Goal: Task Accomplishment & Management: Complete application form

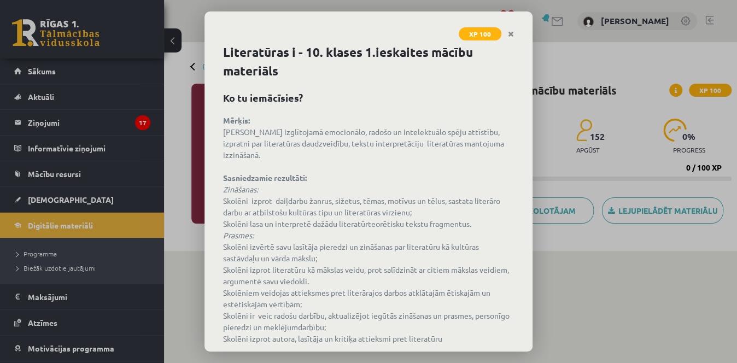
click at [586, 73] on div "XP 100 Literatūras i - 10. klases 1.ieskaites mācību materiāls Ko tu iemācīsies…" at bounding box center [368, 181] width 737 height 363
click at [510, 31] on icon "Close" at bounding box center [511, 35] width 6 height 8
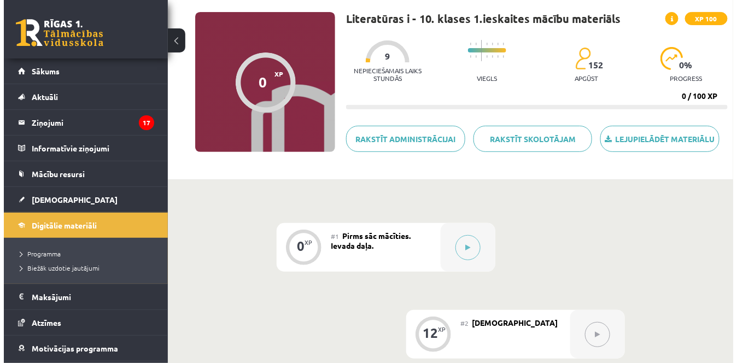
scroll to position [73, 0]
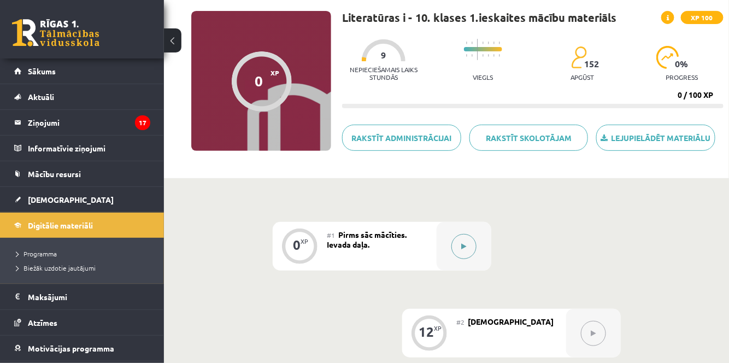
drag, startPoint x: 474, startPoint y: 250, endPoint x: 460, endPoint y: 246, distance: 14.5
click at [460, 246] on button at bounding box center [464, 246] width 25 height 25
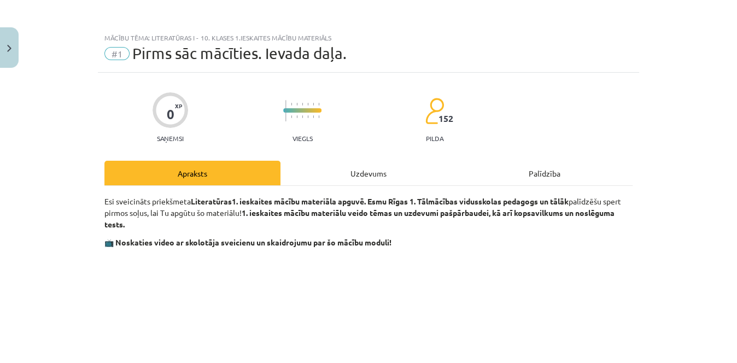
click at [392, 246] on strong "📺 Noskaties video ar skolotāja sveicienu un skaidrojumu par šo mācību moduli!" at bounding box center [247, 242] width 287 height 10
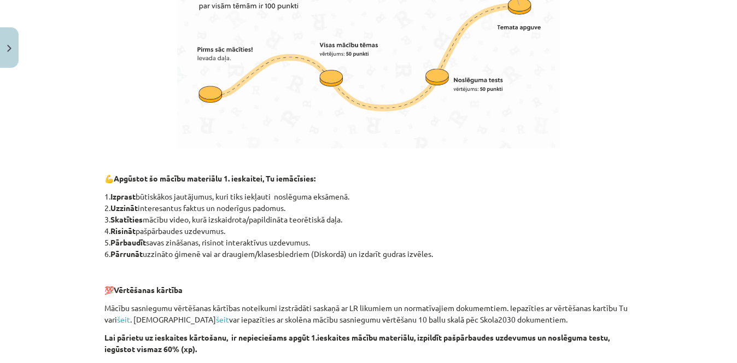
scroll to position [798, 0]
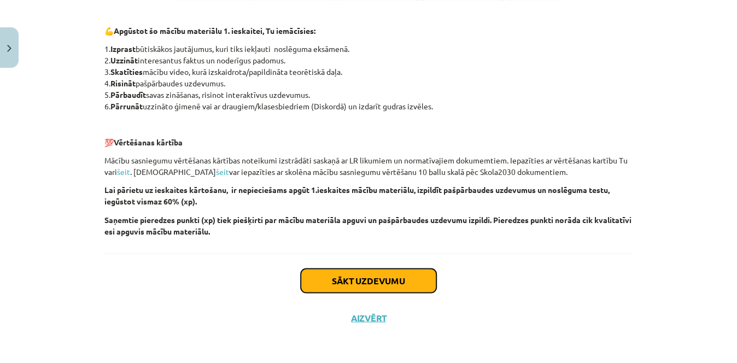
click at [360, 277] on button "Sākt uzdevumu" at bounding box center [369, 280] width 136 height 24
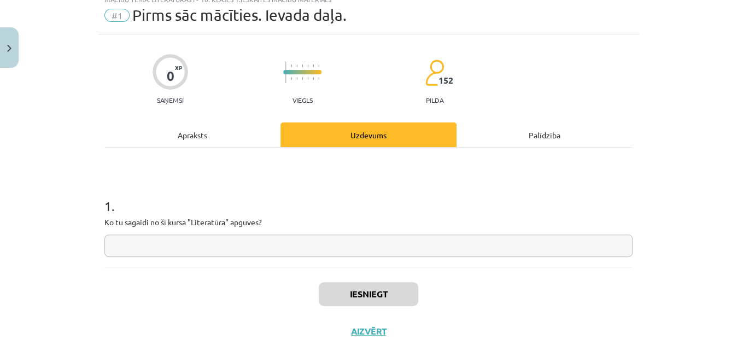
scroll to position [27, 0]
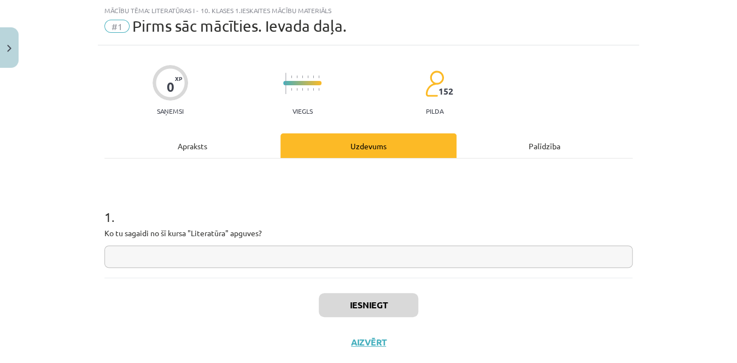
click at [243, 248] on input "text" at bounding box center [368, 257] width 528 height 22
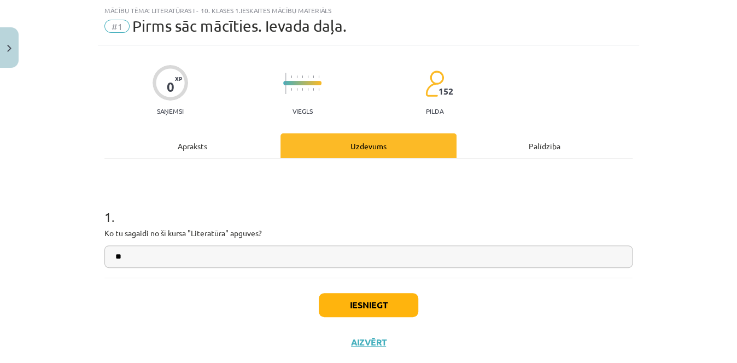
type input "*"
click at [129, 252] on input "**********" at bounding box center [368, 257] width 528 height 22
click at [130, 255] on input "**********" at bounding box center [368, 257] width 528 height 22
type input "**********"
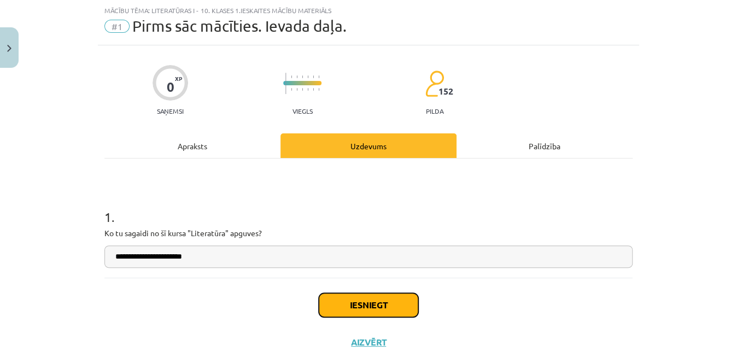
click at [342, 297] on button "Iesniegt" at bounding box center [369, 305] width 100 height 24
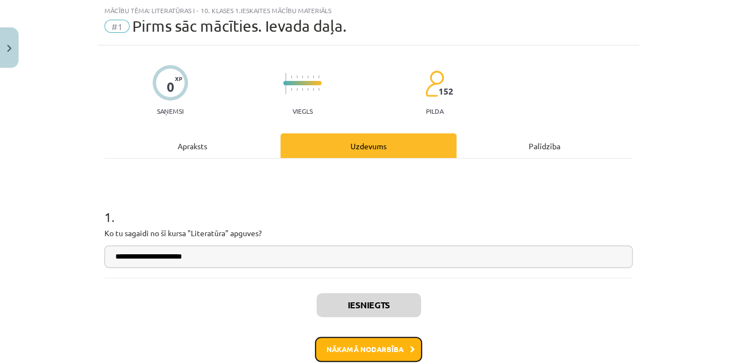
click at [405, 357] on button "Nākamā nodarbība" at bounding box center [368, 349] width 107 height 25
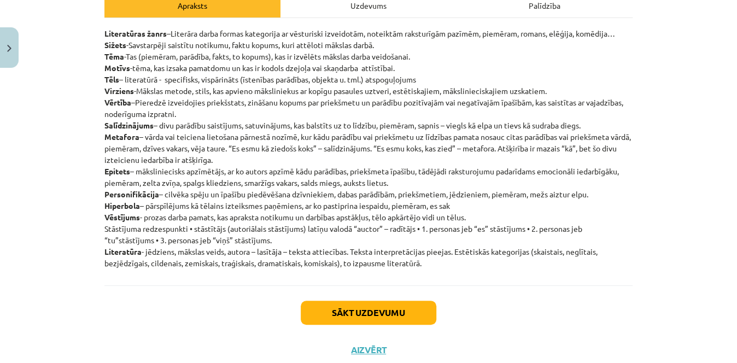
scroll to position [200, 0]
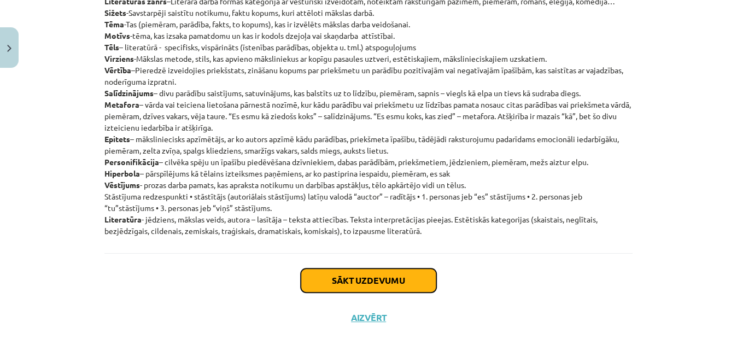
click at [328, 273] on button "Sākt uzdevumu" at bounding box center [369, 280] width 136 height 24
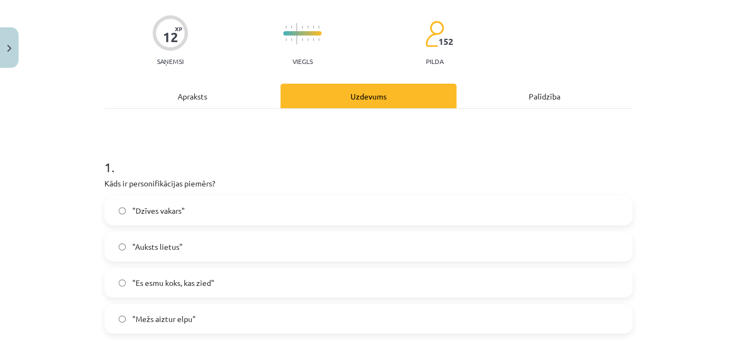
scroll to position [85, 0]
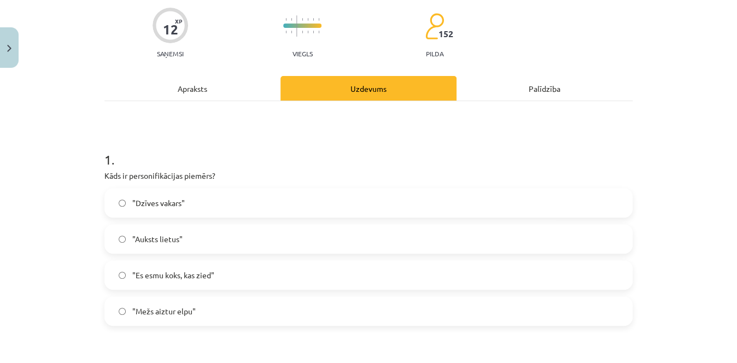
click at [284, 312] on label ""Mežs aiztur elpu"" at bounding box center [369, 310] width 526 height 27
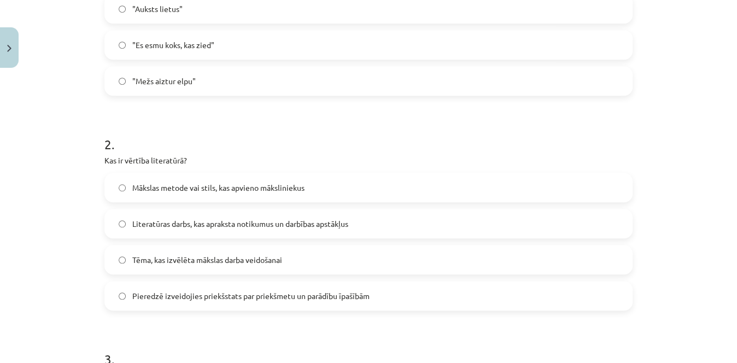
scroll to position [328, 0]
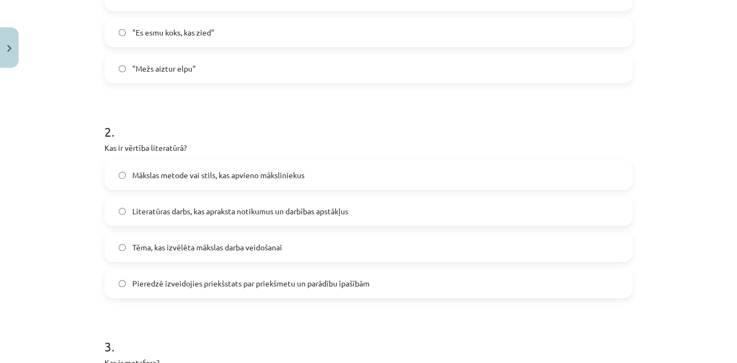
click at [370, 285] on label "Pieredzē izveidojies priekšstats par priekšmetu un parādību īpašībām" at bounding box center [369, 283] width 526 height 27
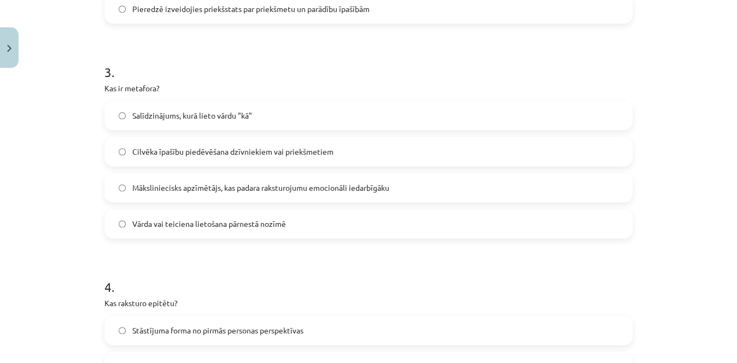
scroll to position [592, 0]
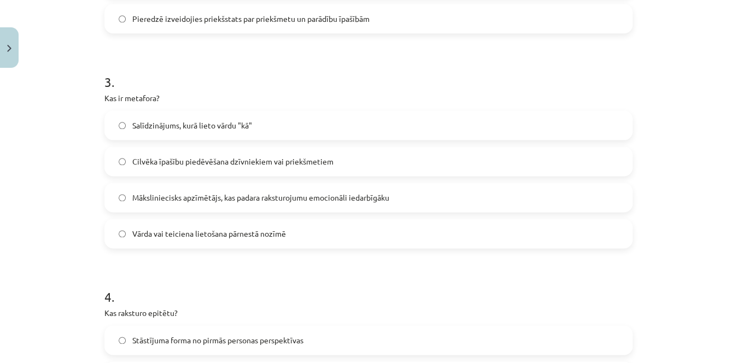
click at [370, 234] on label "Vārda vai teiciena lietošana pārnestā nozīmē" at bounding box center [369, 233] width 526 height 27
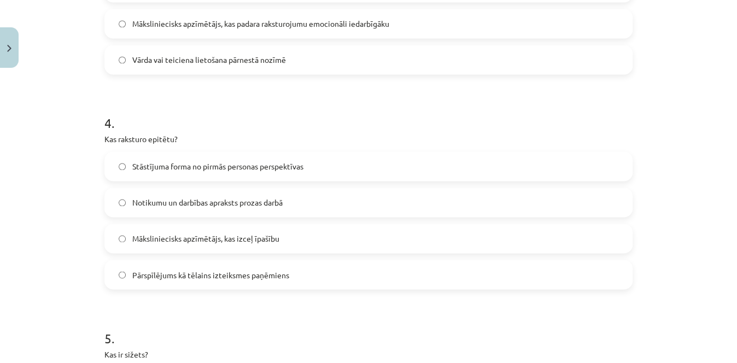
scroll to position [768, 0]
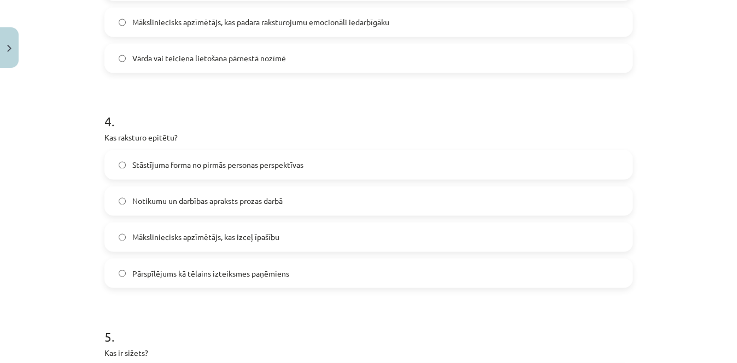
click at [405, 230] on label "Māksliniecisks apzīmētājs, kas izceļ īpašību" at bounding box center [369, 236] width 526 height 27
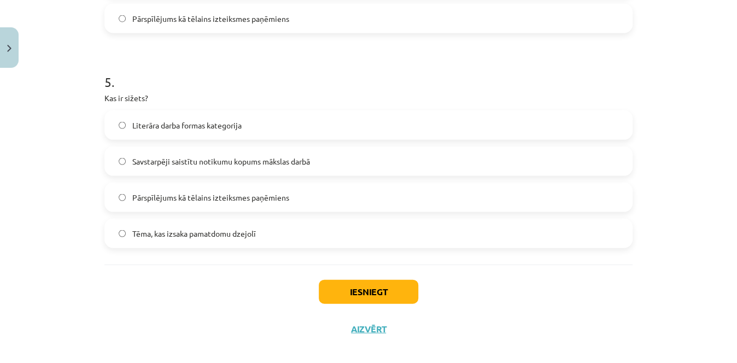
scroll to position [1020, 0]
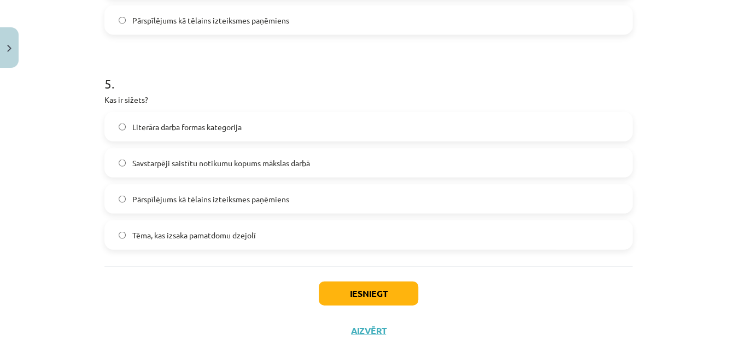
click at [346, 156] on label "Savstarpēji saistītu notikumu kopums mākslas darbā" at bounding box center [369, 162] width 526 height 27
click at [341, 297] on button "Iesniegt" at bounding box center [369, 294] width 100 height 24
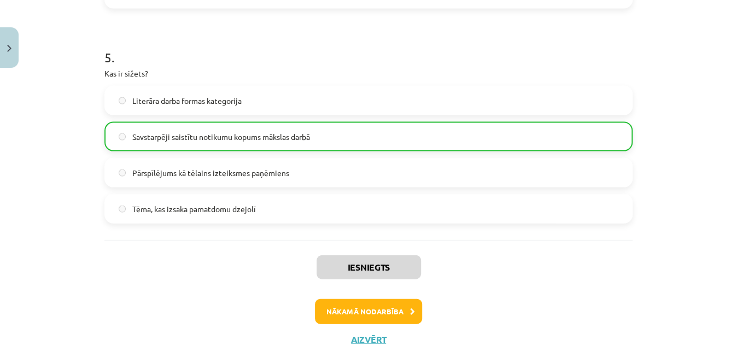
scroll to position [1068, 0]
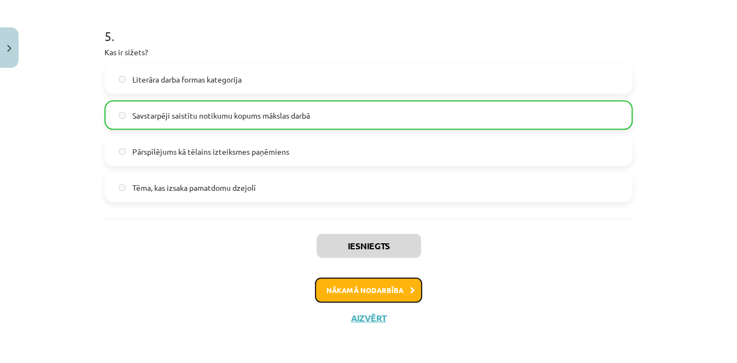
click at [383, 285] on button "Nākamā nodarbība" at bounding box center [368, 290] width 107 height 25
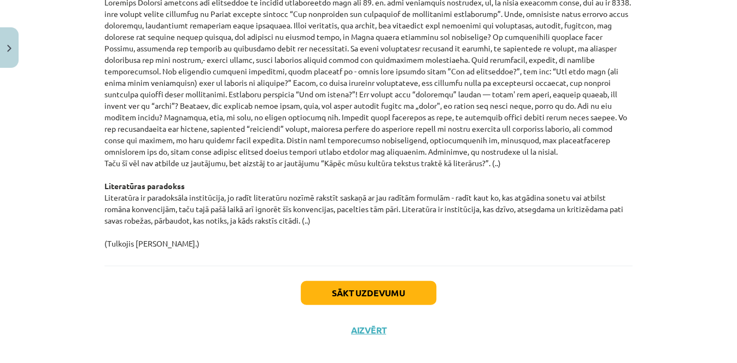
scroll to position [1195, 0]
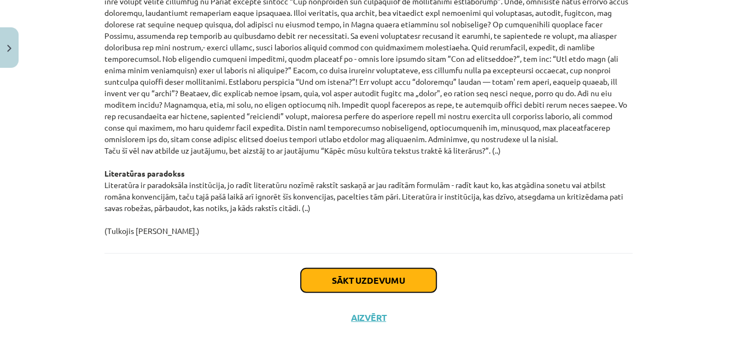
click at [375, 280] on button "Sākt uzdevumu" at bounding box center [369, 280] width 136 height 24
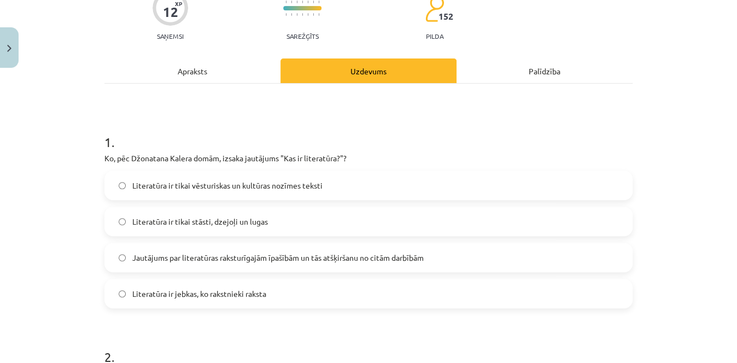
scroll to position [106, 0]
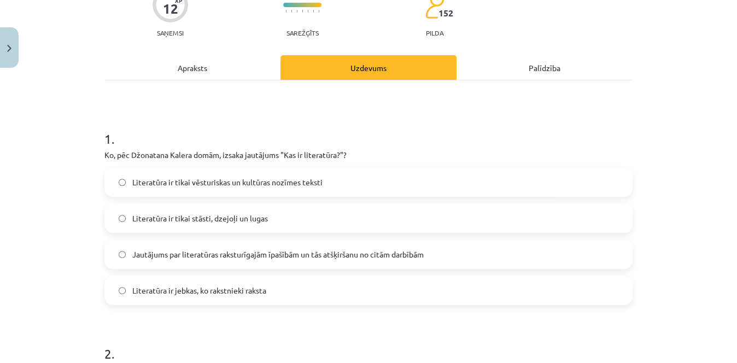
click at [476, 250] on label "Jautājums par literatūras raksturīgajām īpašībām un tās atšķiršanu no citām dar…" at bounding box center [369, 254] width 526 height 27
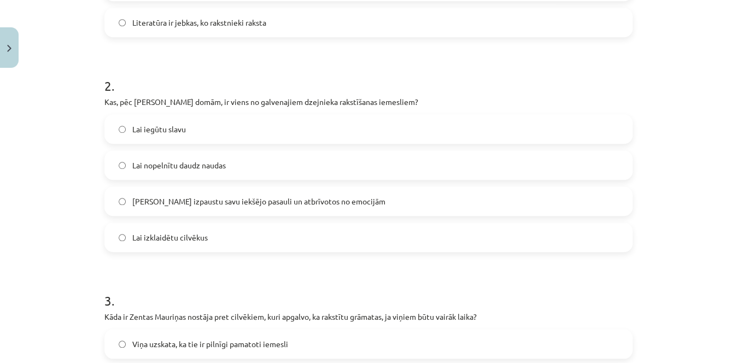
scroll to position [375, 0]
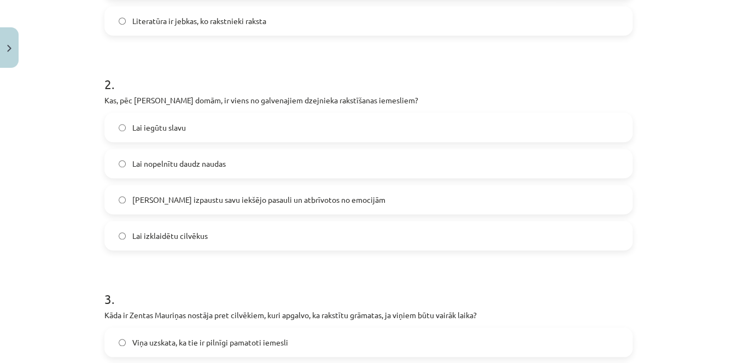
click at [377, 190] on label "Lai izpaustu savu iekšējo pasauli un atbrīvotos no emocijām" at bounding box center [369, 199] width 526 height 27
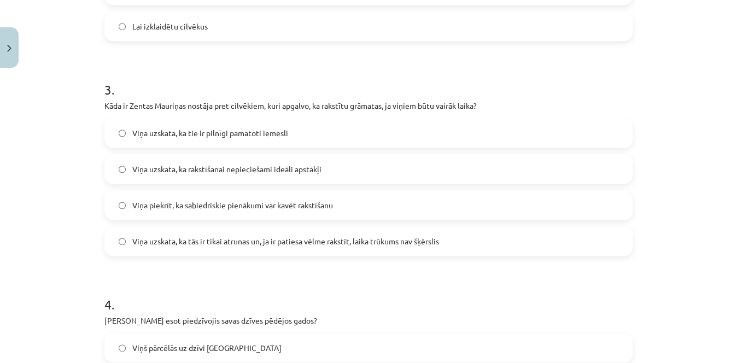
scroll to position [594, 0]
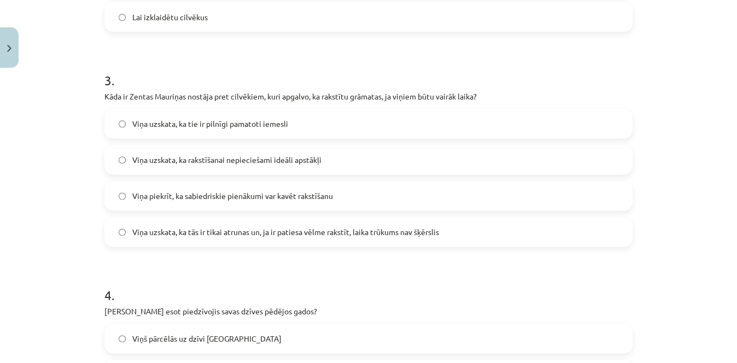
click at [411, 226] on span "Viņa uzskata, ka tās ir tikai atrunas un, ja ir patiesa vēlme rakstīt, laika tr…" at bounding box center [285, 231] width 307 height 11
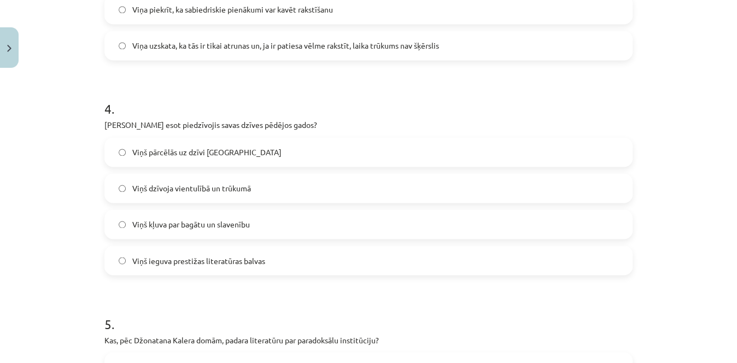
scroll to position [787, 0]
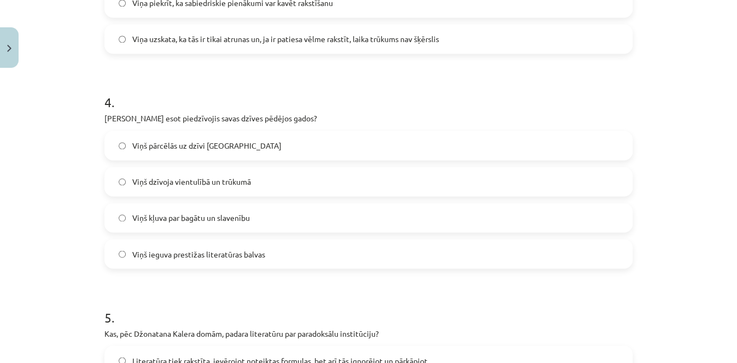
click at [424, 187] on label "Viņš dzīvoja vientulībā un trūkumā" at bounding box center [369, 181] width 526 height 27
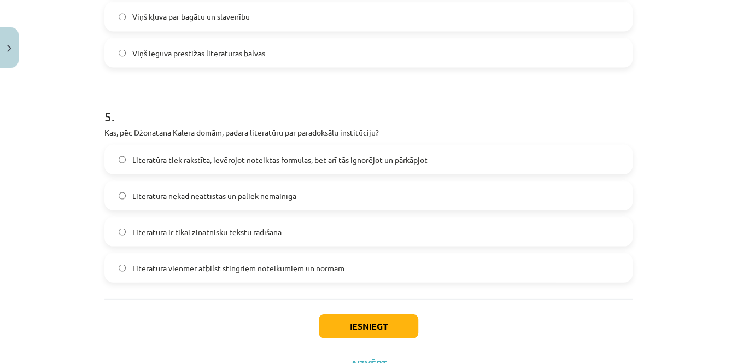
scroll to position [999, 0]
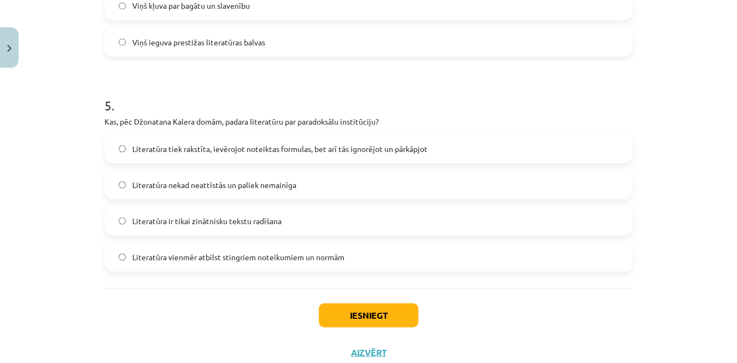
click at [459, 155] on label "Literatūra tiek rakstīta, ievērojot noteiktas formulas, bet arī tās ignorējot u…" at bounding box center [369, 148] width 526 height 27
click at [379, 314] on button "Iesniegt" at bounding box center [369, 315] width 100 height 24
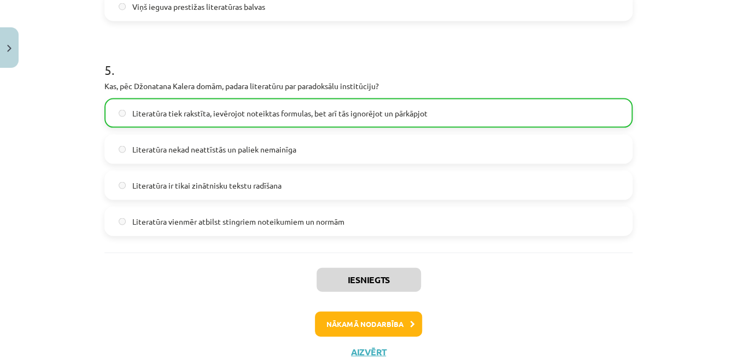
scroll to position [1068, 0]
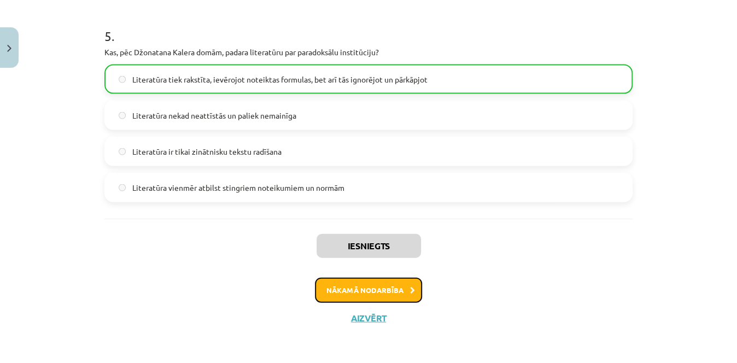
click at [376, 284] on button "Nākamā nodarbība" at bounding box center [368, 290] width 107 height 25
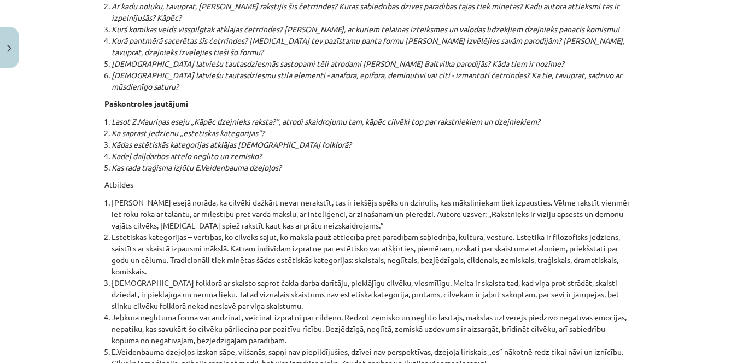
scroll to position [11749, 0]
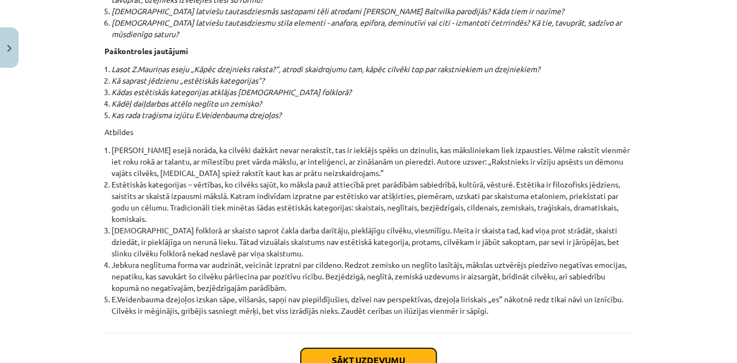
click at [415, 348] on button "Sākt uzdevumu" at bounding box center [369, 360] width 136 height 24
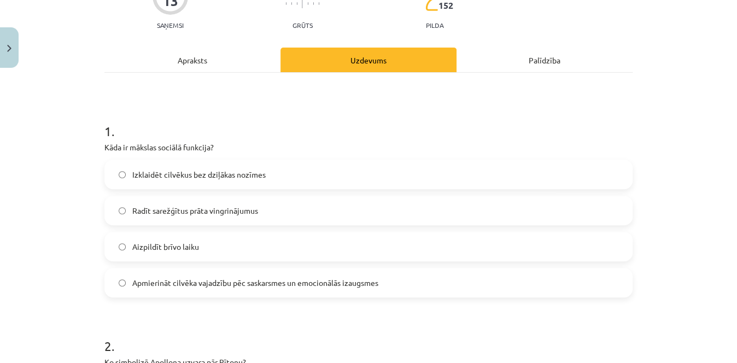
scroll to position [137, 0]
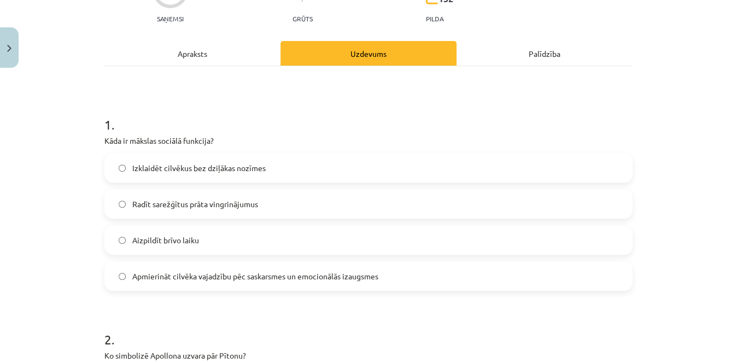
click at [369, 266] on label "Apmierināt cilvēka vajadzību pēc saskarsmes un emocionālās izaugsmes" at bounding box center [369, 275] width 526 height 27
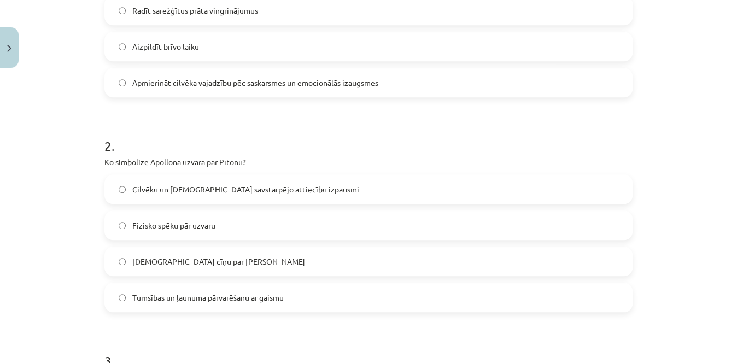
scroll to position [351, 0]
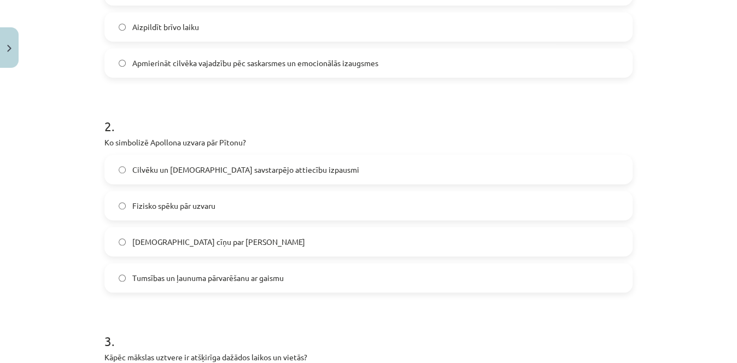
click at [287, 284] on label "Tumsības un ļaunuma pārvarēšanu ar gaismu" at bounding box center [369, 277] width 526 height 27
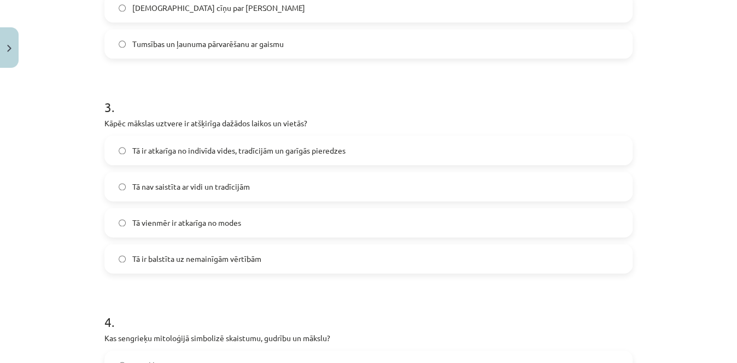
scroll to position [586, 0]
click at [393, 144] on label "Tā ir atkarīga no indivīda vides, tradīcijām un garīgās pieredzes" at bounding box center [369, 148] width 526 height 27
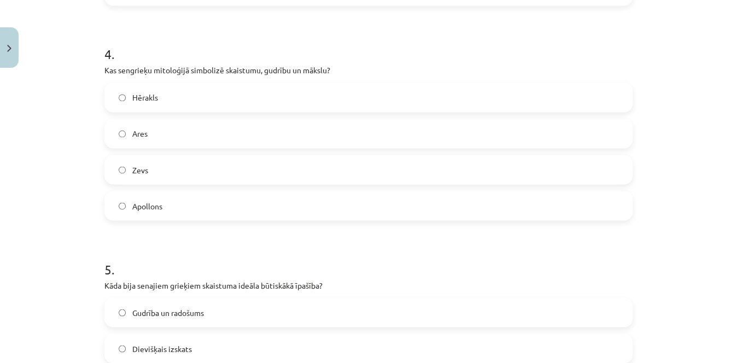
scroll to position [854, 0]
click at [489, 206] on label "Apollons" at bounding box center [369, 203] width 526 height 27
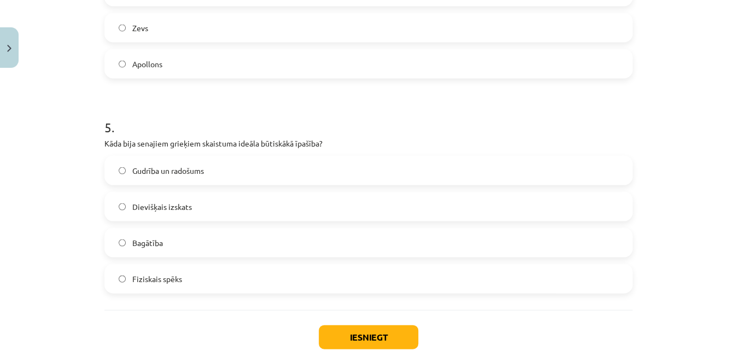
scroll to position [996, 0]
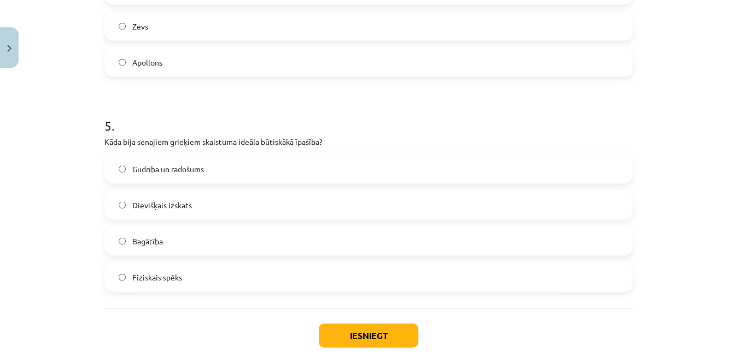
click at [398, 170] on label "Gudrība un radošums" at bounding box center [369, 168] width 526 height 27
click at [374, 334] on button "Iesniegt" at bounding box center [369, 335] width 100 height 24
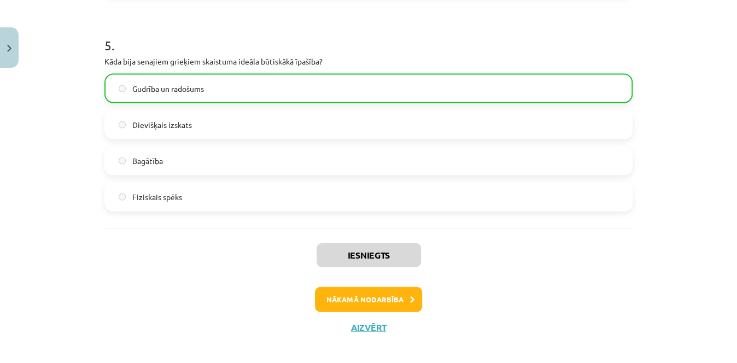
scroll to position [1085, 0]
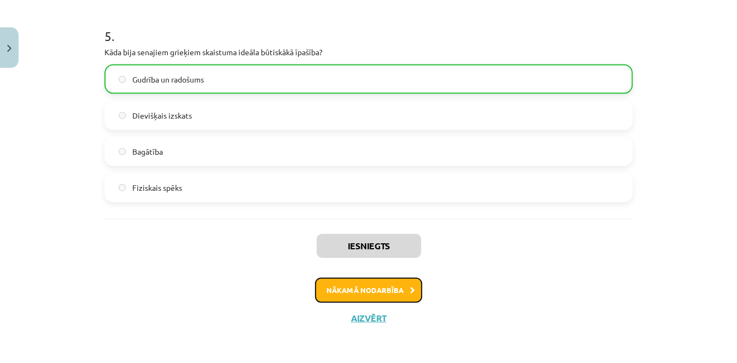
click at [398, 282] on button "Nākamā nodarbība" at bounding box center [368, 290] width 107 height 25
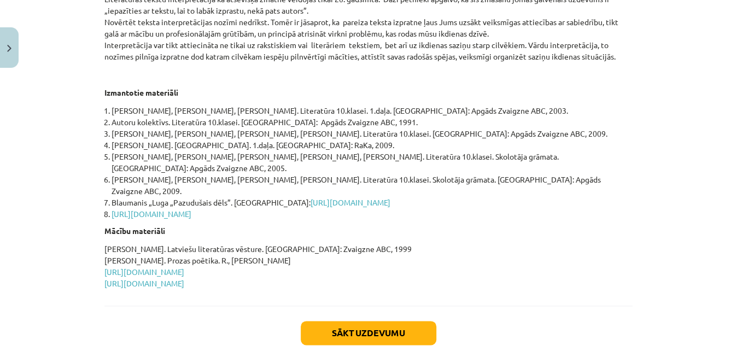
scroll to position [497, 0]
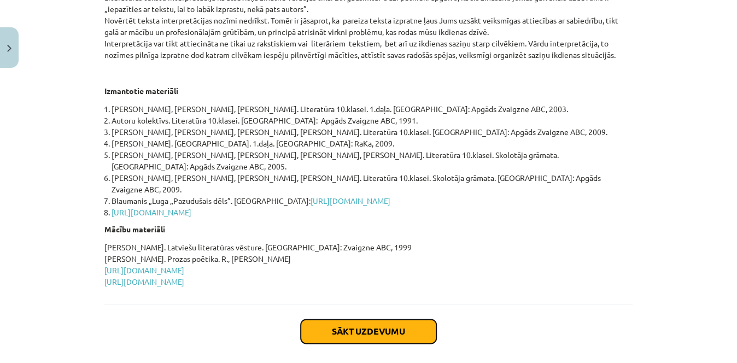
click at [376, 319] on button "Sākt uzdevumu" at bounding box center [369, 331] width 136 height 24
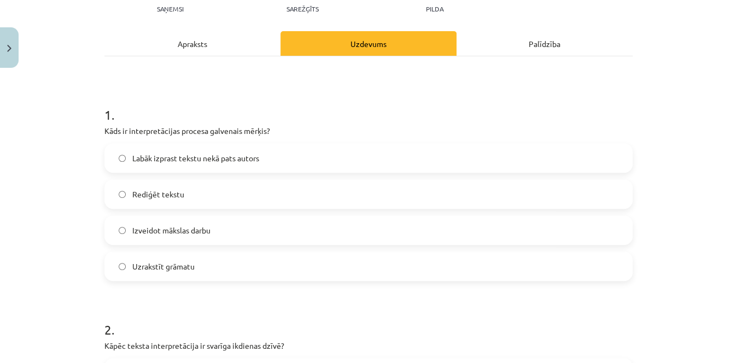
scroll to position [150, 0]
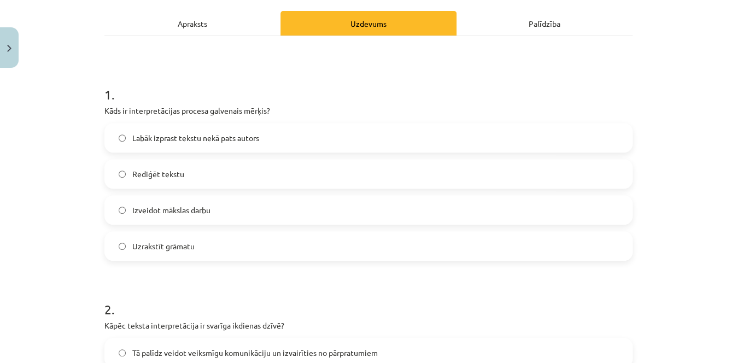
click at [416, 142] on label "Labāk izprast tekstu nekā pats autors" at bounding box center [369, 137] width 526 height 27
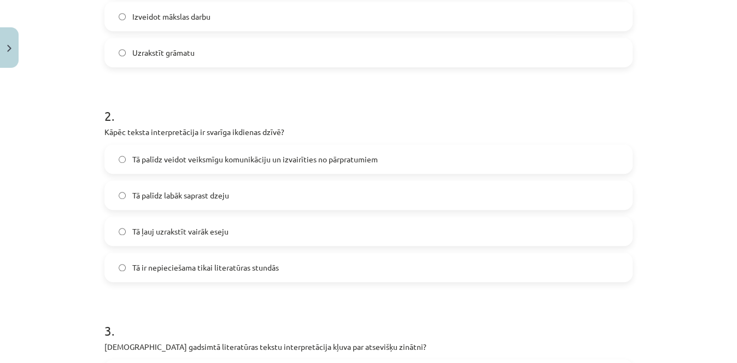
scroll to position [345, 0]
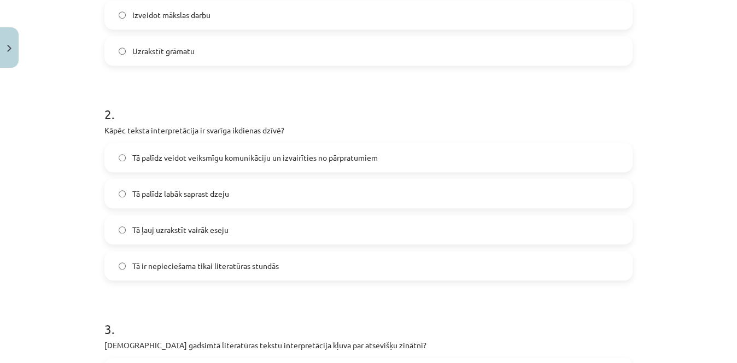
click at [310, 192] on label "Tā palīdz labāk saprast dzeju" at bounding box center [369, 193] width 526 height 27
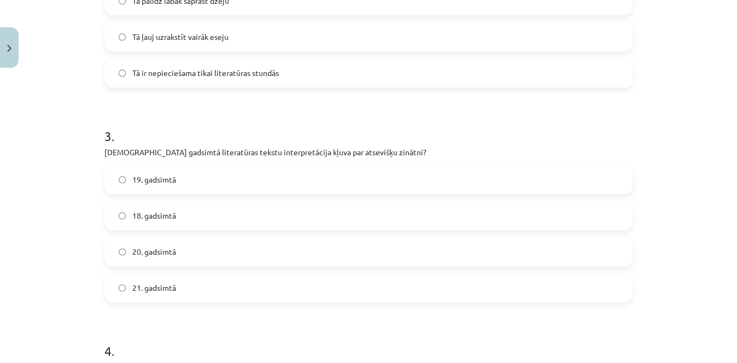
scroll to position [541, 0]
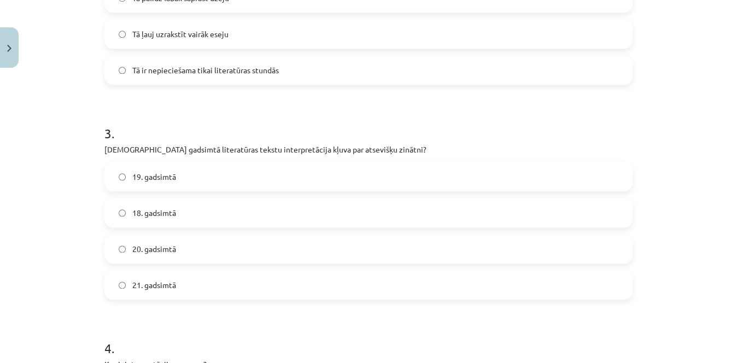
click at [380, 248] on label "20. gadsimtā" at bounding box center [369, 248] width 526 height 27
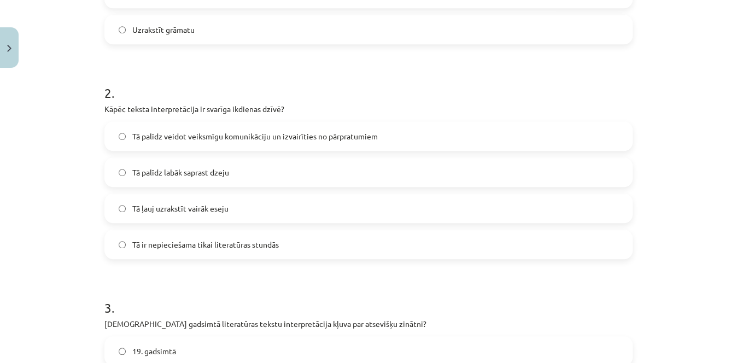
scroll to position [365, 0]
click at [347, 136] on span "Tā palīdz veidot veiksmīgu komunikāciju un izvairīties no pārpratumiem" at bounding box center [255, 137] width 246 height 11
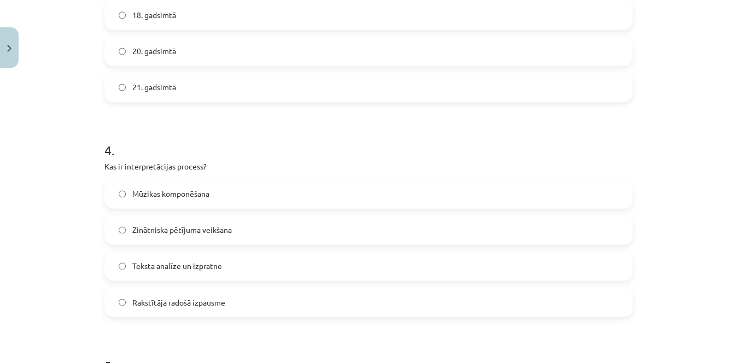
scroll to position [758, 0]
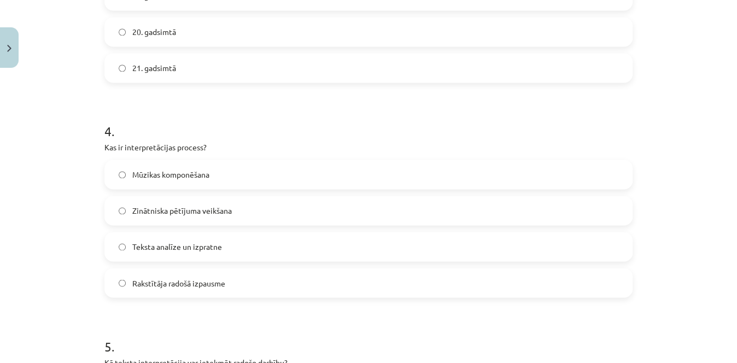
click at [229, 237] on label "Teksta analīze un izpratne" at bounding box center [369, 246] width 526 height 27
drag, startPoint x: 728, startPoint y: 220, endPoint x: 737, endPoint y: 251, distance: 32.2
click at [737, 251] on div "Mācību tēma: Literatūras i - 10. klases 1.ieskaites mācību materiāls #5 Teksta …" at bounding box center [368, 181] width 737 height 363
click at [702, 83] on div "Mācību tēma: Literatūras i - 10. klases 1.ieskaites mācību materiāls #5 Teksta …" at bounding box center [368, 181] width 737 height 363
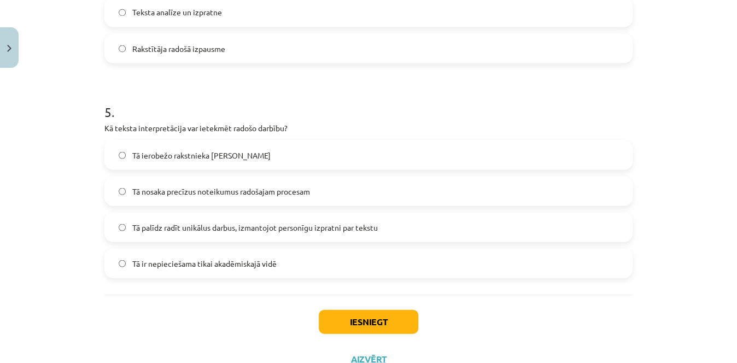
scroll to position [994, 0]
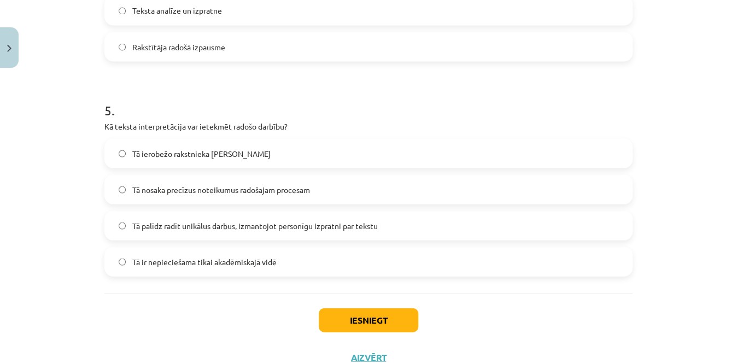
click at [308, 231] on label "Tā palīdz radīt unikālus darbus, izmantojot personīgu izpratni par tekstu" at bounding box center [369, 225] width 526 height 27
click at [359, 319] on button "Iesniegt" at bounding box center [369, 320] width 100 height 24
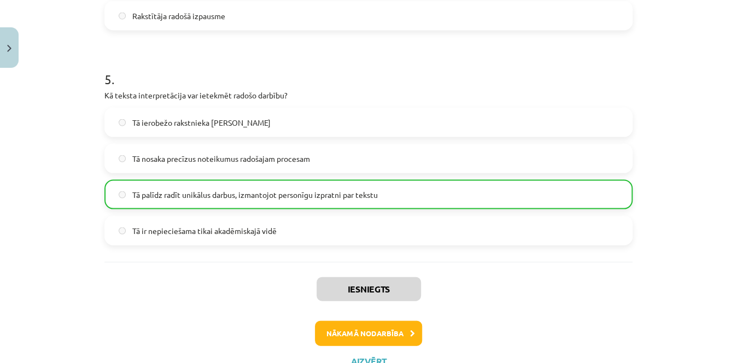
scroll to position [1068, 0]
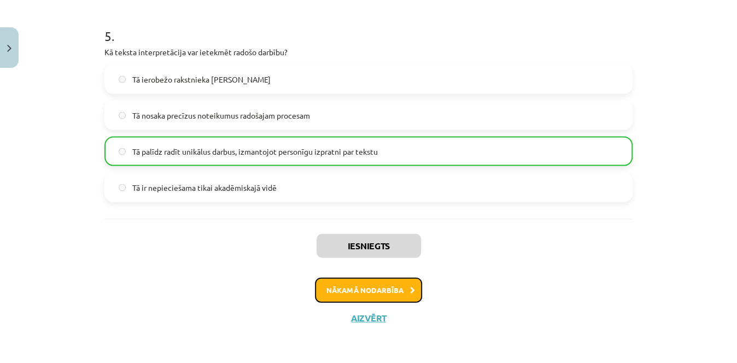
drag, startPoint x: 396, startPoint y: 342, endPoint x: 405, endPoint y: 387, distance: 45.6
click at [405, 290] on html "0 Dāvanas 290 mP 335 xp Alana Ļaksa Sākums Aktuāli Kā mācīties eSKOLĀ Kontakti …" at bounding box center [368, 108] width 737 height 363
click at [371, 283] on button "Nākamā nodarbība" at bounding box center [368, 290] width 107 height 25
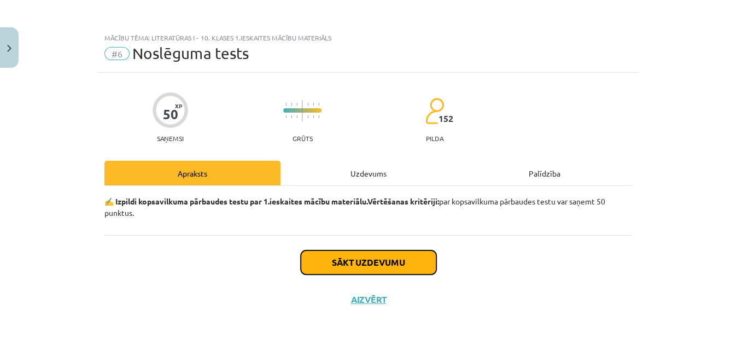
click at [343, 259] on button "Sākt uzdevumu" at bounding box center [369, 262] width 136 height 24
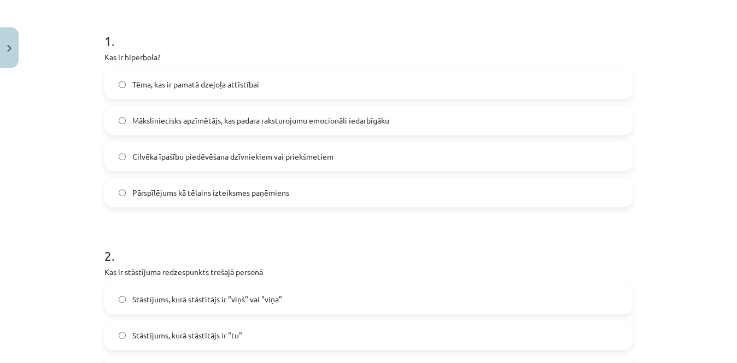
scroll to position [175, 0]
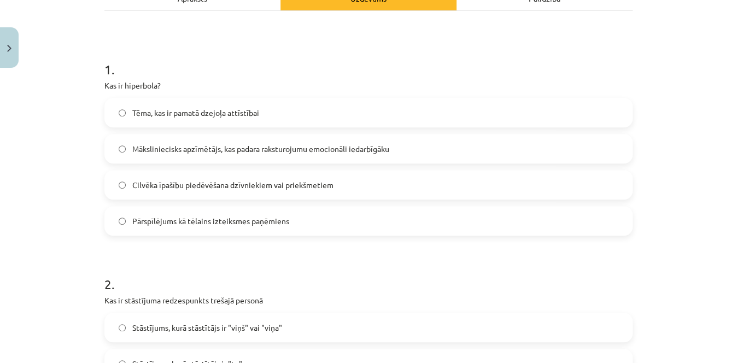
click at [346, 220] on label "Pārspīlējums kā tēlains izteiksmes paņēmiens" at bounding box center [369, 220] width 526 height 27
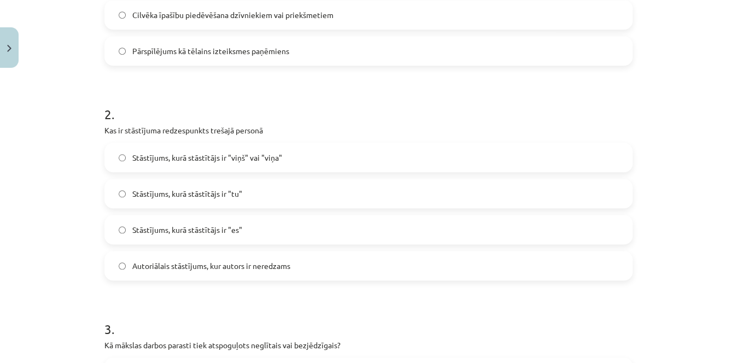
scroll to position [367, 0]
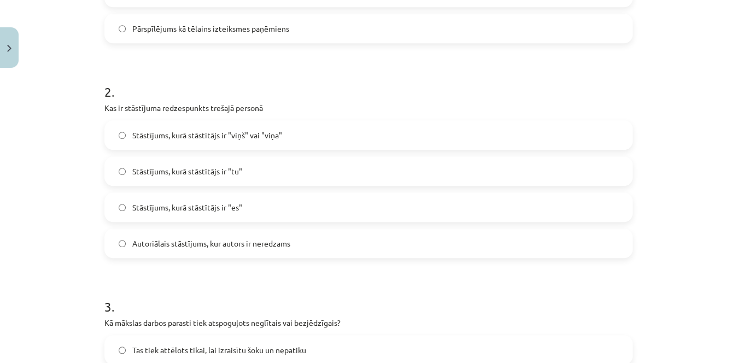
click at [412, 230] on label "Autoriālais stāstījums, kur autors ir neredzams" at bounding box center [369, 243] width 526 height 27
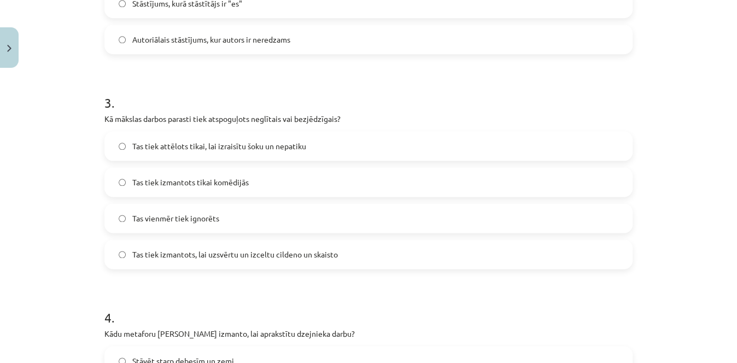
scroll to position [565, 0]
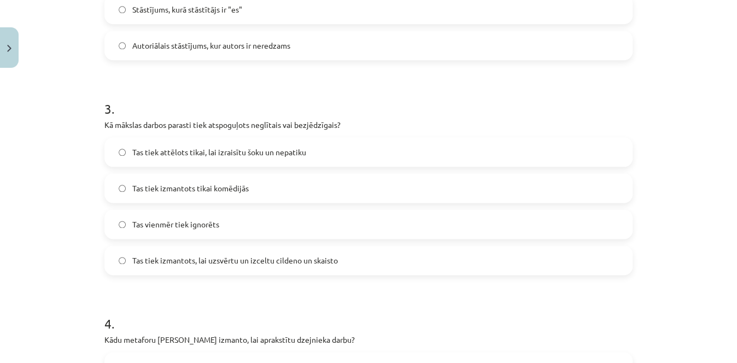
click at [370, 155] on label "Tas tiek attēlots tikai, lai izraisītu šoku un nepatiku" at bounding box center [369, 151] width 526 height 27
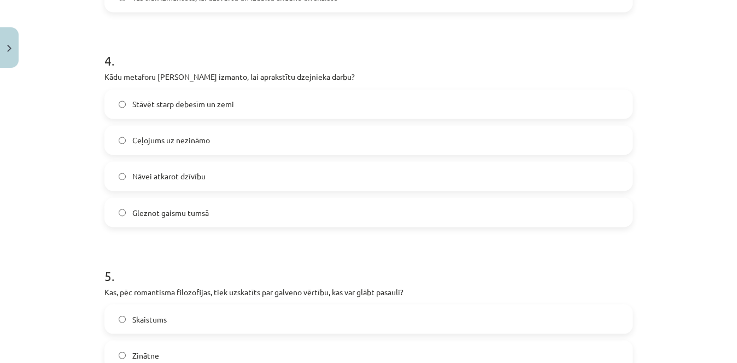
scroll to position [820, 0]
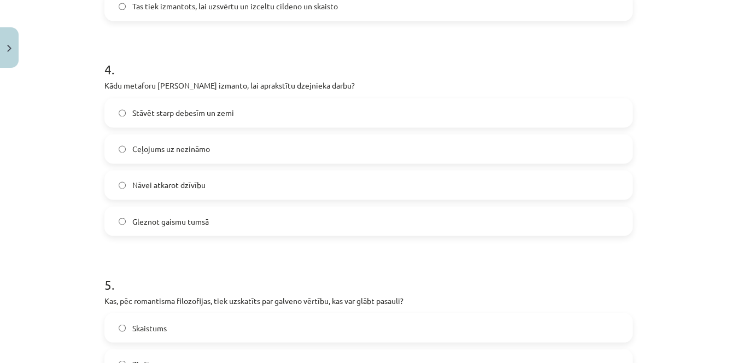
click at [492, 175] on label "Nāvei atkarot dzīvību" at bounding box center [369, 184] width 526 height 27
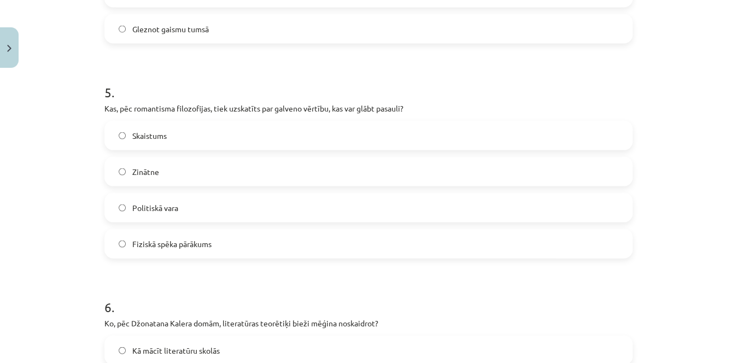
scroll to position [1015, 0]
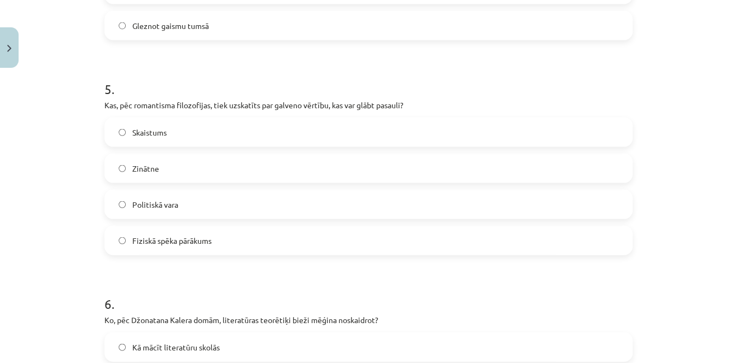
click at [485, 125] on label "Skaistums" at bounding box center [369, 132] width 526 height 27
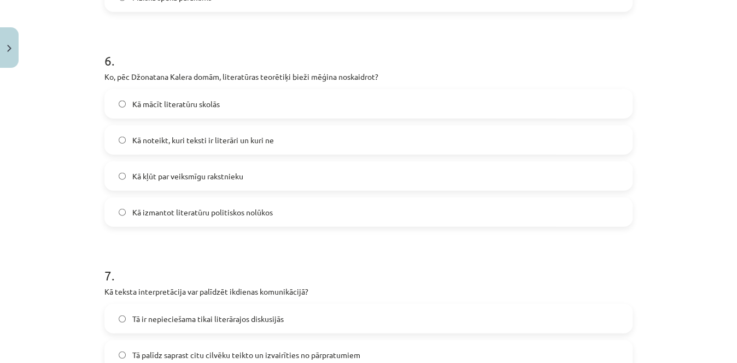
scroll to position [1264, 0]
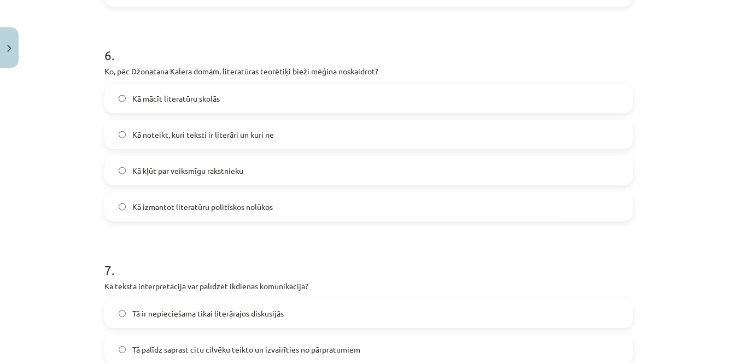
click at [421, 136] on label "Kā noteikt, kuri teksti ir literāri un kuri ne" at bounding box center [369, 134] width 526 height 27
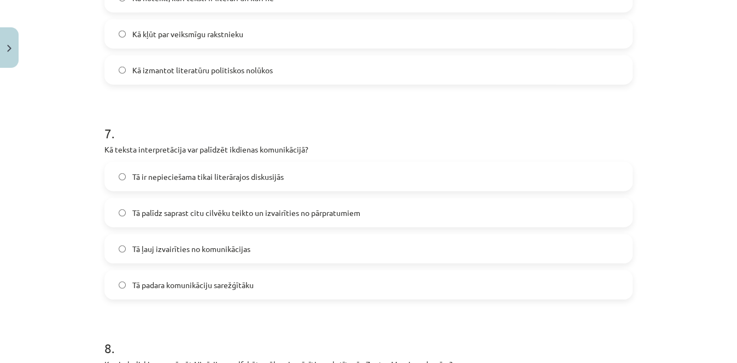
scroll to position [1432, 0]
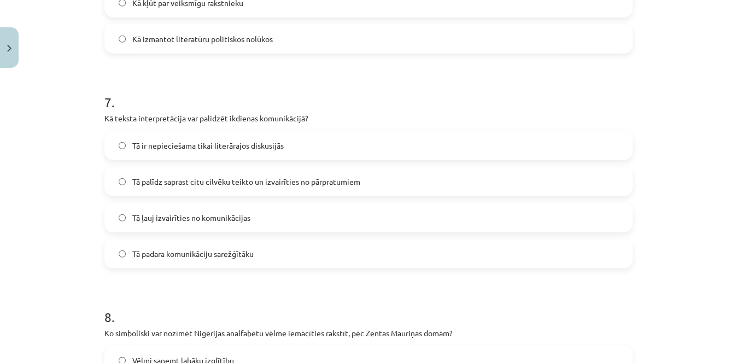
click at [332, 182] on span "Tā palīdz saprast citu cilvēku teikto un izvairīties no pārpratumiem" at bounding box center [246, 181] width 228 height 11
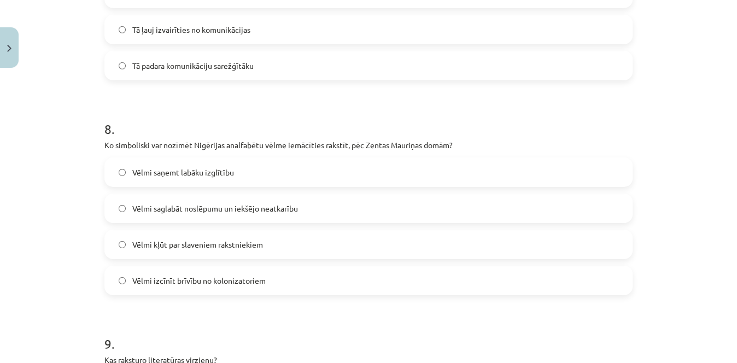
scroll to position [1628, 0]
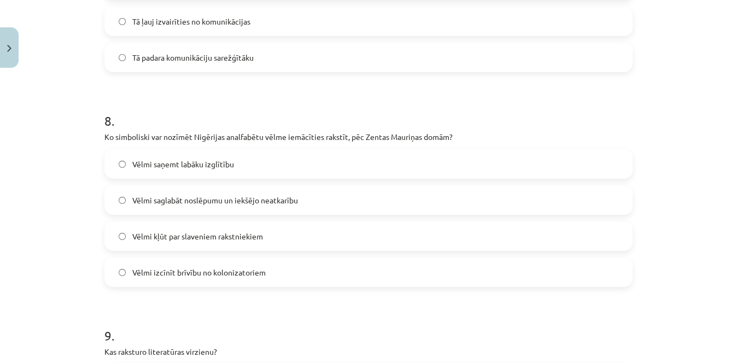
click at [422, 212] on label "Vēlmi saglabāt noslēpumu un iekšējo neatkarību" at bounding box center [369, 199] width 526 height 27
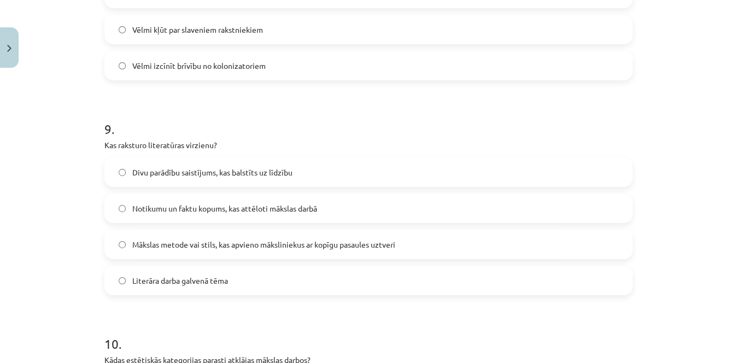
scroll to position [1871, 0]
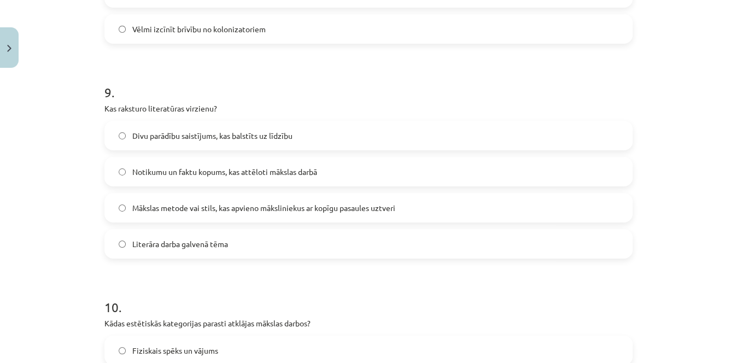
click at [424, 212] on label "Mākslas metode vai stils, kas apvieno māksliniekus ar kopīgu pasaules uztveri" at bounding box center [369, 207] width 526 height 27
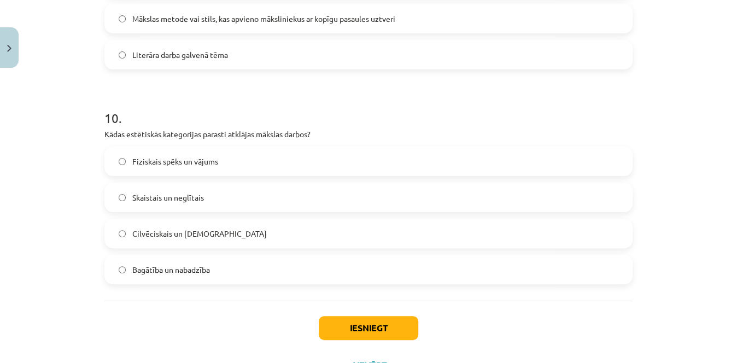
scroll to position [2108, 0]
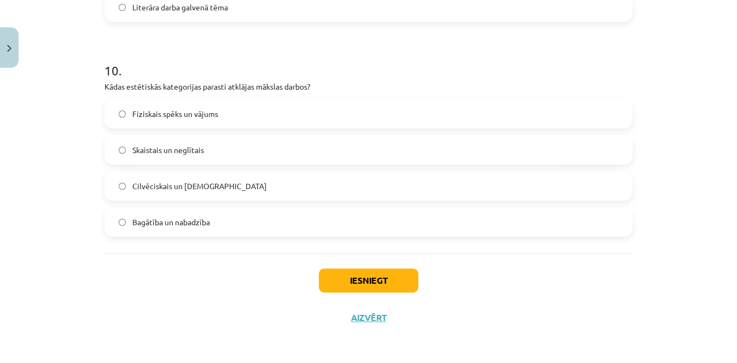
click at [405, 141] on label "Skaistais un neglītais" at bounding box center [369, 149] width 526 height 27
click at [363, 268] on button "Iesniegt" at bounding box center [369, 280] width 100 height 24
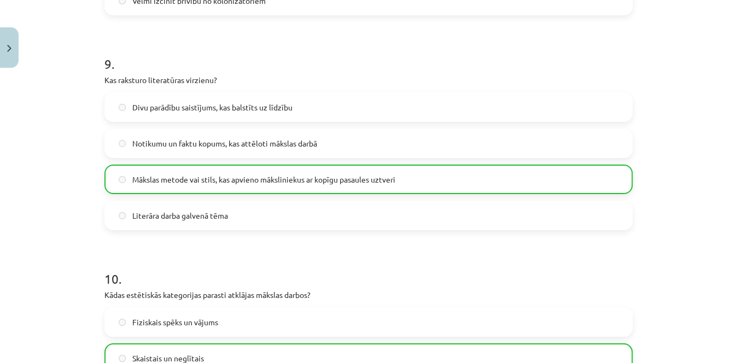
scroll to position [2142, 0]
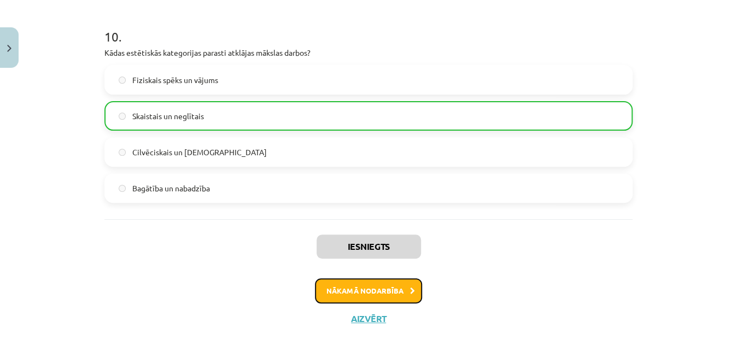
click at [337, 291] on button "Nākamā nodarbība" at bounding box center [368, 290] width 107 height 25
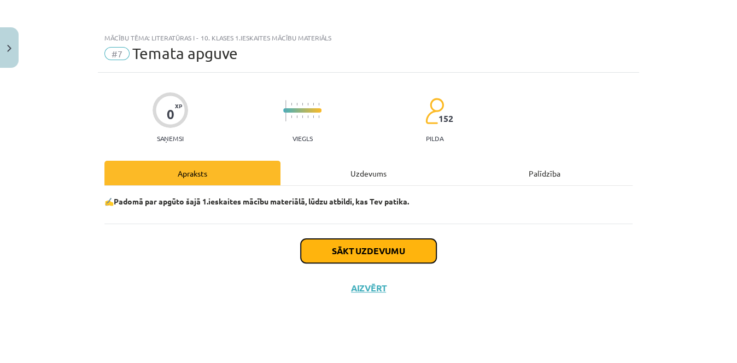
click at [349, 246] on button "Sākt uzdevumu" at bounding box center [369, 251] width 136 height 24
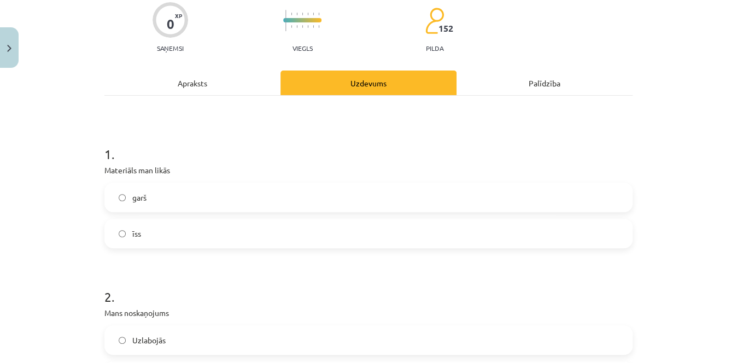
scroll to position [93, 0]
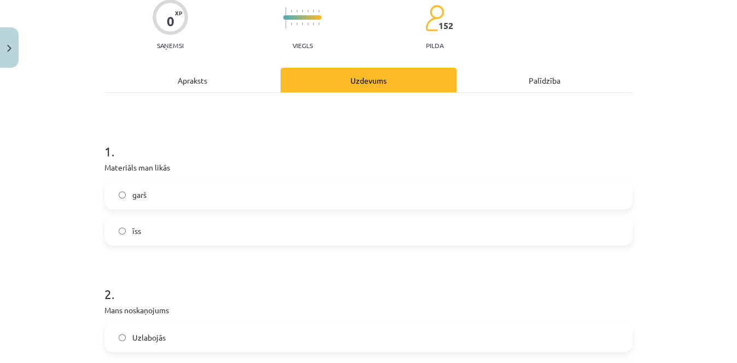
click at [526, 189] on label "garš" at bounding box center [369, 194] width 526 height 27
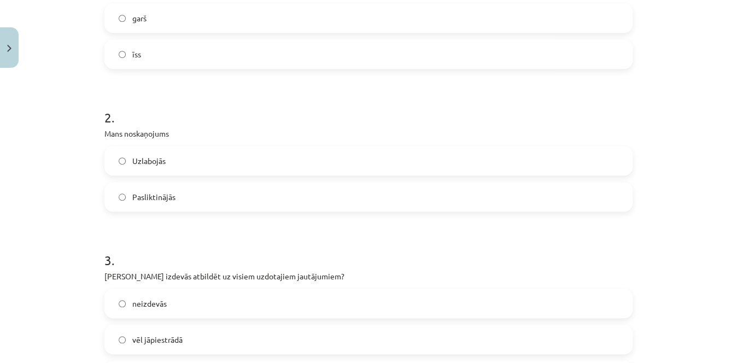
scroll to position [276, 0]
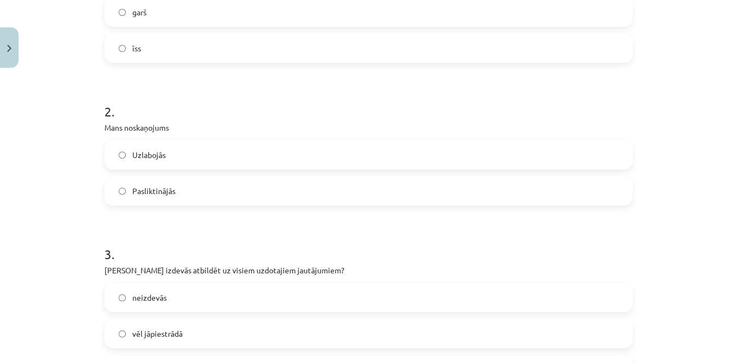
click at [273, 153] on label "Uzlabojās" at bounding box center [369, 154] width 526 height 27
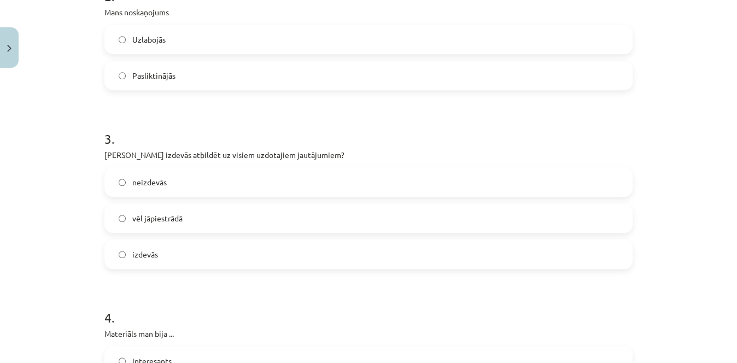
scroll to position [393, 0]
click at [207, 209] on label "vēl jāpiestrādā" at bounding box center [369, 216] width 526 height 27
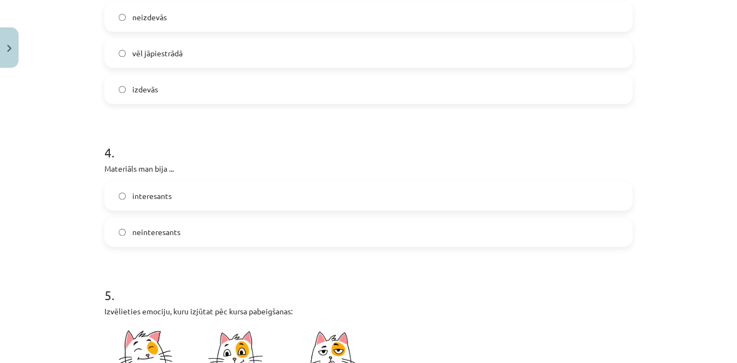
scroll to position [559, 0]
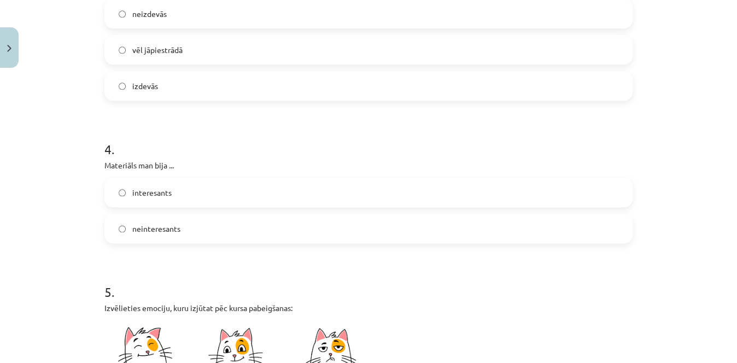
click at [354, 201] on label "interesants" at bounding box center [369, 192] width 526 height 27
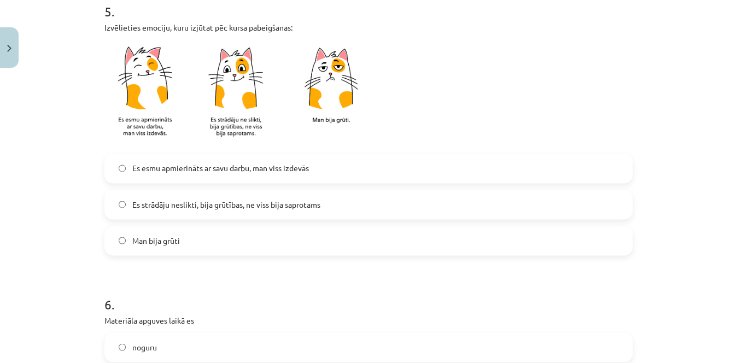
scroll to position [858, 0]
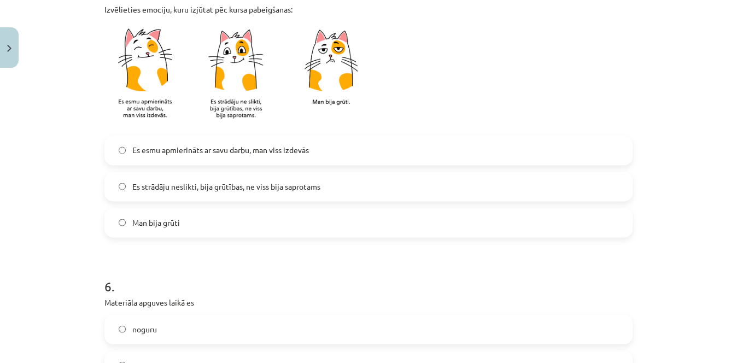
click at [392, 227] on label "Man bija grūti" at bounding box center [369, 222] width 526 height 27
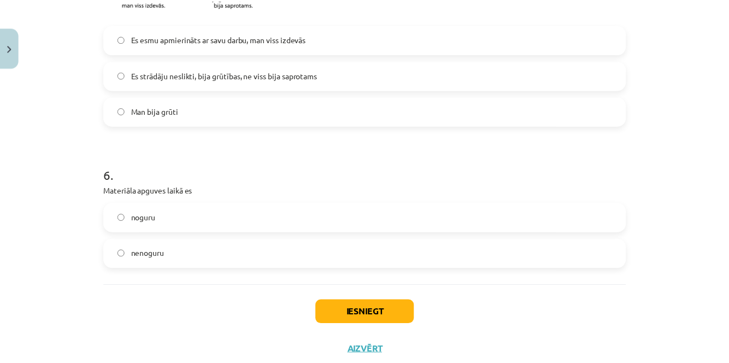
scroll to position [983, 0]
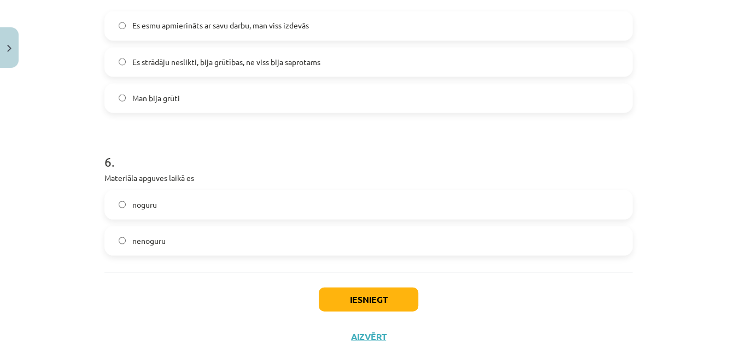
click at [397, 208] on label "noguru" at bounding box center [369, 204] width 526 height 27
click at [378, 290] on button "Iesniegt" at bounding box center [369, 299] width 100 height 24
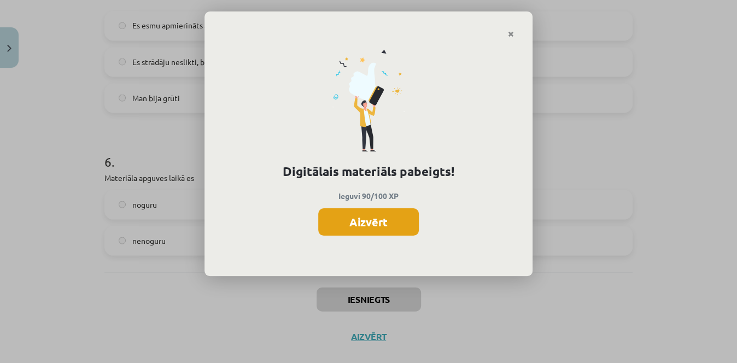
click at [387, 225] on button "Aizvērt" at bounding box center [368, 221] width 101 height 27
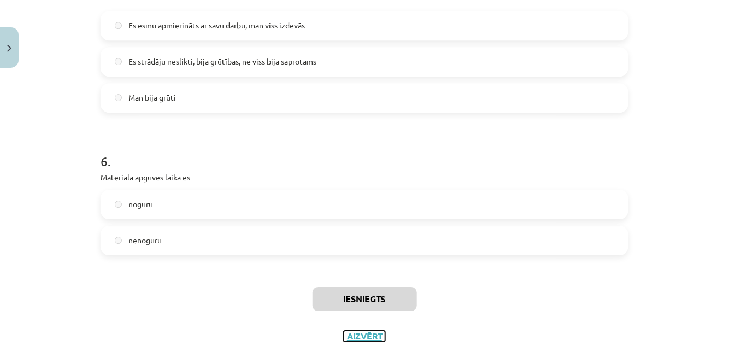
click at [351, 335] on button "Aizvērt" at bounding box center [365, 336] width 42 height 11
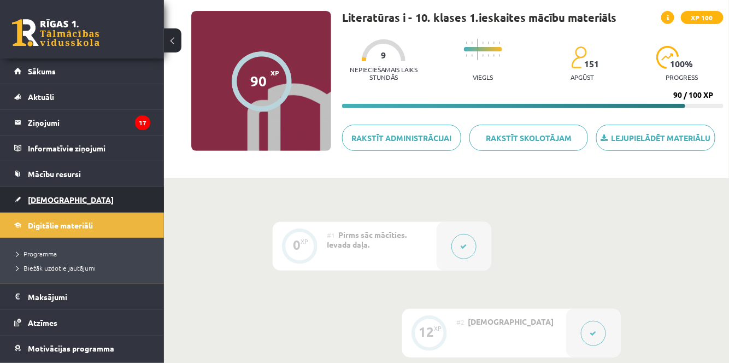
click at [61, 199] on link "[DEMOGRAPHIC_DATA]" at bounding box center [82, 199] width 136 height 25
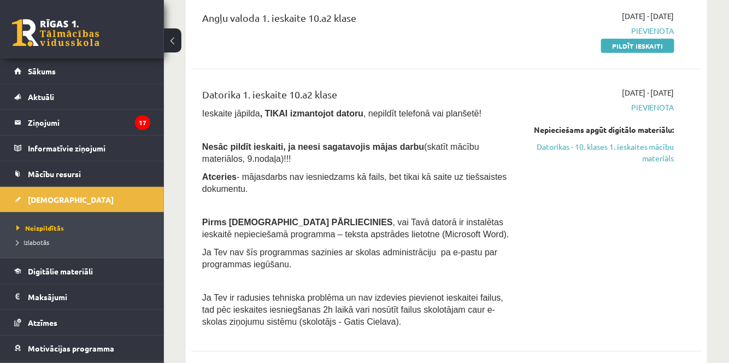
scroll to position [170, 0]
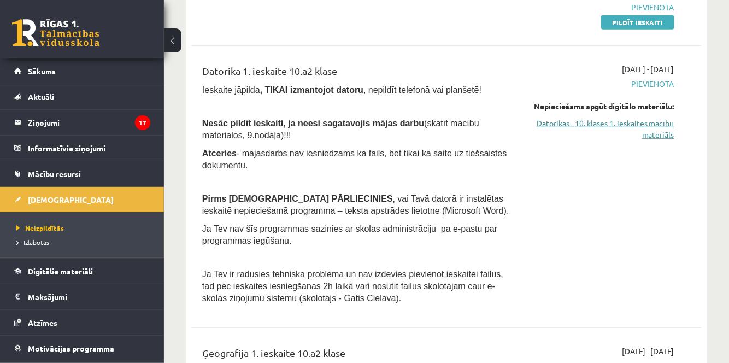
click at [648, 119] on link "Datorikas - 10. klases 1. ieskaites mācību materiāls" at bounding box center [601, 129] width 147 height 23
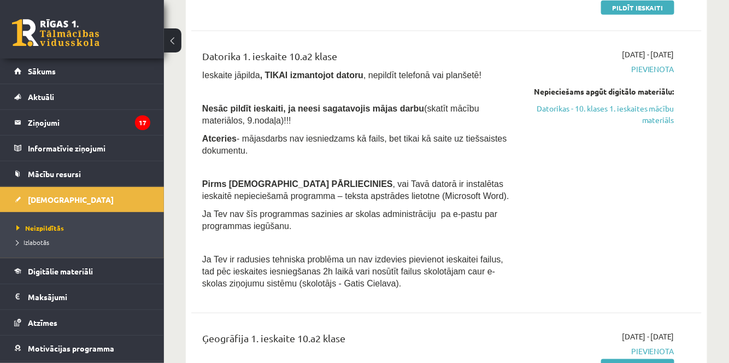
scroll to position [173, 0]
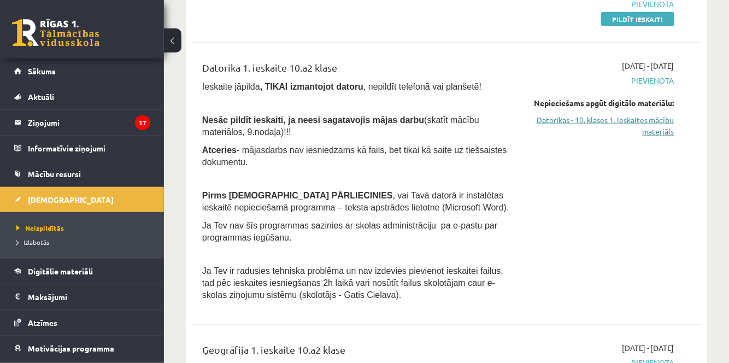
click at [621, 118] on link "Datorikas - 10. klases 1. ieskaites mācību materiāls" at bounding box center [601, 125] width 147 height 23
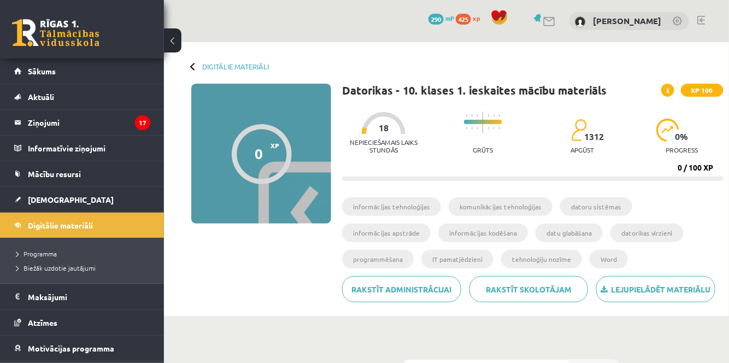
click at [409, 44] on div "Digitālie materiāli 0 XP XP 100 0 / 100 XP Datorikas - 10. klases 1. ieskaites …" at bounding box center [446, 179] width 565 height 274
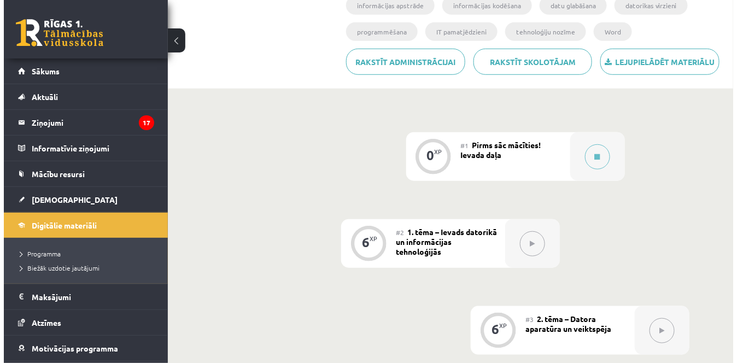
scroll to position [227, 0]
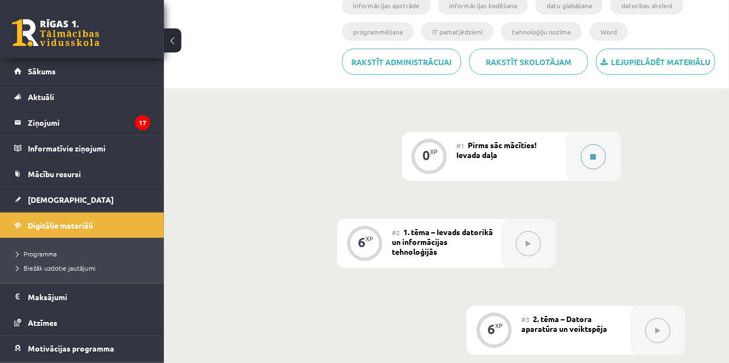
click at [593, 159] on icon at bounding box center [593, 157] width 5 height 7
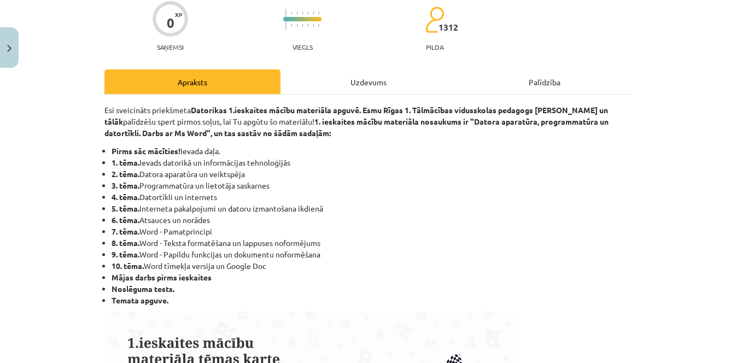
scroll to position [84, 0]
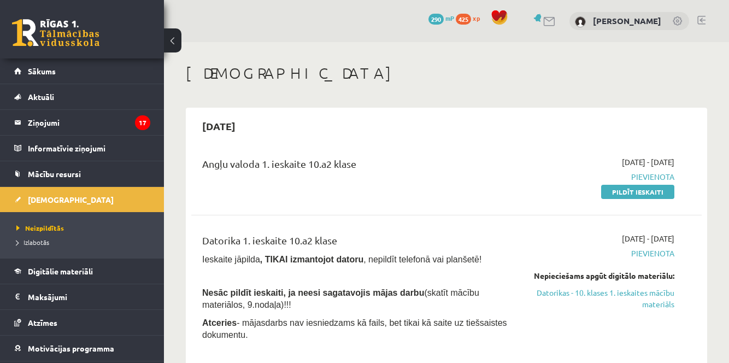
scroll to position [173, 0]
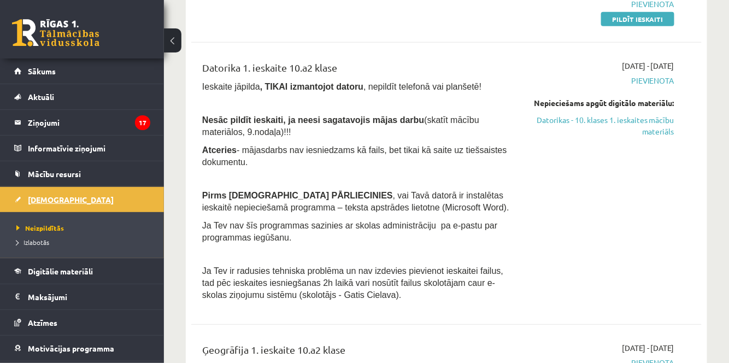
click at [58, 190] on link "[DEMOGRAPHIC_DATA]" at bounding box center [82, 199] width 136 height 25
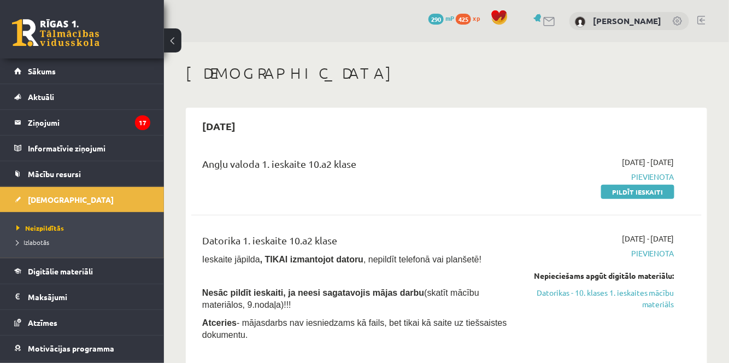
scroll to position [8, 0]
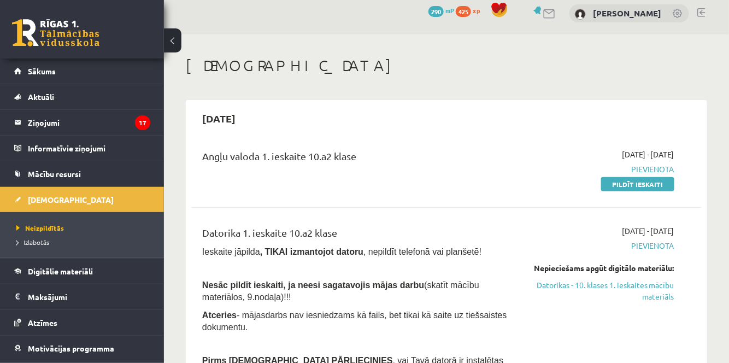
drag, startPoint x: 626, startPoint y: 144, endPoint x: 435, endPoint y: 59, distance: 208.8
click at [435, 59] on h1 "[DEMOGRAPHIC_DATA]" at bounding box center [447, 65] width 522 height 19
click at [431, 20] on div "0 Dāvanas 290 mP 425 xp Alana Ļaksa" at bounding box center [446, 13] width 565 height 42
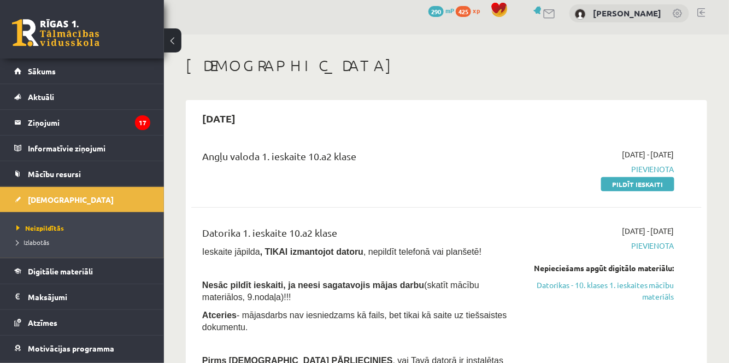
click at [435, 20] on div "0 Dāvanas 290 mP 425 xp Alana Ļaksa" at bounding box center [446, 13] width 565 height 42
click at [626, 180] on link "Pildīt ieskaiti" at bounding box center [638, 184] width 73 height 14
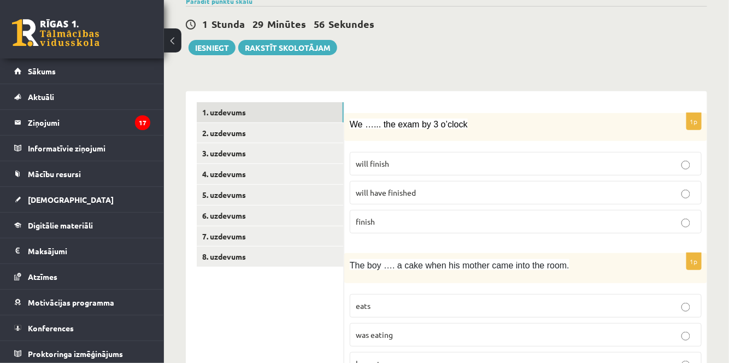
scroll to position [101, 0]
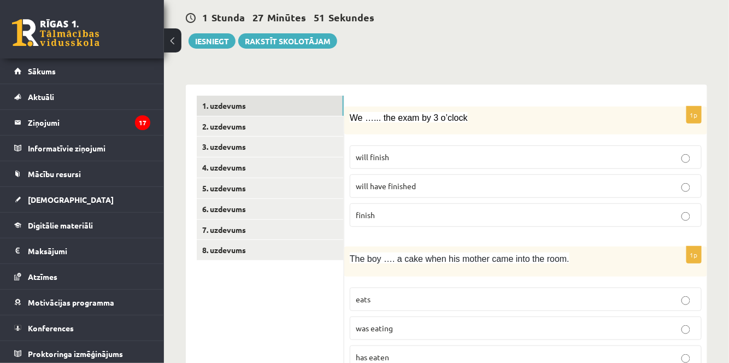
click at [617, 154] on p "will finish" at bounding box center [526, 156] width 340 height 11
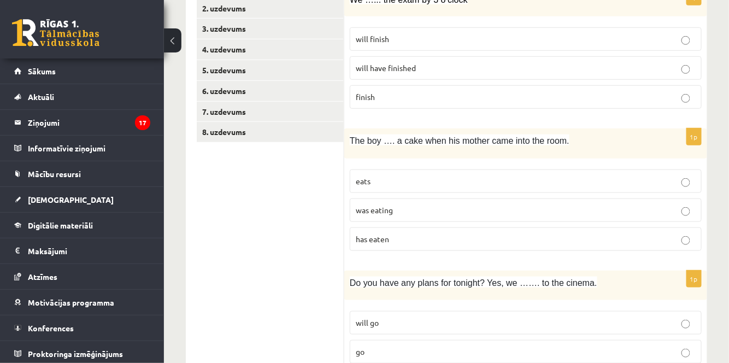
scroll to position [215, 0]
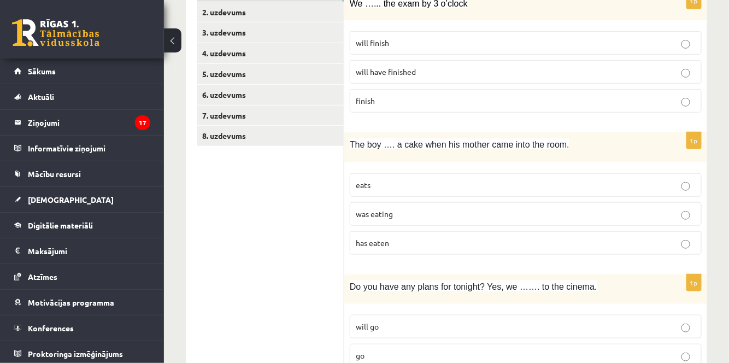
click at [405, 211] on p "was eating" at bounding box center [526, 213] width 340 height 11
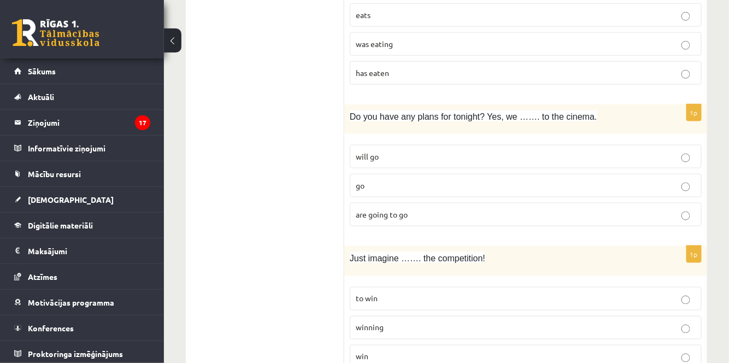
scroll to position [378, 0]
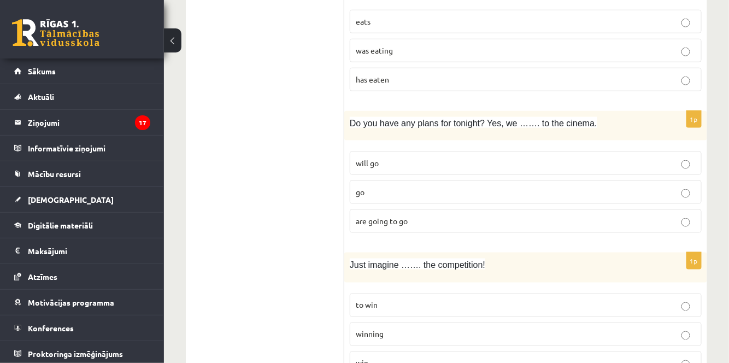
click at [610, 148] on fieldset "will go go are going to go" at bounding box center [526, 191] width 352 height 90
click at [612, 157] on p "will go" at bounding box center [526, 162] width 340 height 11
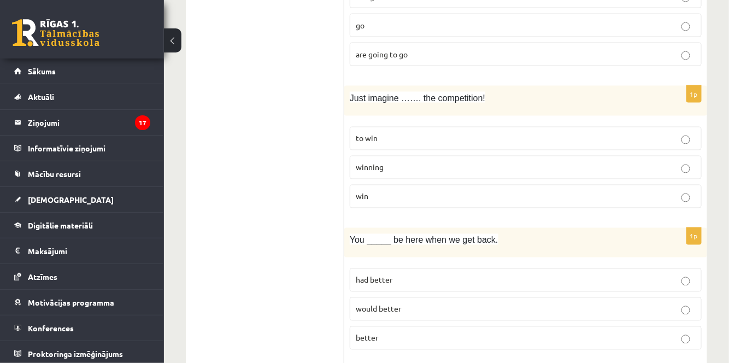
scroll to position [563, 0]
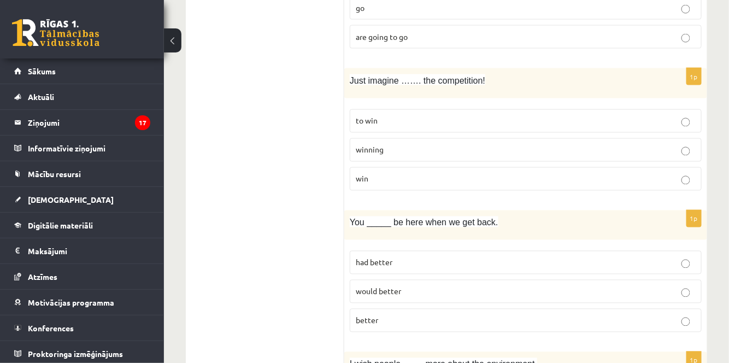
click at [549, 147] on p "winning" at bounding box center [526, 149] width 340 height 11
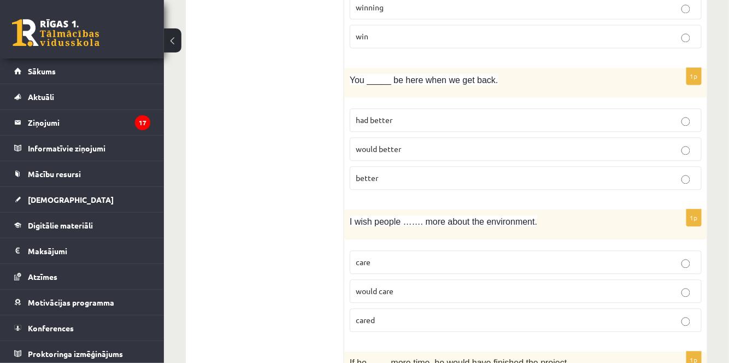
scroll to position [698, 0]
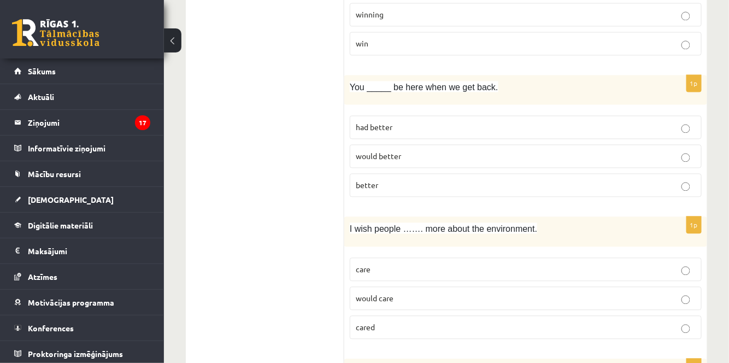
click at [427, 190] on label "better" at bounding box center [526, 185] width 352 height 24
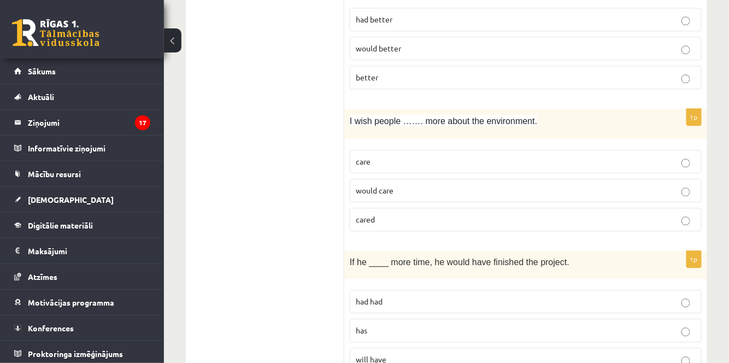
scroll to position [816, 0]
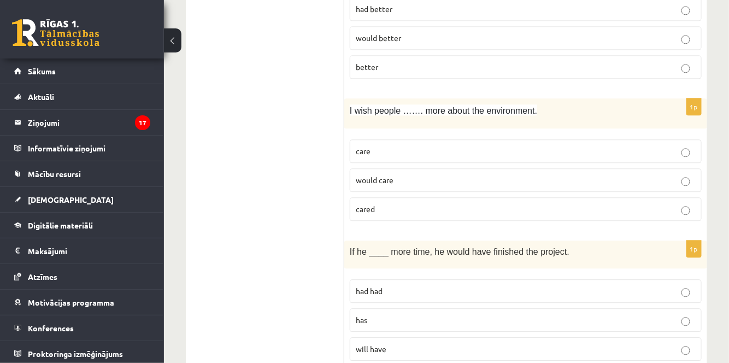
click at [432, 174] on p "would care" at bounding box center [526, 179] width 340 height 11
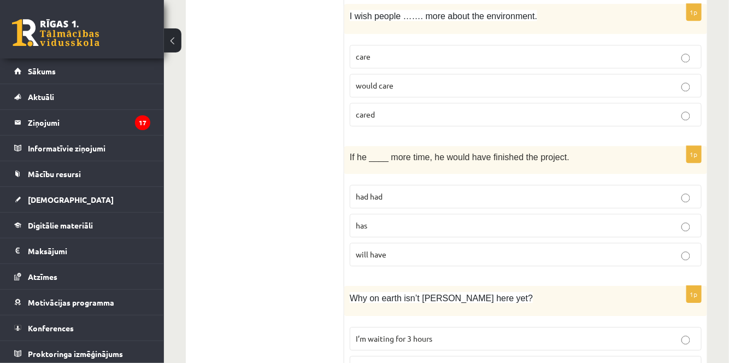
scroll to position [925, 0]
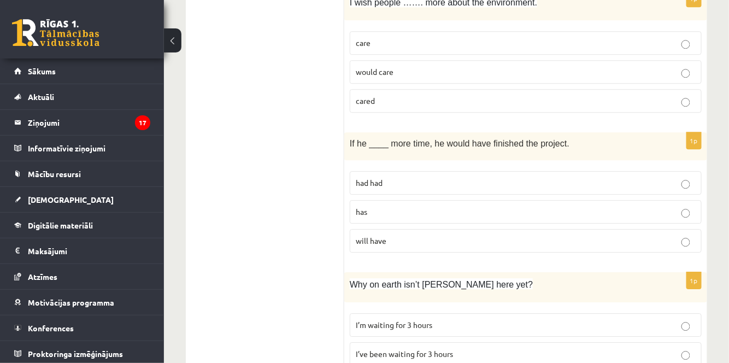
click at [467, 182] on p "had had" at bounding box center [526, 182] width 340 height 11
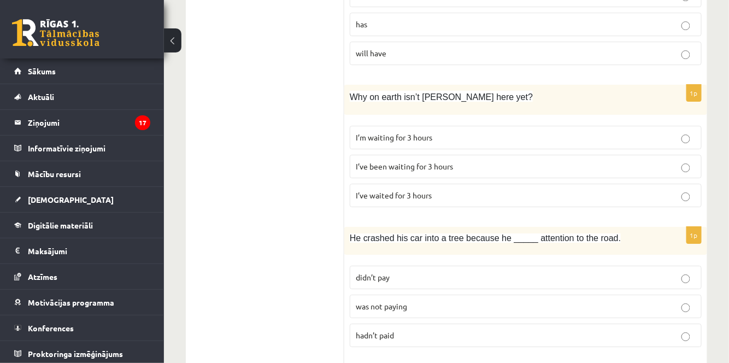
scroll to position [1126, 0]
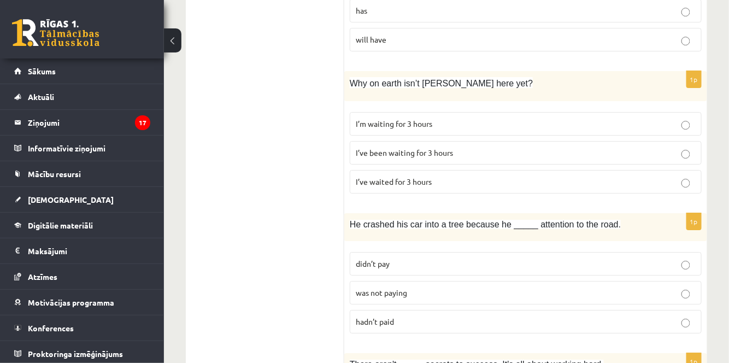
click at [455, 147] on p "I’ve been waiting for 3 hours" at bounding box center [526, 152] width 340 height 11
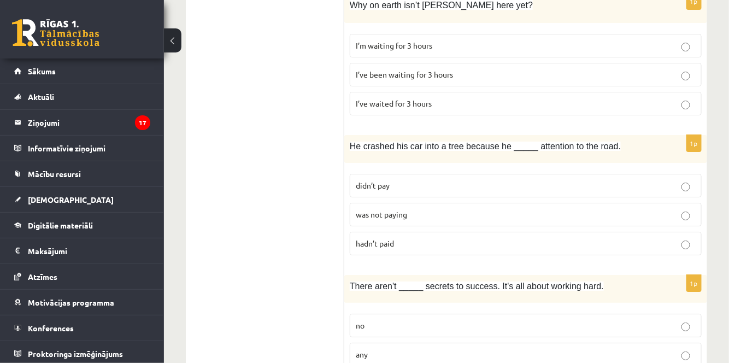
scroll to position [1207, 0]
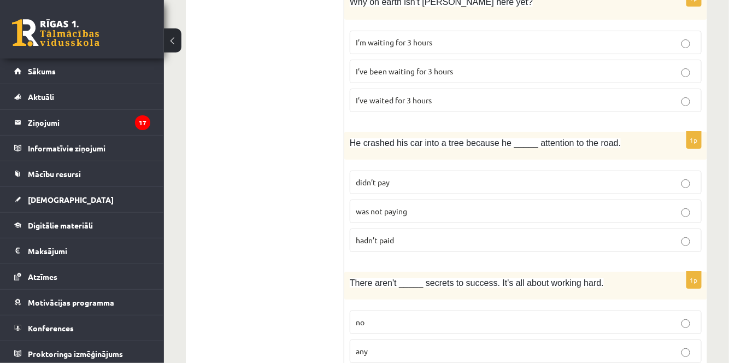
click at [477, 206] on p "was not paying" at bounding box center [526, 211] width 340 height 11
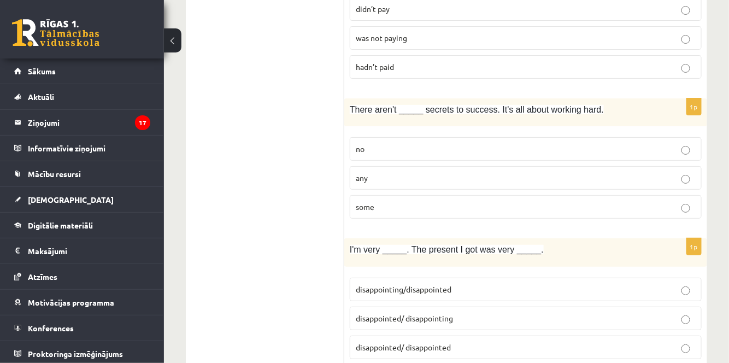
scroll to position [1374, 0]
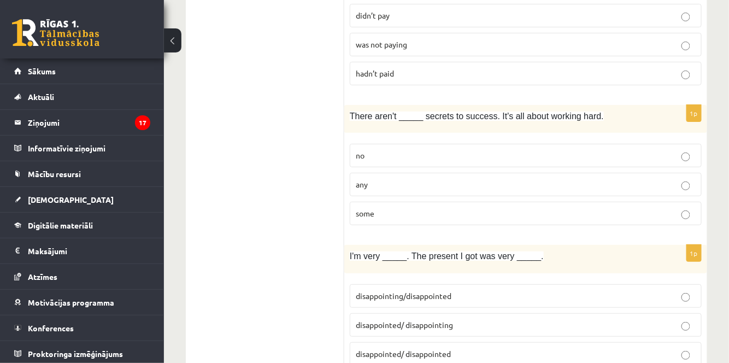
click at [444, 179] on p "any" at bounding box center [526, 184] width 340 height 11
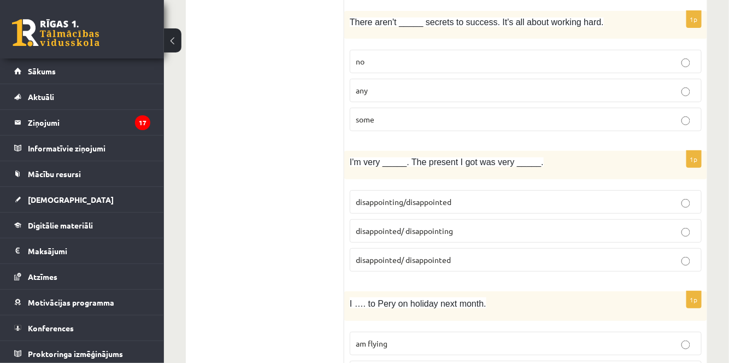
scroll to position [1472, 0]
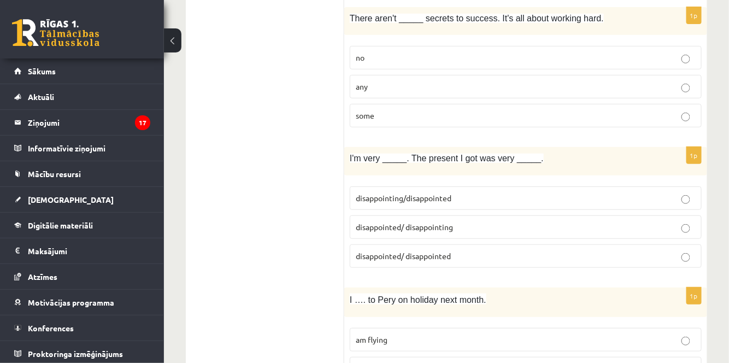
click at [446, 222] on span "disappointed/ disappointing" at bounding box center [404, 227] width 97 height 10
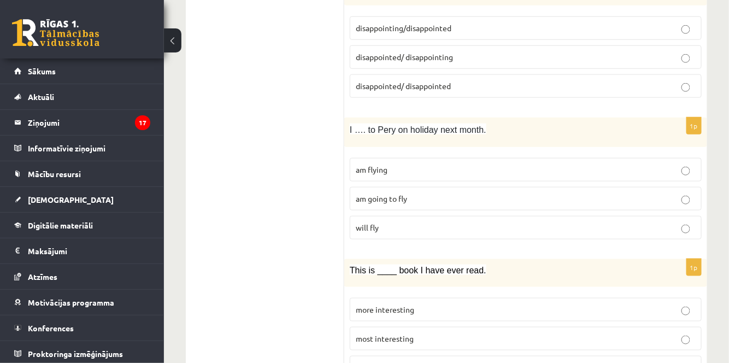
scroll to position [1639, 0]
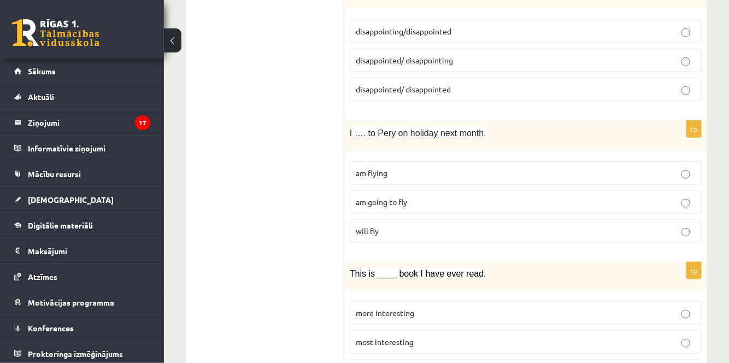
click at [392, 167] on p "am flying" at bounding box center [526, 172] width 340 height 11
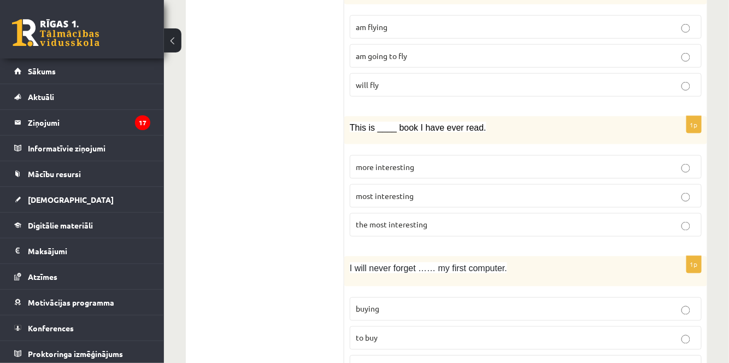
scroll to position [1802, 0]
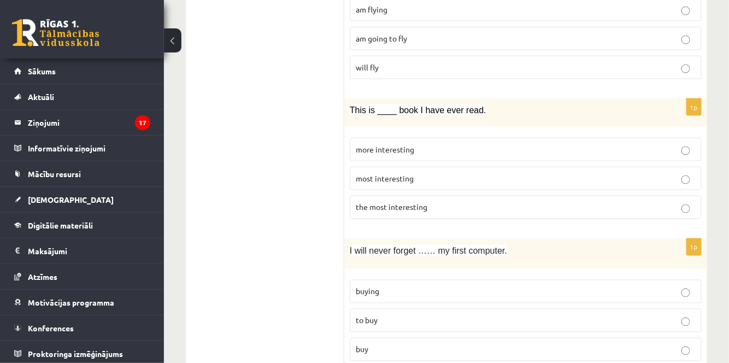
click at [489, 202] on p "the most interesting" at bounding box center [526, 207] width 340 height 11
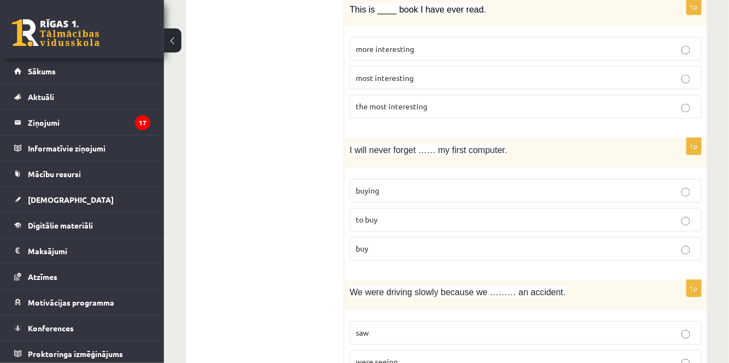
scroll to position [1907, 0]
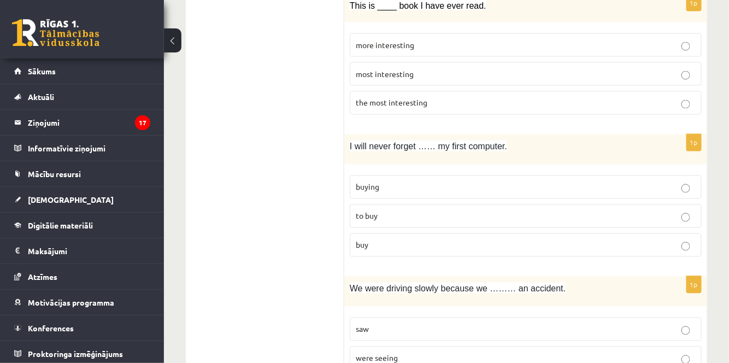
click at [390, 182] on p "buying" at bounding box center [526, 187] width 340 height 11
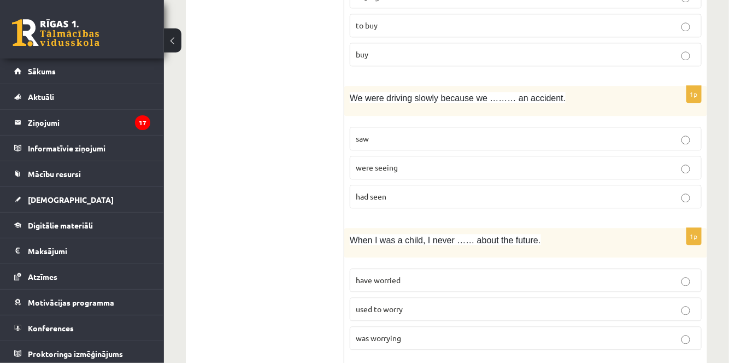
scroll to position [2108, 0]
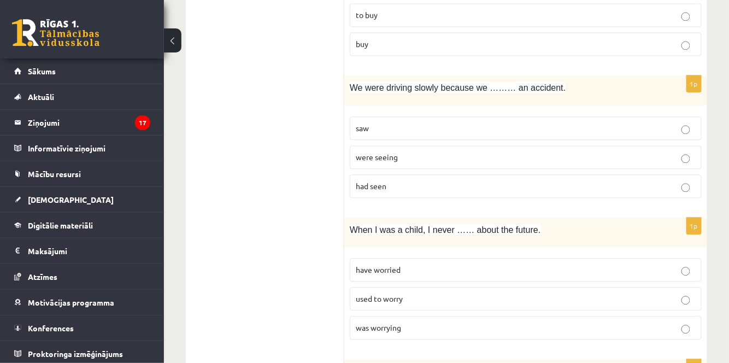
click at [435, 116] on label "saw" at bounding box center [526, 128] width 352 height 24
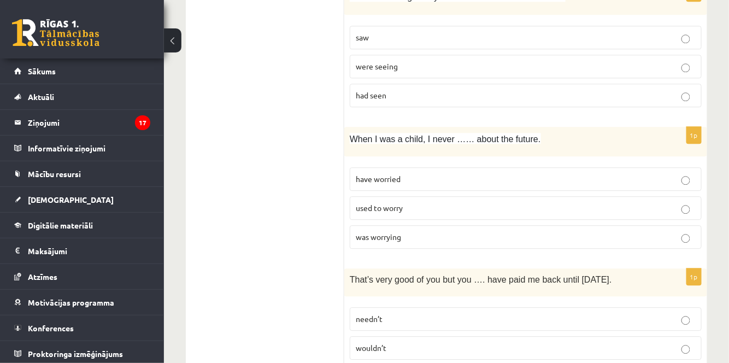
scroll to position [2206, 0]
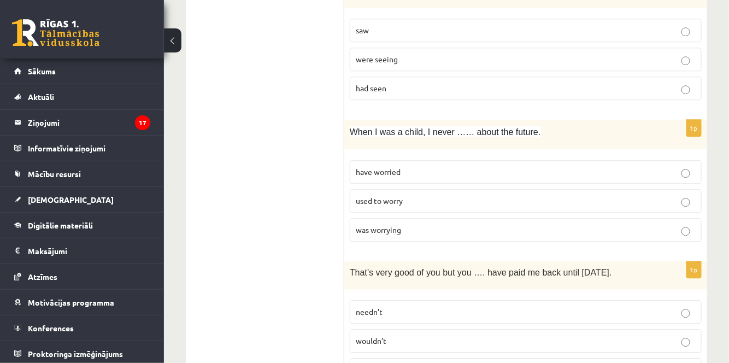
click at [448, 166] on p "have worried" at bounding box center [526, 171] width 340 height 11
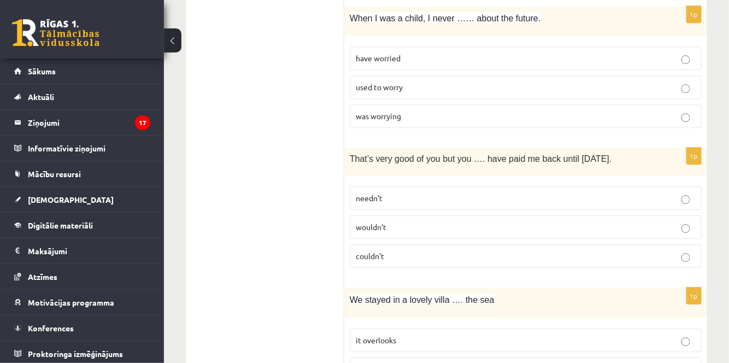
scroll to position [2324, 0]
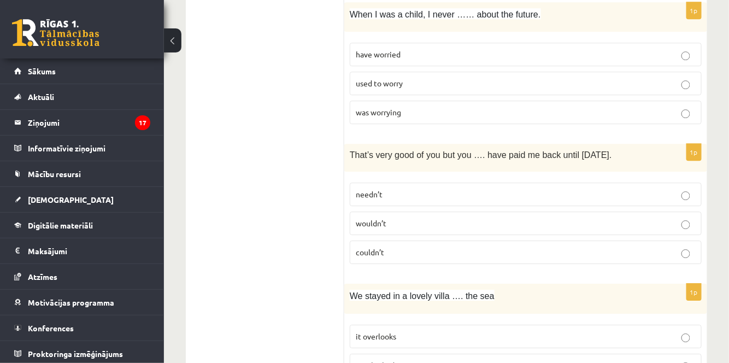
click at [559, 189] on p "needn’t" at bounding box center [526, 194] width 340 height 11
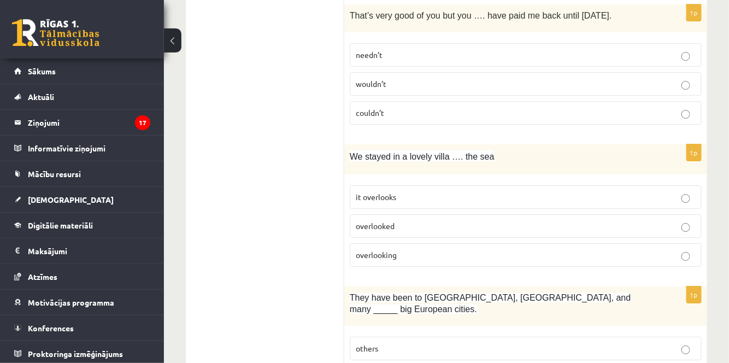
scroll to position [2466, 0]
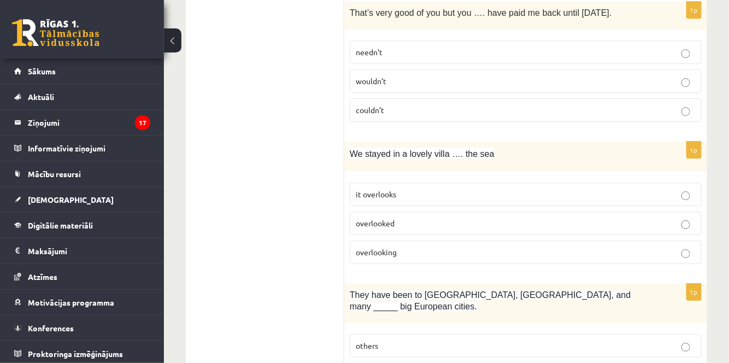
click at [439, 247] on p "overlooking" at bounding box center [526, 252] width 340 height 11
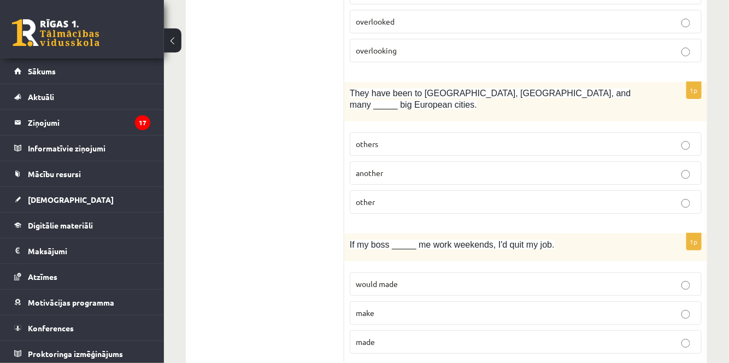
scroll to position [2669, 0]
click at [491, 195] on p "other" at bounding box center [526, 200] width 340 height 11
click at [396, 271] on label "would made" at bounding box center [526, 283] width 352 height 24
click at [390, 335] on p "made" at bounding box center [526, 340] width 340 height 11
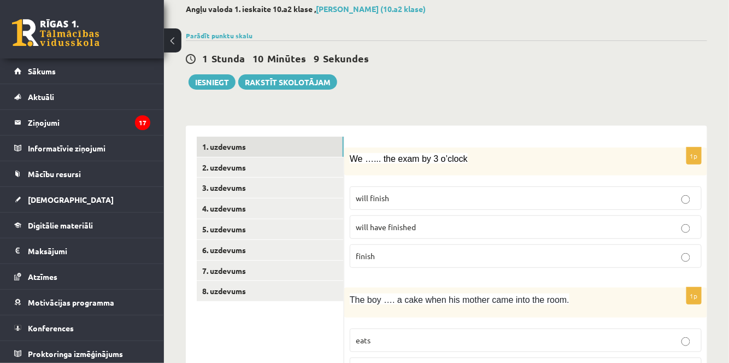
scroll to position [63, 0]
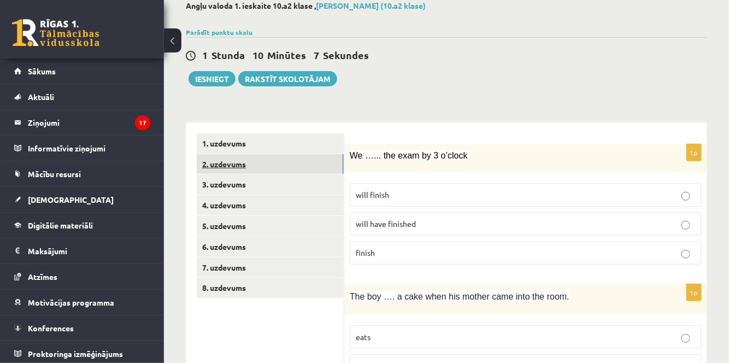
click at [294, 161] on link "2. uzdevums" at bounding box center [270, 164] width 147 height 20
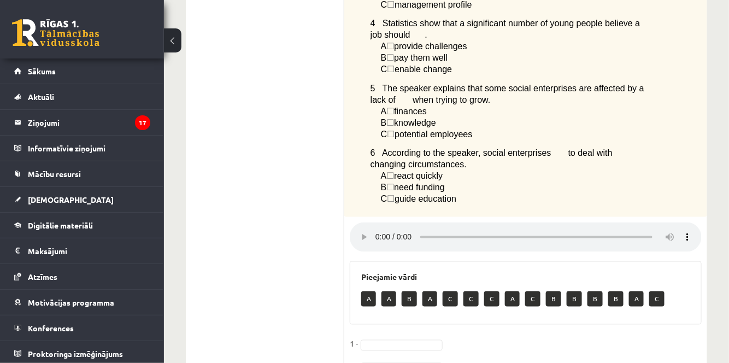
scroll to position [460, 0]
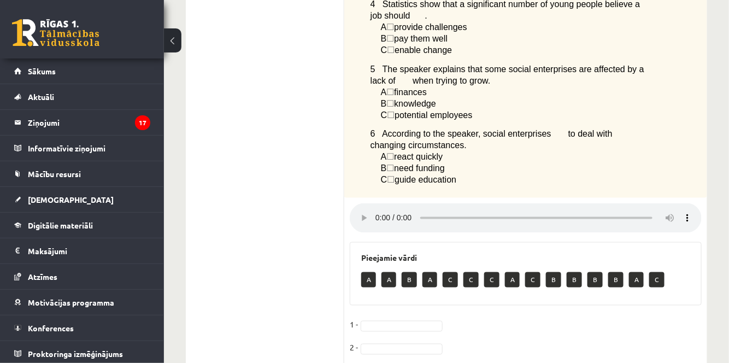
click at [717, 102] on div "**********" at bounding box center [446, 37] width 565 height 910
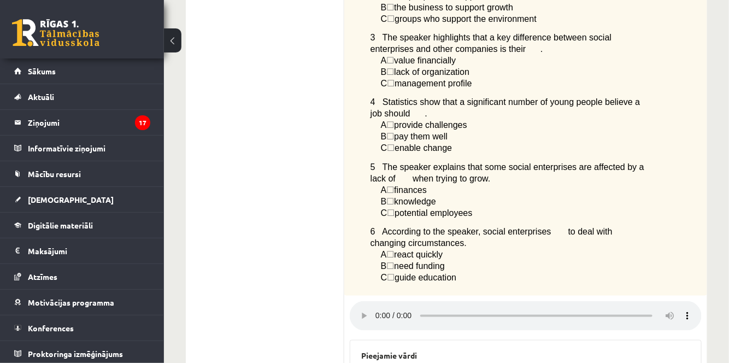
scroll to position [378, 0]
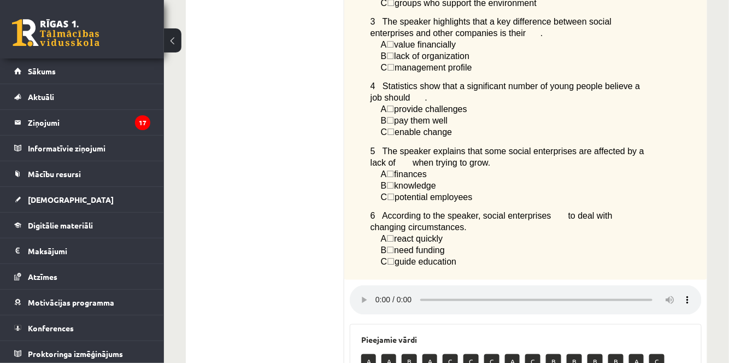
drag, startPoint x: 729, startPoint y: 246, endPoint x: 727, endPoint y: 224, distance: 22.0
click at [727, 224] on div "**********" at bounding box center [446, 119] width 565 height 910
click at [646, 210] on p "6 According to the speaker, social enterprises to deal with changing circumstan…" at bounding box center [509, 221] width 277 height 23
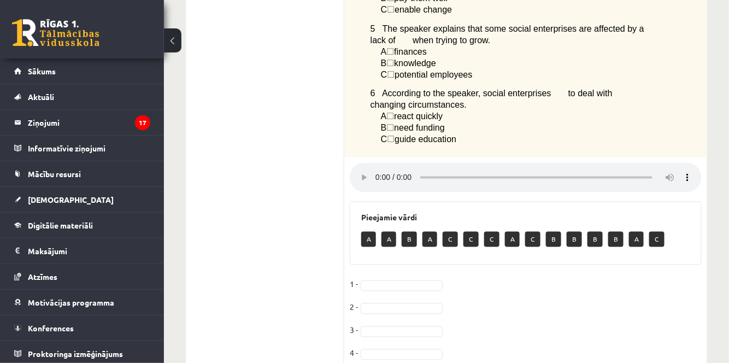
scroll to position [569, 0]
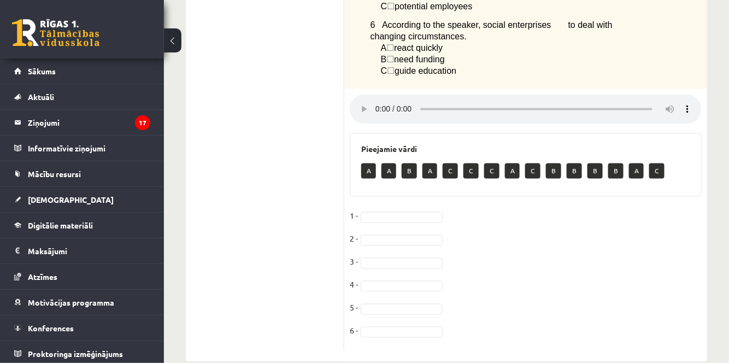
click at [367, 164] on p "A" at bounding box center [368, 171] width 15 height 15
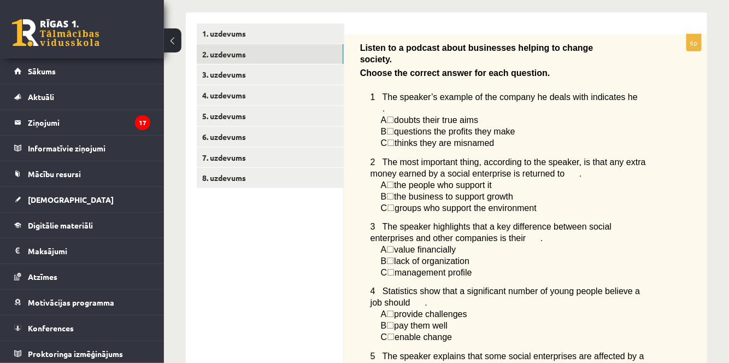
scroll to position [172, 0]
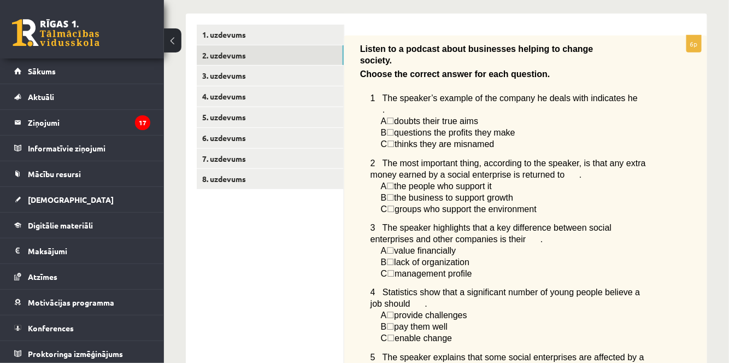
click at [721, 108] on div "**********" at bounding box center [446, 325] width 565 height 910
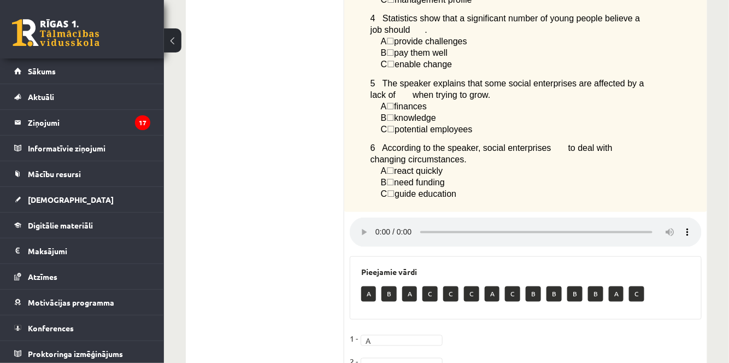
scroll to position [445, 0]
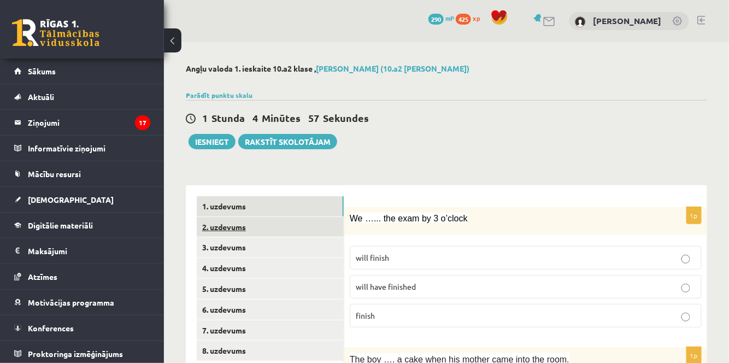
click at [314, 225] on link "2. uzdevums" at bounding box center [270, 227] width 147 height 20
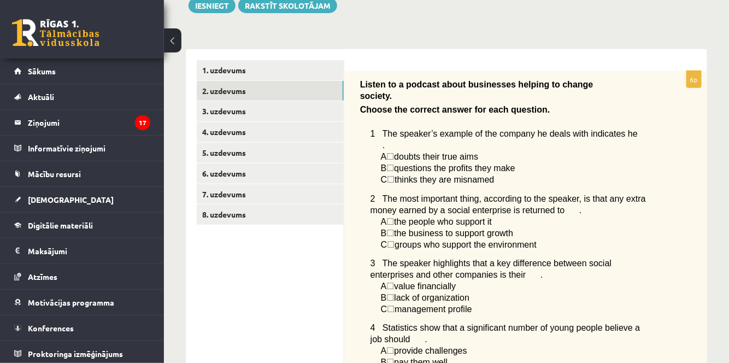
scroll to position [132, 0]
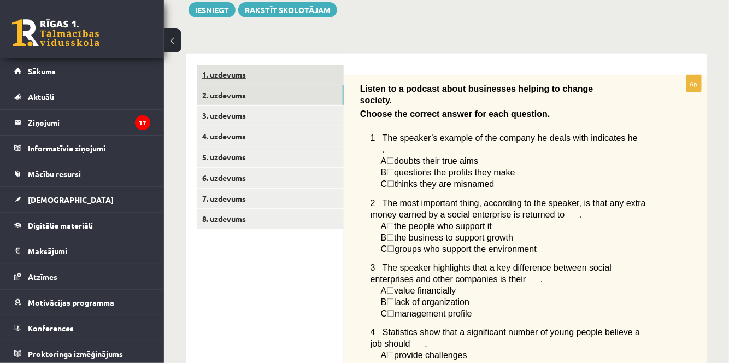
click at [265, 78] on link "1. uzdevums" at bounding box center [270, 75] width 147 height 20
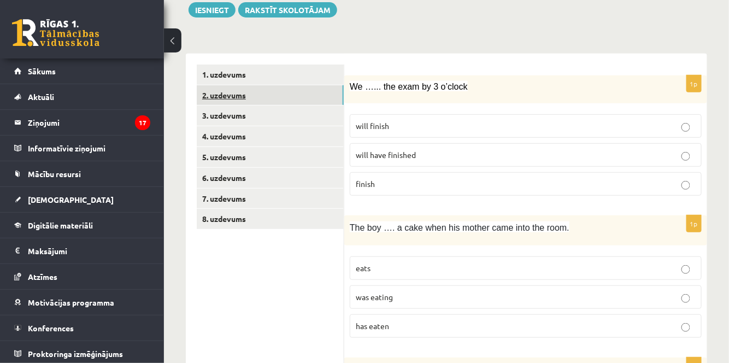
click at [288, 98] on link "2. uzdevums" at bounding box center [270, 95] width 147 height 20
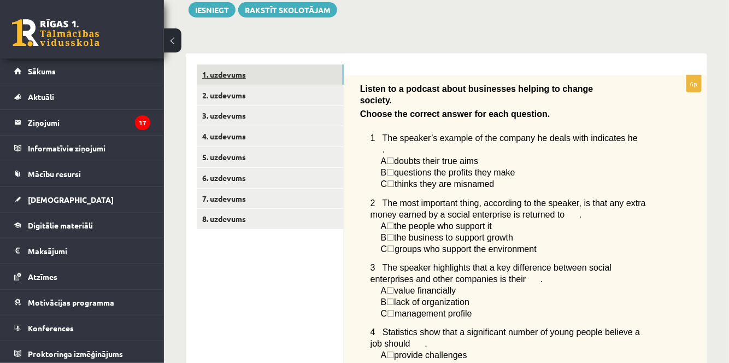
click at [290, 83] on link "1. uzdevums" at bounding box center [270, 75] width 147 height 20
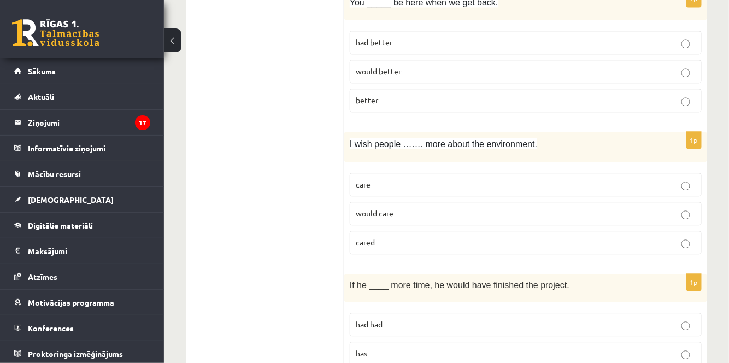
scroll to position [0, 0]
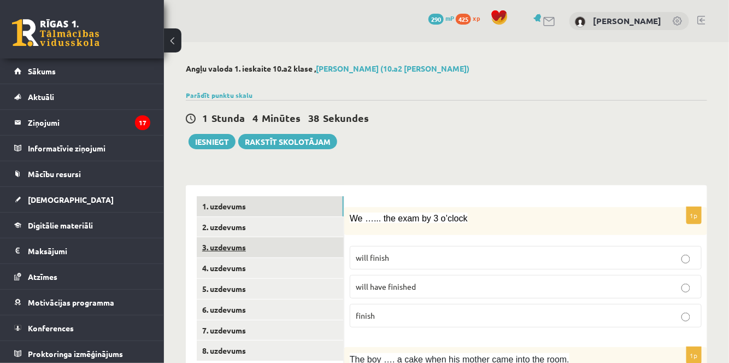
click at [277, 247] on link "3. uzdevums" at bounding box center [270, 247] width 147 height 20
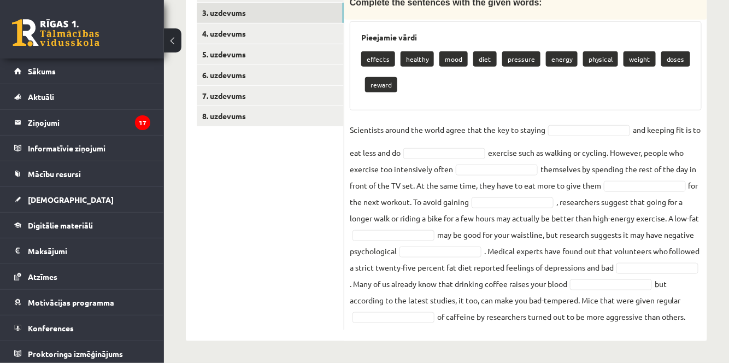
scroll to position [239, 0]
click at [417, 51] on p "healthy" at bounding box center [417, 58] width 33 height 15
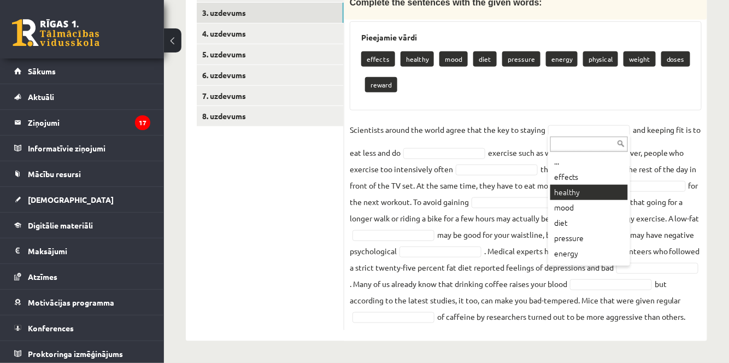
scroll to position [224, 0]
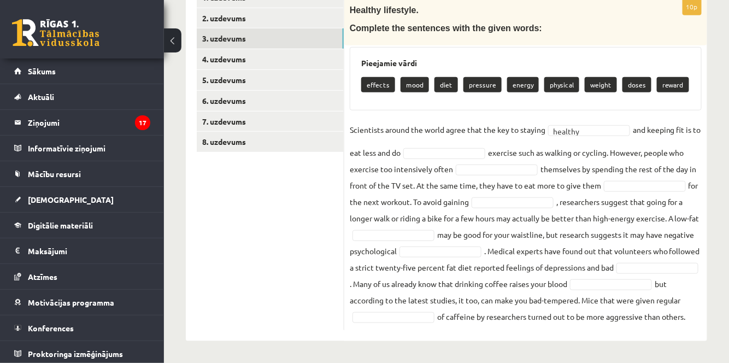
click at [558, 77] on p "physical" at bounding box center [562, 84] width 35 height 15
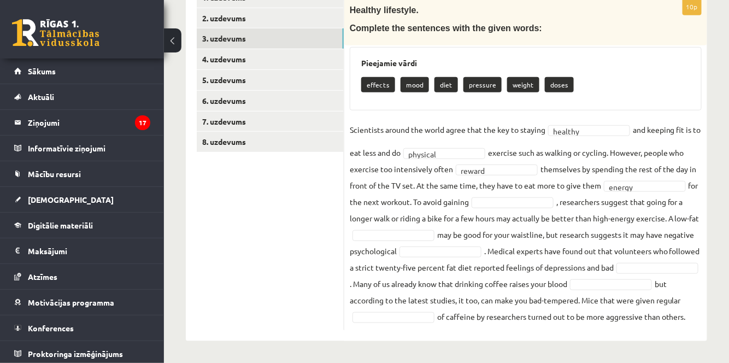
click at [510, 77] on p "weight" at bounding box center [523, 84] width 32 height 15
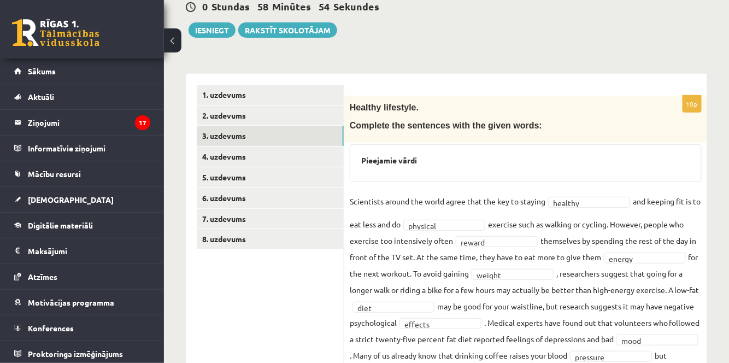
scroll to position [112, 0]
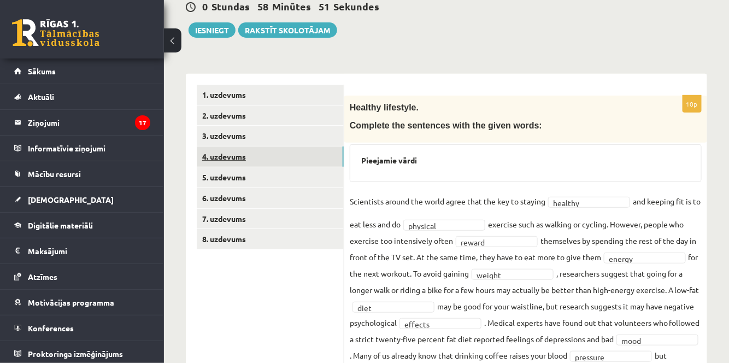
click at [258, 155] on link "4. uzdevums" at bounding box center [270, 157] width 147 height 20
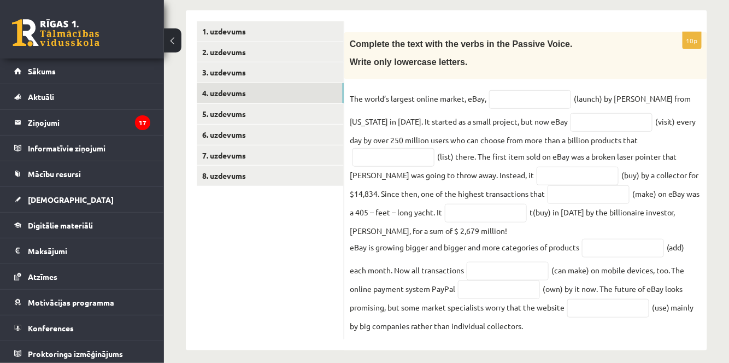
scroll to position [176, 0]
click at [507, 101] on input "text" at bounding box center [530, 99] width 82 height 19
type input "*"
type input "**********"
click at [614, 114] on input "text" at bounding box center [612, 122] width 82 height 19
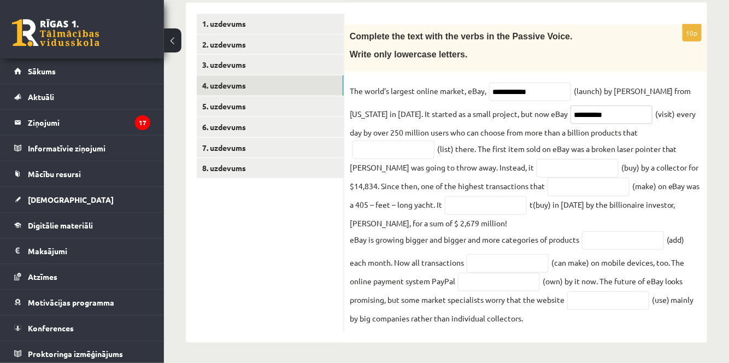
scroll to position [184, 0]
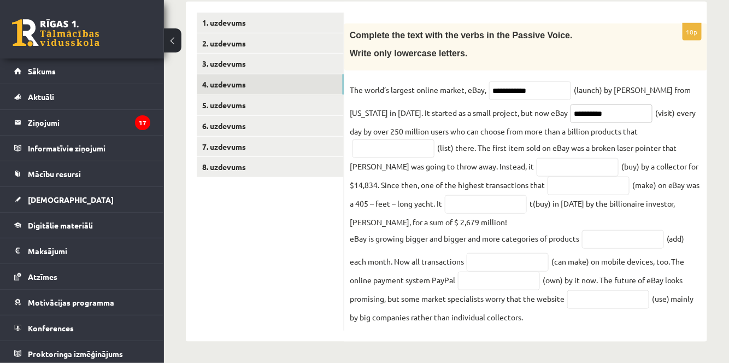
type input "**********"
click at [365, 148] on input "text" at bounding box center [394, 148] width 82 height 19
click at [399, 151] on input "text" at bounding box center [394, 148] width 82 height 19
type input "*"
type input "******"
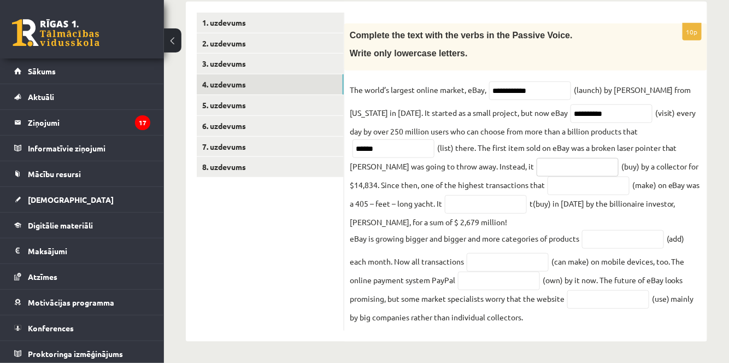
click at [555, 166] on input "text" at bounding box center [578, 167] width 82 height 19
type input "**********"
click at [591, 184] on input "text" at bounding box center [589, 186] width 82 height 19
type input "********"
click at [610, 243] on input "text" at bounding box center [623, 239] width 82 height 19
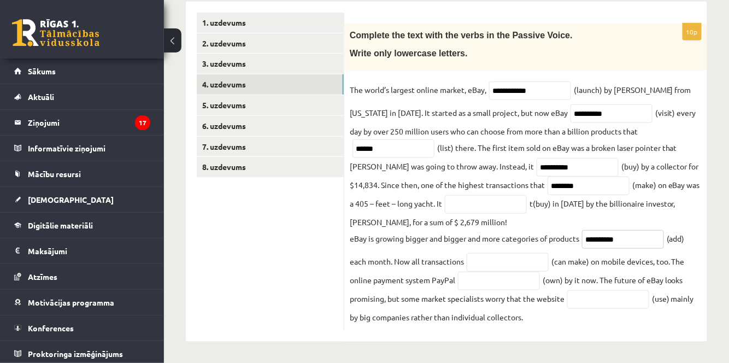
type input "*********"
click at [511, 260] on input "text" at bounding box center [508, 262] width 82 height 19
click at [498, 259] on input "text" at bounding box center [508, 262] width 82 height 19
type input "**********"
click at [608, 307] on input "text" at bounding box center [609, 299] width 82 height 19
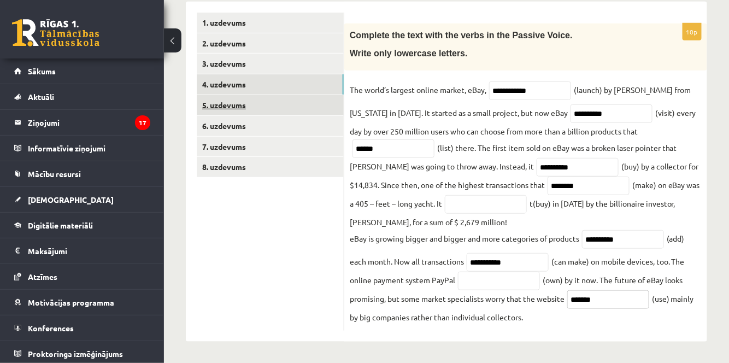
type input "*******"
click at [273, 103] on link "5. uzdevums" at bounding box center [270, 105] width 147 height 20
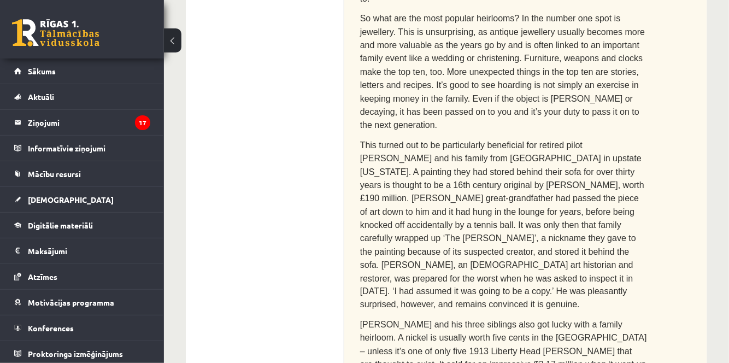
scroll to position [392, 0]
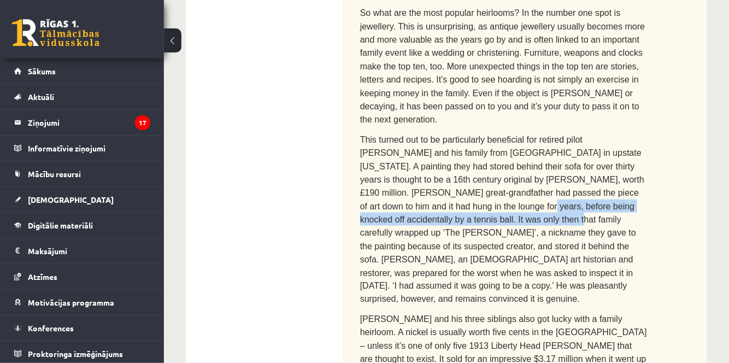
drag, startPoint x: 729, startPoint y: 161, endPoint x: 697, endPoint y: 157, distance: 32.6
click at [697, 157] on div "**********" at bounding box center [446, 339] width 565 height 1376
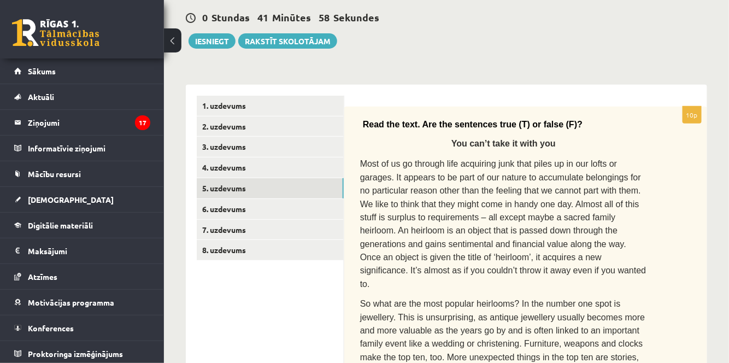
scroll to position [102, 0]
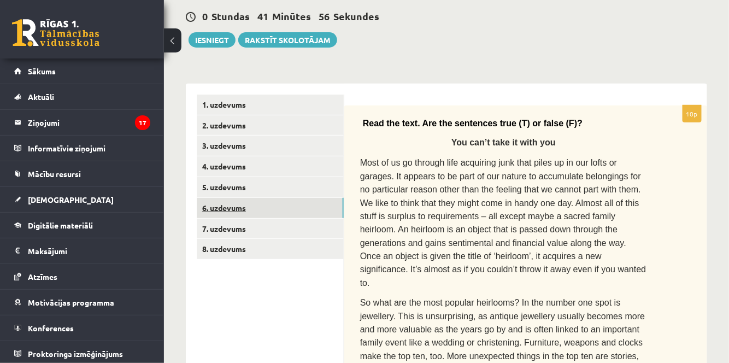
click at [256, 208] on link "6. uzdevums" at bounding box center [270, 208] width 147 height 20
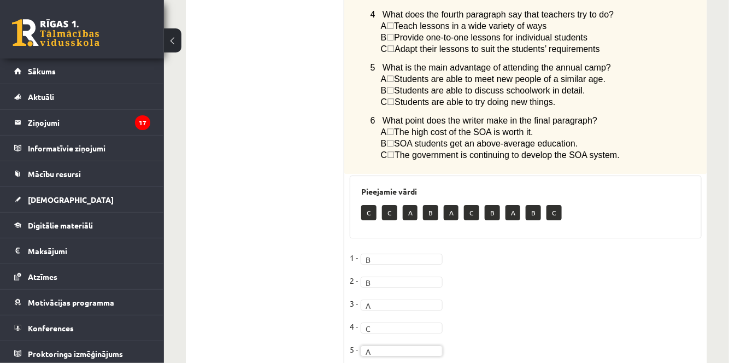
scroll to position [1006, 0]
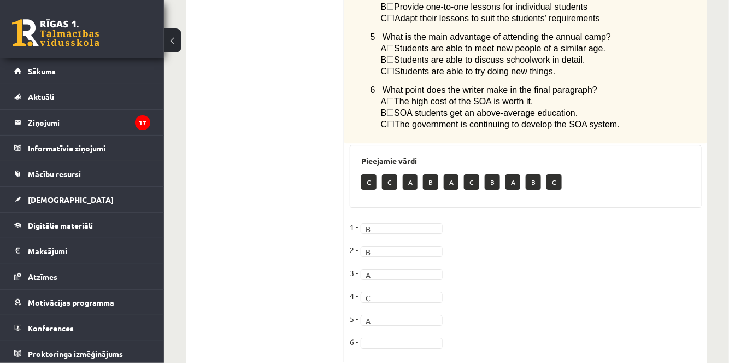
click at [406, 317] on fieldset "1 - B * 2 - B * 3 - A * 4 - C * 5 - A * 6 -" at bounding box center [526, 288] width 352 height 138
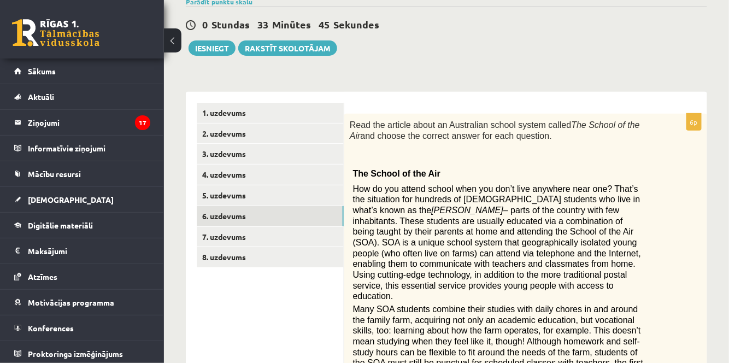
scroll to position [100, 0]
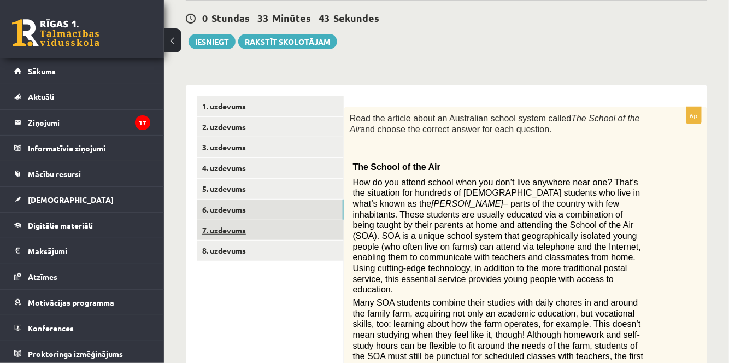
click at [268, 226] on link "7. uzdevums" at bounding box center [270, 230] width 147 height 20
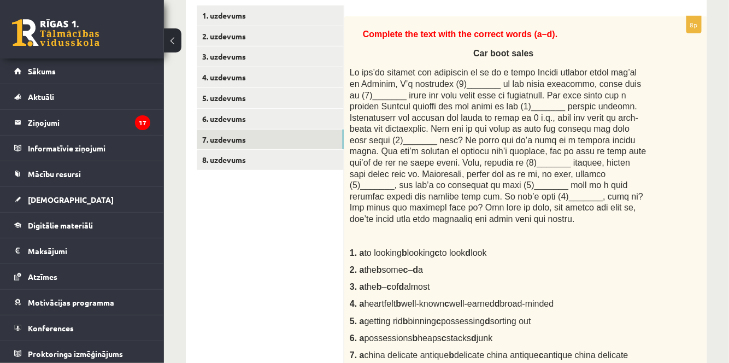
scroll to position [190, 0]
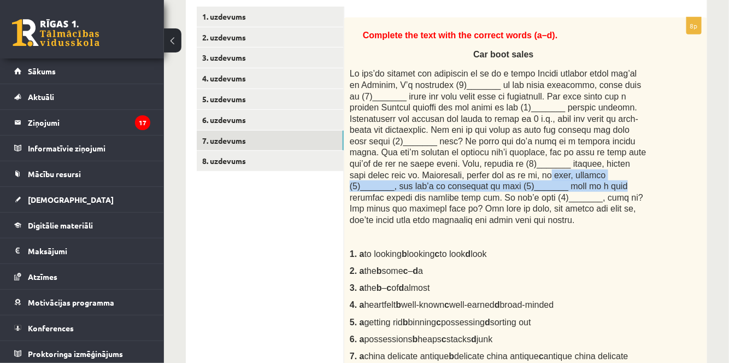
drag, startPoint x: 729, startPoint y: 164, endPoint x: 702, endPoint y: 177, distance: 30.8
click at [702, 177] on div "**********" at bounding box center [446, 288] width 565 height 873
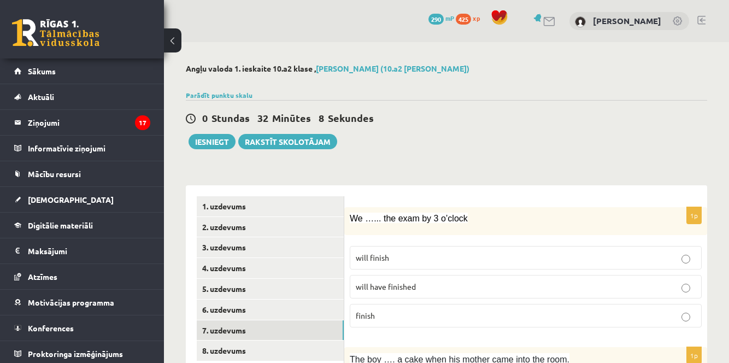
scroll to position [190, 0]
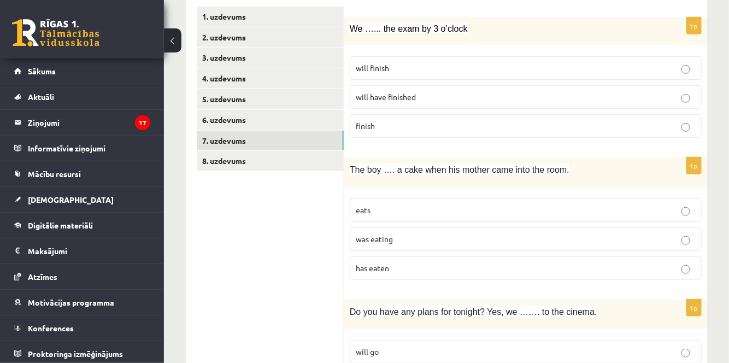
click at [297, 142] on link "7. uzdevums" at bounding box center [270, 141] width 147 height 20
click at [289, 124] on link "6. uzdevums" at bounding box center [270, 120] width 147 height 20
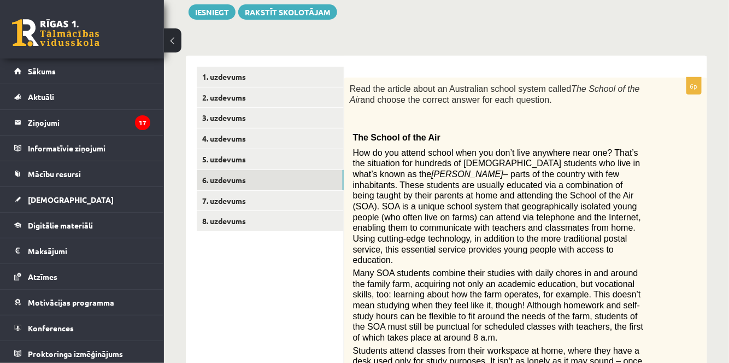
scroll to position [115, 0]
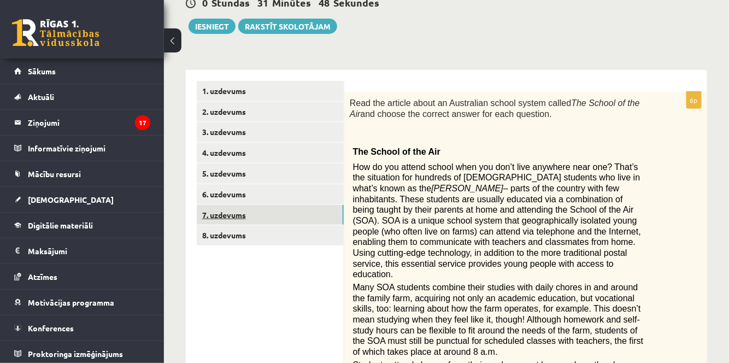
click at [275, 214] on link "7. uzdevums" at bounding box center [270, 215] width 147 height 20
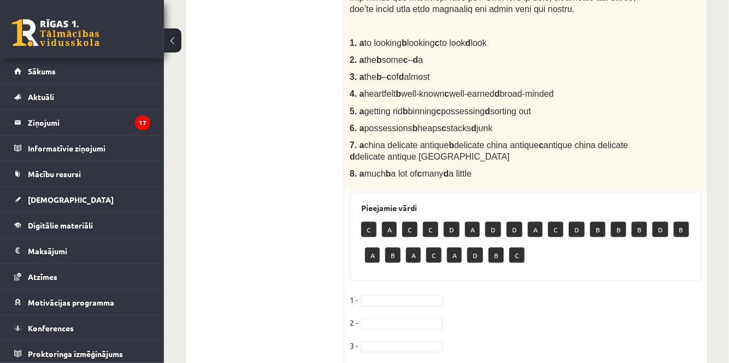
scroll to position [405, 0]
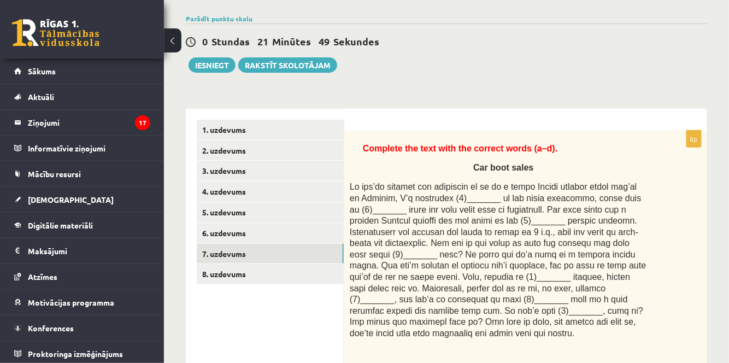
scroll to position [74, 0]
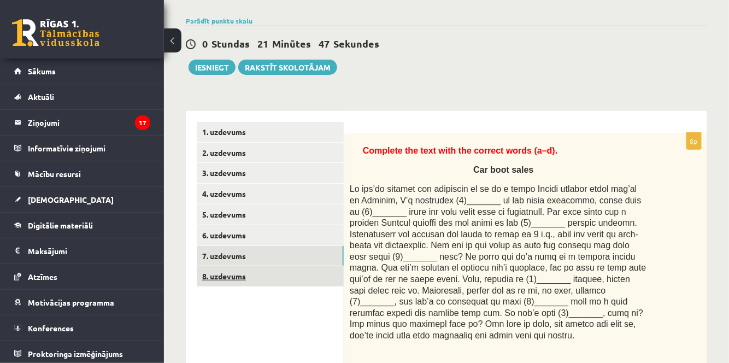
click at [270, 277] on link "8. uzdevums" at bounding box center [270, 276] width 147 height 20
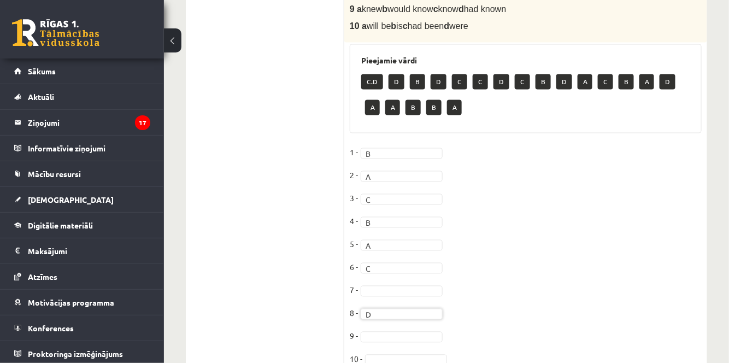
scroll to position [596, 0]
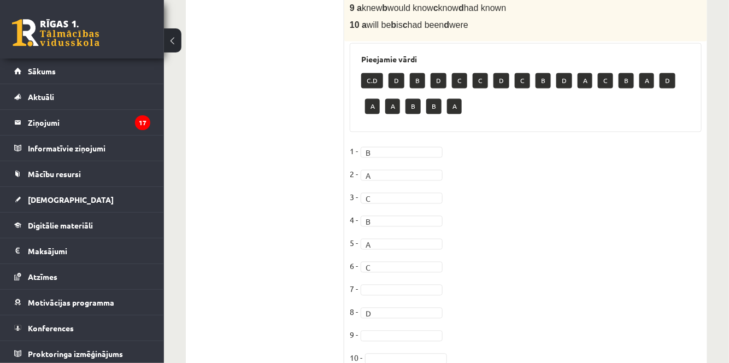
click at [415, 316] on fieldset "1 - B * 2 - A * 3 - C * 4 - B * 5 - A * 6 - C * 7 - 8 - D * 9 - 10 -" at bounding box center [526, 258] width 352 height 230
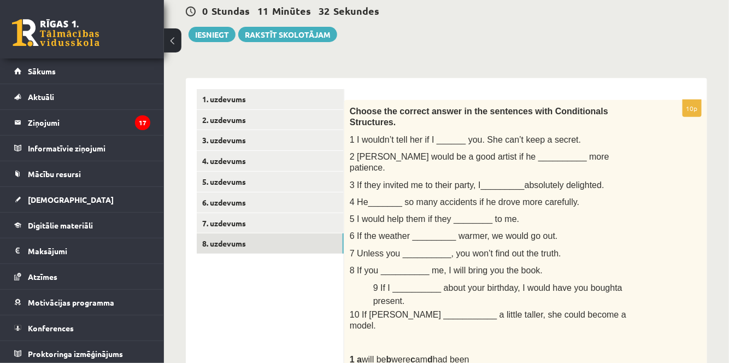
scroll to position [0, 0]
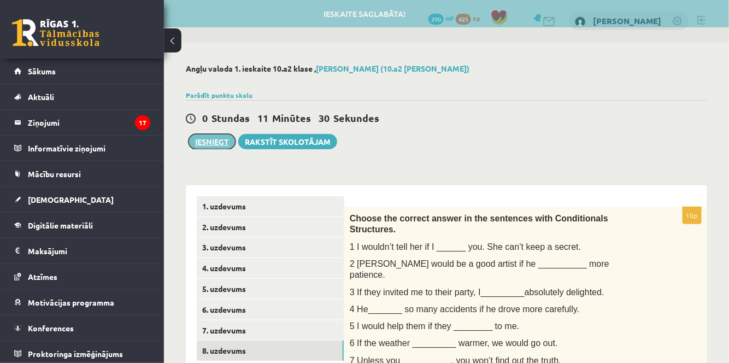
click at [232, 138] on button "Iesniegt" at bounding box center [212, 141] width 47 height 15
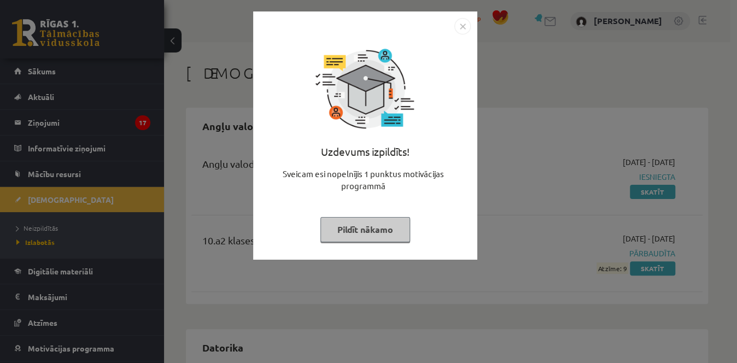
click at [469, 23] on img "Close" at bounding box center [462, 26] width 16 height 16
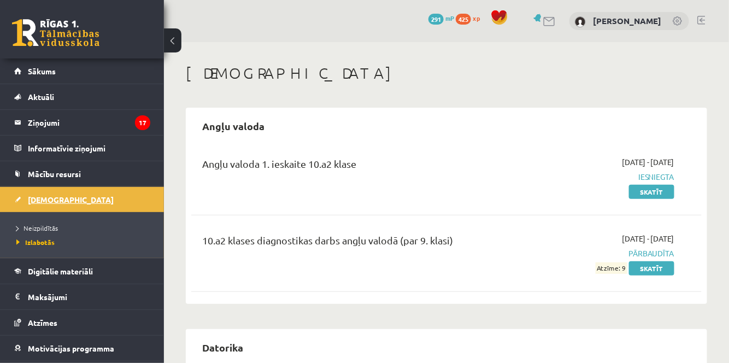
click at [49, 197] on span "[DEMOGRAPHIC_DATA]" at bounding box center [71, 200] width 86 height 10
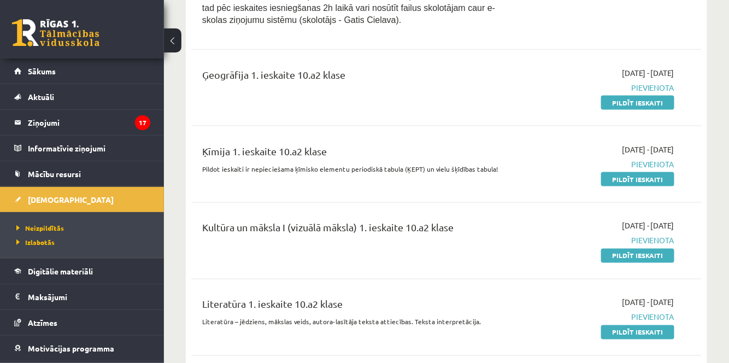
scroll to position [471, 0]
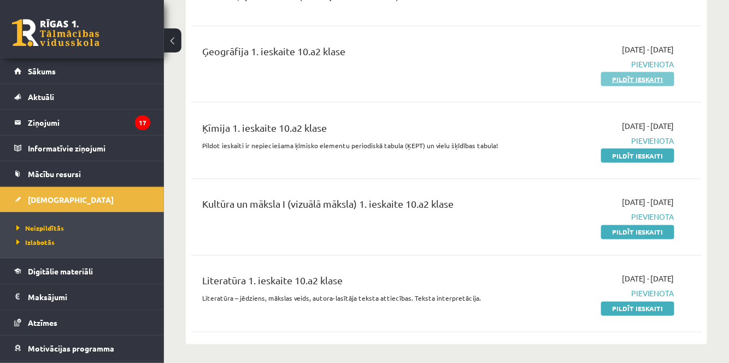
click at [641, 81] on link "Pildīt ieskaiti" at bounding box center [638, 79] width 73 height 14
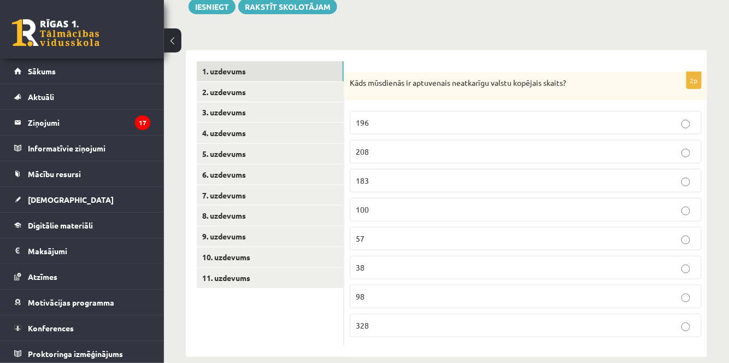
scroll to position [149, 0]
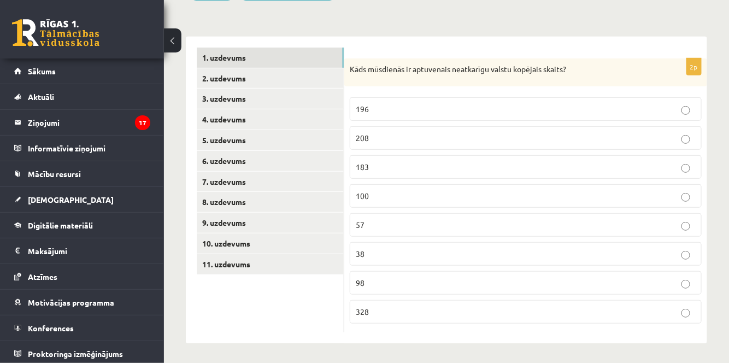
click at [476, 102] on label "196" at bounding box center [526, 109] width 352 height 24
click at [244, 76] on link "2. uzdevums" at bounding box center [270, 78] width 147 height 20
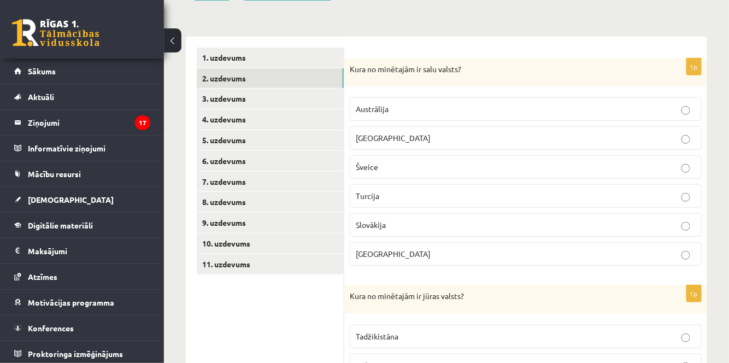
click at [560, 136] on p "Madagaskara" at bounding box center [526, 137] width 340 height 11
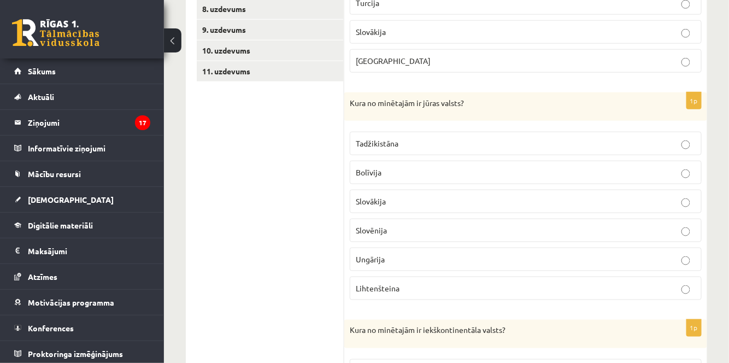
scroll to position [347, 0]
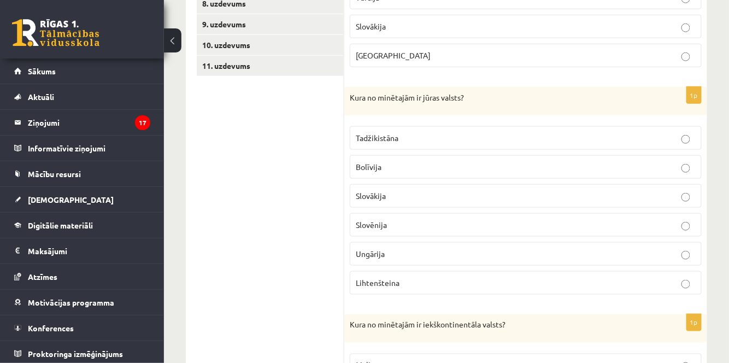
click at [550, 162] on p "Bolīvija" at bounding box center [526, 166] width 340 height 11
click at [552, 226] on p "Slovēnija" at bounding box center [526, 224] width 340 height 11
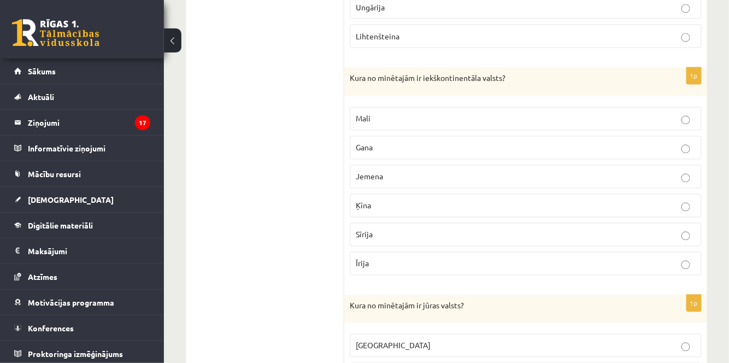
scroll to position [596, 0]
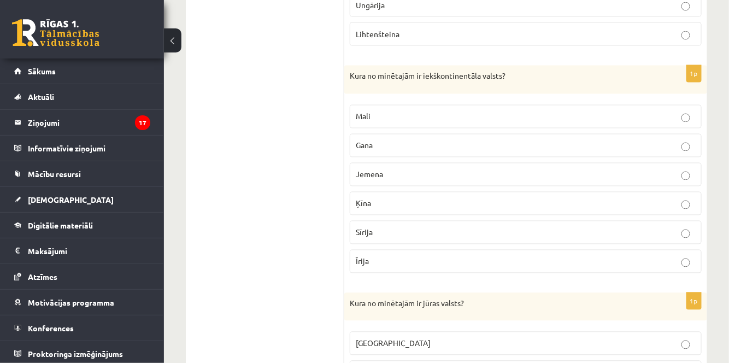
click at [586, 111] on p "Mali" at bounding box center [526, 116] width 340 height 11
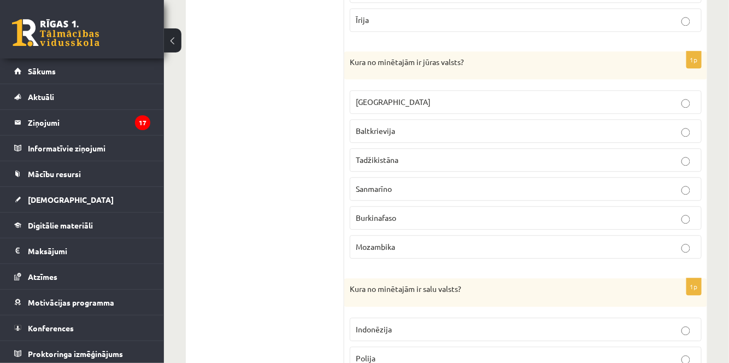
scroll to position [845, 0]
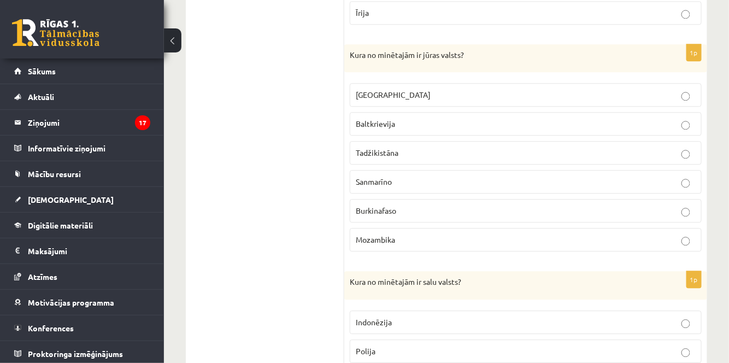
click at [529, 234] on p "Mozambika" at bounding box center [526, 239] width 340 height 11
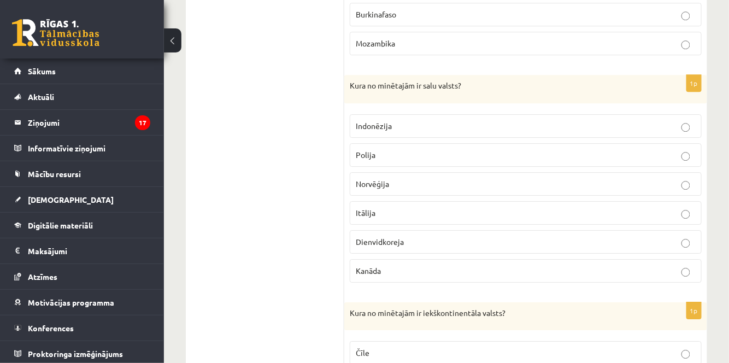
scroll to position [1044, 0]
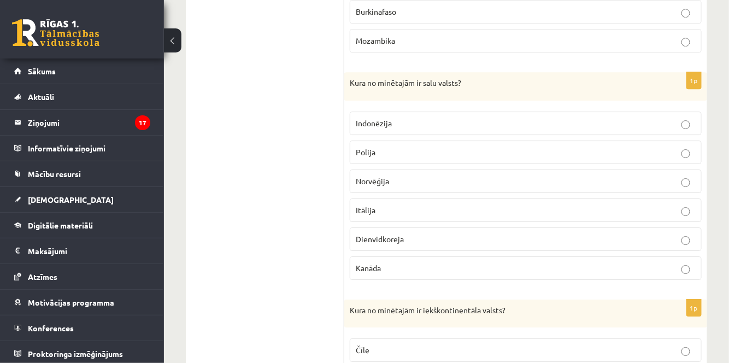
click at [456, 118] on p "Indonēzija" at bounding box center [526, 123] width 340 height 11
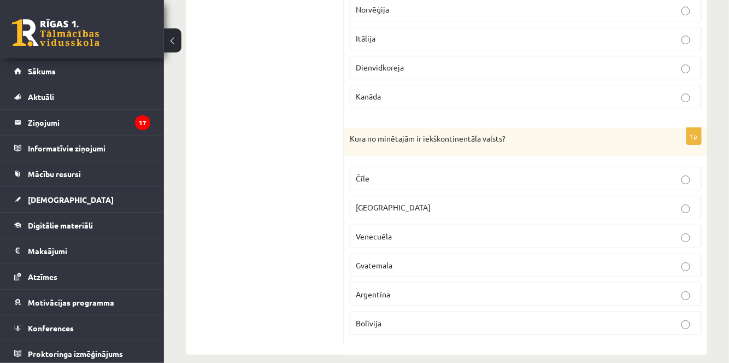
scroll to position [1218, 0]
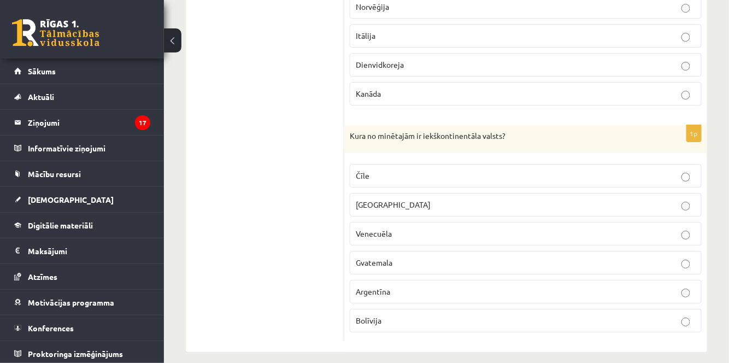
click at [550, 315] on p "Bolīvija" at bounding box center [526, 320] width 340 height 11
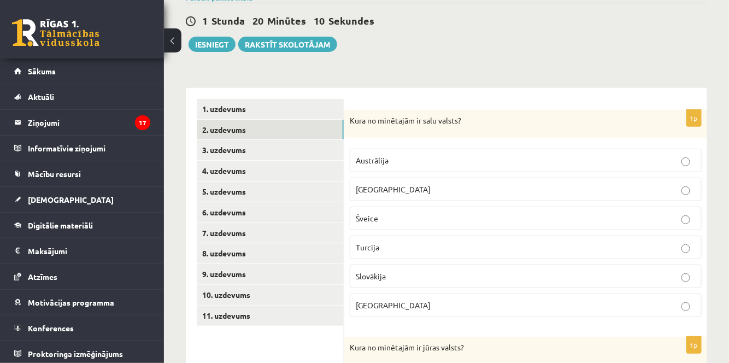
scroll to position [99, 0]
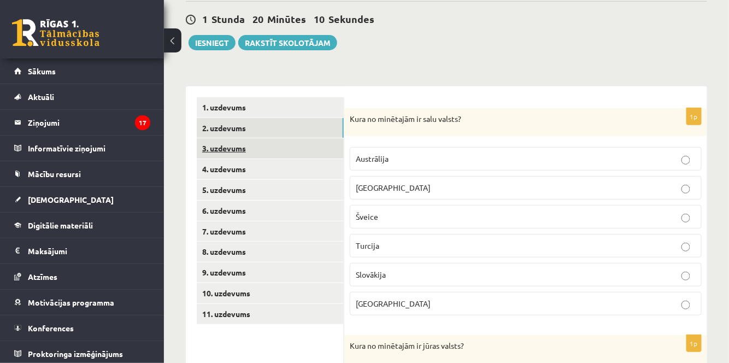
click at [236, 149] on link "3. uzdevums" at bounding box center [270, 148] width 147 height 20
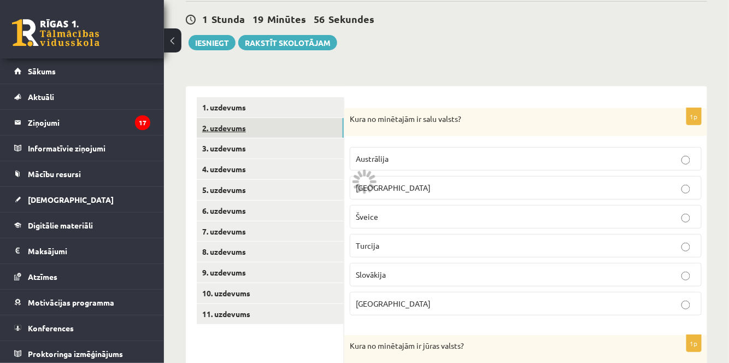
click at [266, 129] on link "2. uzdevums" at bounding box center [270, 128] width 147 height 20
click at [269, 154] on link "3. uzdevums" at bounding box center [270, 148] width 147 height 20
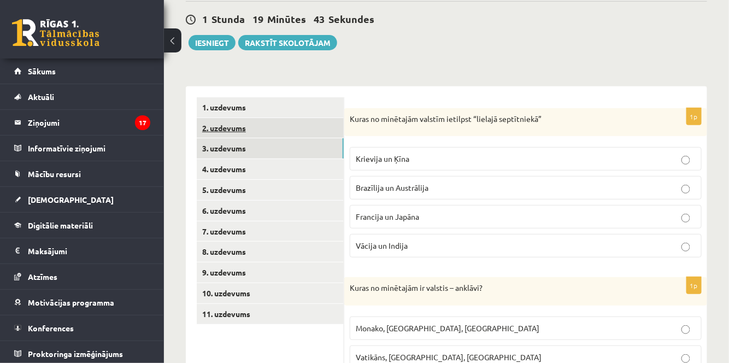
click at [269, 128] on link "2. uzdevums" at bounding box center [270, 128] width 147 height 20
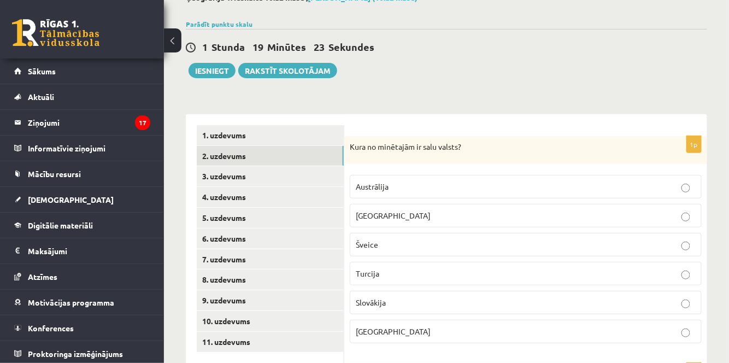
scroll to position [0, 0]
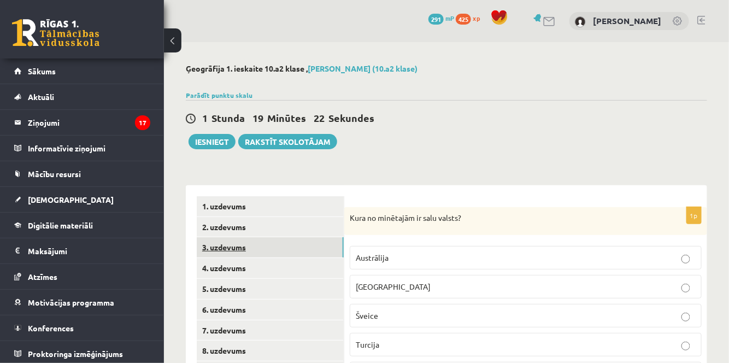
click at [264, 244] on link "3. uzdevums" at bounding box center [270, 247] width 147 height 20
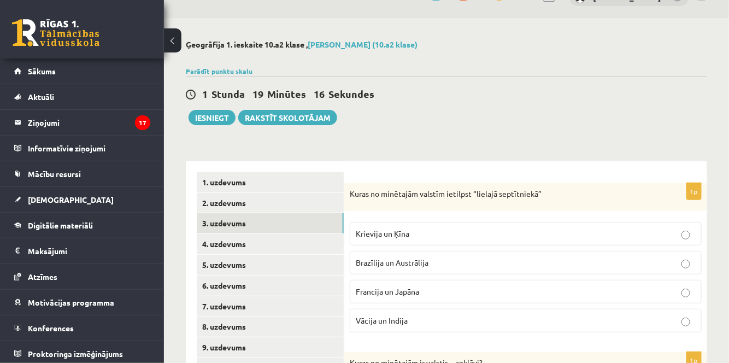
scroll to position [149, 0]
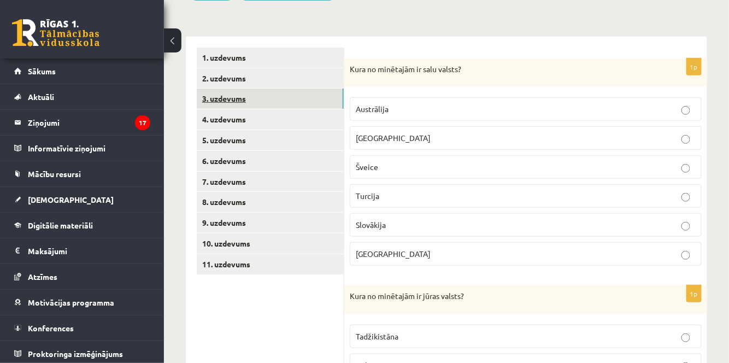
click at [247, 100] on link "3. uzdevums" at bounding box center [270, 99] width 147 height 20
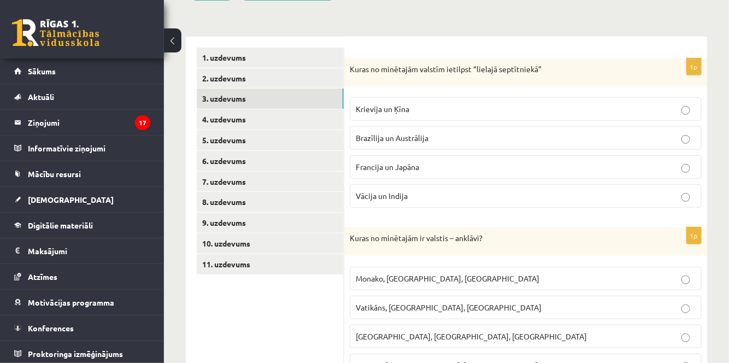
click at [402, 164] on span "Francija un Japāna" at bounding box center [387, 167] width 63 height 10
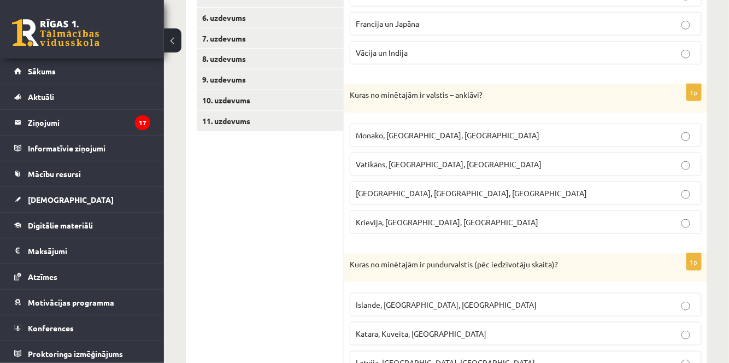
scroll to position [298, 0]
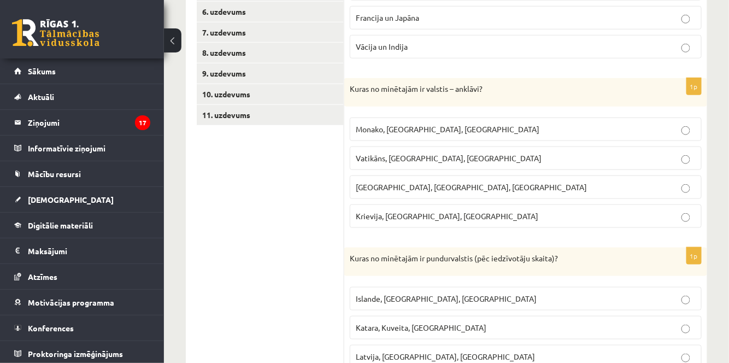
click at [411, 155] on span "Vatikāns, Lesoto, Sanmarīno" at bounding box center [449, 158] width 186 height 10
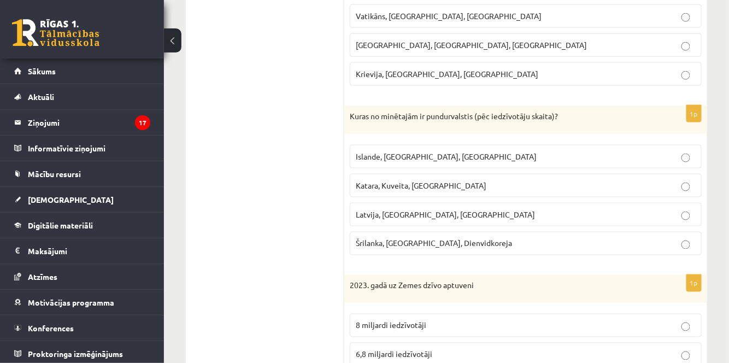
scroll to position [447, 0]
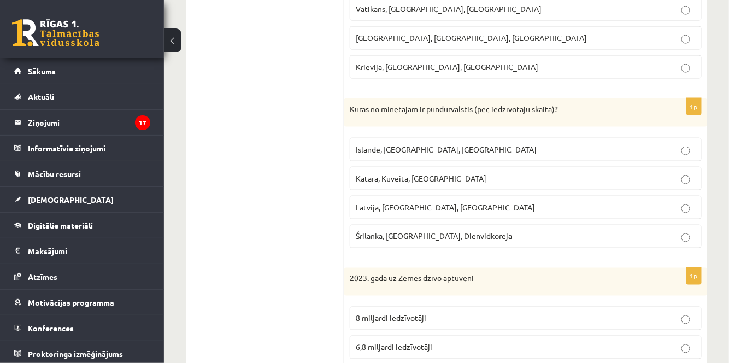
click at [218, 160] on ul "1. uzdevums 2. uzdevums 3. uzdevums 4. uzdevums 5. uzdevums 6. uzdevums 7. uzde…" at bounding box center [271, 201] width 148 height 904
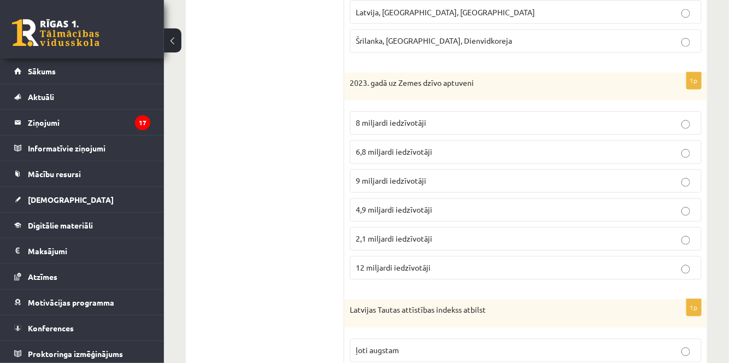
scroll to position [646, 0]
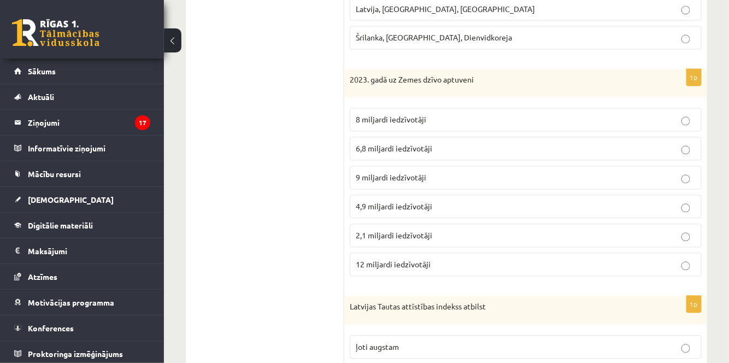
click at [452, 117] on p "8 miljardi iedzīvotāji" at bounding box center [526, 119] width 340 height 11
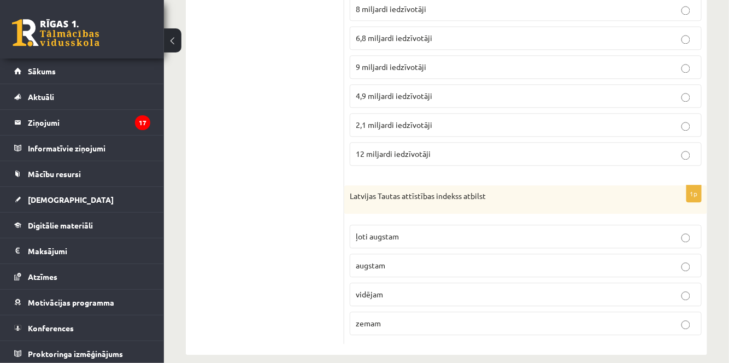
scroll to position [763, 0]
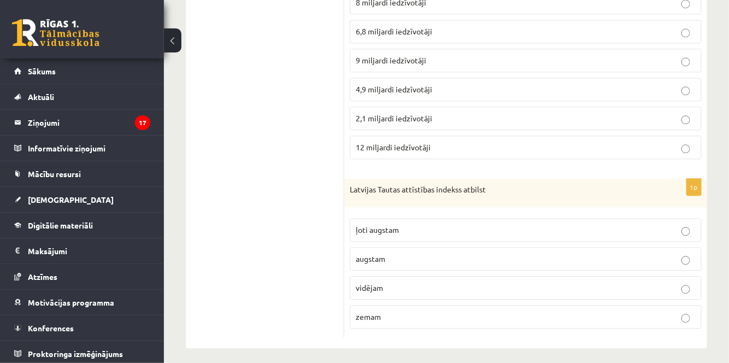
click at [397, 231] on label "ļoti augstam" at bounding box center [526, 230] width 352 height 24
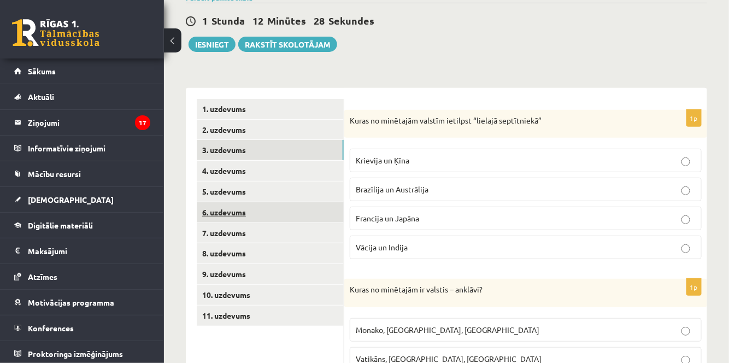
scroll to position [117, 0]
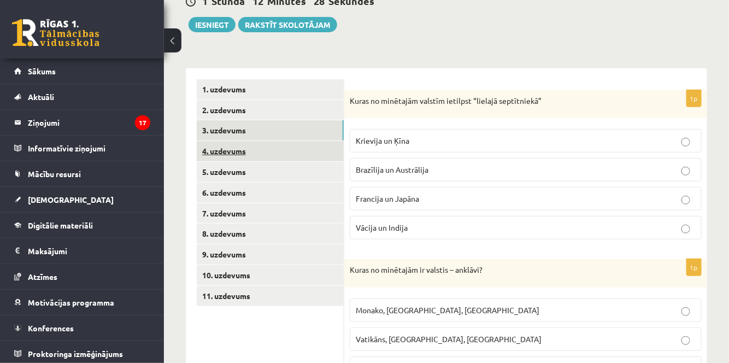
click at [251, 155] on link "4. uzdevums" at bounding box center [270, 151] width 147 height 20
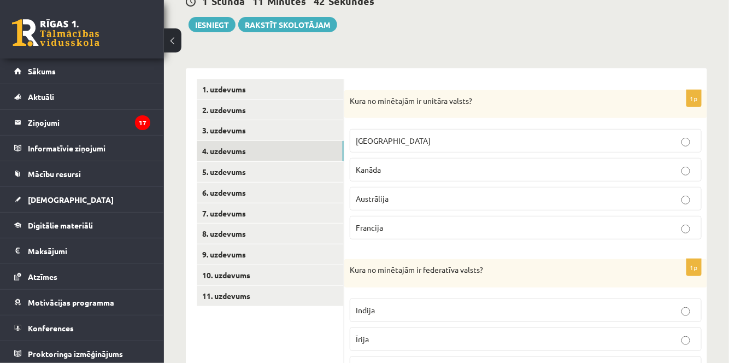
click at [622, 228] on p "Francija" at bounding box center [526, 227] width 340 height 11
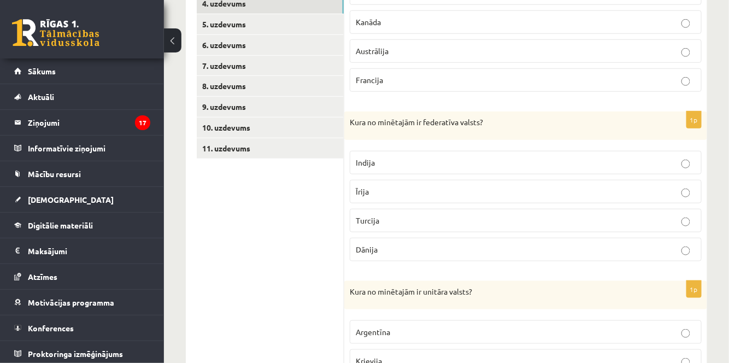
scroll to position [266, 0]
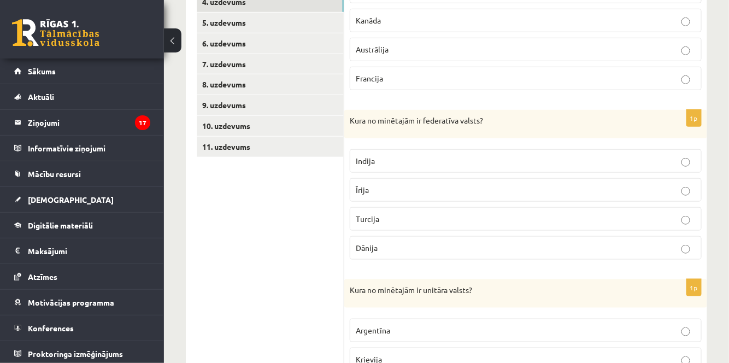
click at [422, 160] on p "Indija" at bounding box center [526, 160] width 340 height 11
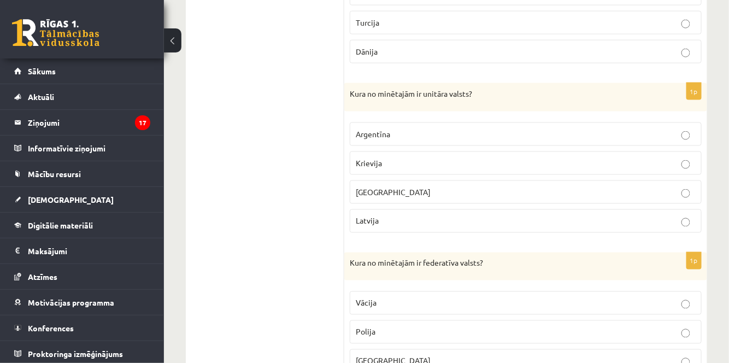
scroll to position [465, 0]
click at [467, 213] on p "Latvija" at bounding box center [526, 218] width 340 height 11
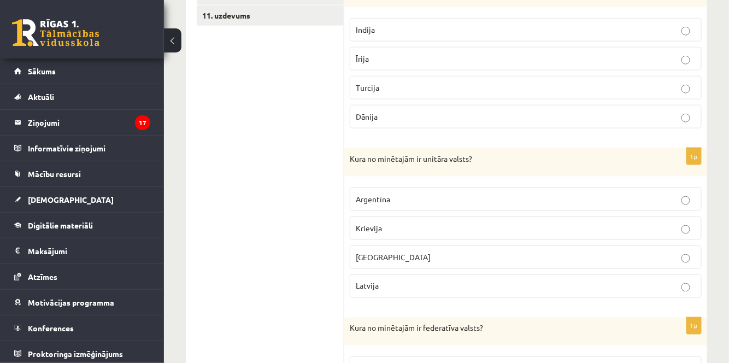
scroll to position [538, 0]
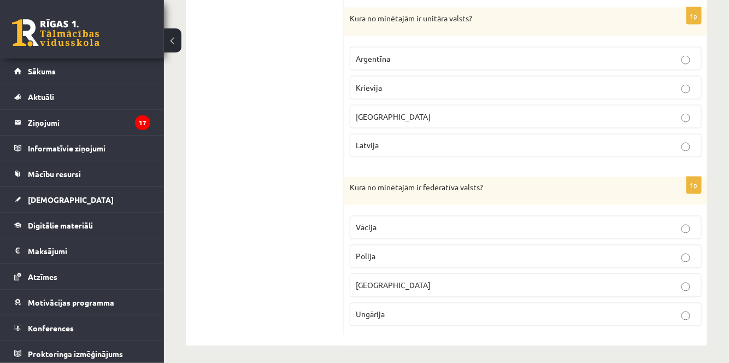
click at [621, 231] on label "Vācija" at bounding box center [526, 228] width 352 height 24
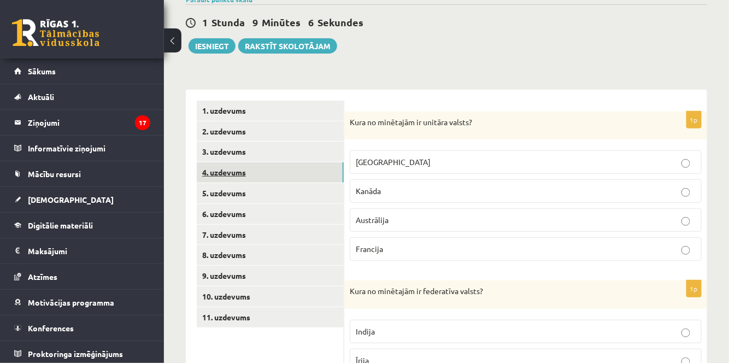
scroll to position [99, 0]
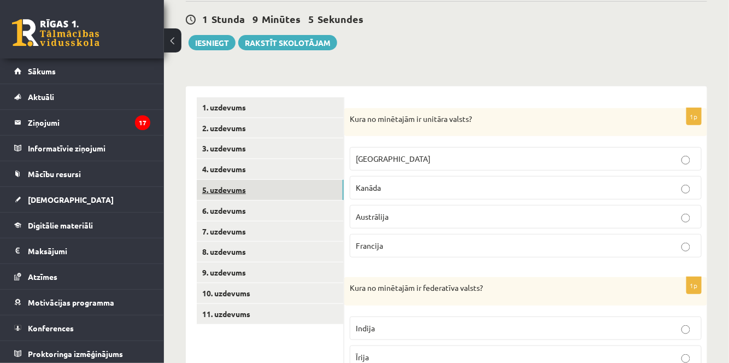
click at [252, 188] on link "5. uzdevums" at bounding box center [270, 190] width 147 height 20
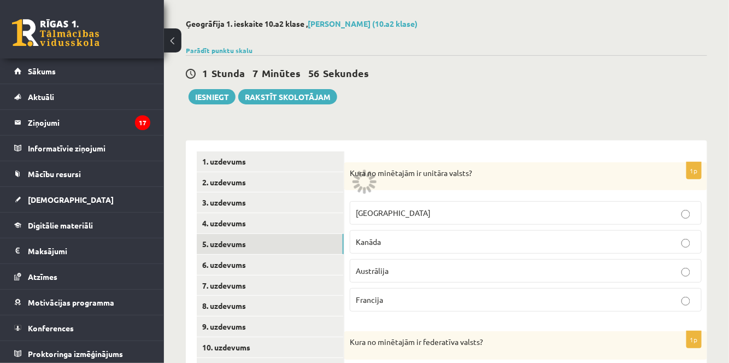
scroll to position [0, 0]
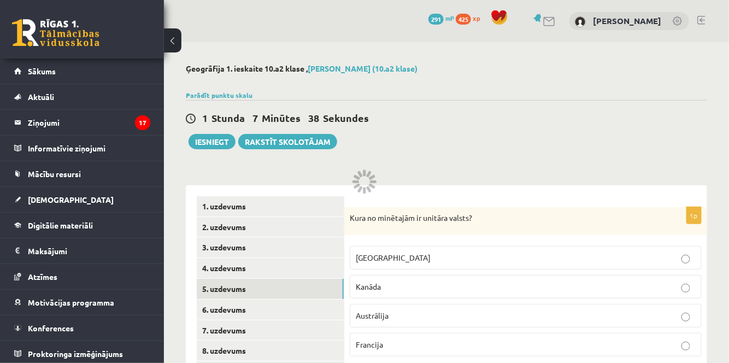
click at [389, 136] on div "1 Stunda 7 Minūtes 38 Sekundes Ieskaite saglabāta! Iesniegt Rakstīt skolotājam" at bounding box center [447, 124] width 522 height 49
click at [522, 129] on div "1 Stunda 7 Minūtes 36 Sekundes Ieskaite saglabāta! Iesniegt Rakstīt skolotājam" at bounding box center [447, 124] width 522 height 49
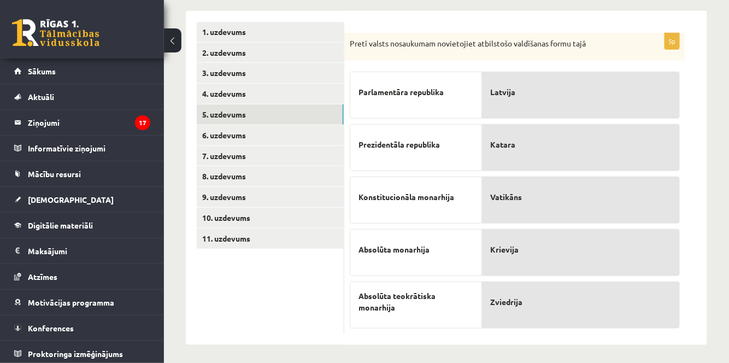
scroll to position [177, 0]
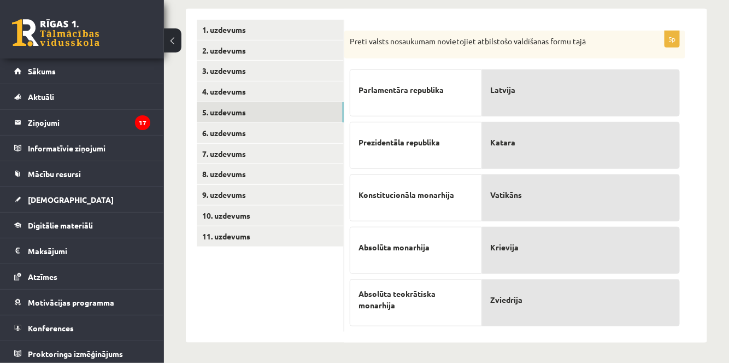
click at [503, 101] on div "Latvija" at bounding box center [581, 92] width 198 height 47
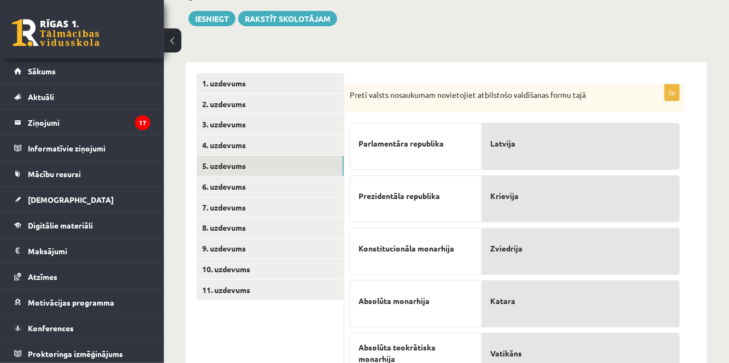
scroll to position [149, 0]
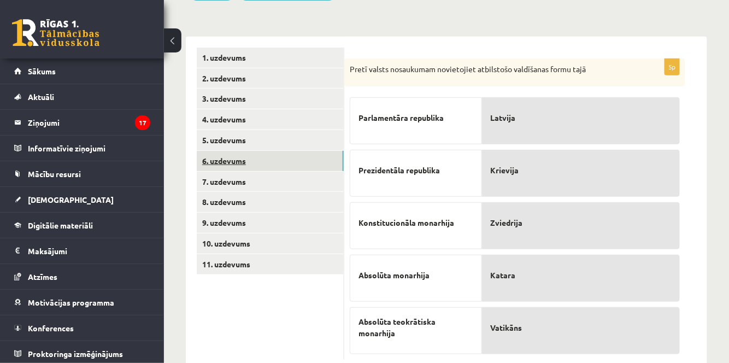
click at [238, 160] on link "6. uzdevums" at bounding box center [270, 161] width 147 height 20
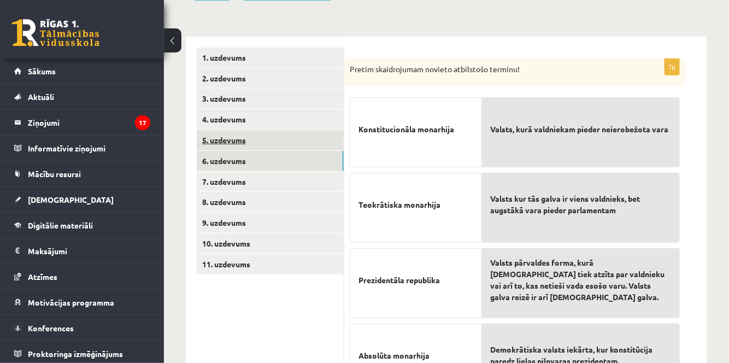
click at [268, 141] on link "5. uzdevums" at bounding box center [270, 140] width 147 height 20
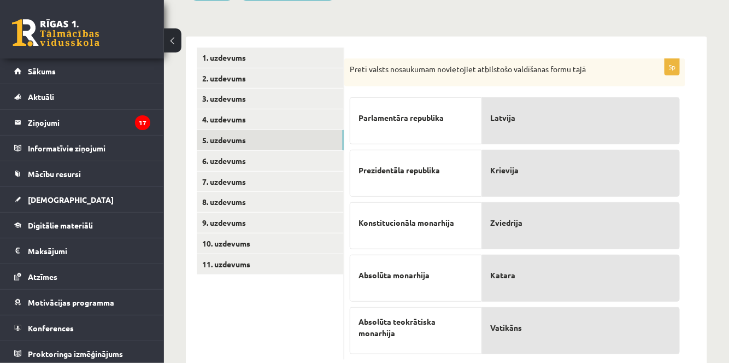
scroll to position [177, 0]
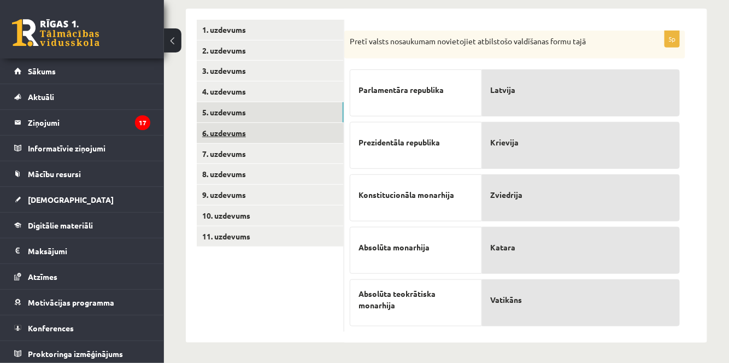
click at [244, 126] on link "6. uzdevums" at bounding box center [270, 133] width 147 height 20
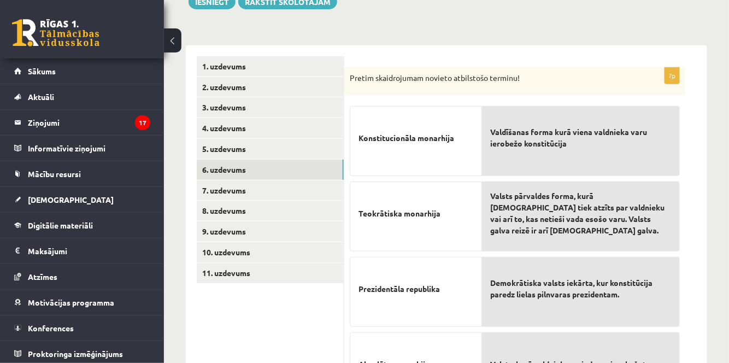
scroll to position [149, 0]
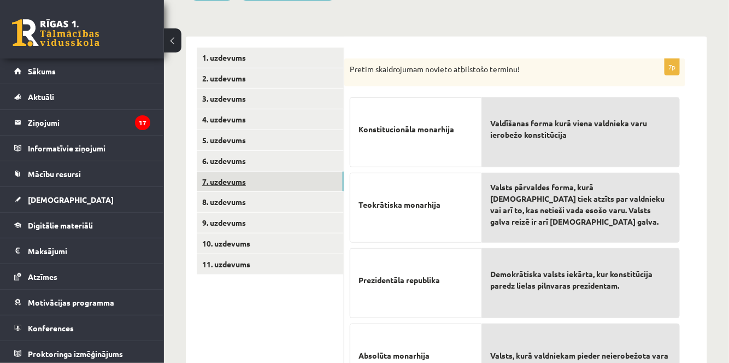
click at [307, 176] on link "7. uzdevums" at bounding box center [270, 182] width 147 height 20
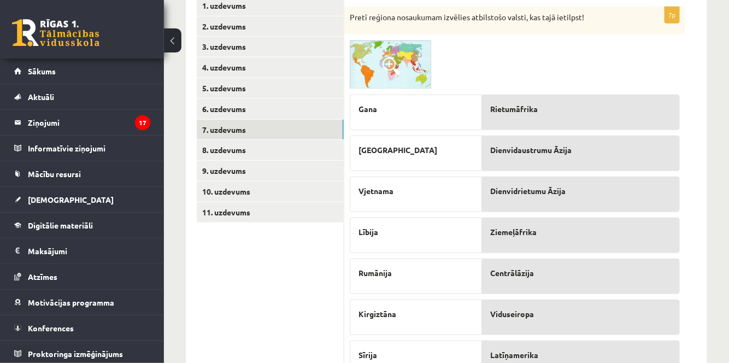
scroll to position [150, 0]
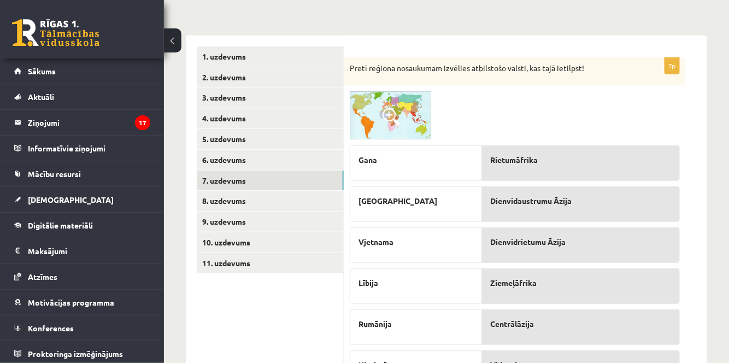
click at [406, 125] on img at bounding box center [391, 115] width 82 height 49
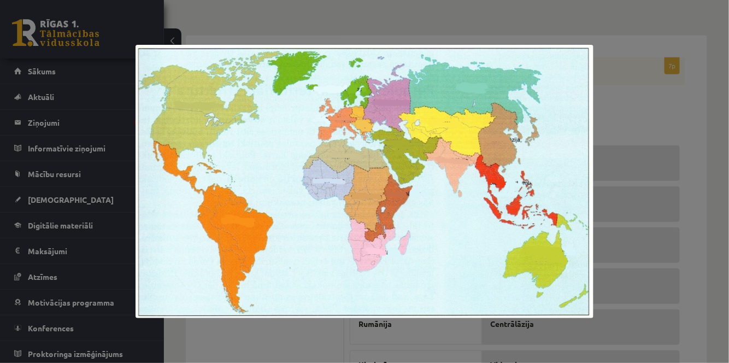
click at [430, 141] on img at bounding box center [365, 181] width 458 height 273
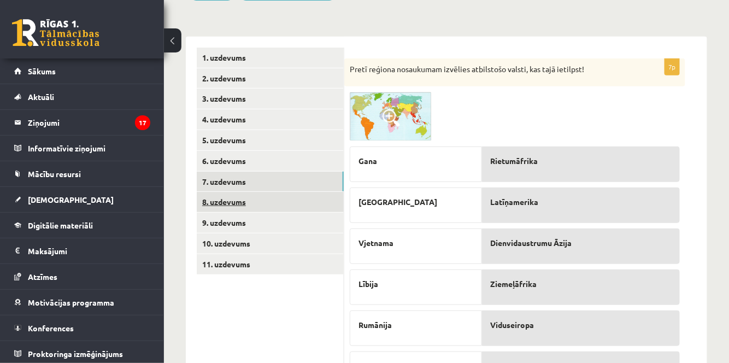
scroll to position [149, 0]
click at [231, 203] on link "8. uzdevums" at bounding box center [270, 202] width 147 height 20
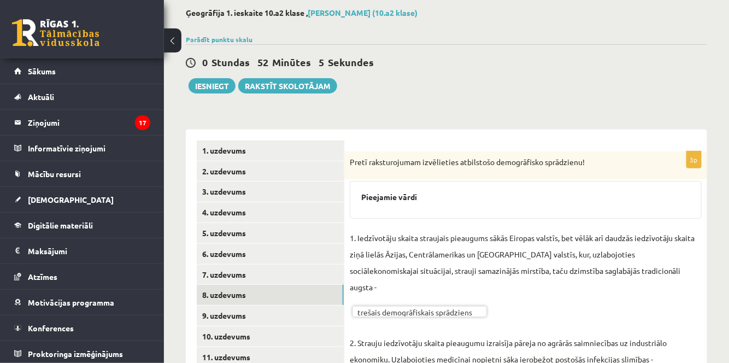
scroll to position [160, 0]
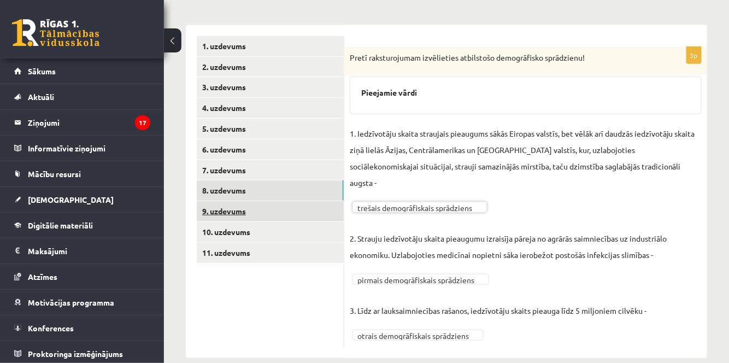
click at [238, 212] on link "9. uzdevums" at bounding box center [270, 211] width 147 height 20
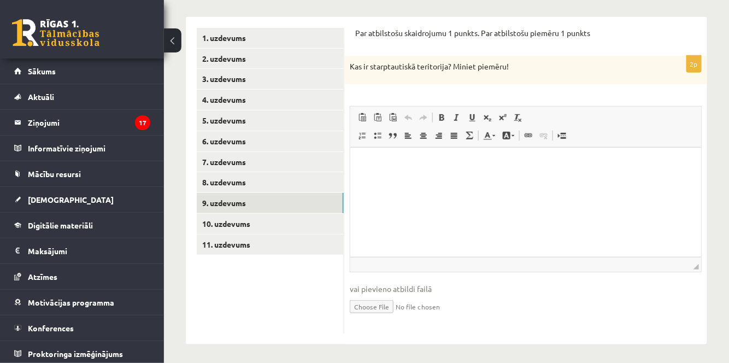
scroll to position [171, 0]
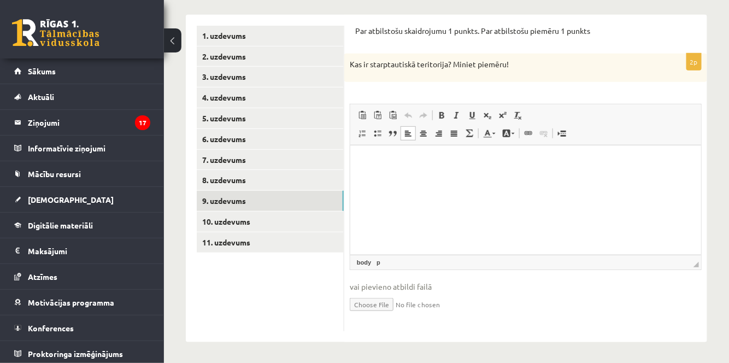
click at [385, 170] on html at bounding box center [525, 161] width 351 height 33
click at [306, 224] on link "10. uzdevums" at bounding box center [270, 222] width 147 height 20
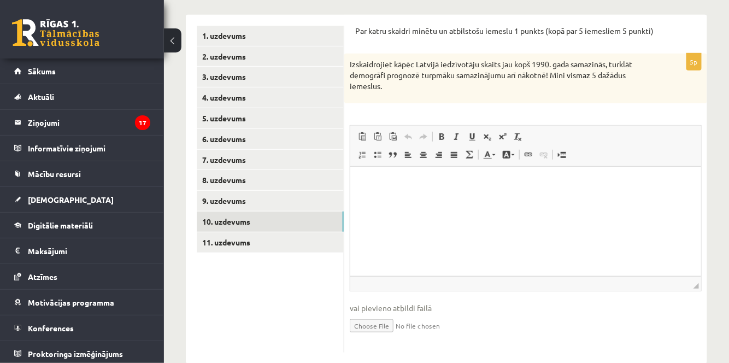
scroll to position [0, 0]
click at [382, 188] on p "Визуальный текстовый редактор, wiswyg-editor-user-answer-47433902657840" at bounding box center [525, 183] width 329 height 11
click at [380, 203] on p "**" at bounding box center [526, 201] width 330 height 11
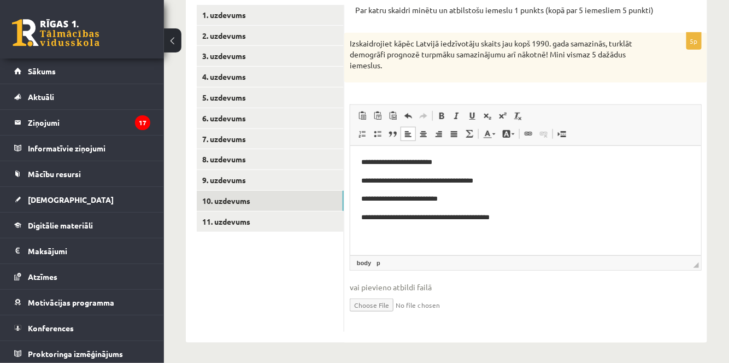
scroll to position [192, 0]
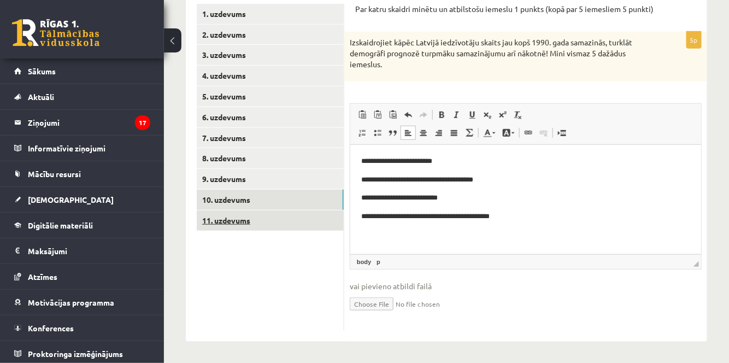
click at [237, 219] on link "11. uzdevums" at bounding box center [270, 221] width 147 height 20
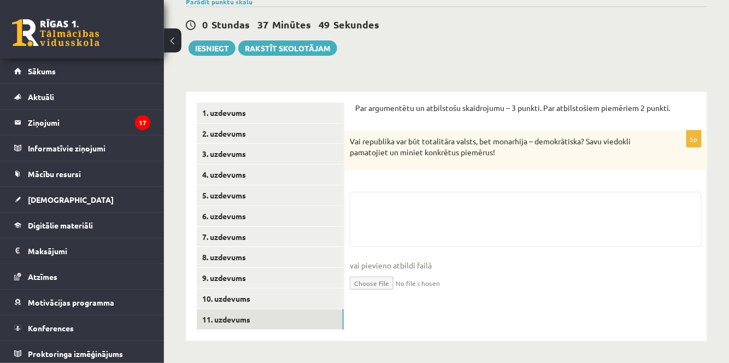
scroll to position [182, 0]
click at [279, 297] on ul "1. uzdevums 2. uzdevums 3. uzdevums 4. uzdevums 5. uzdevums 6. uzdevums 7. uzde…" at bounding box center [271, 215] width 148 height 227
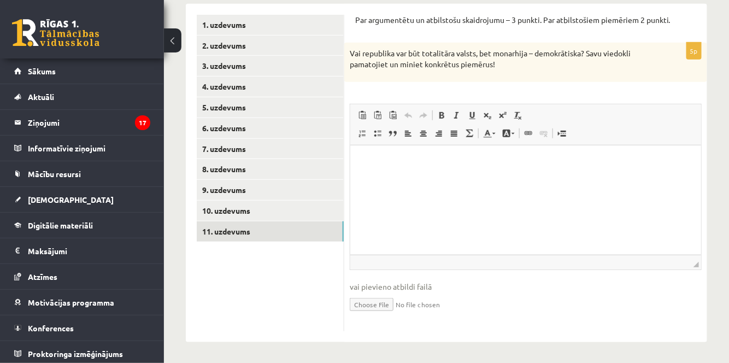
scroll to position [0, 0]
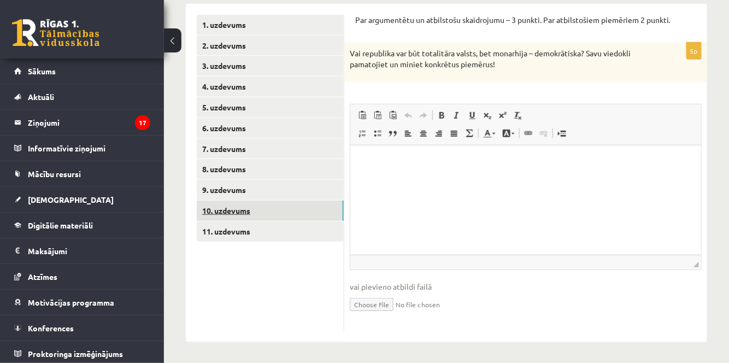
click at [250, 209] on link "10. uzdevums" at bounding box center [270, 211] width 147 height 20
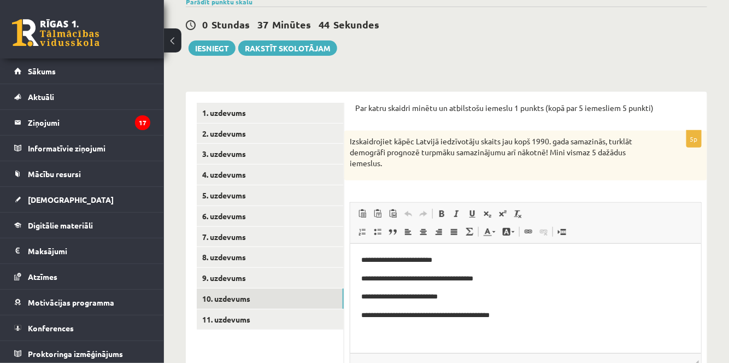
scroll to position [192, 0]
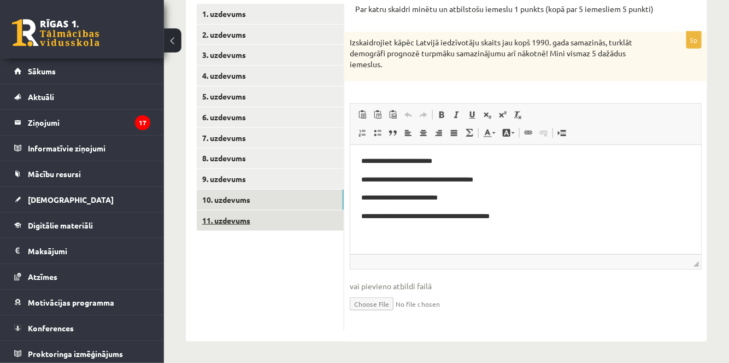
click at [243, 215] on link "11. uzdevums" at bounding box center [270, 221] width 147 height 20
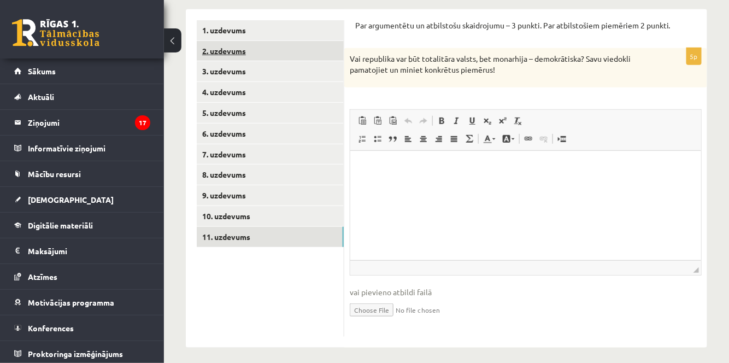
scroll to position [182, 0]
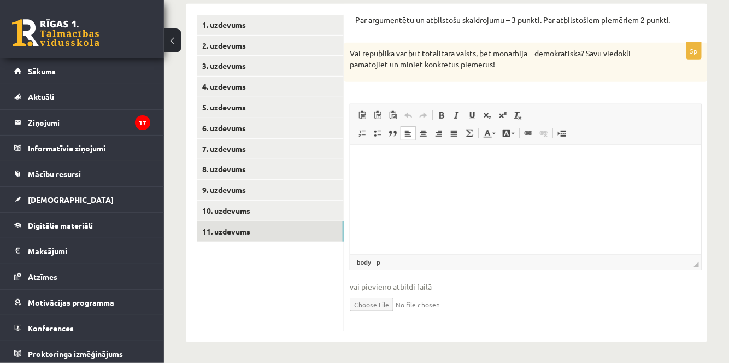
click at [370, 149] on html at bounding box center [525, 161] width 351 height 33
click at [373, 156] on p "Визуальный текстовый редактор, wiswyg-editor-user-answer-47433929148680" at bounding box center [525, 161] width 329 height 11
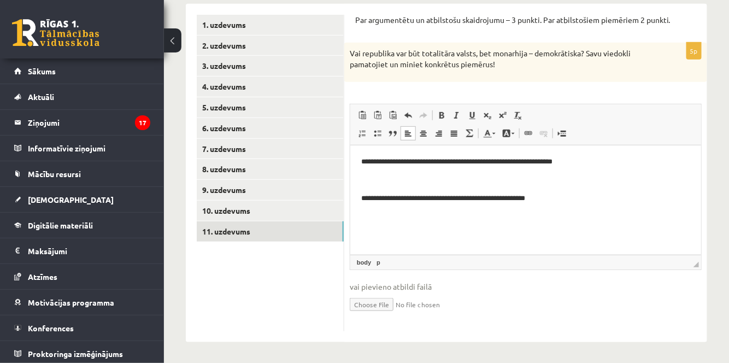
click at [569, 195] on p "**********" at bounding box center [526, 197] width 330 height 11
click at [379, 191] on body "**********" at bounding box center [525, 180] width 329 height 48
click at [370, 188] on body "**********" at bounding box center [525, 180] width 329 height 48
click at [372, 181] on p "Визуальный текстовый редактор, wiswyg-editor-user-answer-47433929148680" at bounding box center [525, 179] width 329 height 11
click at [372, 189] on body "**********" at bounding box center [525, 180] width 329 height 48
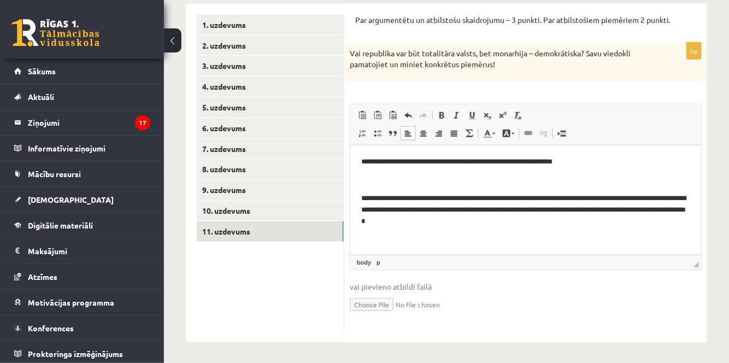
click at [481, 224] on p "**********" at bounding box center [526, 209] width 330 height 34
click at [602, 234] on p "Визуальный текстовый редактор, wiswyg-editor-user-answer-47433929148680" at bounding box center [525, 239] width 329 height 11
click at [359, 249] on html "**********" at bounding box center [525, 205] width 351 height 122
click at [488, 238] on p "**********" at bounding box center [522, 239] width 323 height 11
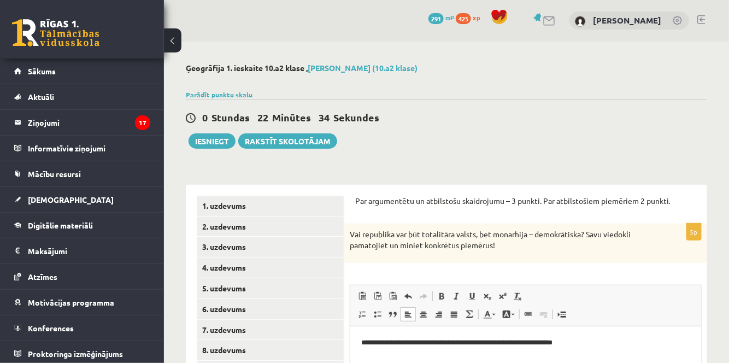
scroll to position [0, 0]
click at [217, 142] on button "Iesniegt" at bounding box center [212, 141] width 47 height 15
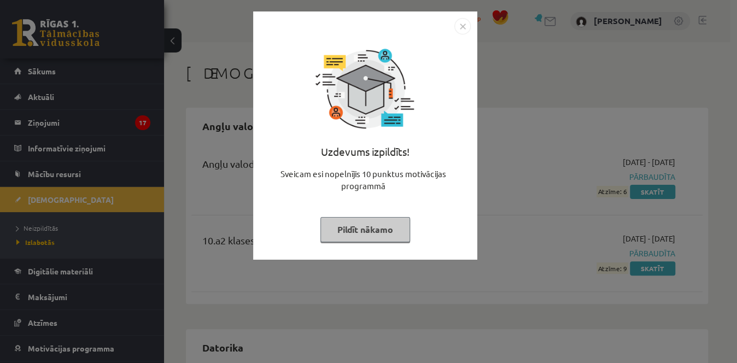
click at [460, 28] on img "Close" at bounding box center [462, 26] width 16 height 16
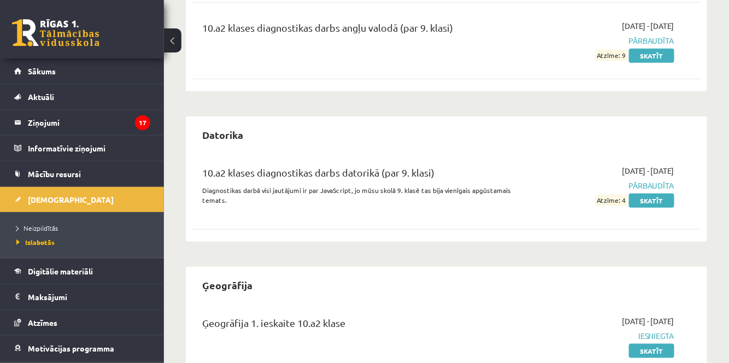
scroll to position [99, 0]
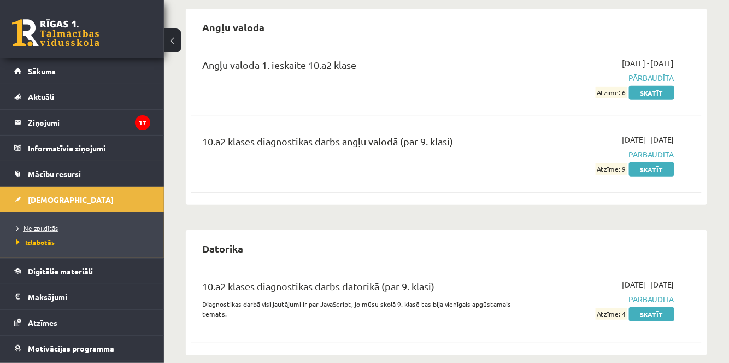
click at [43, 228] on span "Neizpildītās" at bounding box center [37, 228] width 42 height 9
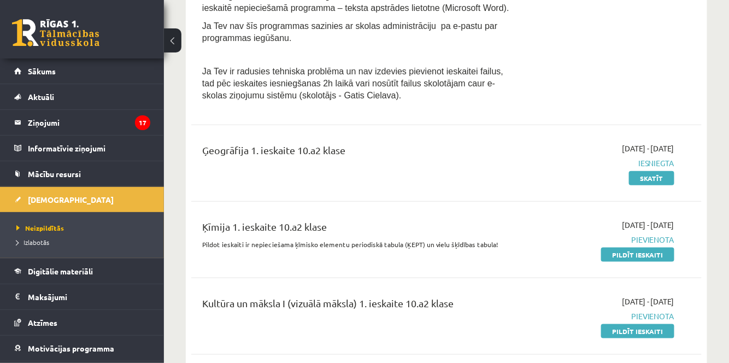
scroll to position [298, 0]
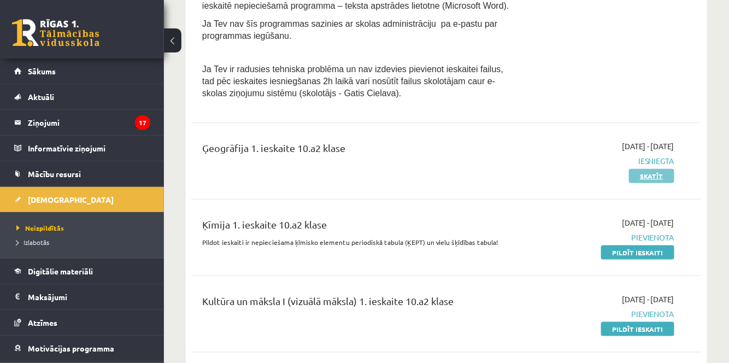
click at [652, 173] on link "Skatīt" at bounding box center [651, 176] width 45 height 14
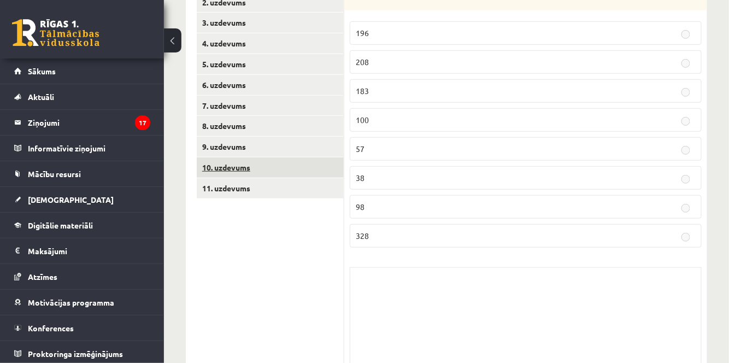
click at [244, 162] on link "10. uzdevums" at bounding box center [270, 167] width 147 height 20
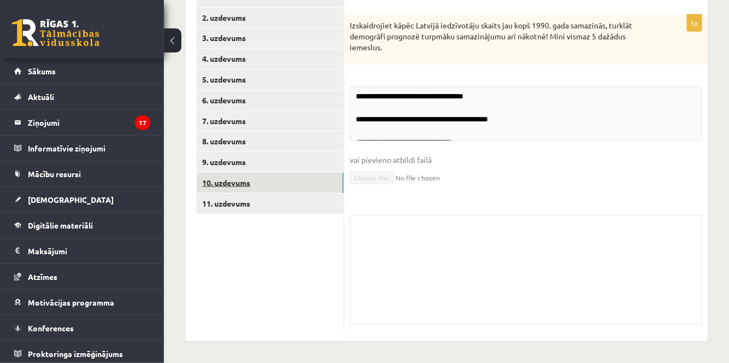
scroll to position [186, 0]
click at [275, 196] on link "11. uzdevums" at bounding box center [270, 204] width 147 height 20
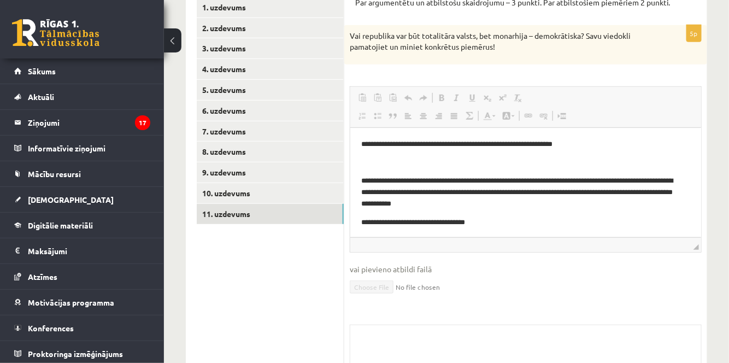
scroll to position [2, 0]
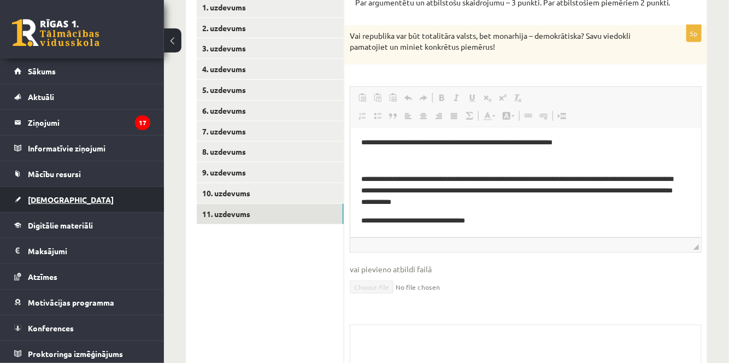
click at [57, 198] on span "[DEMOGRAPHIC_DATA]" at bounding box center [71, 200] width 86 height 10
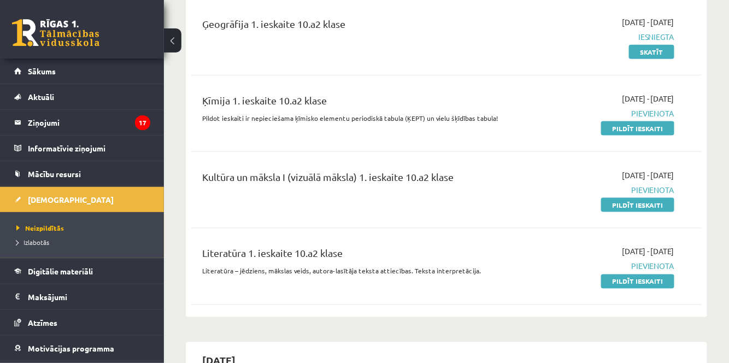
scroll to position [424, 0]
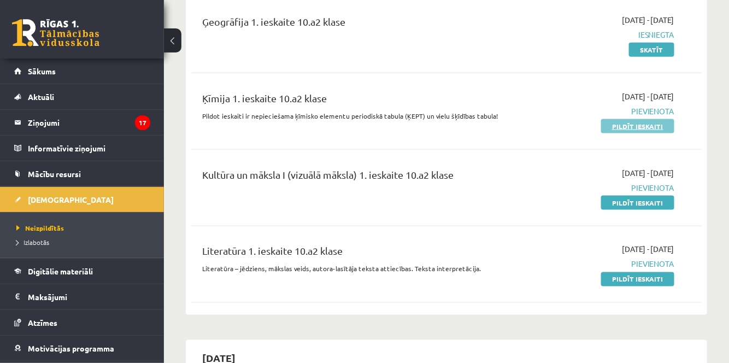
drag, startPoint x: 632, startPoint y: 122, endPoint x: 413, endPoint y: 47, distance: 231.9
click at [632, 122] on link "Pildīt ieskaiti" at bounding box center [638, 126] width 73 height 14
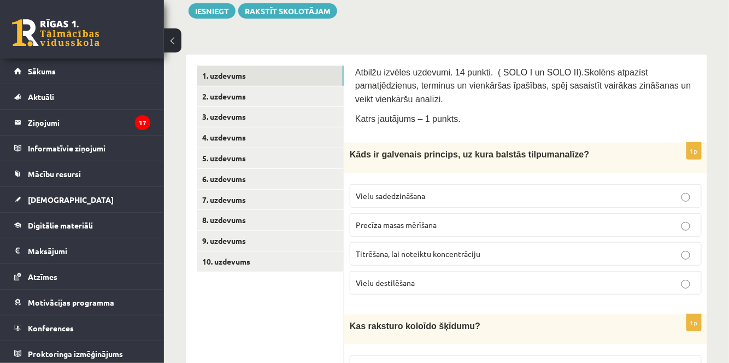
scroll to position [149, 0]
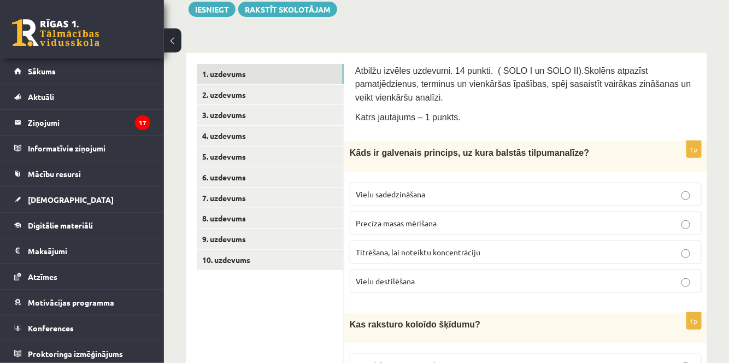
click at [527, 218] on p "Precīza masas mērīšana" at bounding box center [526, 223] width 340 height 11
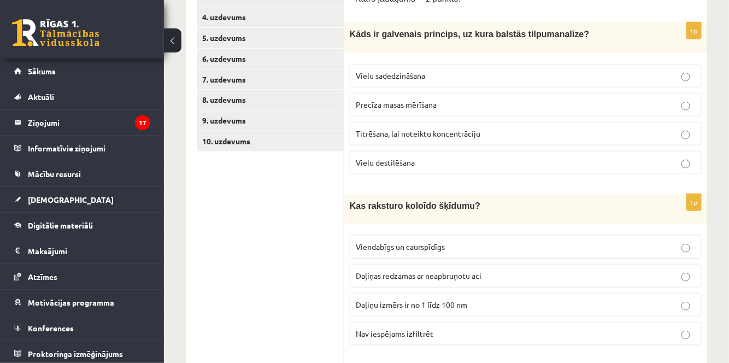
scroll to position [348, 0]
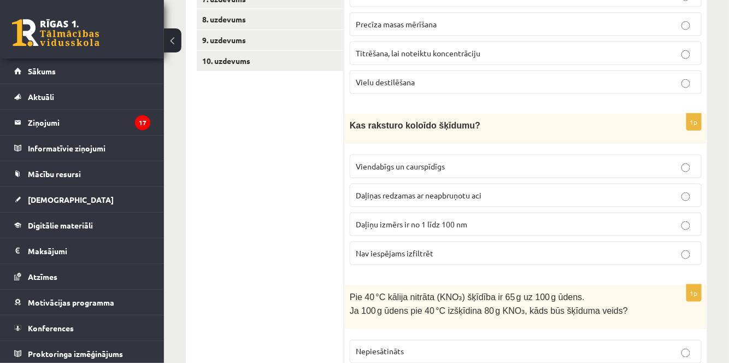
click at [542, 219] on p "Daļiņu izmērs ir no 1 līdz 100 nm" at bounding box center [526, 224] width 340 height 11
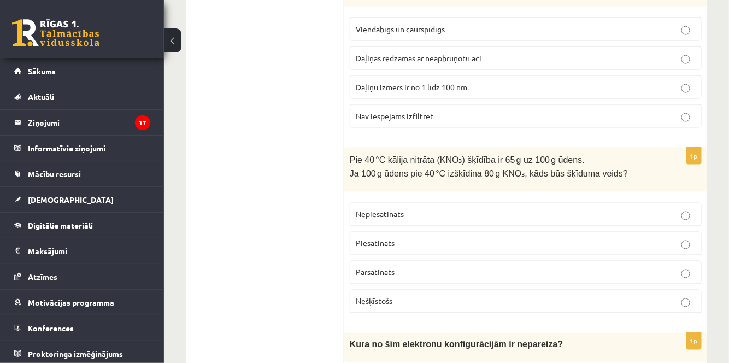
scroll to position [497, 0]
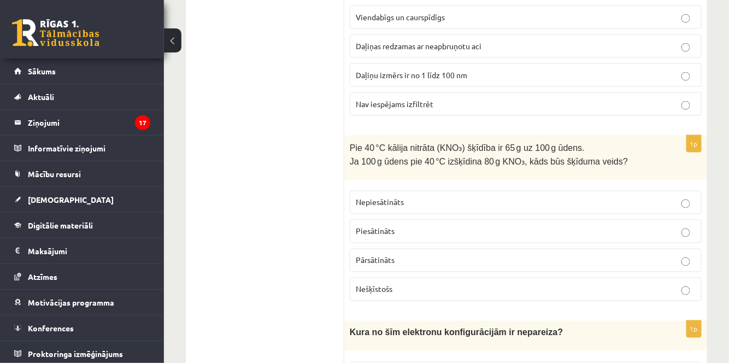
click at [460, 255] on p "Pārsātināts" at bounding box center [526, 260] width 340 height 11
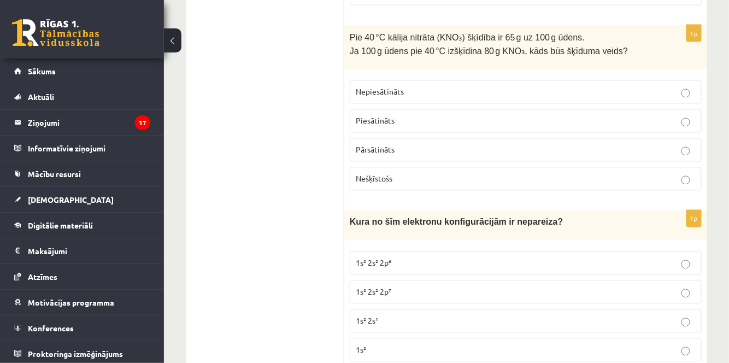
scroll to position [646, 0]
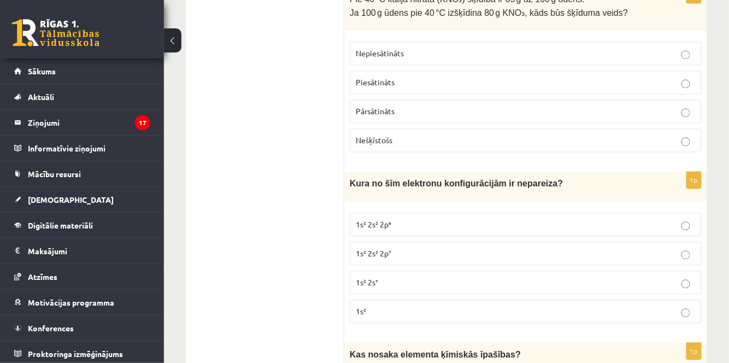
click at [447, 242] on label "1s² 2s² 2p⁷" at bounding box center [526, 254] width 352 height 24
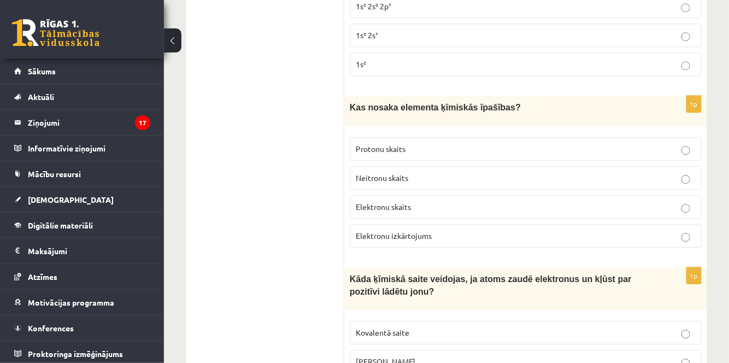
scroll to position [895, 0]
click at [445, 200] on p "Elektronu skaits" at bounding box center [526, 205] width 340 height 11
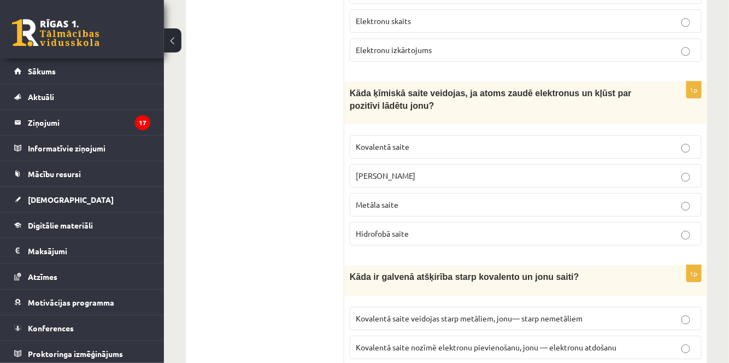
scroll to position [1094, 0]
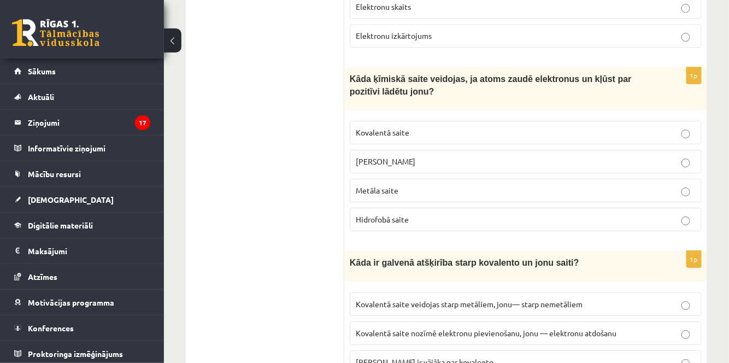
click at [693, 156] on p "[PERSON_NAME]" at bounding box center [526, 161] width 340 height 11
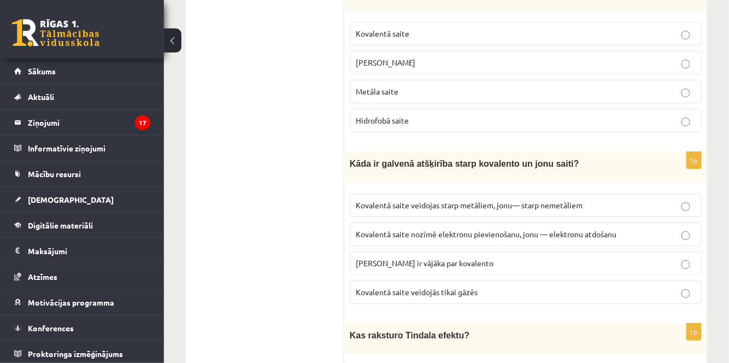
scroll to position [1193, 0]
click at [411, 229] on span "Kovalentā saite nozīmē elektronu pievienošanu, jonu — elektronu atdošanu" at bounding box center [486, 234] width 261 height 10
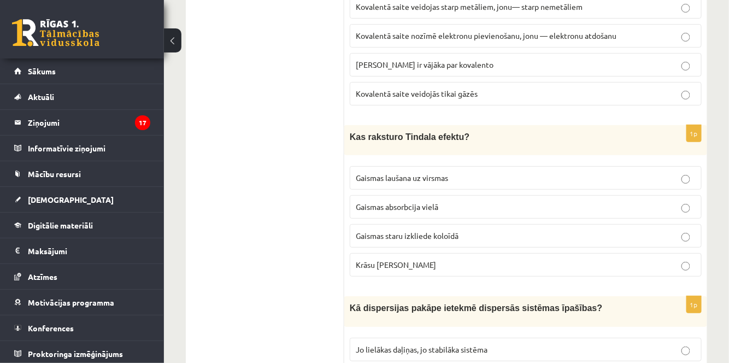
scroll to position [1392, 0]
click at [524, 230] on p "Gaismas staru izkliede koloīdā" at bounding box center [526, 235] width 340 height 11
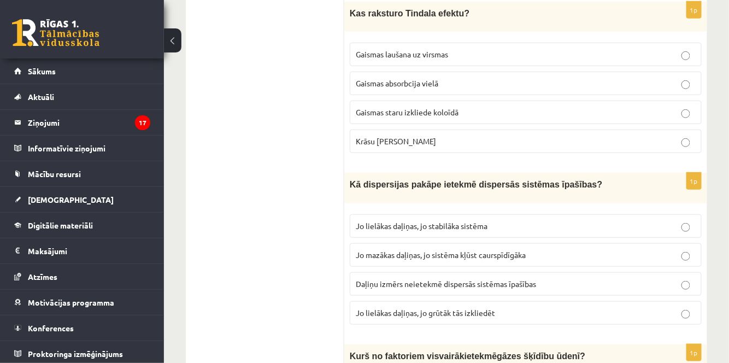
scroll to position [1541, 0]
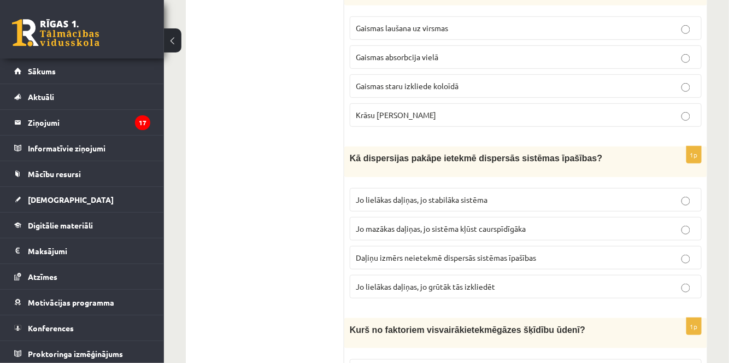
click at [385, 217] on label "Jo mazākas daļiņas, jo sistēma kļūst caurspīdīgāka" at bounding box center [526, 229] width 352 height 24
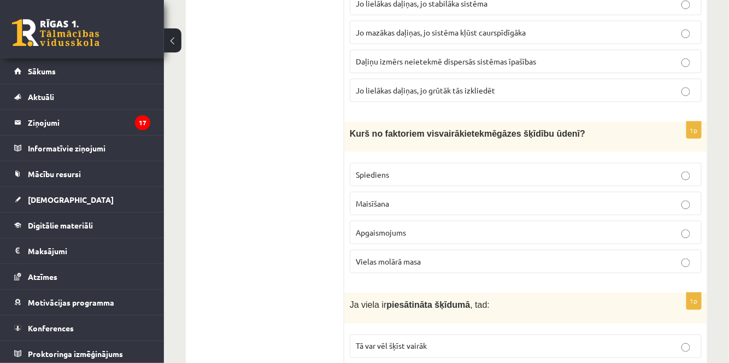
scroll to position [1740, 0]
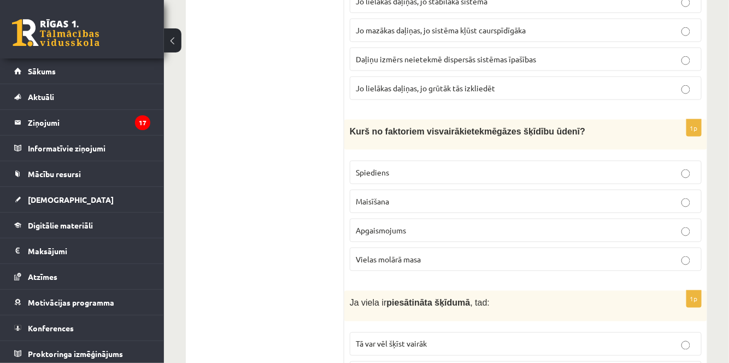
click at [428, 167] on p "Spiediens" at bounding box center [526, 172] width 340 height 11
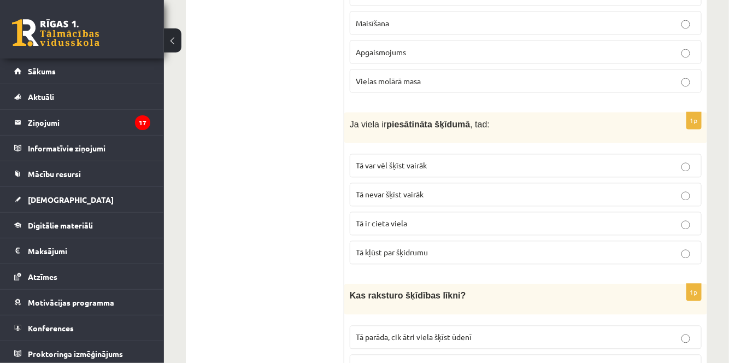
scroll to position [1939, 0]
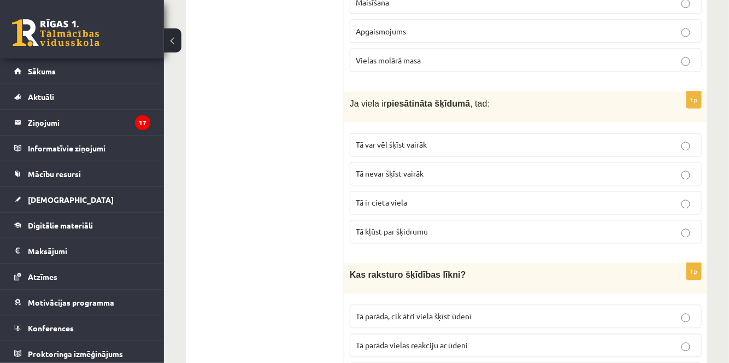
click at [466, 139] on p "Tā var vēl šķīst vairāk" at bounding box center [526, 144] width 340 height 11
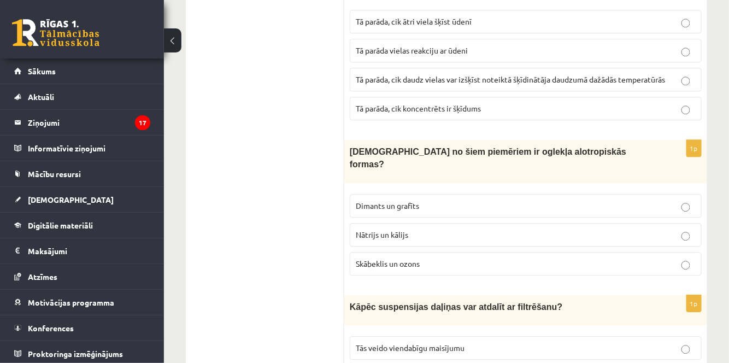
scroll to position [2237, 0]
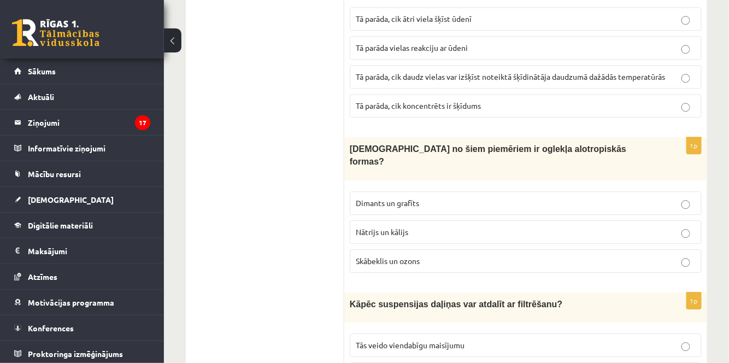
click at [456, 197] on p "Dimants un grafīts" at bounding box center [526, 202] width 340 height 11
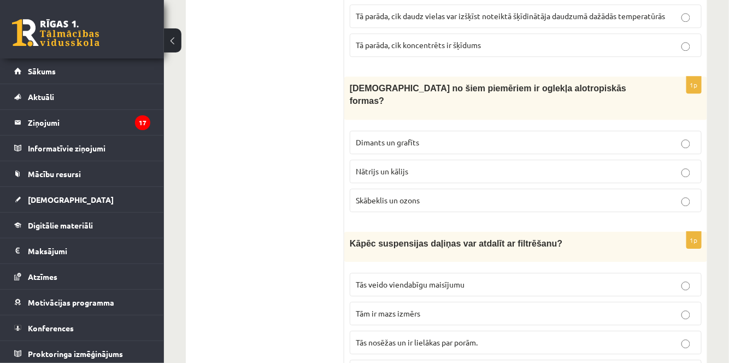
scroll to position [2310, 0]
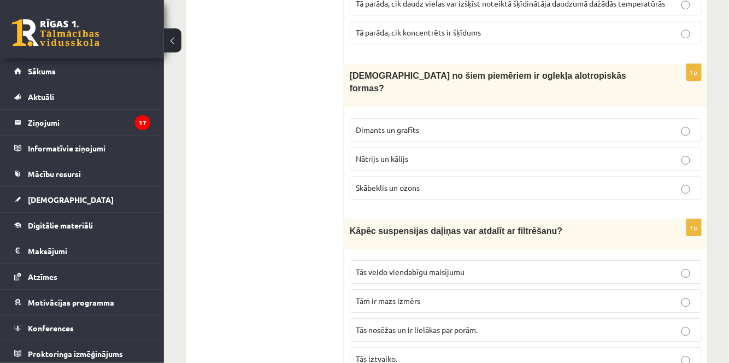
click at [470, 325] on span "Tās nosēžas un ir lielākas par porām." at bounding box center [417, 330] width 122 height 10
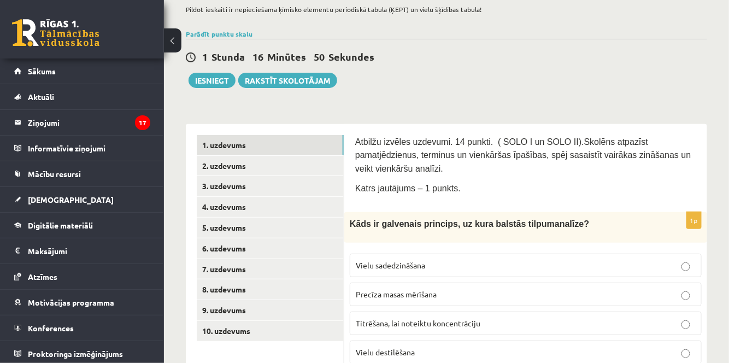
scroll to position [99, 0]
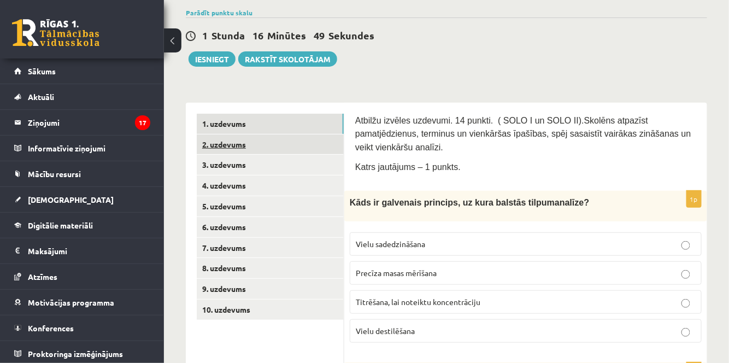
click at [252, 144] on link "2. uzdevums" at bounding box center [270, 145] width 147 height 20
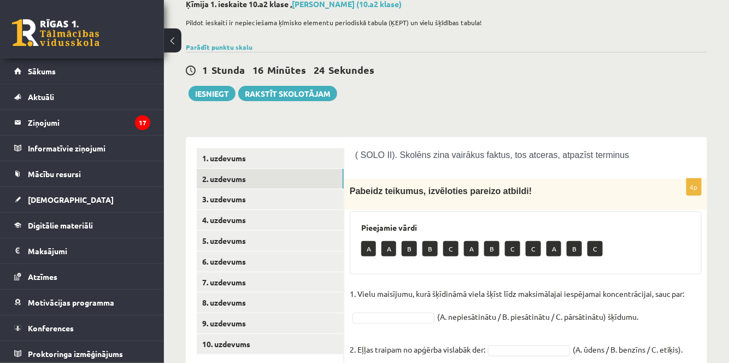
scroll to position [214, 0]
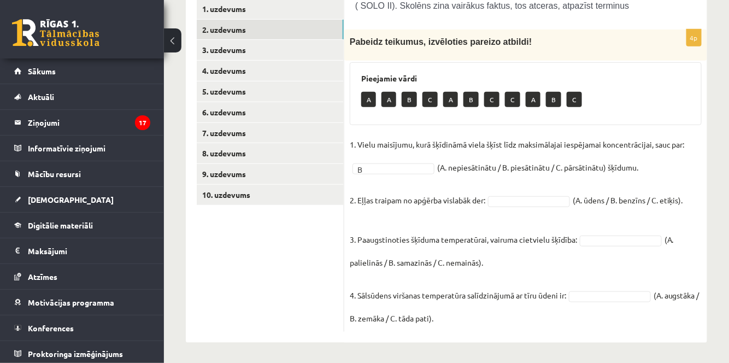
click at [504, 192] on fieldset "1. Vielu maisījumu, kurā šķīdināmā viela šķīst līdz maksimālajai iespējamai kon…" at bounding box center [526, 231] width 352 height 190
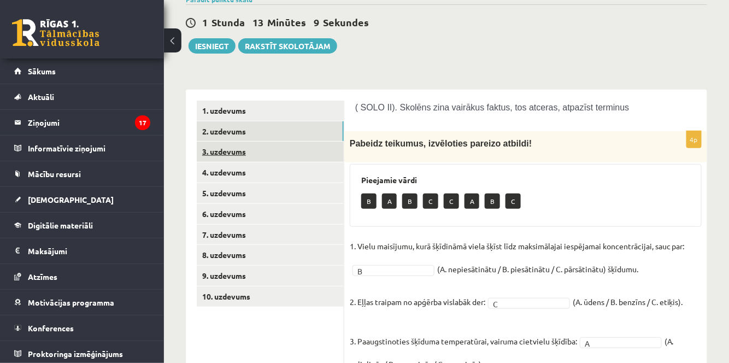
scroll to position [114, 0]
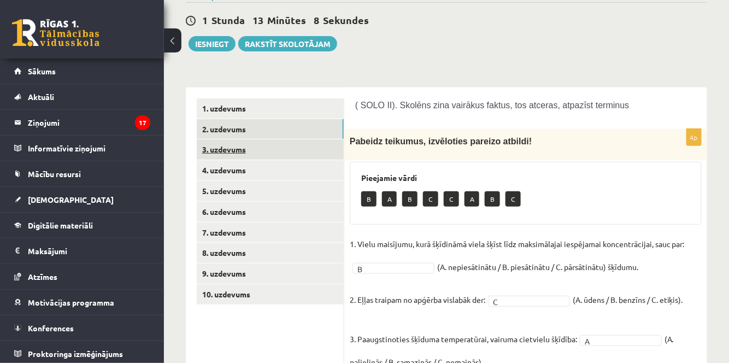
click at [264, 147] on link "3. uzdevums" at bounding box center [270, 149] width 147 height 20
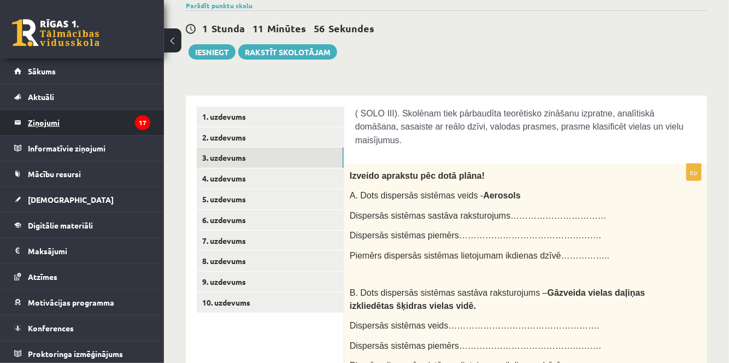
scroll to position [39, 0]
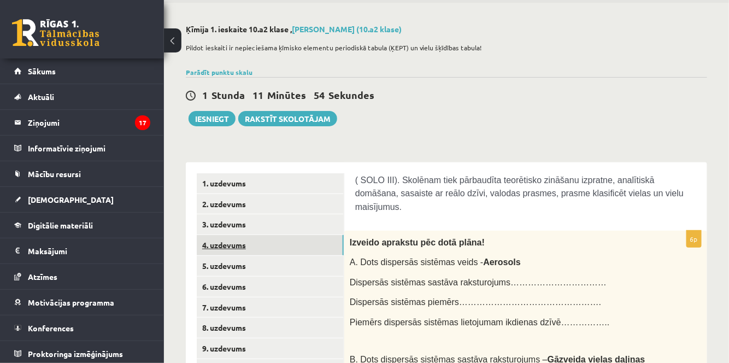
click at [244, 246] on link "4. uzdevums" at bounding box center [270, 245] width 147 height 20
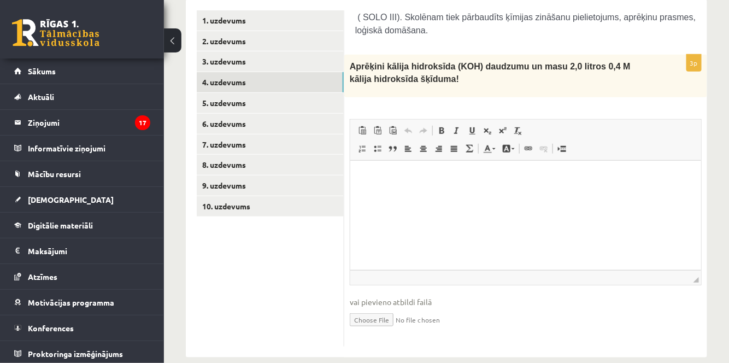
scroll to position [207, 0]
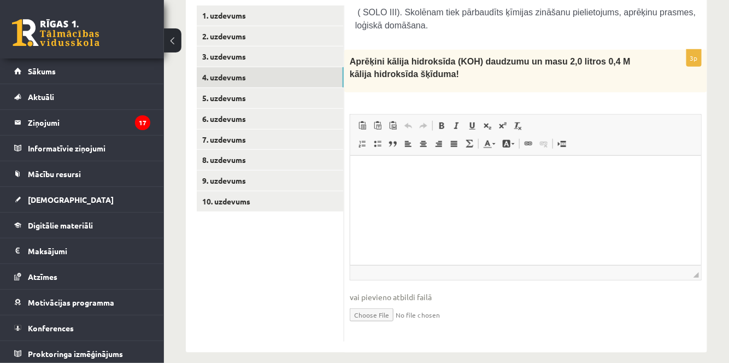
click at [374, 166] on html at bounding box center [525, 172] width 351 height 33
click at [377, 189] on html "*******" at bounding box center [525, 172] width 351 height 33
click at [408, 168] on p "*******" at bounding box center [526, 172] width 330 height 11
click at [389, 171] on p "**********" at bounding box center [526, 172] width 330 height 11
click at [431, 175] on p "**********" at bounding box center [526, 172] width 330 height 11
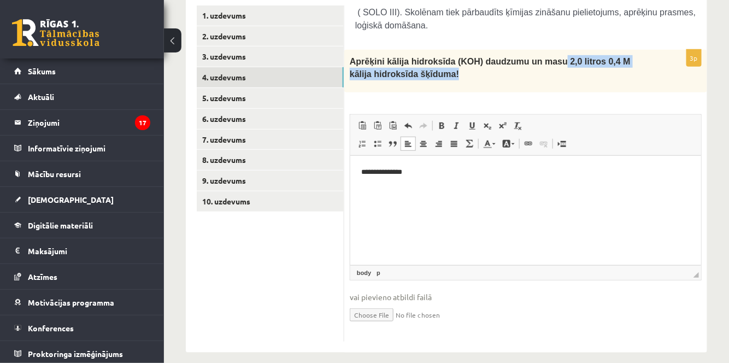
drag, startPoint x: 539, startPoint y: 58, endPoint x: 597, endPoint y: 84, distance: 63.6
click at [597, 84] on div "Aprēķini kālija hidroksīda (KOH) daudzumu un masu 2,0 litros 0,4 M kālija hidro…" at bounding box center [526, 71] width 363 height 43
copy span "2,0 litros 0,4 M kālija hidroksīda šķīduma!"
click at [582, 91] on div "**********" at bounding box center [526, 196] width 363 height 293
click at [375, 188] on p "Визуальный текстовый редактор, wiswyg-editor-user-answer-47433900098840" at bounding box center [525, 190] width 329 height 11
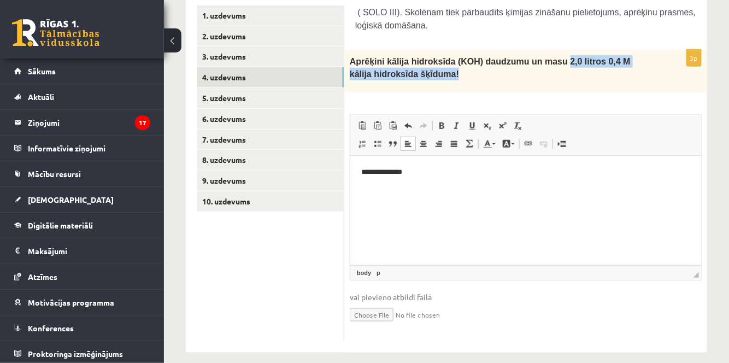
drag, startPoint x: 541, startPoint y: 59, endPoint x: 639, endPoint y: 71, distance: 98.1
click at [639, 71] on p "Aprēķini kālija hidroksīda (KOH) daudzumu un masu 2,0 litros 0,4 M kālija hidro…" at bounding box center [498, 68] width 297 height 26
copy span "2,0 litros 0,4 M kālija hidroksīda šķīduma!"
click at [544, 90] on div "**********" at bounding box center [526, 196] width 363 height 293
click at [372, 192] on p "Визуальный текстовый редактор, wiswyg-editor-user-answer-47433900098840" at bounding box center [526, 190] width 330 height 11
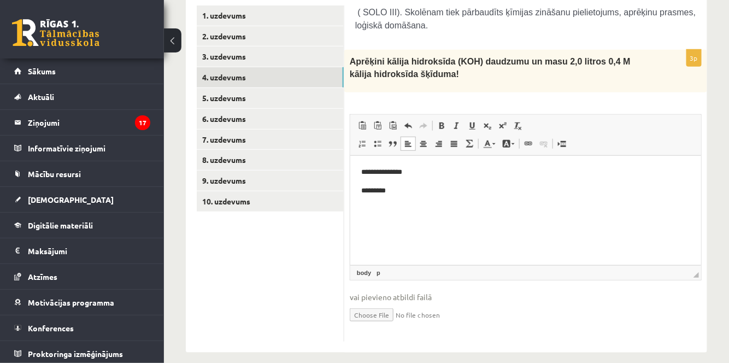
click at [406, 184] on body "**********" at bounding box center [525, 191] width 329 height 48
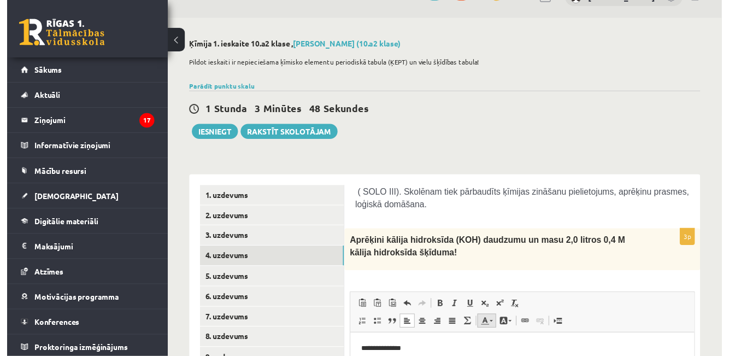
scroll to position [157, 0]
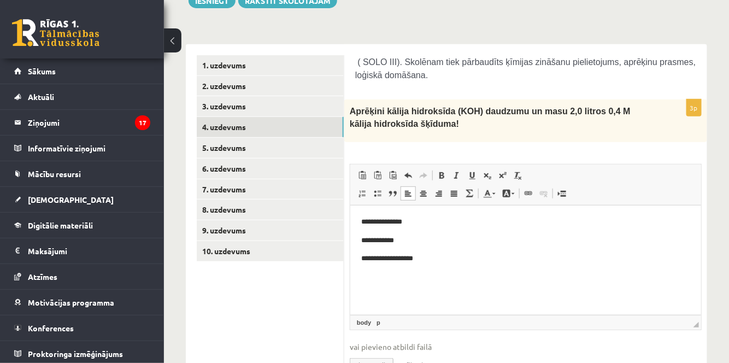
click at [441, 239] on p "**********" at bounding box center [526, 240] width 330 height 11
drag, startPoint x: 430, startPoint y: 220, endPoint x: 423, endPoint y: 218, distance: 7.6
click at [430, 220] on p "**********" at bounding box center [526, 222] width 330 height 11
click at [363, 220] on p "**********" at bounding box center [526, 222] width 330 height 11
click at [441, 222] on p "**********" at bounding box center [526, 222] width 330 height 11
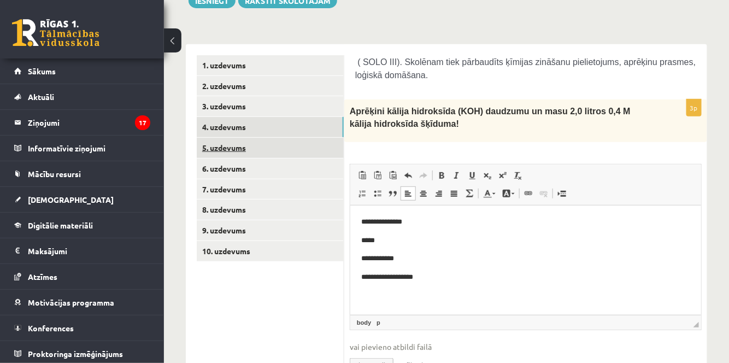
click at [294, 142] on link "5. uzdevums" at bounding box center [270, 148] width 147 height 20
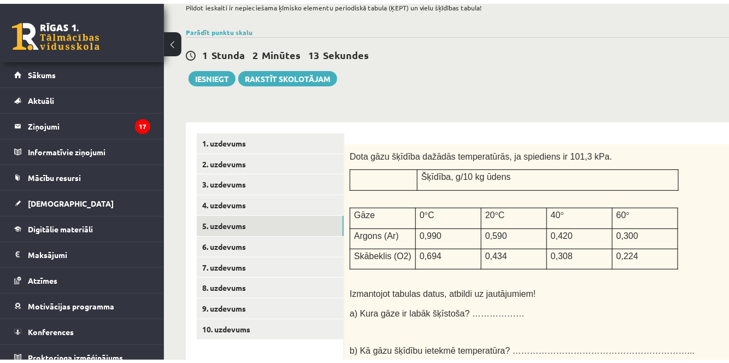
scroll to position [49, 0]
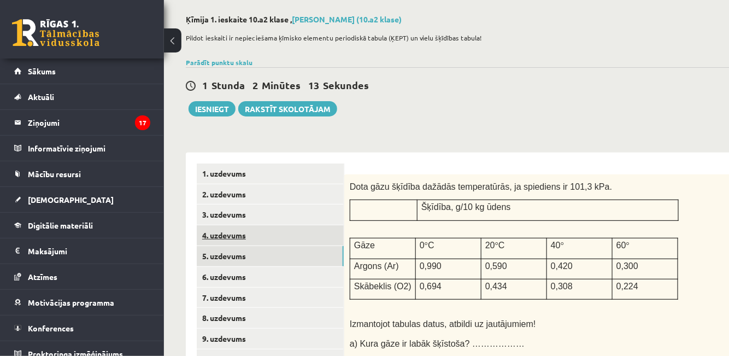
click at [265, 233] on link "4. uzdevums" at bounding box center [270, 235] width 147 height 20
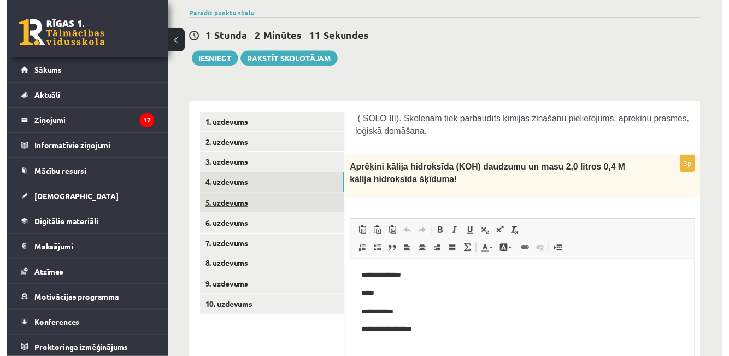
scroll to position [0, 0]
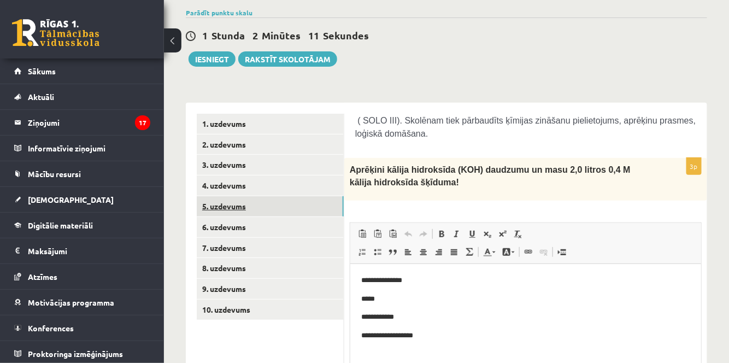
click at [273, 206] on link "5. uzdevums" at bounding box center [270, 206] width 147 height 20
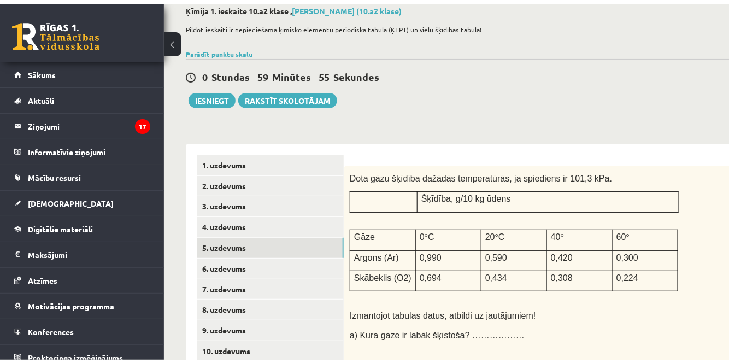
scroll to position [99, 0]
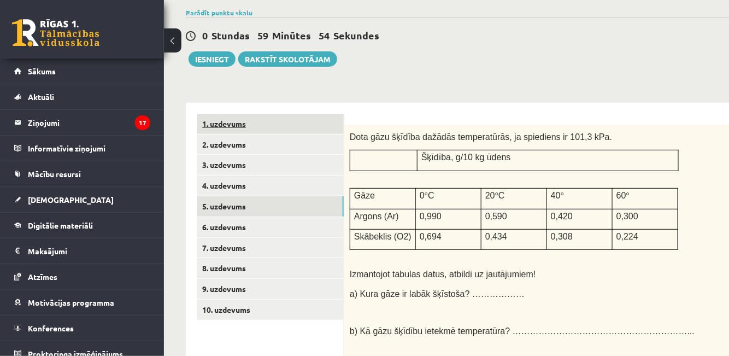
click at [270, 123] on link "1. uzdevums" at bounding box center [270, 124] width 147 height 20
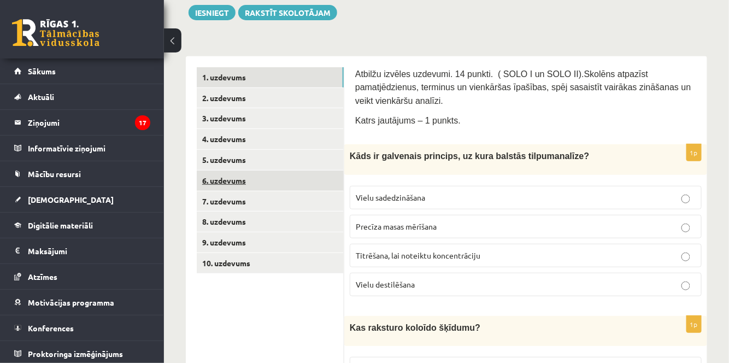
scroll to position [199, 0]
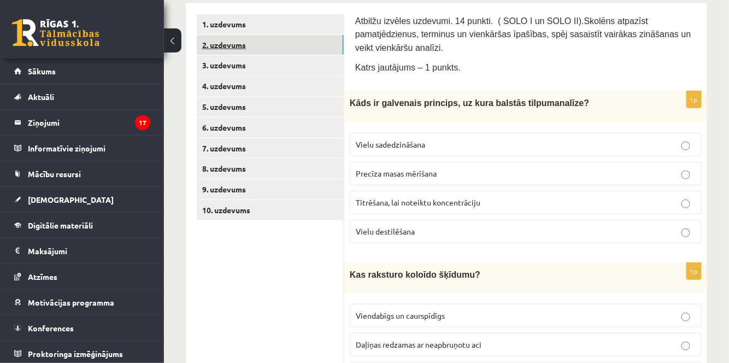
click at [279, 49] on link "2. uzdevums" at bounding box center [270, 45] width 147 height 20
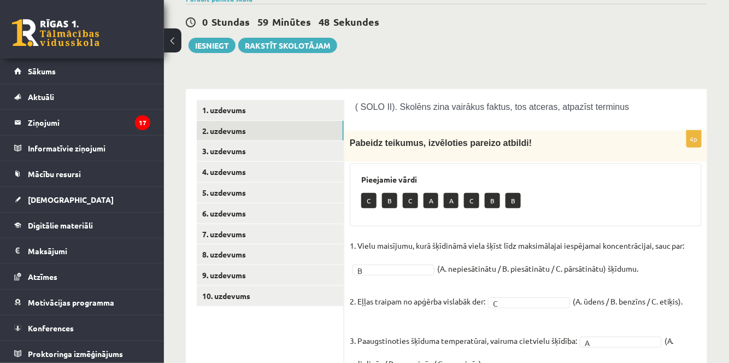
scroll to position [214, 0]
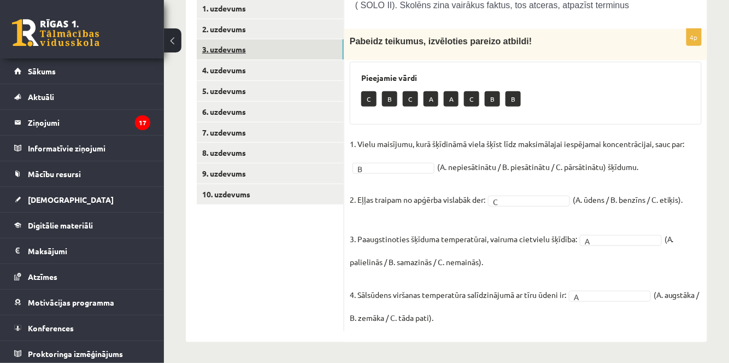
click at [280, 50] on link "3. uzdevums" at bounding box center [270, 49] width 147 height 20
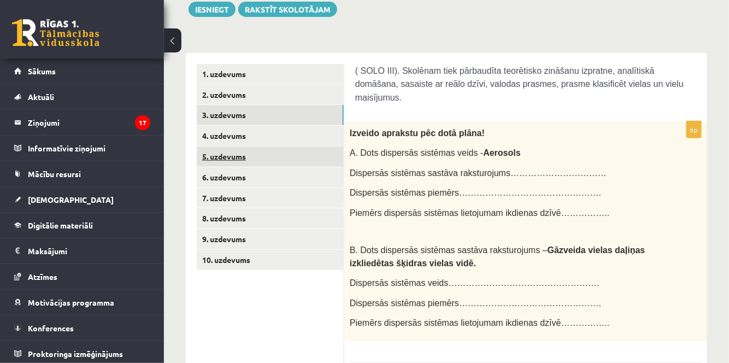
scroll to position [115, 0]
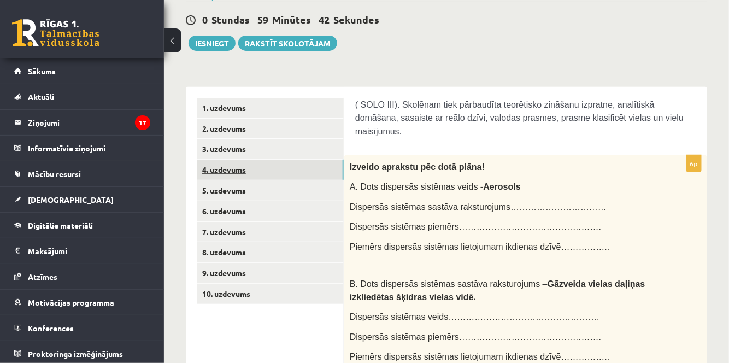
click at [264, 166] on link "4. uzdevums" at bounding box center [270, 170] width 147 height 20
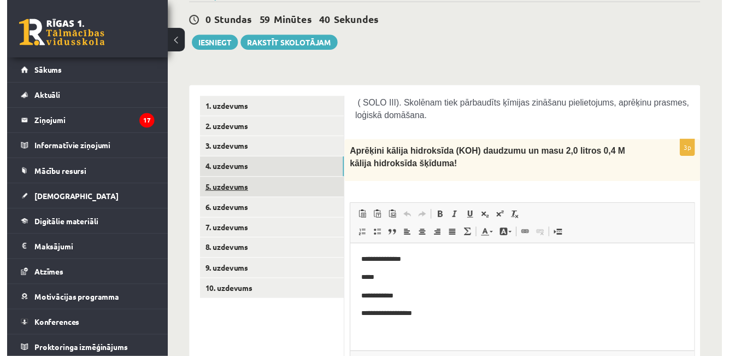
scroll to position [0, 0]
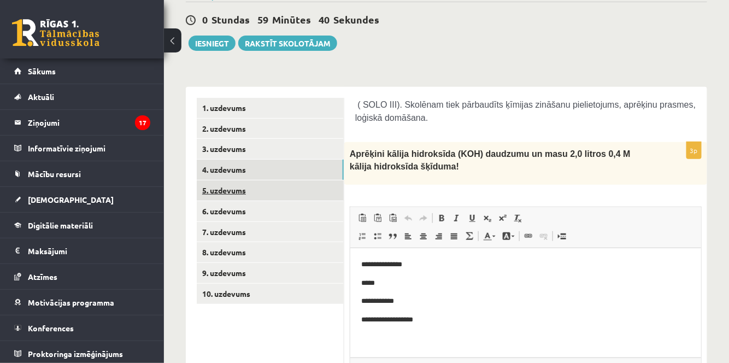
click at [277, 192] on link "5. uzdevums" at bounding box center [270, 190] width 147 height 20
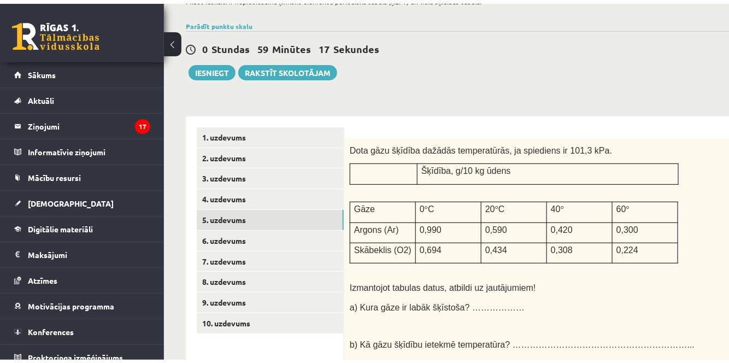
scroll to position [75, 0]
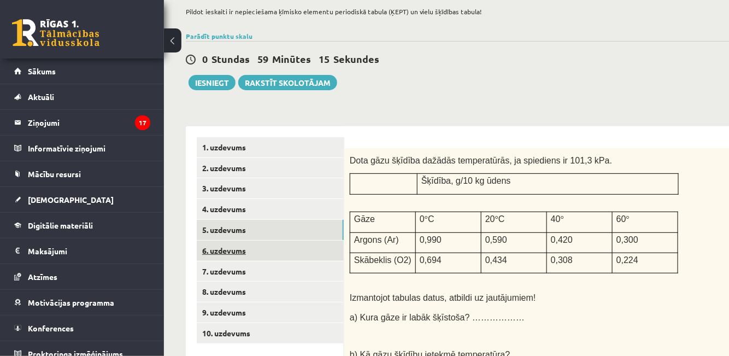
click at [254, 244] on link "6. uzdevums" at bounding box center [270, 251] width 147 height 20
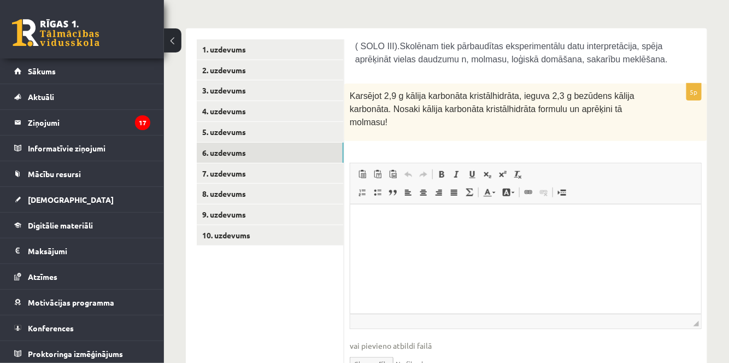
scroll to position [175, 0]
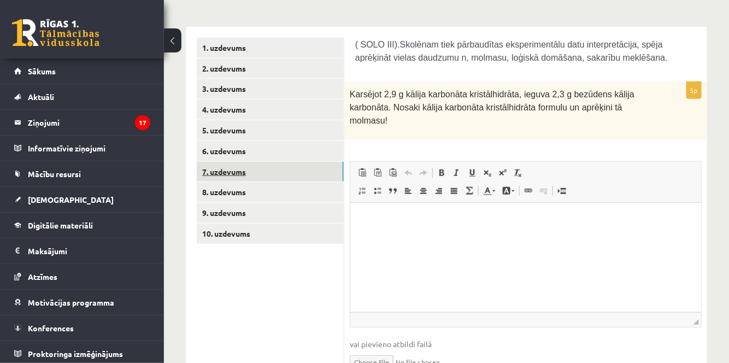
click at [255, 176] on link "7. uzdevums" at bounding box center [270, 172] width 147 height 20
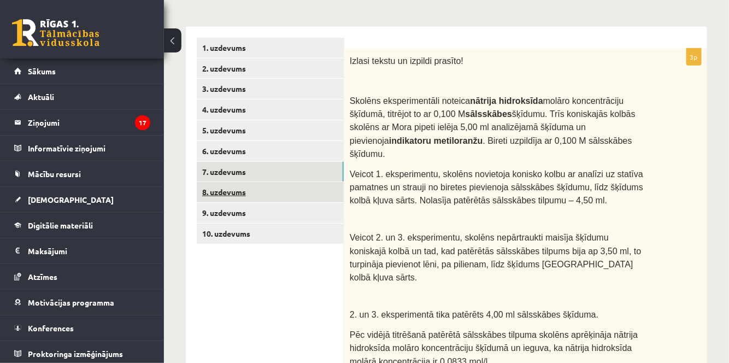
click at [266, 196] on link "8. uzdevums" at bounding box center [270, 192] width 147 height 20
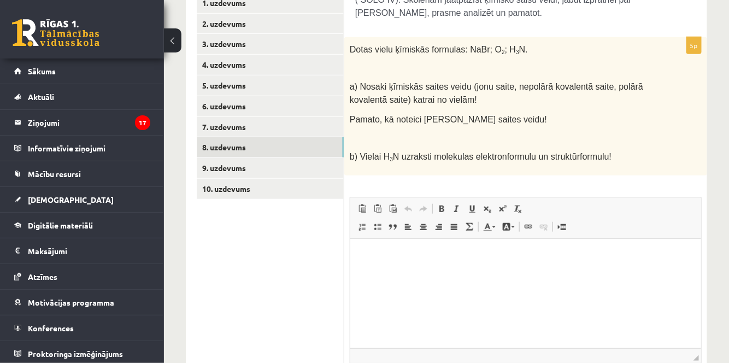
scroll to position [225, 0]
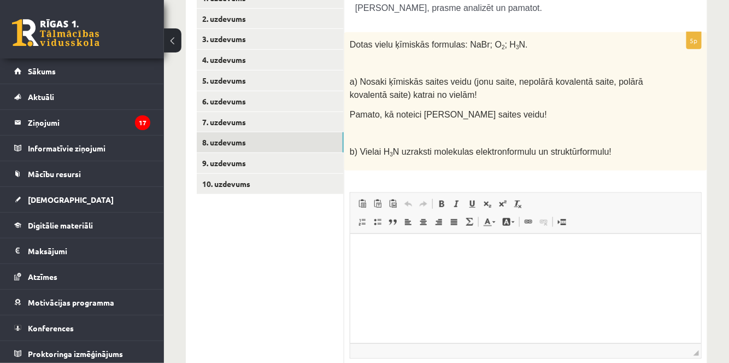
click at [378, 244] on p "Визуальный текстовый редактор, wiswyg-editor-user-answer-47433774404040" at bounding box center [525, 249] width 329 height 11
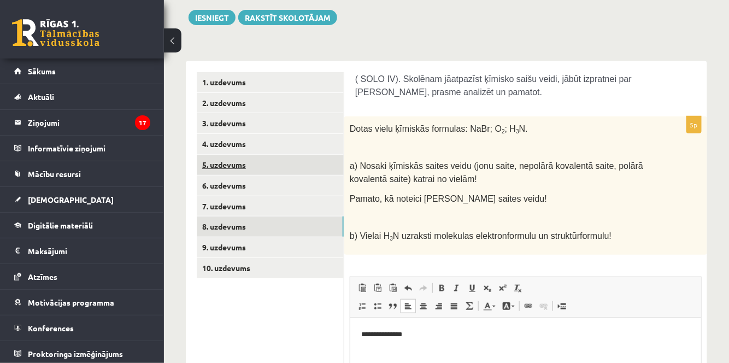
scroll to position [149, 0]
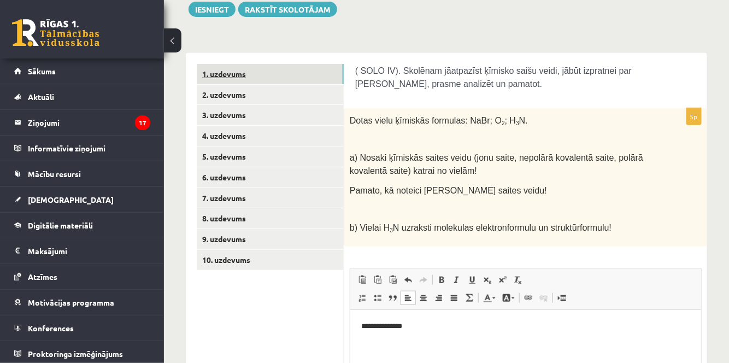
click at [254, 75] on link "1. uzdevums" at bounding box center [270, 74] width 147 height 20
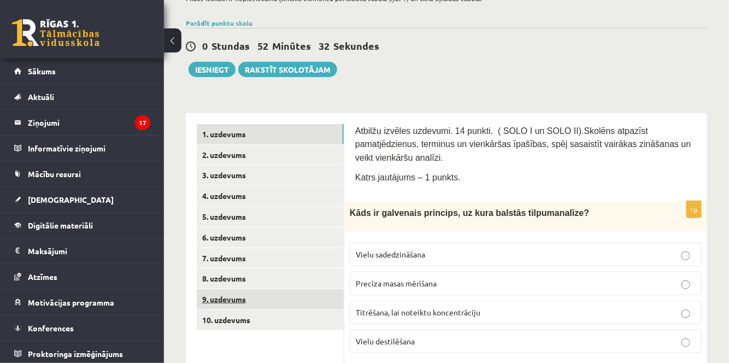
scroll to position [199, 0]
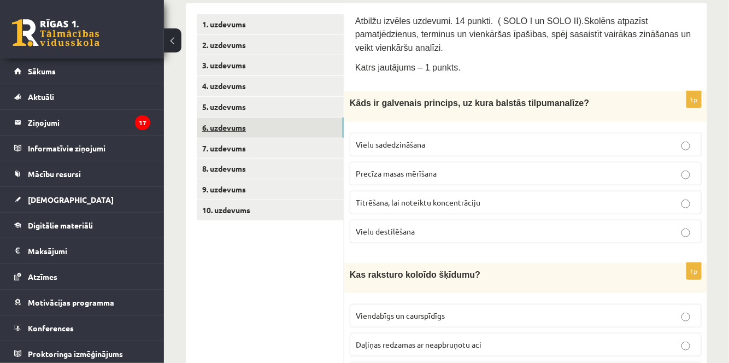
click at [253, 126] on link "6. uzdevums" at bounding box center [270, 128] width 147 height 20
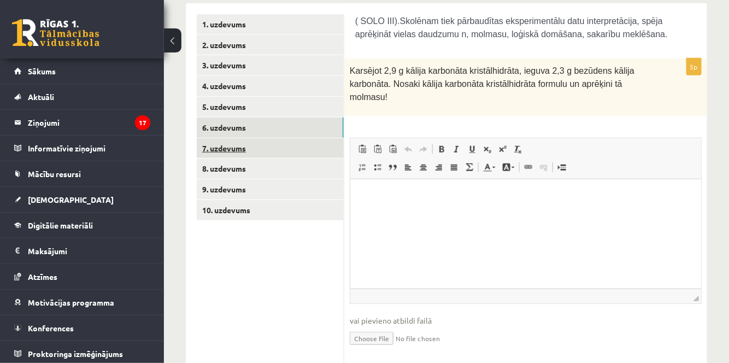
scroll to position [0, 0]
click at [258, 147] on link "7. uzdevums" at bounding box center [270, 148] width 147 height 20
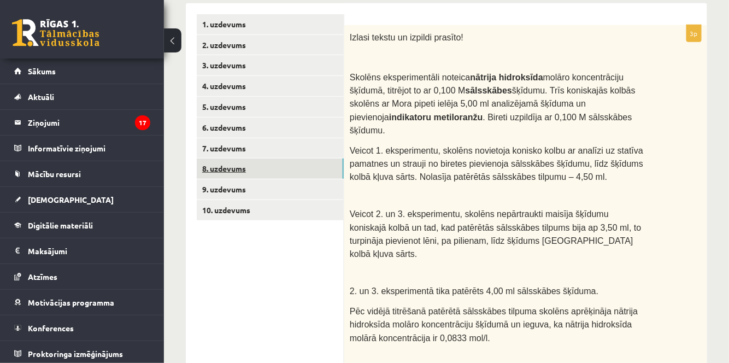
click at [261, 168] on link "8. uzdevums" at bounding box center [270, 169] width 147 height 20
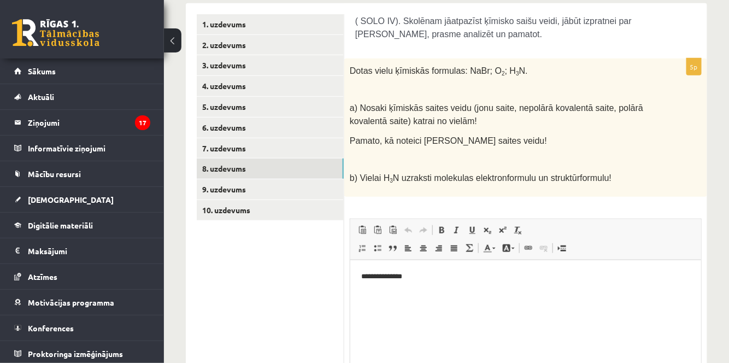
click at [453, 226] on span at bounding box center [457, 230] width 9 height 9
click at [452, 223] on link "Курсив Комбинация клавиш Ctrl+I" at bounding box center [457, 230] width 15 height 14
click at [433, 279] on p "**********" at bounding box center [526, 276] width 330 height 11
click at [594, 196] on div "**********" at bounding box center [526, 253] width 363 height 388
click at [439, 281] on p "**********" at bounding box center [526, 276] width 330 height 11
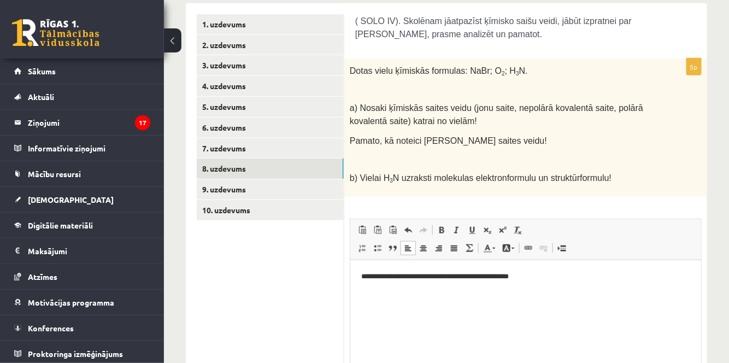
click at [526, 275] on p "**********" at bounding box center [526, 276] width 330 height 11
drag, startPoint x: 505, startPoint y: 103, endPoint x: 590, endPoint y: 104, distance: 85.3
click at [590, 104] on span "a) Nosaki ķīmiskās saites veidu (jonu saite, nepolārā kovalentā saite, polārā k…" at bounding box center [497, 114] width 294 height 22
copy span "nepolārā kovalentā saite"
click at [384, 295] on p "**" at bounding box center [526, 294] width 330 height 11
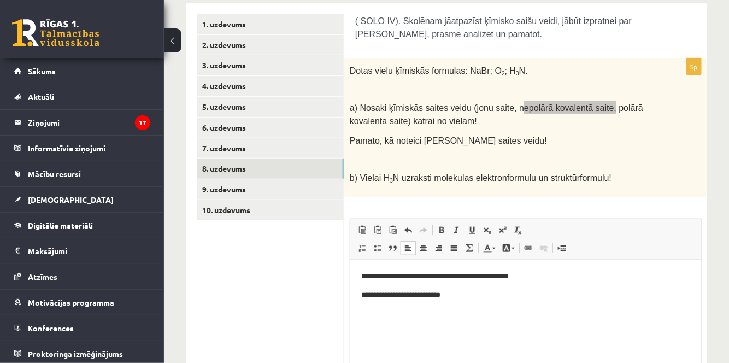
click at [476, 300] on body "**********" at bounding box center [525, 295] width 329 height 48
click at [478, 293] on p "**********" at bounding box center [526, 294] width 330 height 11
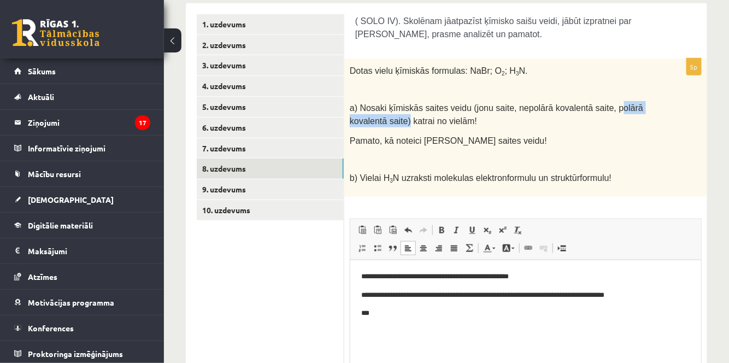
drag, startPoint x: 594, startPoint y: 105, endPoint x: 403, endPoint y: 112, distance: 191.0
click at [403, 112] on span "a) Nosaki ķīmiskās saites veidu (jonu saite, nepolārā kovalentā saite, polārā k…" at bounding box center [497, 114] width 294 height 22
click at [390, 311] on p "***" at bounding box center [526, 312] width 330 height 11
click at [413, 310] on p "***" at bounding box center [526, 312] width 330 height 11
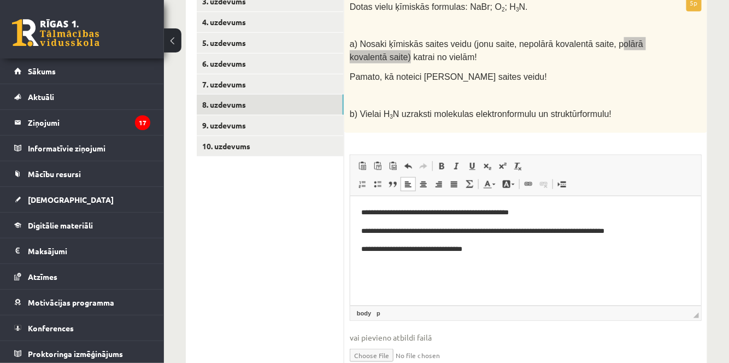
scroll to position [259, 0]
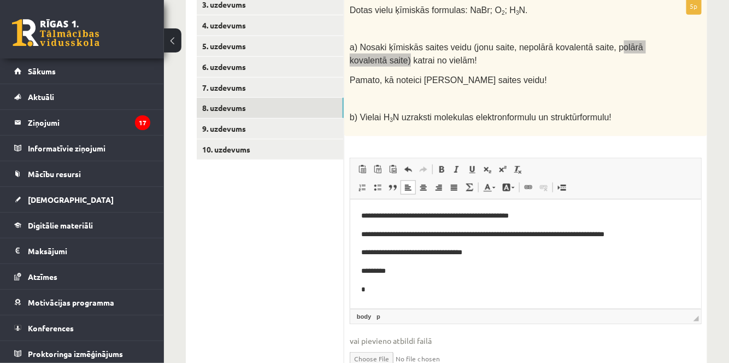
click at [374, 281] on body "**********" at bounding box center [525, 261] width 329 height 103
click at [375, 279] on body "**********" at bounding box center [525, 261] width 329 height 103
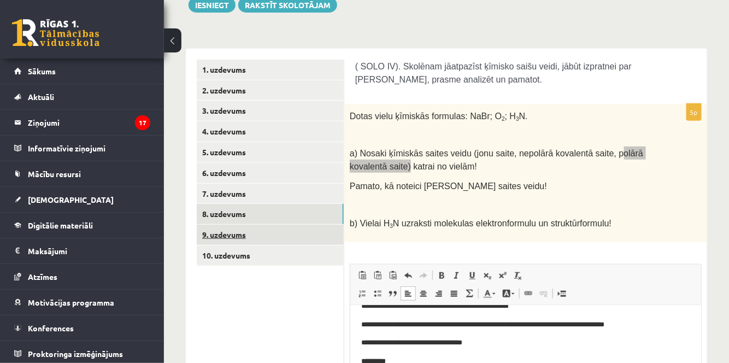
scroll to position [160, 0]
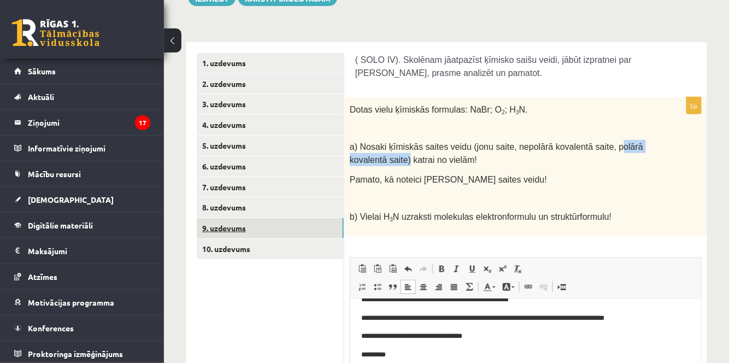
click at [287, 227] on link "9. uzdevums" at bounding box center [270, 228] width 147 height 20
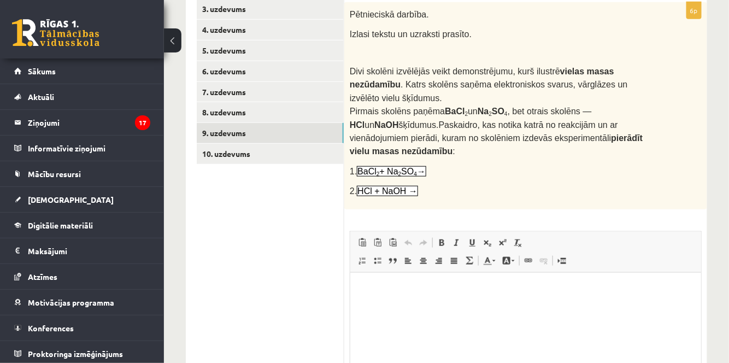
scroll to position [259, 0]
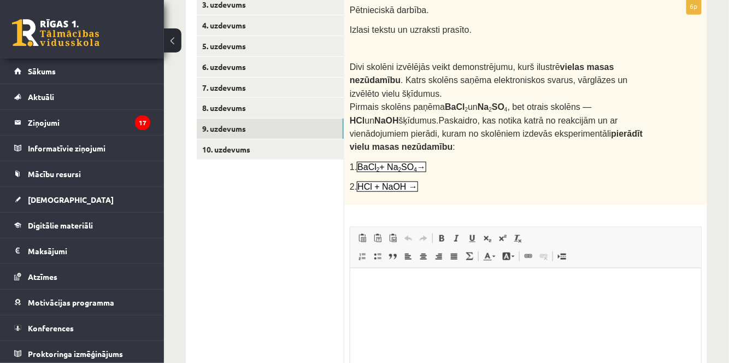
click at [387, 283] on p "Визуальный текстовый редактор, wiswyg-editor-user-answer-47433819873140" at bounding box center [525, 284] width 329 height 11
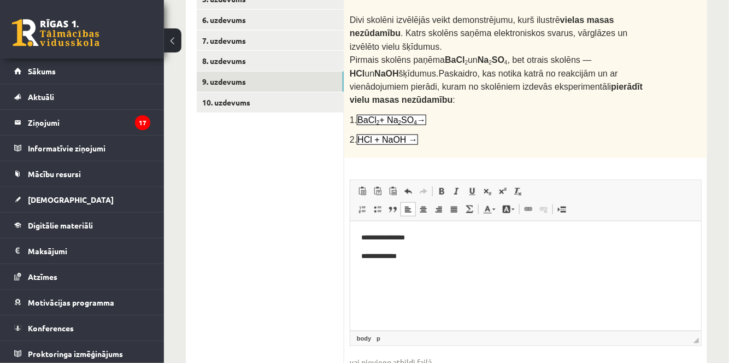
scroll to position [309, 0]
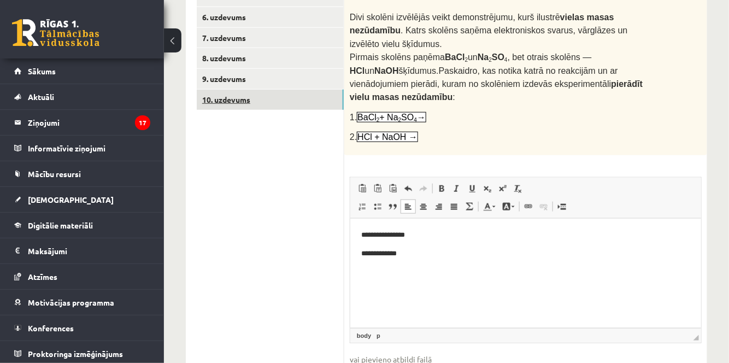
click at [262, 100] on link "10. uzdevums" at bounding box center [270, 100] width 147 height 20
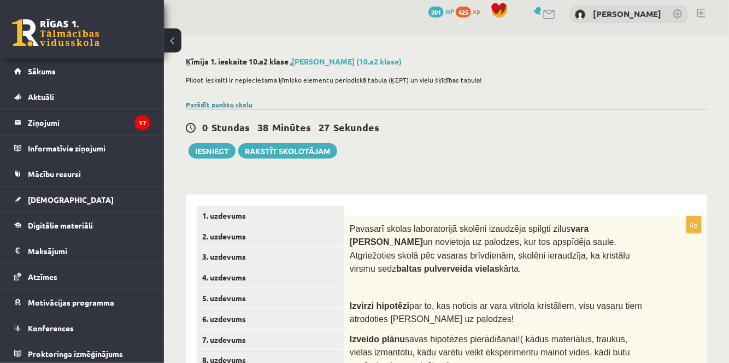
scroll to position [0, 0]
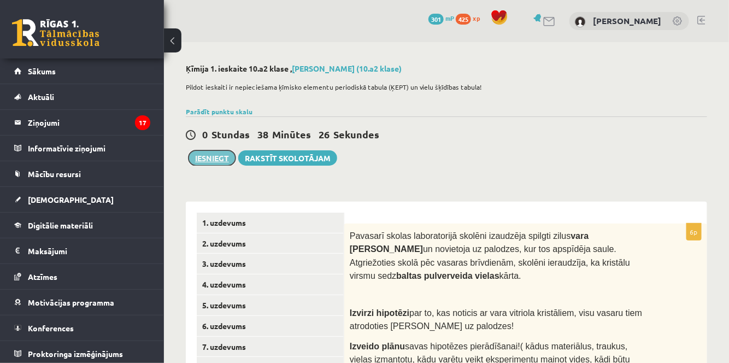
click at [222, 156] on button "Iesniegt" at bounding box center [212, 157] width 47 height 15
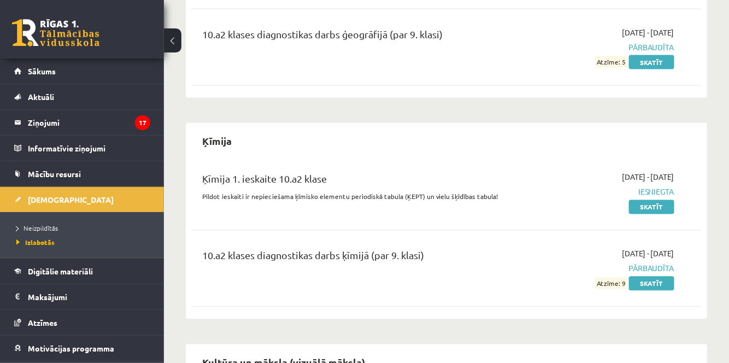
scroll to position [596, 0]
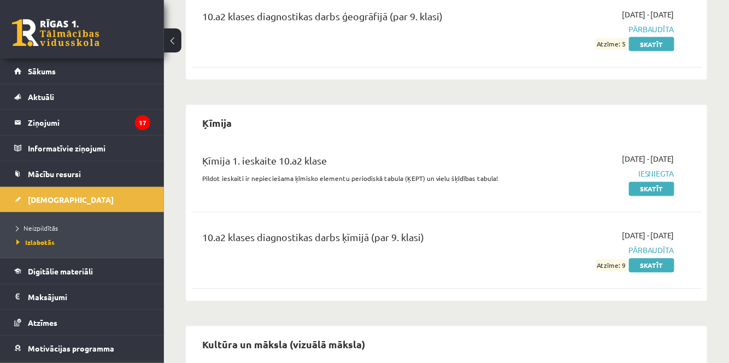
click at [40, 221] on li "Neizpildītās" at bounding box center [84, 228] width 137 height 14
click at [42, 226] on span "Neizpildītās" at bounding box center [40, 228] width 48 height 9
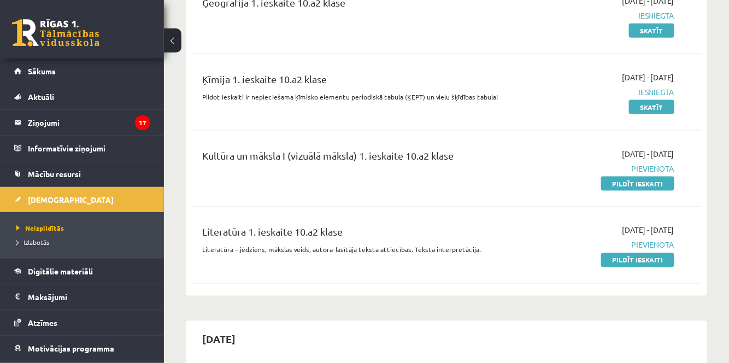
scroll to position [447, 0]
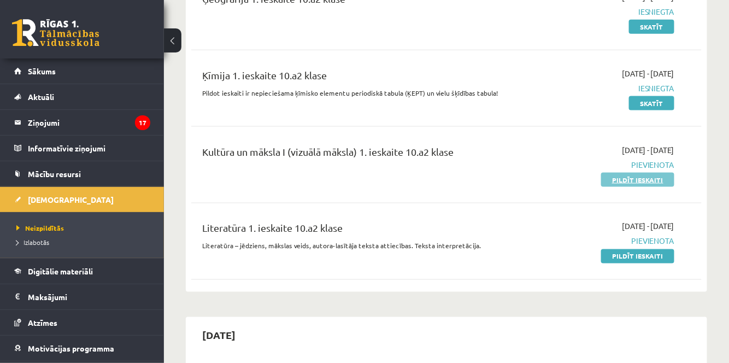
click at [610, 176] on link "Pildīt ieskaiti" at bounding box center [638, 180] width 73 height 14
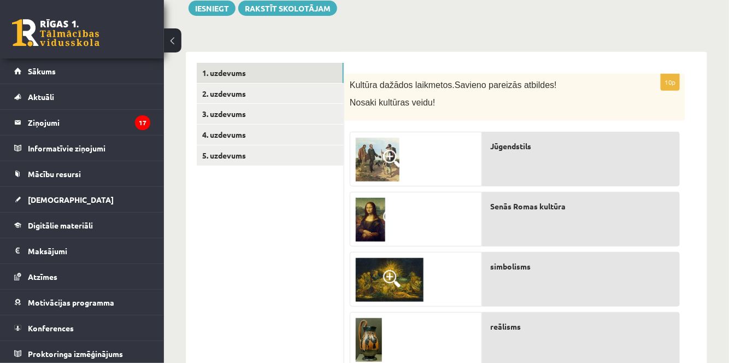
scroll to position [138, 0]
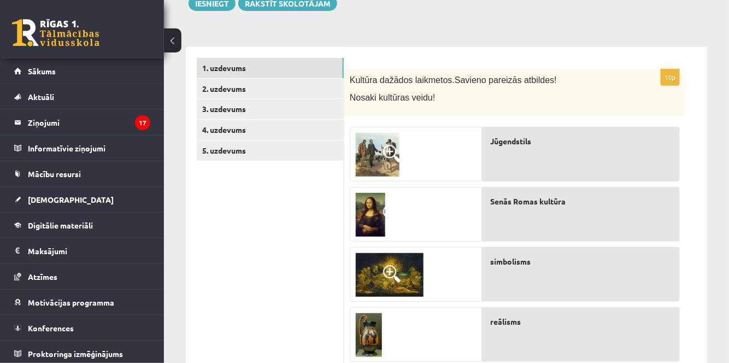
click at [376, 151] on img at bounding box center [378, 155] width 44 height 44
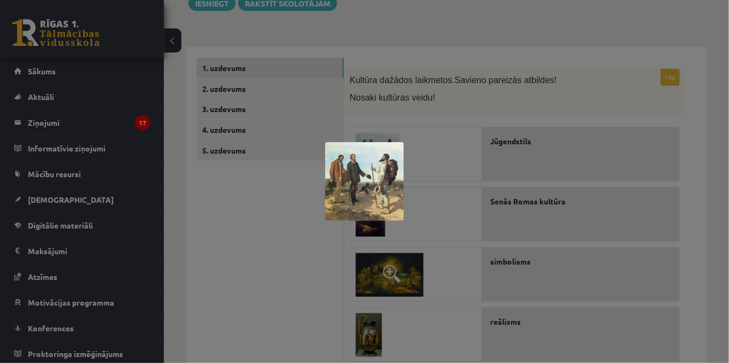
click at [395, 143] on img at bounding box center [364, 181] width 79 height 79
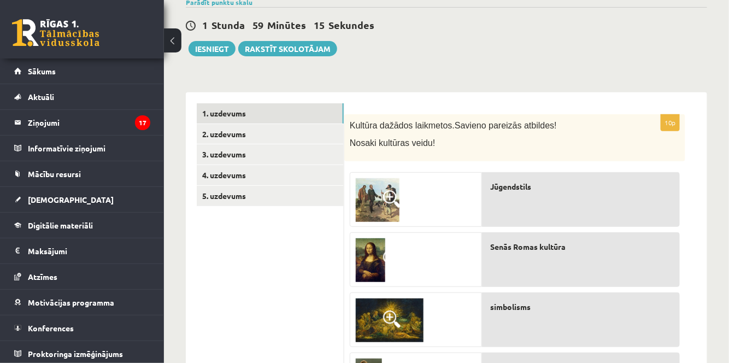
scroll to position [99, 0]
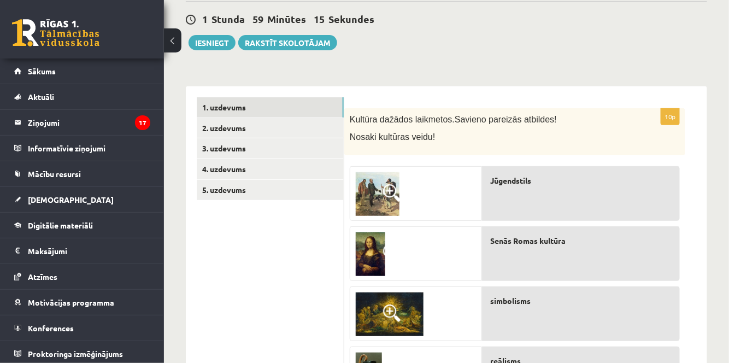
click at [382, 193] on img at bounding box center [378, 194] width 44 height 44
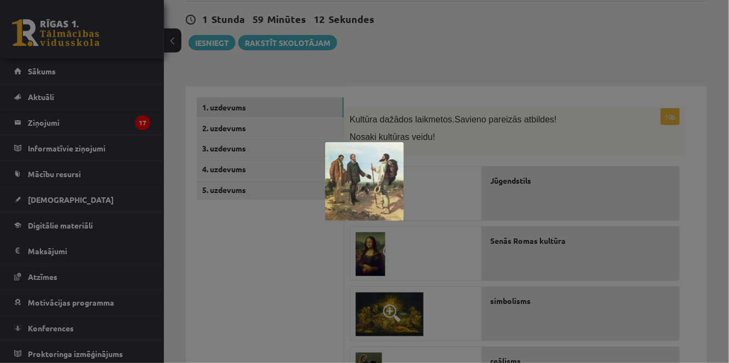
click at [453, 202] on div at bounding box center [364, 181] width 729 height 363
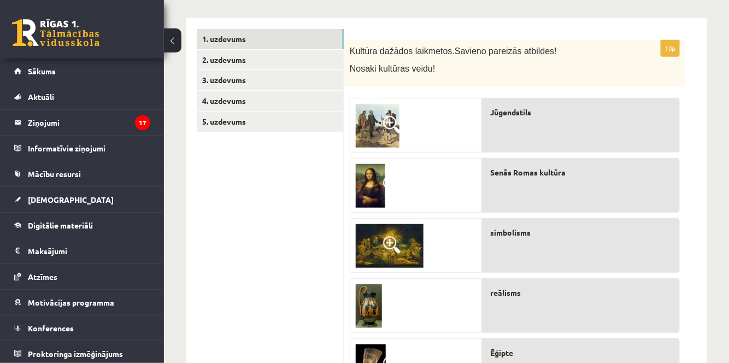
scroll to position [199, 0]
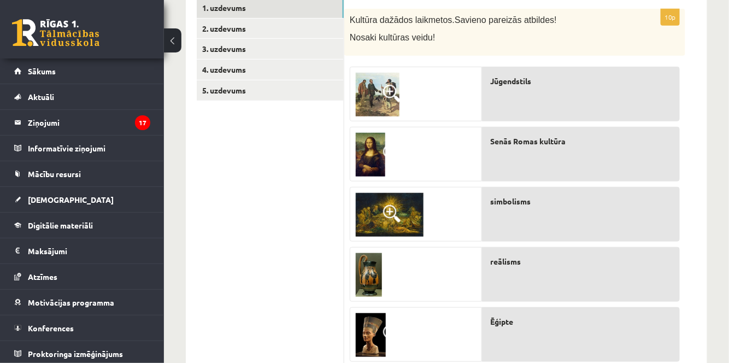
click at [404, 199] on img at bounding box center [390, 215] width 68 height 44
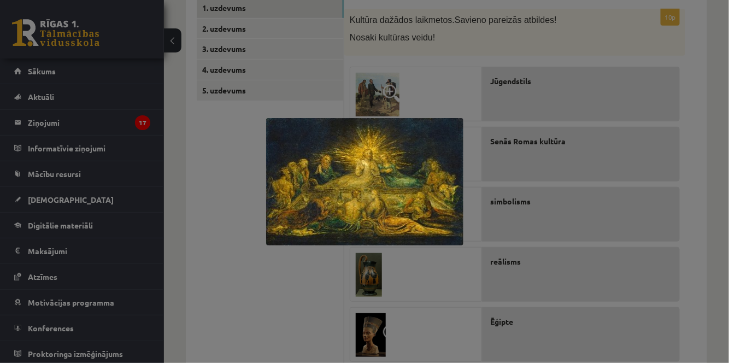
drag, startPoint x: 396, startPoint y: 172, endPoint x: 399, endPoint y: 182, distance: 10.2
click at [396, 173] on img at bounding box center [364, 181] width 197 height 127
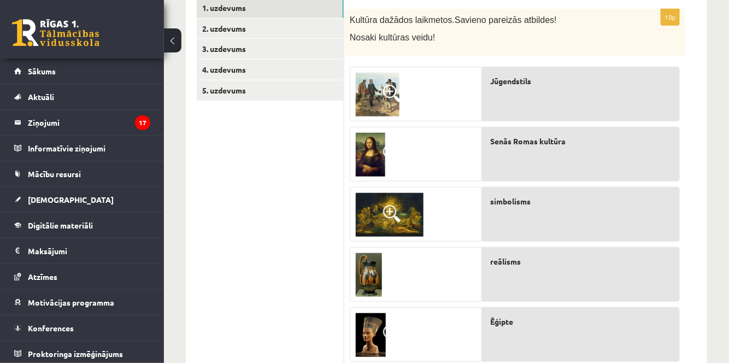
click at [372, 272] on img at bounding box center [369, 275] width 26 height 44
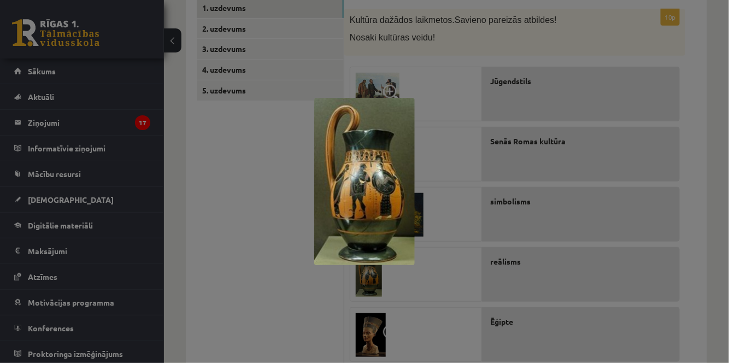
click at [370, 273] on div at bounding box center [364, 181] width 729 height 363
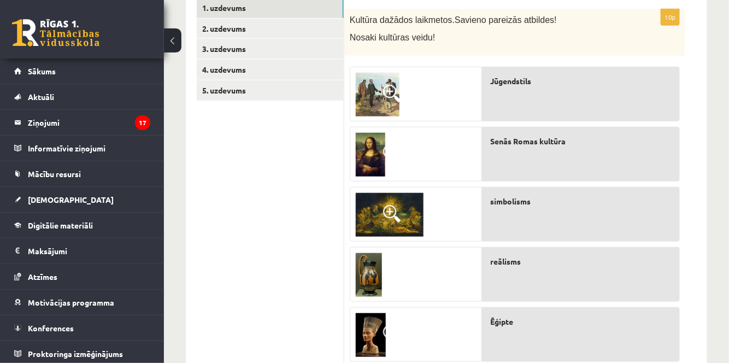
click at [370, 273] on img at bounding box center [369, 275] width 26 height 44
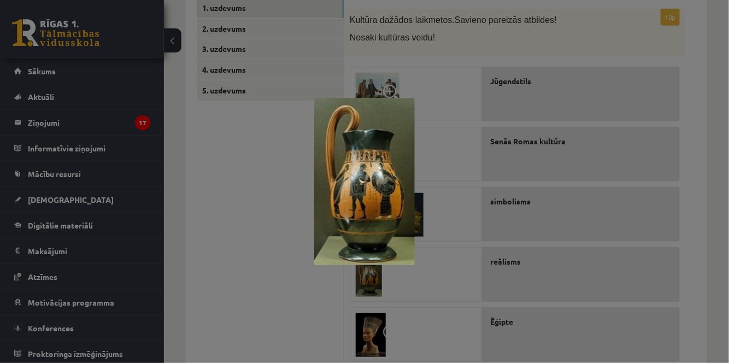
click at [370, 275] on div at bounding box center [364, 181] width 729 height 363
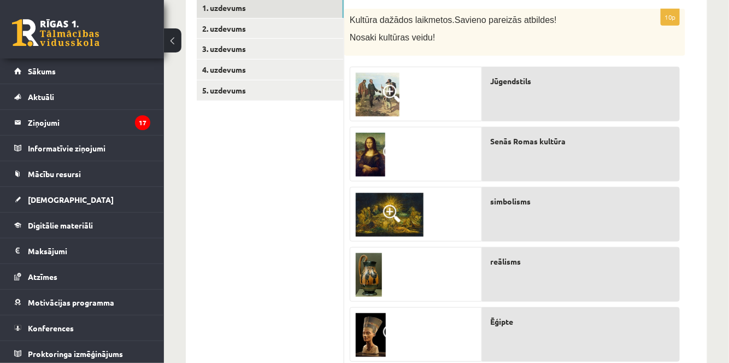
click at [303, 249] on ul "1. uzdevums 2. uzdevums 3. uzdevums 4. uzdevums 5. uzdevums" at bounding box center [271, 333] width 148 height 670
click at [370, 277] on img at bounding box center [369, 275] width 26 height 44
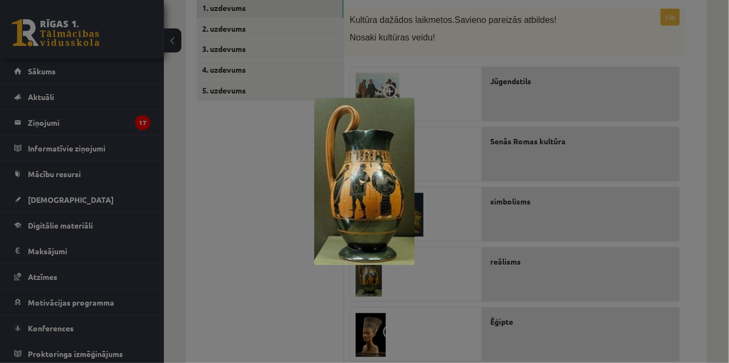
click at [274, 284] on div at bounding box center [364, 181] width 729 height 363
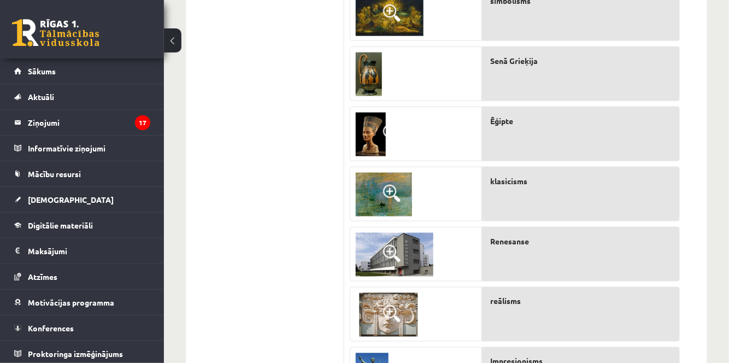
scroll to position [398, 0]
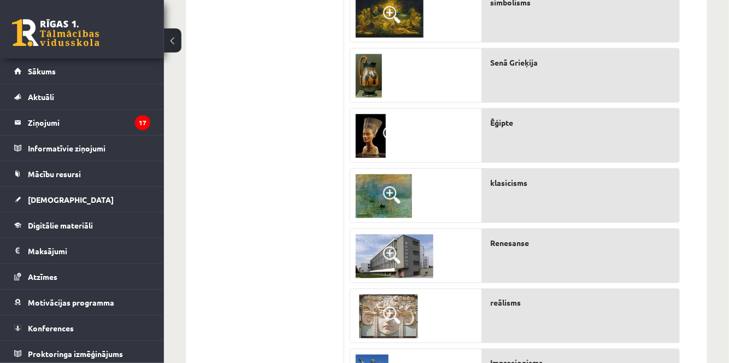
click at [373, 192] on img at bounding box center [384, 196] width 56 height 44
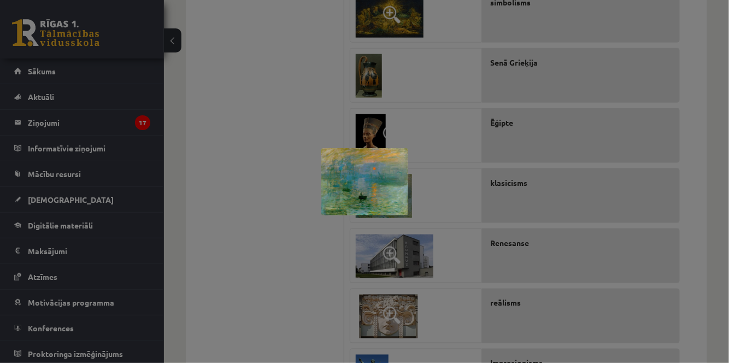
click at [317, 273] on div at bounding box center [364, 181] width 729 height 363
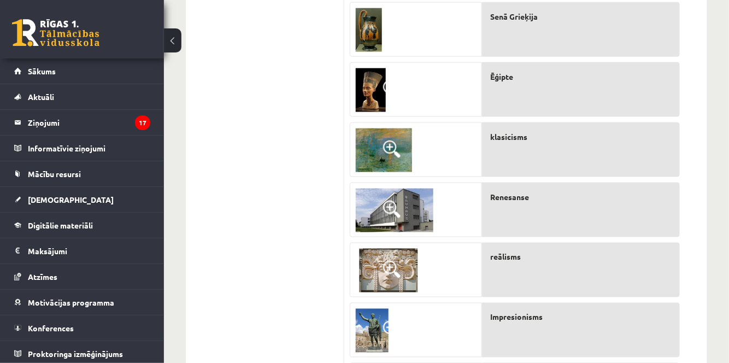
scroll to position [447, 0]
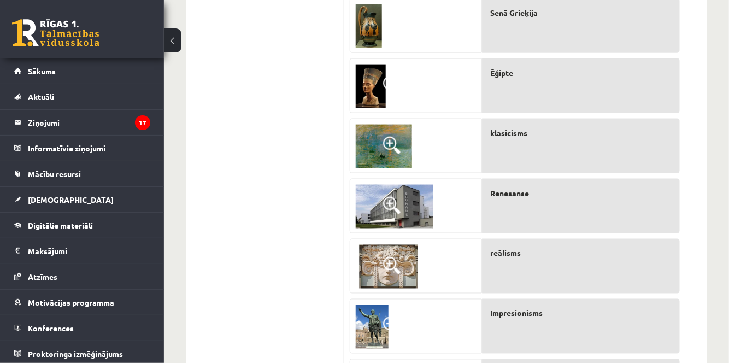
click at [408, 207] on img at bounding box center [395, 207] width 78 height 44
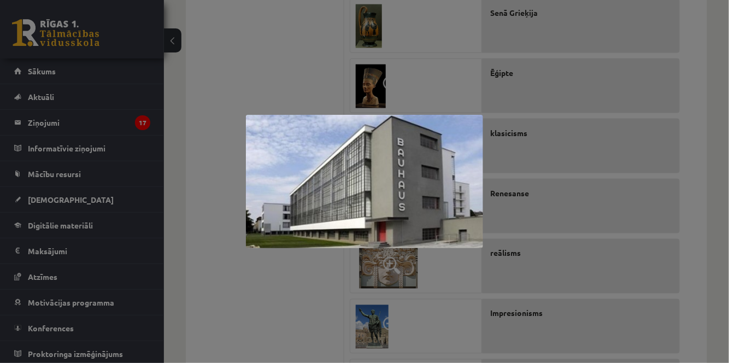
click at [303, 343] on div at bounding box center [364, 181] width 729 height 363
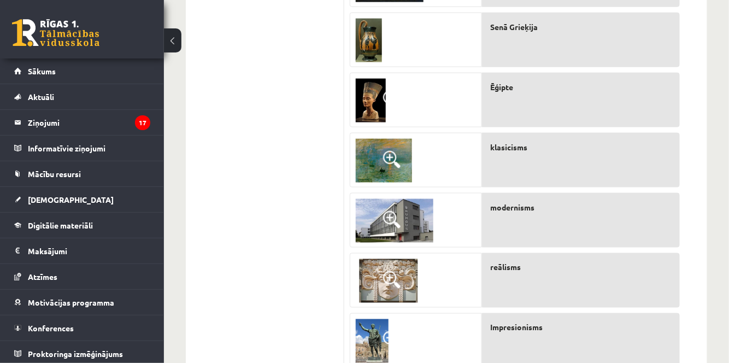
scroll to position [437, 0]
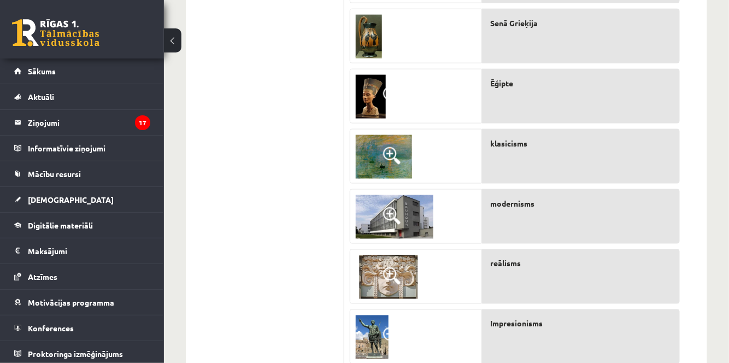
click at [399, 276] on span at bounding box center [391, 275] width 17 height 17
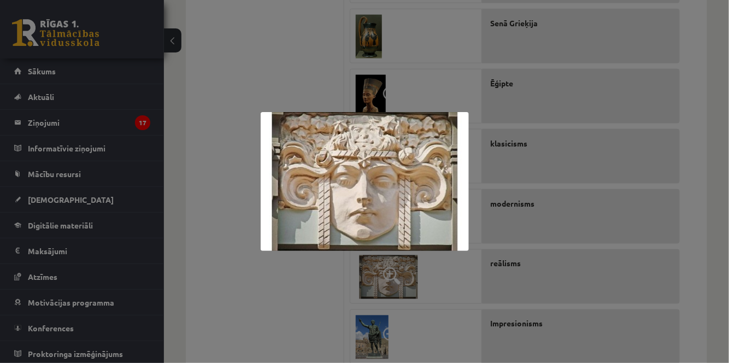
click at [460, 336] on div at bounding box center [364, 181] width 729 height 363
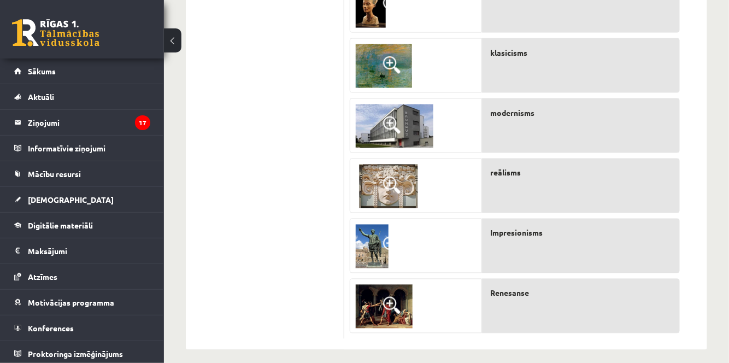
scroll to position [536, 0]
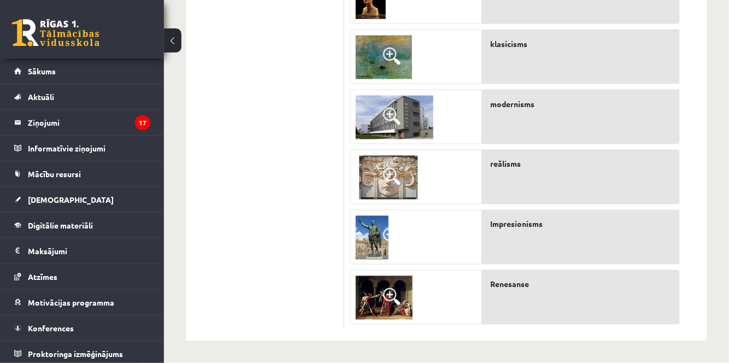
click at [373, 243] on img at bounding box center [372, 238] width 33 height 44
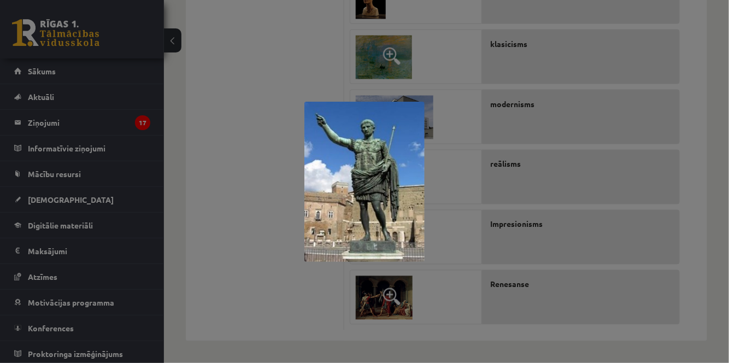
click at [292, 167] on div at bounding box center [364, 181] width 729 height 363
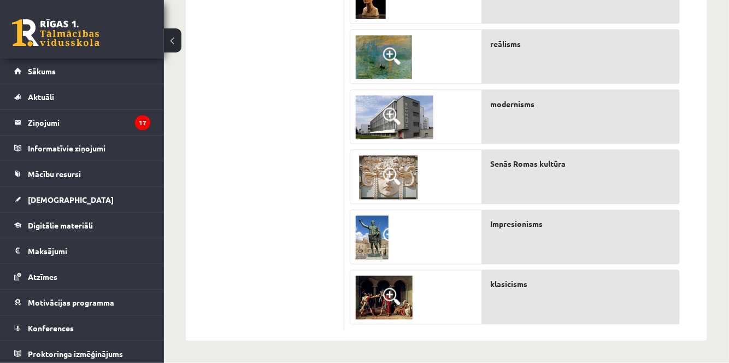
click at [395, 168] on span at bounding box center [391, 176] width 17 height 17
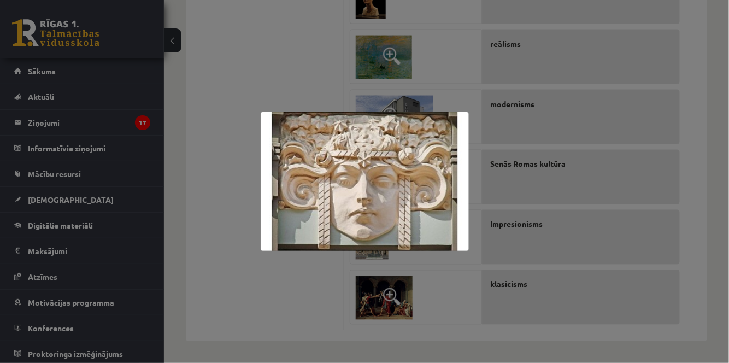
click at [233, 226] on div at bounding box center [364, 181] width 729 height 363
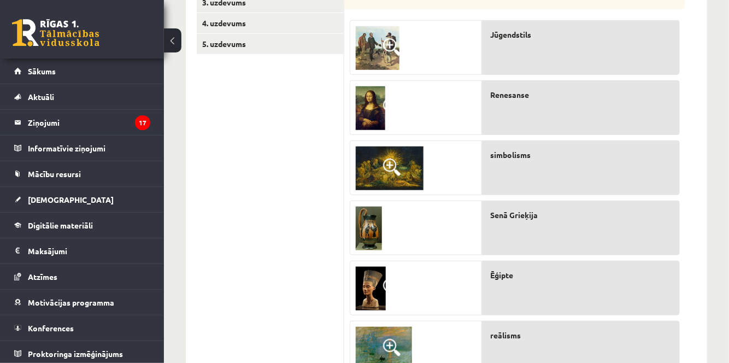
scroll to position [188, 0]
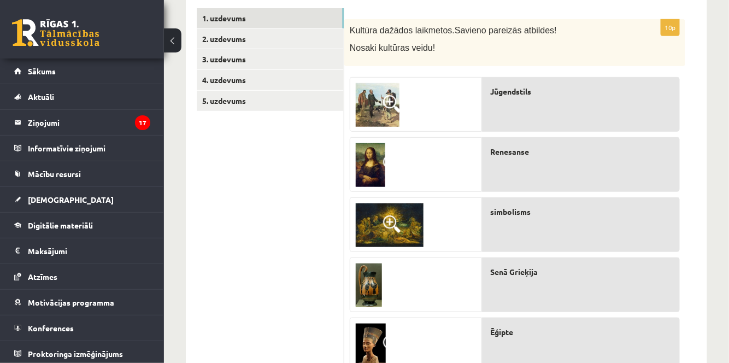
click at [367, 286] on img at bounding box center [369, 286] width 26 height 44
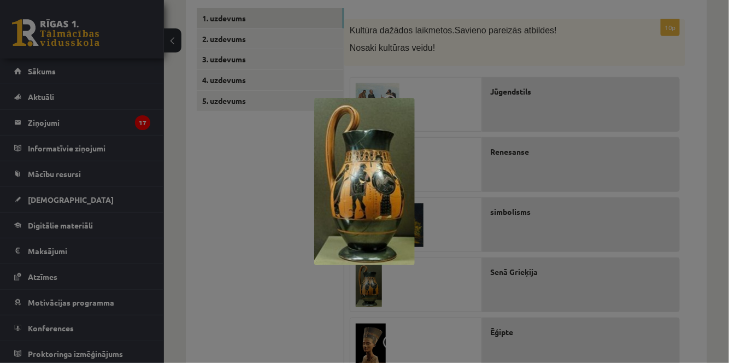
click at [238, 291] on div at bounding box center [364, 181] width 729 height 363
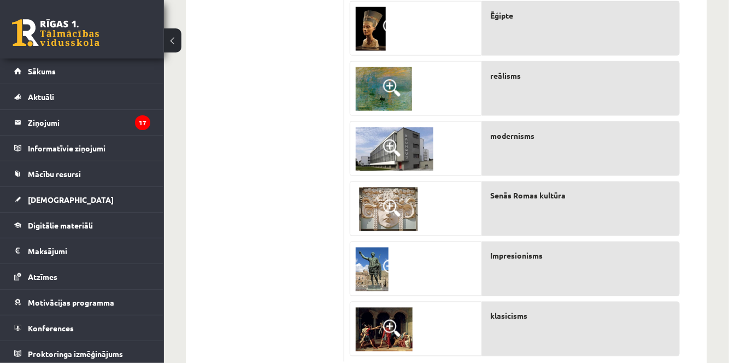
scroll to position [536, 0]
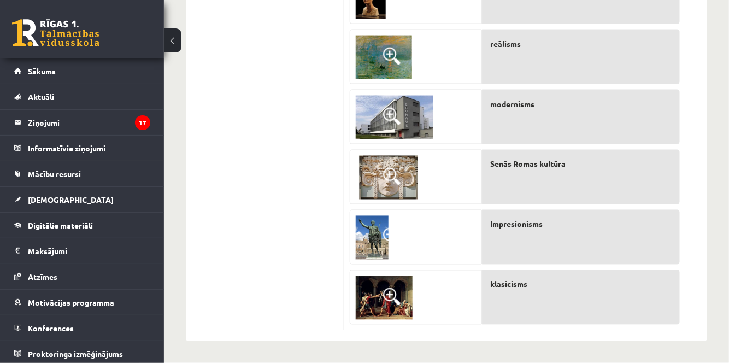
click at [394, 179] on span at bounding box center [391, 176] width 17 height 17
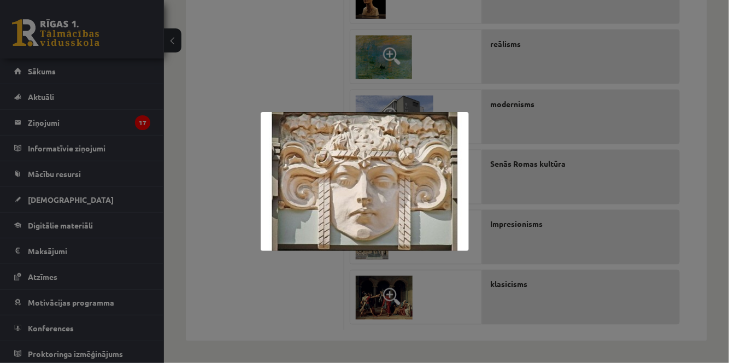
click at [431, 177] on img at bounding box center [365, 181] width 208 height 139
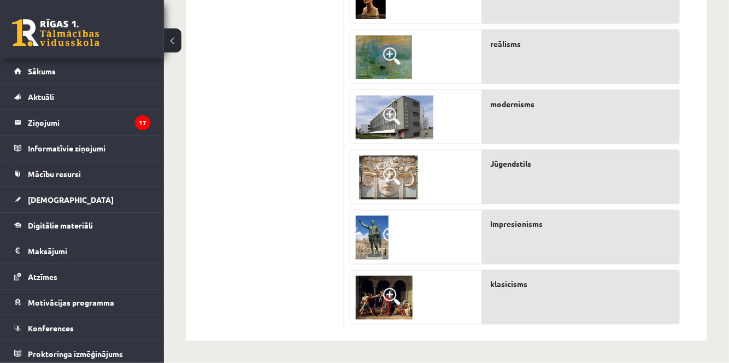
click at [381, 242] on img at bounding box center [372, 238] width 33 height 44
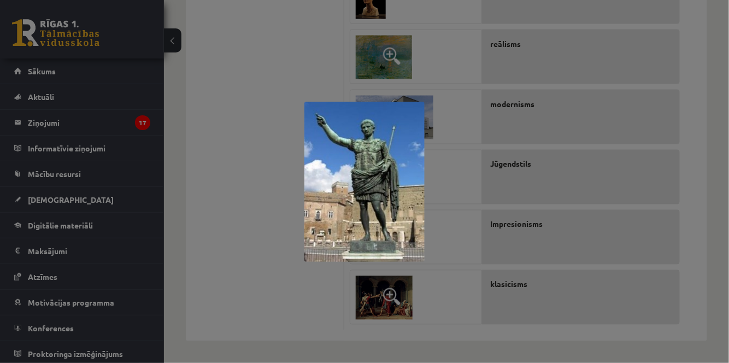
click at [459, 201] on div at bounding box center [364, 181] width 729 height 363
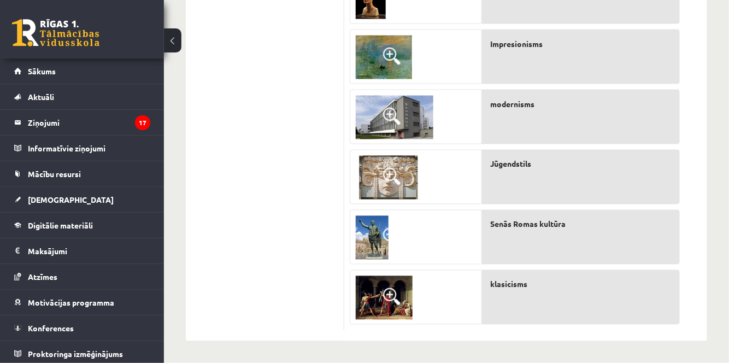
click at [398, 299] on span at bounding box center [391, 296] width 17 height 17
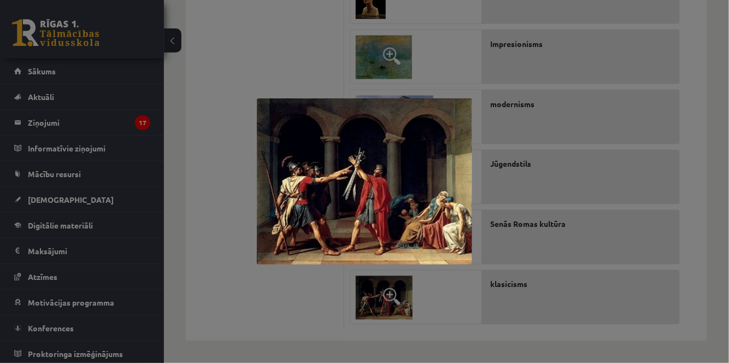
click at [435, 305] on div at bounding box center [364, 181] width 729 height 363
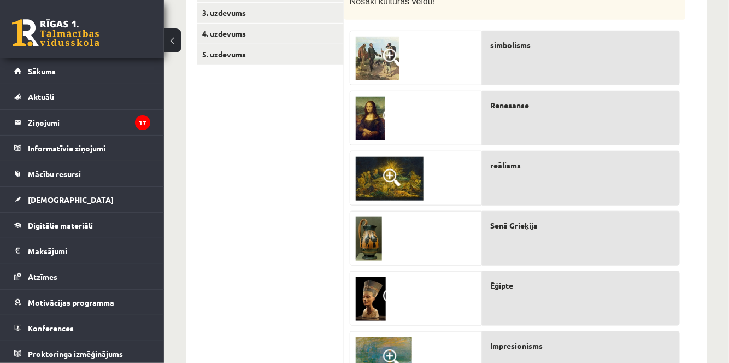
scroll to position [238, 0]
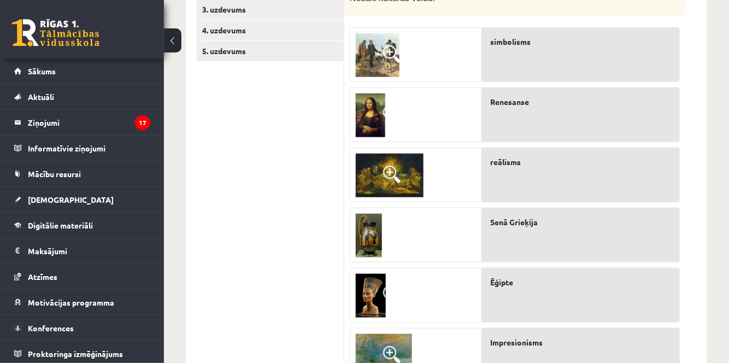
click at [418, 174] on img at bounding box center [390, 176] width 68 height 44
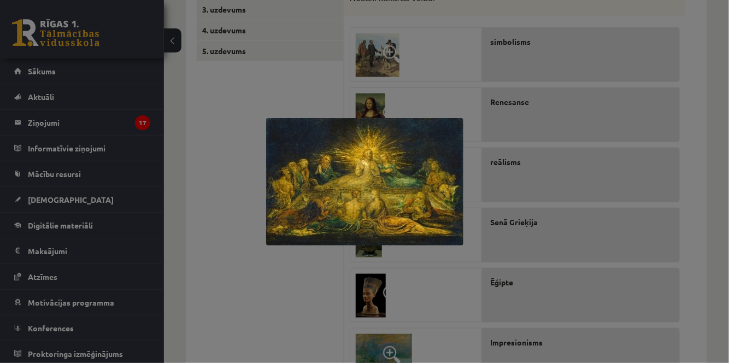
click at [381, 181] on img at bounding box center [364, 181] width 197 height 127
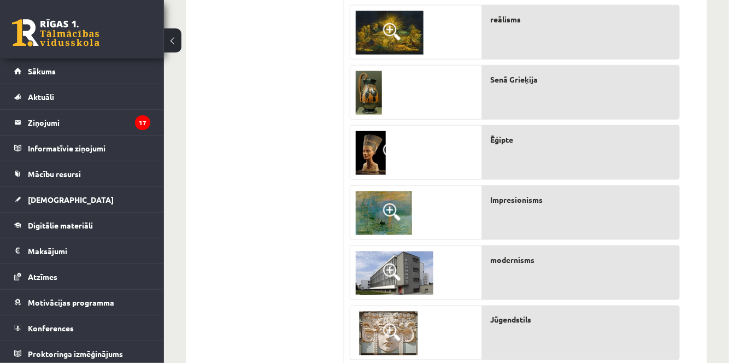
scroll to position [387, 0]
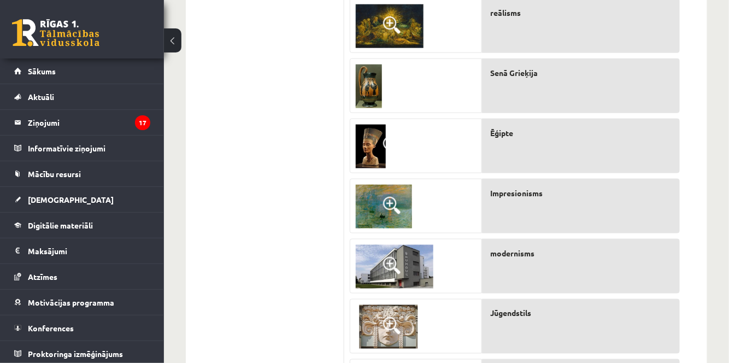
click at [384, 198] on span at bounding box center [391, 205] width 17 height 17
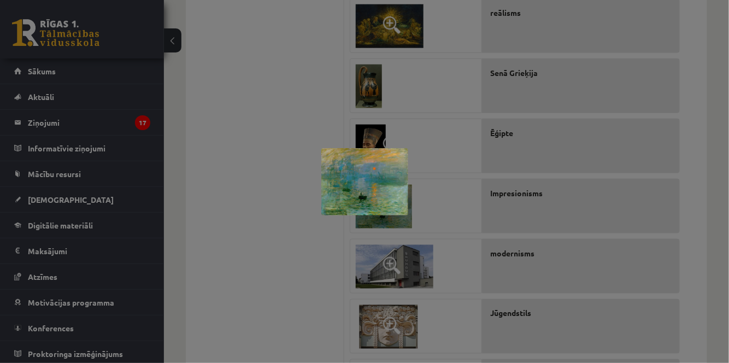
click at [387, 208] on img at bounding box center [365, 181] width 87 height 67
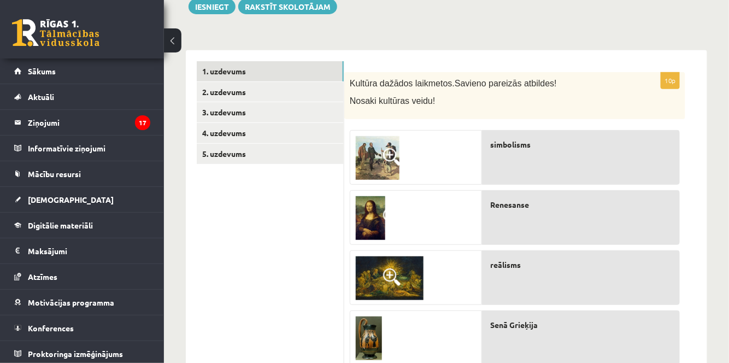
scroll to position [138, 0]
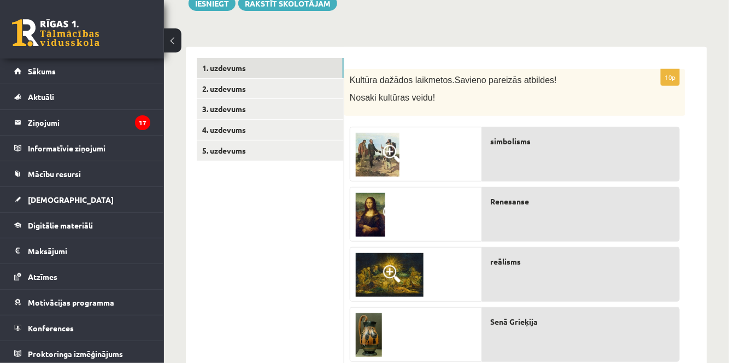
click at [373, 170] on img at bounding box center [378, 155] width 44 height 44
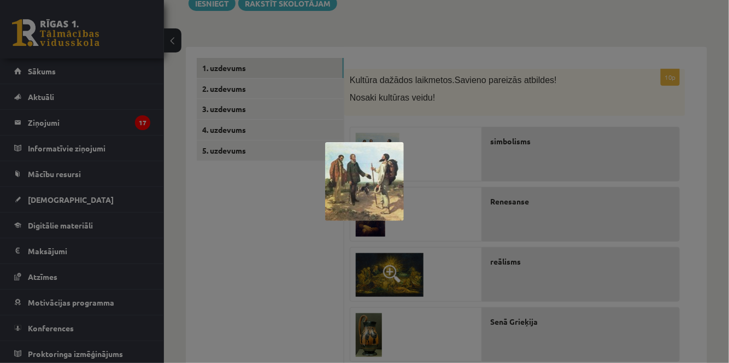
click at [379, 165] on img at bounding box center [364, 181] width 79 height 79
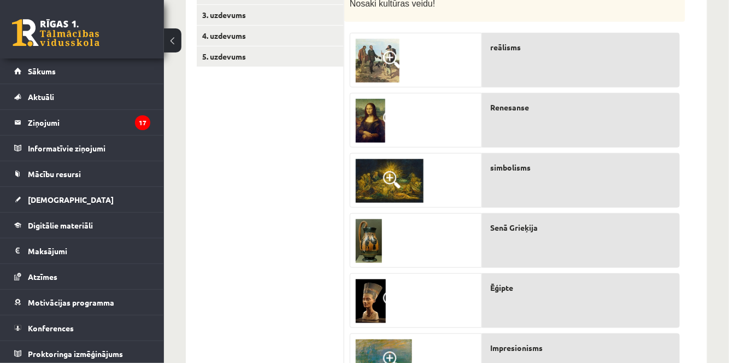
scroll to position [188, 0]
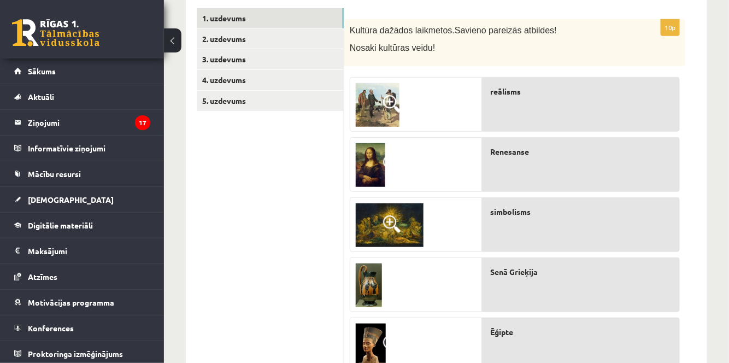
click at [390, 223] on span at bounding box center [391, 223] width 17 height 17
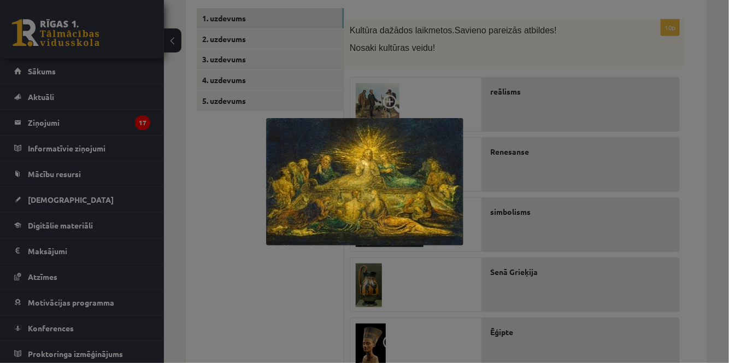
click at [277, 282] on div at bounding box center [364, 181] width 729 height 363
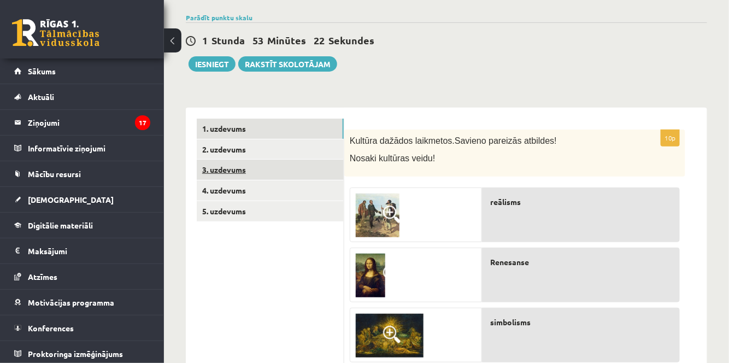
scroll to position [0, 0]
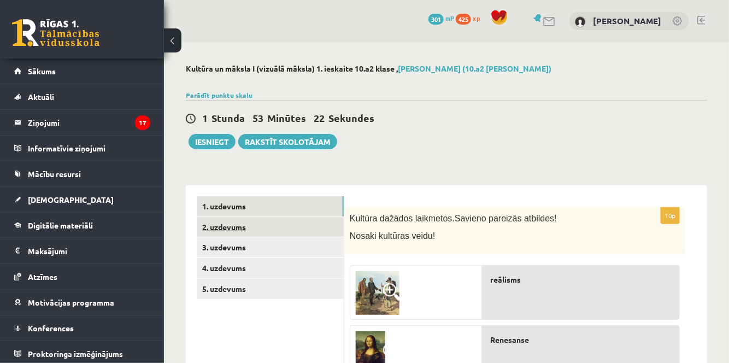
click at [255, 226] on link "2. uzdevums" at bounding box center [270, 227] width 147 height 20
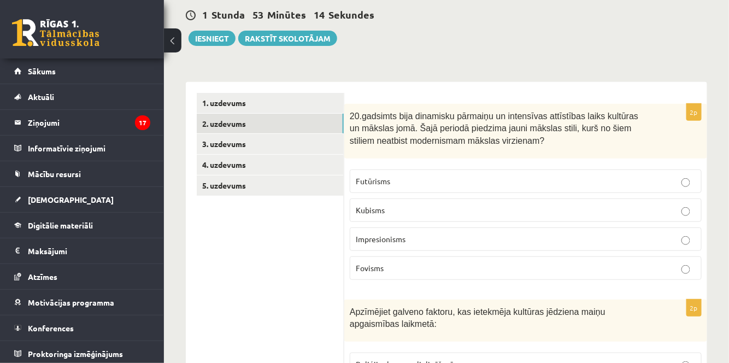
scroll to position [99, 0]
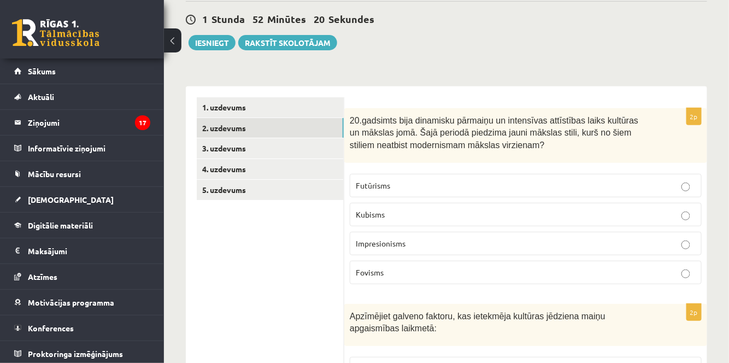
click at [398, 273] on p "Fovisms" at bounding box center [526, 272] width 340 height 11
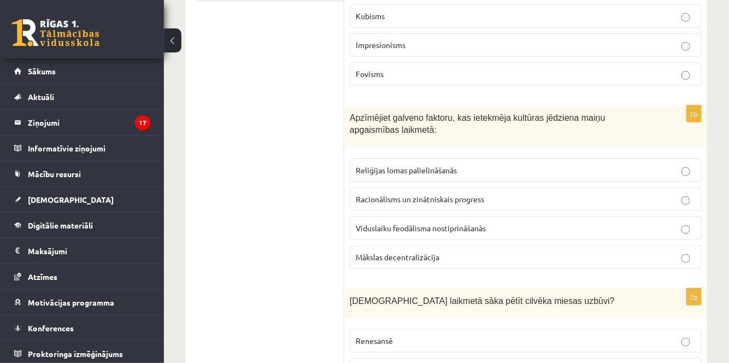
scroll to position [298, 0]
click at [519, 199] on p "Racionālisms un zinātniskais progress" at bounding box center [526, 198] width 340 height 11
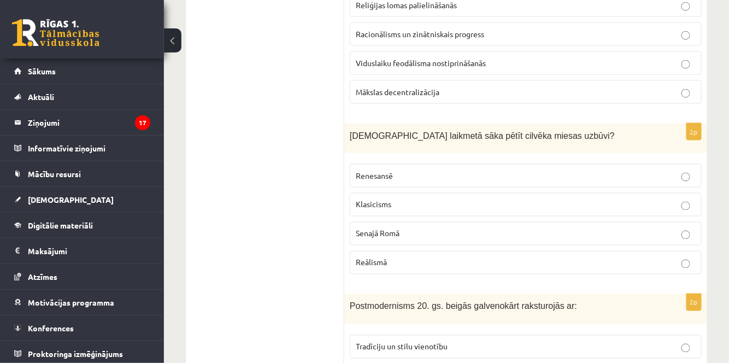
scroll to position [497, 0]
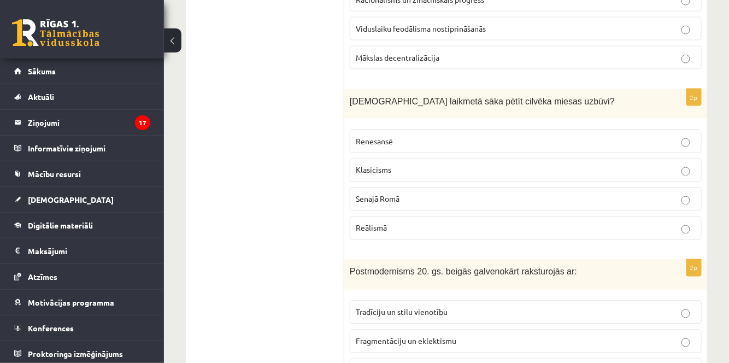
click at [512, 194] on p "Senajā Romā" at bounding box center [526, 199] width 340 height 11
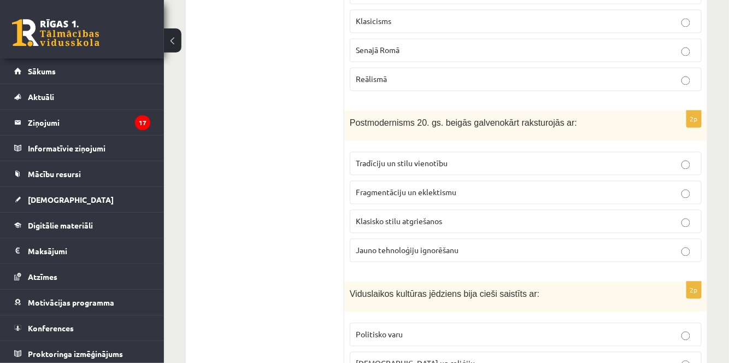
scroll to position [646, 0]
click at [499, 187] on p "Fragmentāciju un eklektismu" at bounding box center [526, 192] width 340 height 11
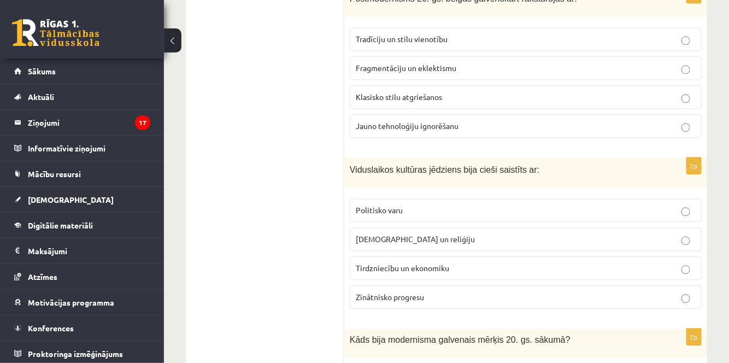
scroll to position [795, 0]
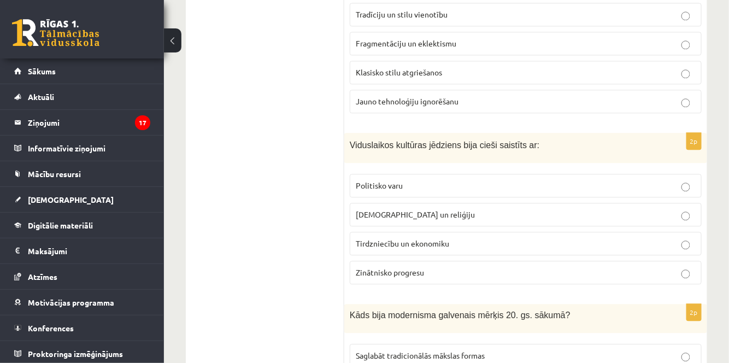
click at [548, 209] on p "Baznīcu un reliģiju" at bounding box center [526, 214] width 340 height 11
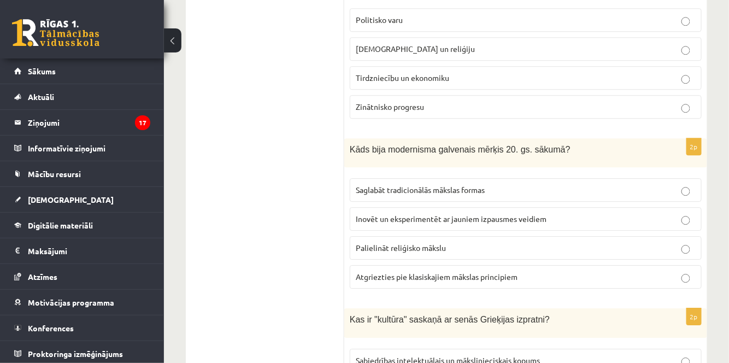
scroll to position [944, 0]
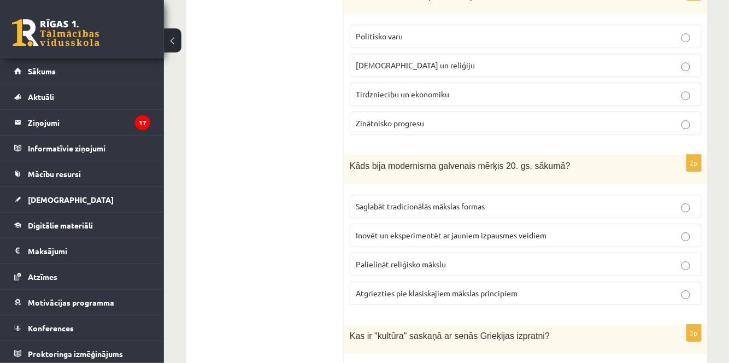
click at [563, 231] on p "Inovēt un eksperimentēt ar jauniem izpausmes veidiem" at bounding box center [526, 235] width 340 height 11
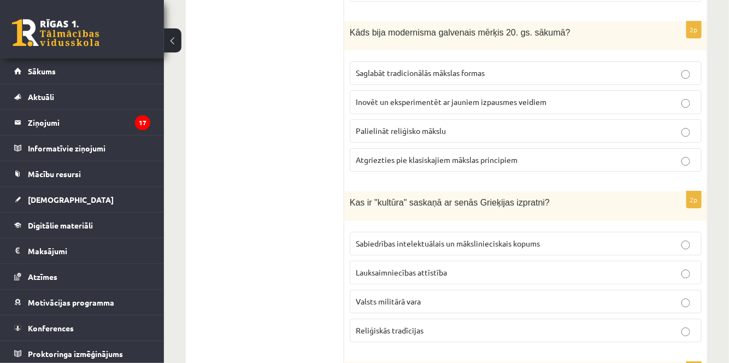
scroll to position [1094, 0]
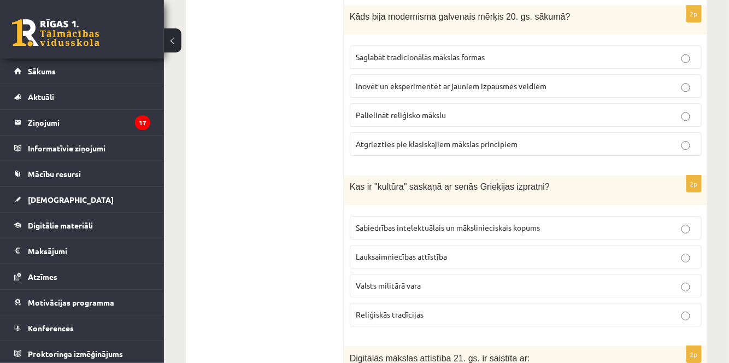
click at [440, 223] on span "Sabiedrības intelektuālais un mākslinieciskais kopums" at bounding box center [448, 228] width 184 height 10
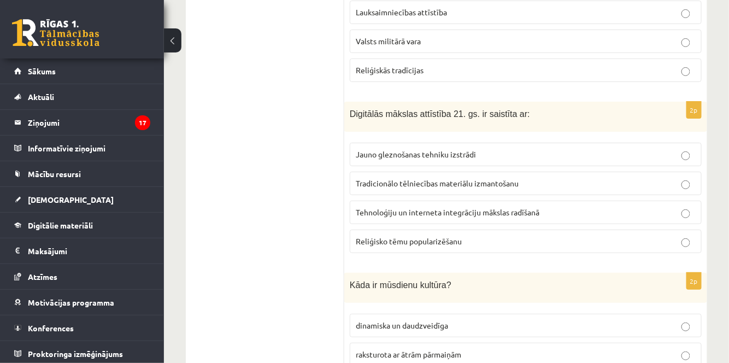
scroll to position [1342, 0]
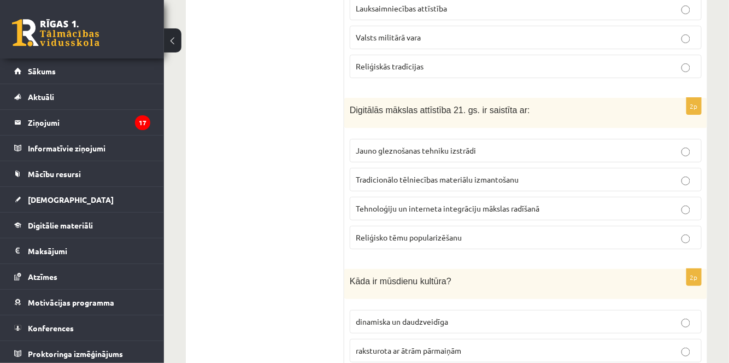
click at [477, 203] on span "Tehnoloģiju un interneta integrāciju mākslas radīšanā" at bounding box center [448, 208] width 184 height 10
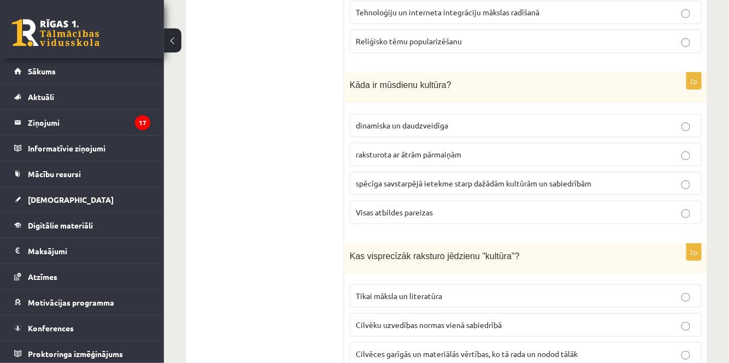
scroll to position [1541, 0]
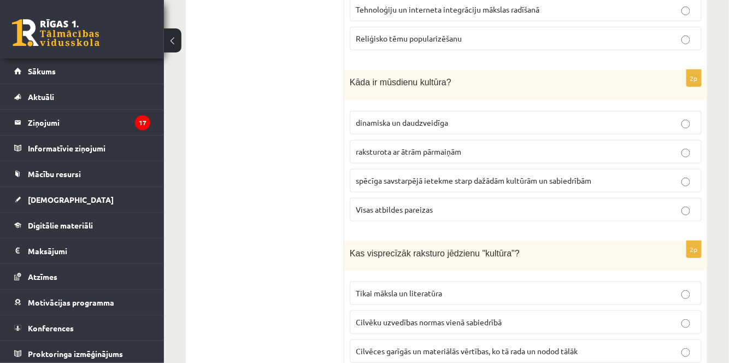
click at [392, 205] on span "Visas atbildes pareizas" at bounding box center [394, 210] width 77 height 10
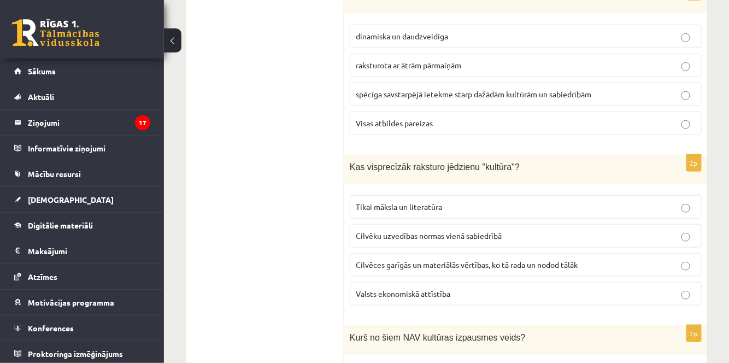
scroll to position [1641, 0]
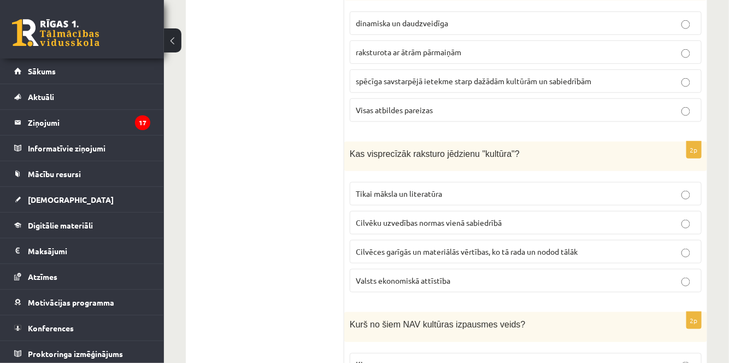
click at [446, 240] on label "Cilvēces garīgās un materiālās vērtības, ko tā rada un nodod tālāk" at bounding box center [526, 252] width 352 height 24
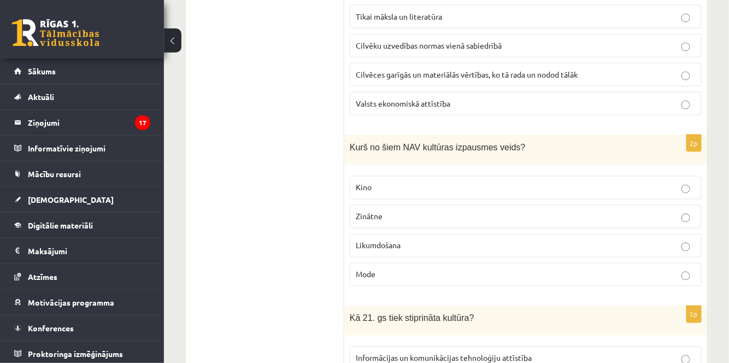
scroll to position [1839, 0]
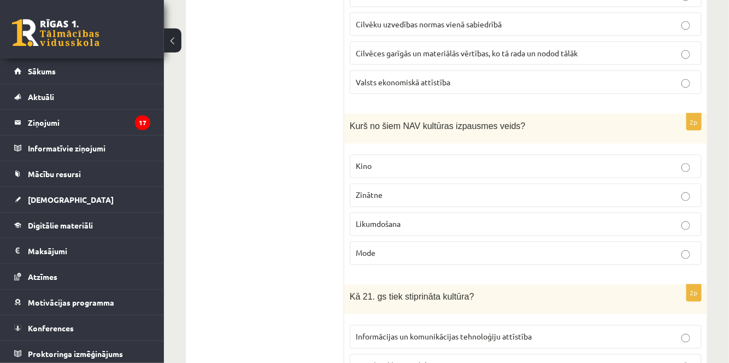
click at [398, 219] on span "Likumdošana" at bounding box center [378, 224] width 45 height 10
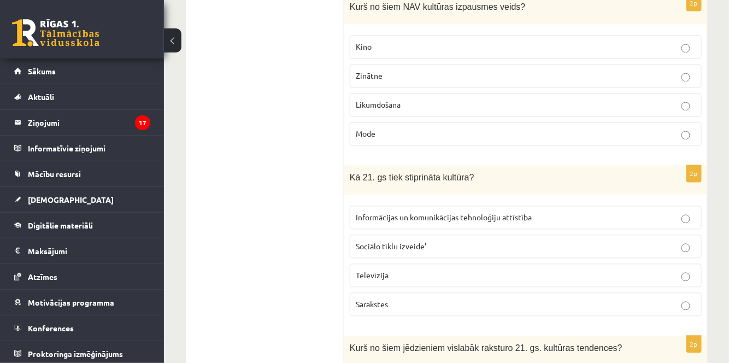
scroll to position [1988, 0]
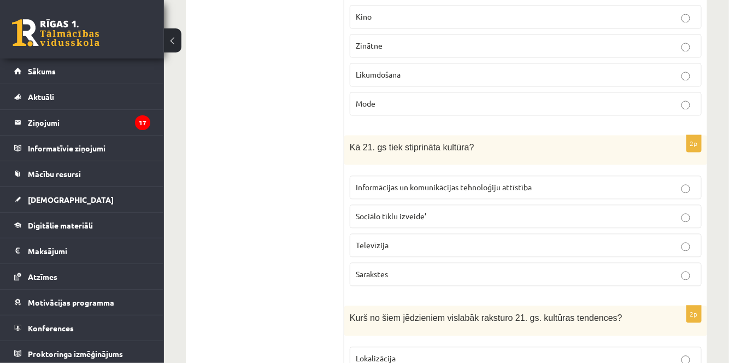
click at [430, 183] on span "Informācijas un komunikācijas tehnoloģiju attīstība" at bounding box center [444, 188] width 176 height 10
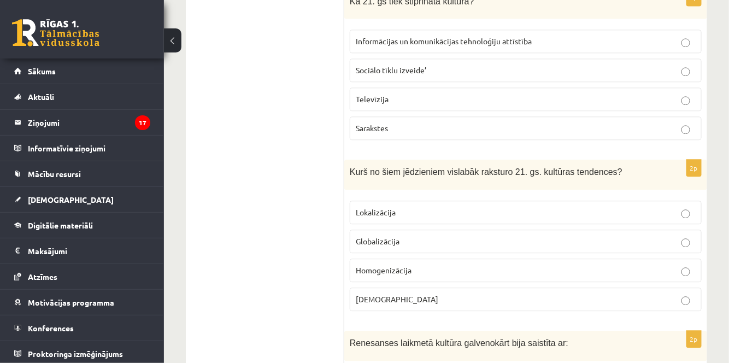
scroll to position [2138, 0]
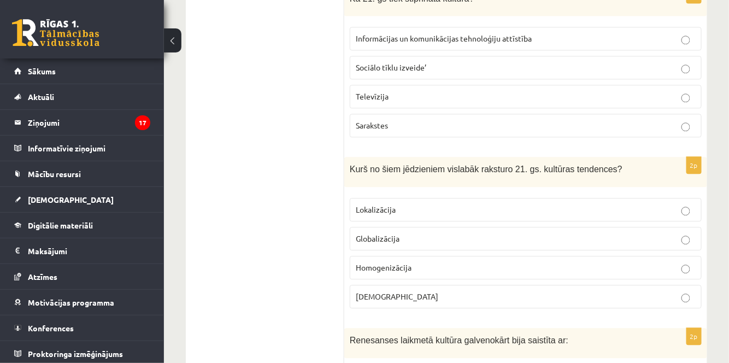
click at [437, 229] on label "Globalizācija" at bounding box center [526, 239] width 352 height 24
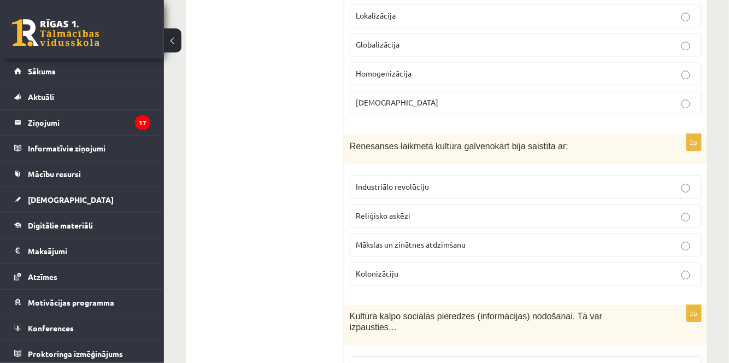
scroll to position [2336, 0]
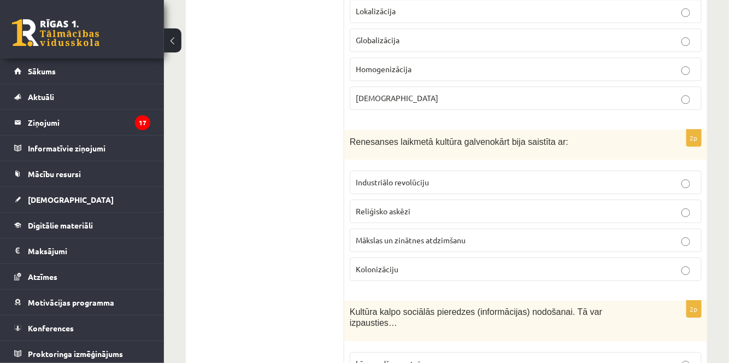
click at [392, 235] on span "Mākslas un zinātnes atdzimšanu" at bounding box center [411, 240] width 110 height 10
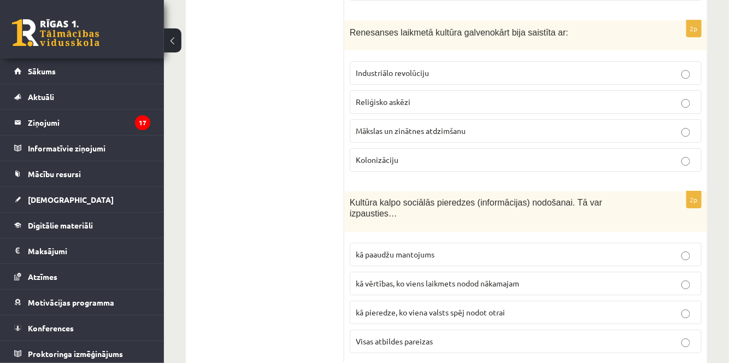
scroll to position [2446, 0]
click at [482, 278] on span "kā vērtības, ko viens laikmets nodod nākamajam" at bounding box center [438, 283] width 164 height 10
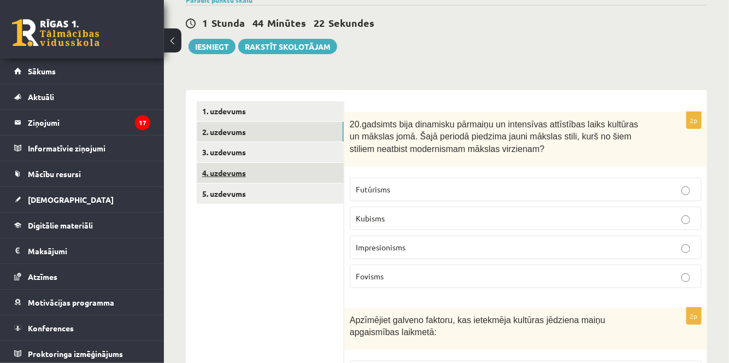
scroll to position [99, 0]
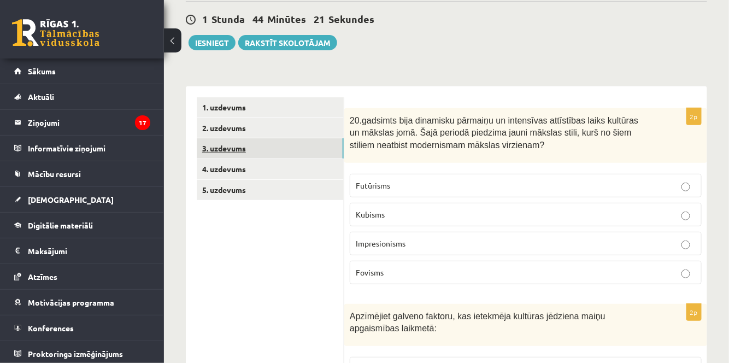
click at [262, 152] on link "3. uzdevums" at bounding box center [270, 148] width 147 height 20
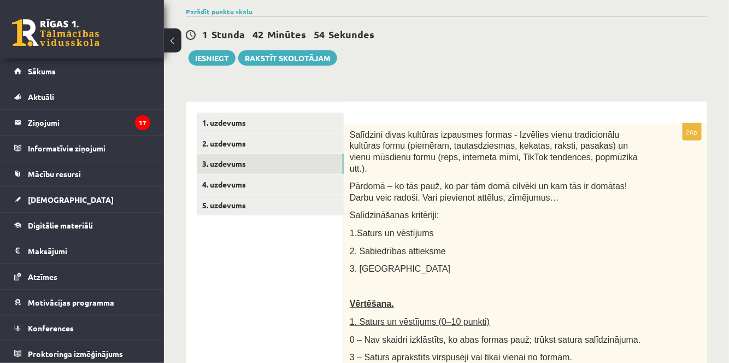
scroll to position [83, 0]
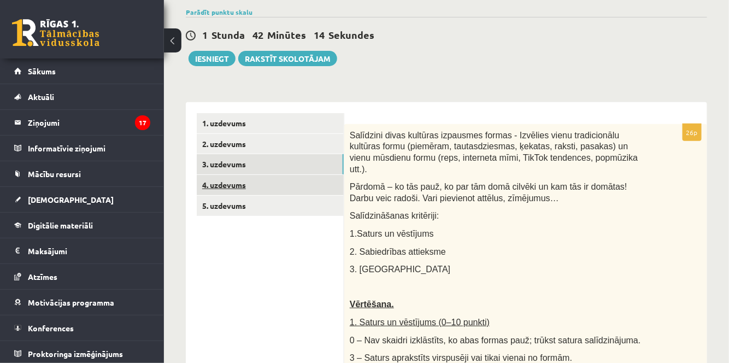
click at [253, 188] on link "4. uzdevums" at bounding box center [270, 185] width 147 height 20
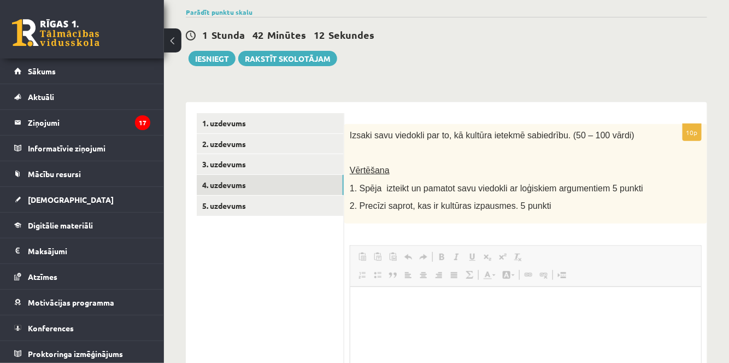
scroll to position [0, 0]
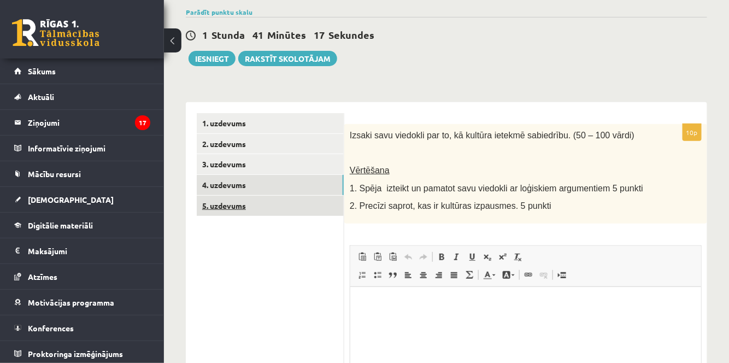
click at [282, 209] on link "5. uzdevums" at bounding box center [270, 206] width 147 height 20
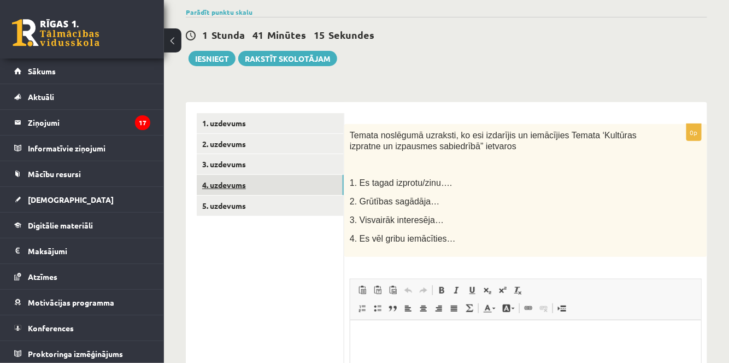
click at [303, 193] on link "4. uzdevums" at bounding box center [270, 185] width 147 height 20
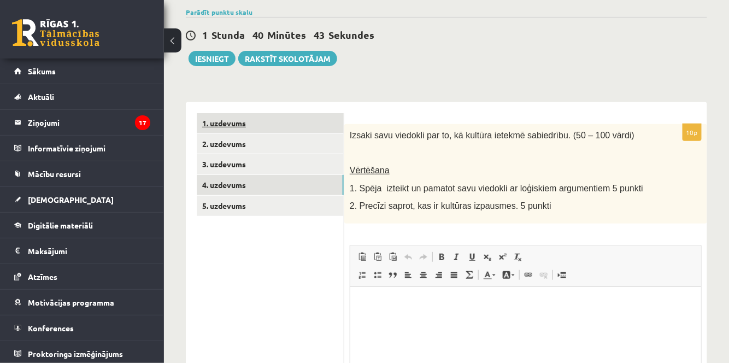
click at [284, 130] on link "1. uzdevums" at bounding box center [270, 123] width 147 height 20
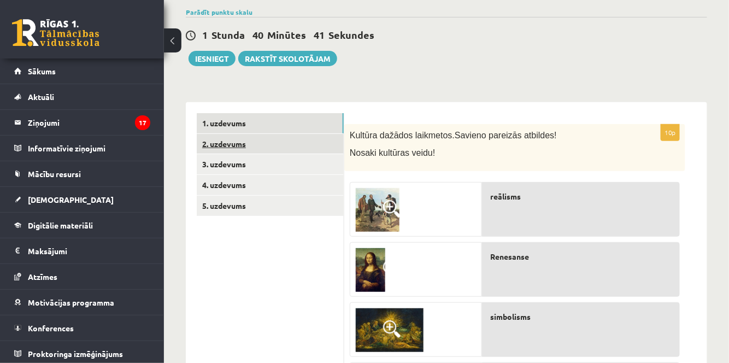
click at [288, 138] on link "2. uzdevums" at bounding box center [270, 144] width 147 height 20
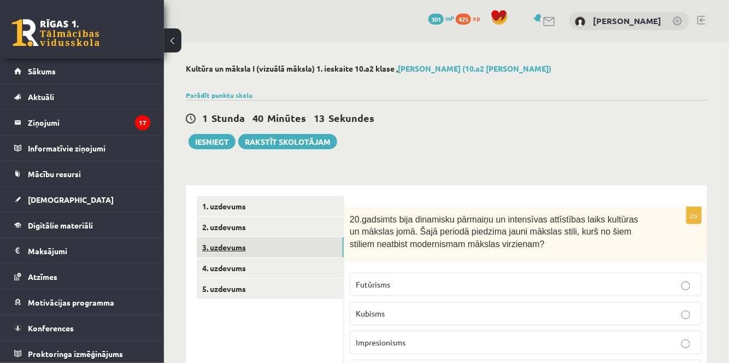
click at [246, 243] on link "3. uzdevums" at bounding box center [270, 247] width 147 height 20
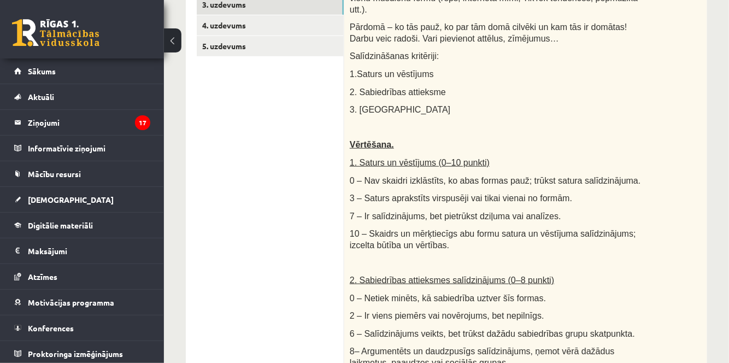
scroll to position [49, 0]
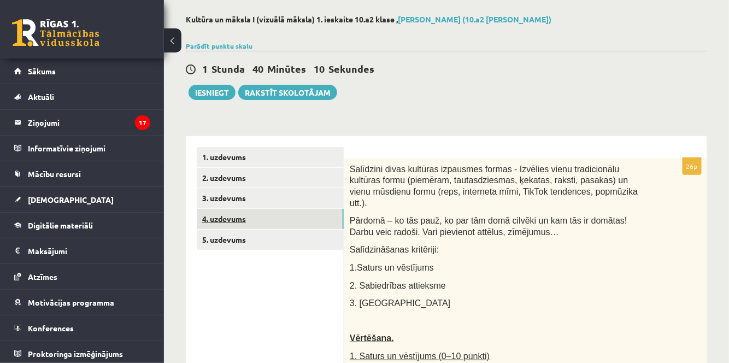
click at [258, 221] on link "4. uzdevums" at bounding box center [270, 219] width 147 height 20
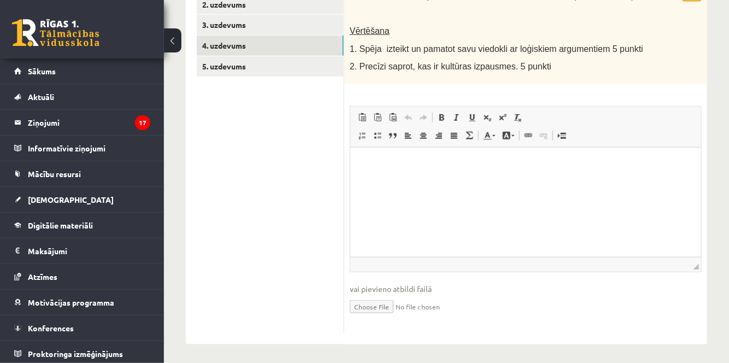
scroll to position [225, 0]
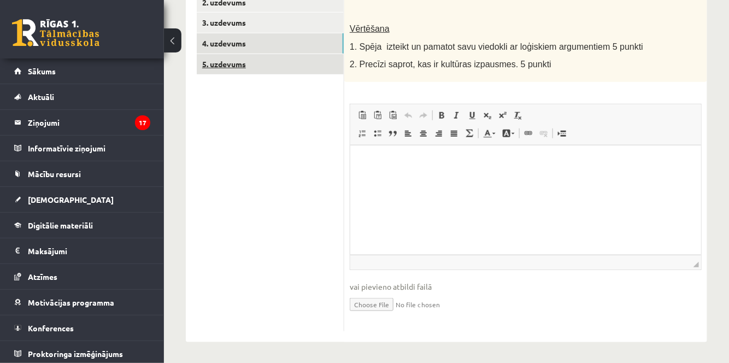
click at [258, 62] on link "5. uzdevums" at bounding box center [270, 64] width 147 height 20
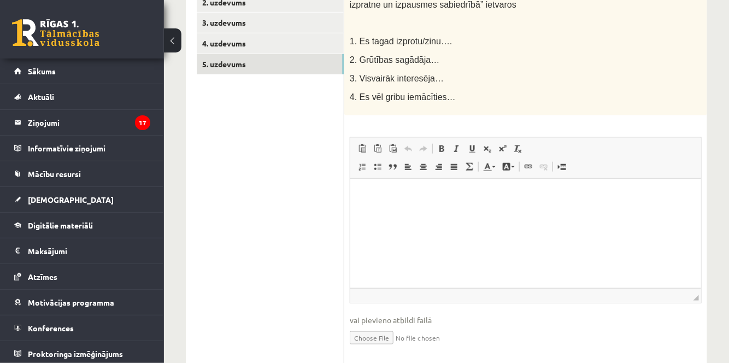
click at [376, 192] on p "Визуальный текстовый редактор, wiswyg-editor-user-answer-47433982633300" at bounding box center [525, 194] width 329 height 11
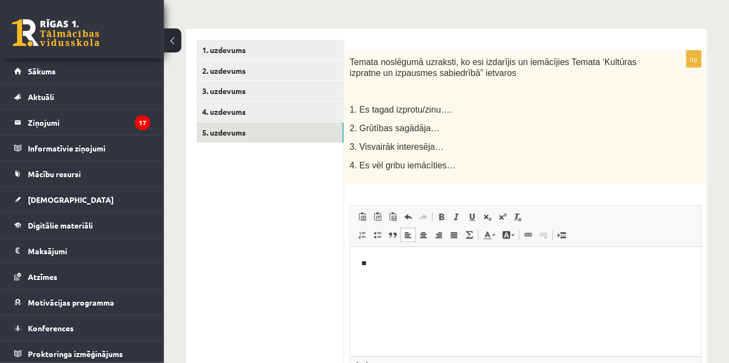
scroll to position [159, 0]
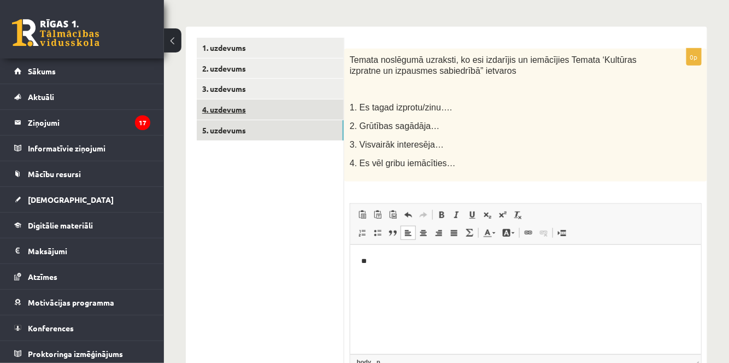
click at [308, 112] on link "4. uzdevums" at bounding box center [270, 110] width 147 height 20
click at [260, 104] on link "4. uzdevums" at bounding box center [270, 110] width 147 height 20
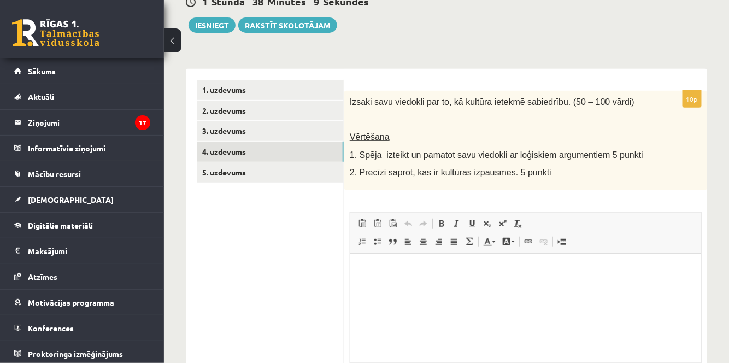
scroll to position [0, 0]
click at [307, 170] on link "5. uzdevums" at bounding box center [270, 172] width 147 height 20
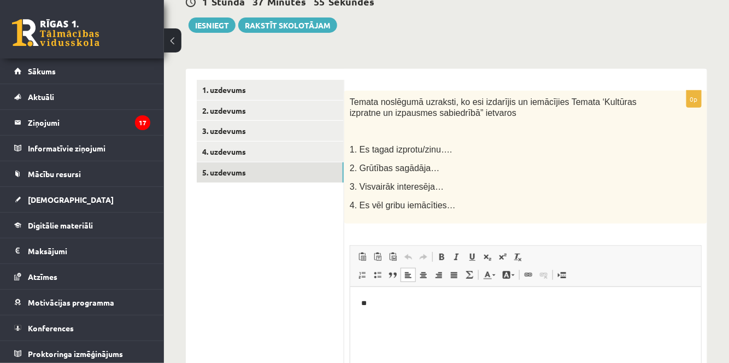
click at [393, 294] on html "**" at bounding box center [525, 303] width 351 height 33
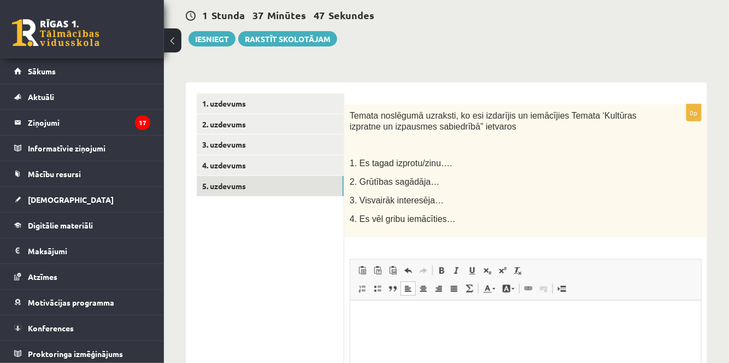
scroll to position [116, 0]
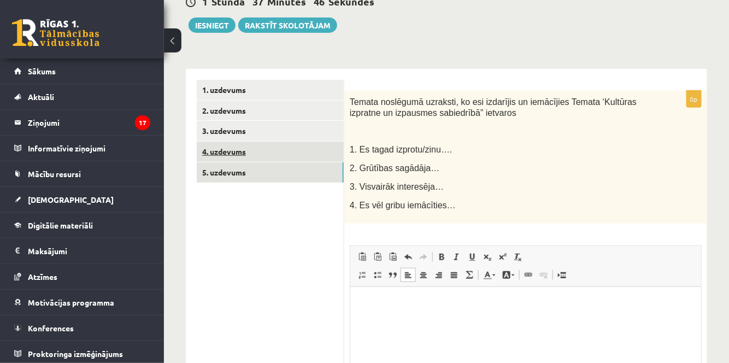
click at [268, 152] on link "4. uzdevums" at bounding box center [270, 152] width 147 height 20
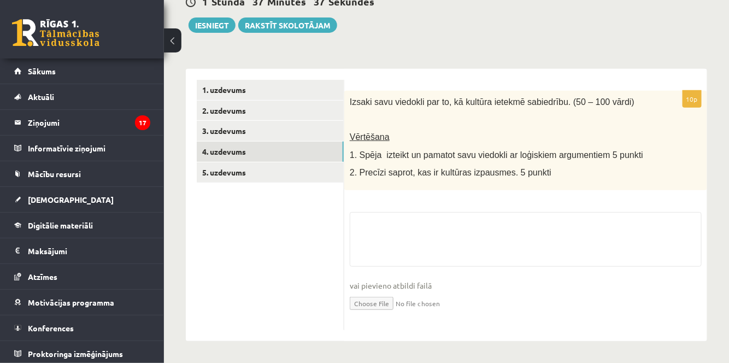
click at [370, 215] on fieldset "vai pievieno atbildi failā Iesniegtā atbilde" at bounding box center [526, 268] width 352 height 113
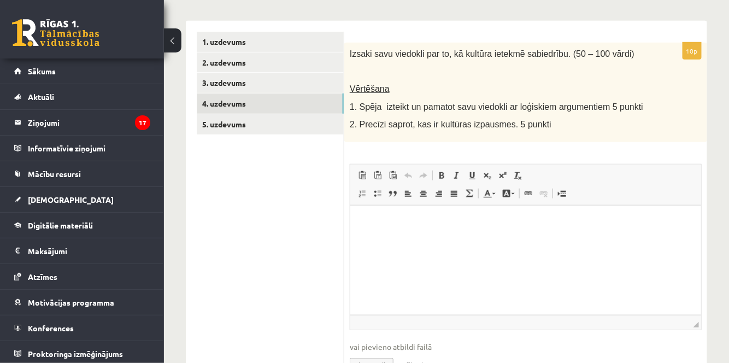
scroll to position [166, 0]
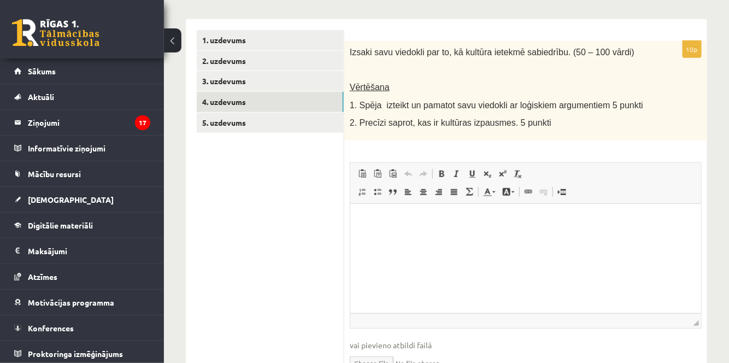
drag, startPoint x: 379, startPoint y: 227, endPoint x: 379, endPoint y: 208, distance: 19.1
click at [378, 226] on html at bounding box center [525, 219] width 351 height 33
click at [570, 237] on html at bounding box center [525, 219] width 351 height 33
click at [459, 237] on html at bounding box center [525, 219] width 351 height 33
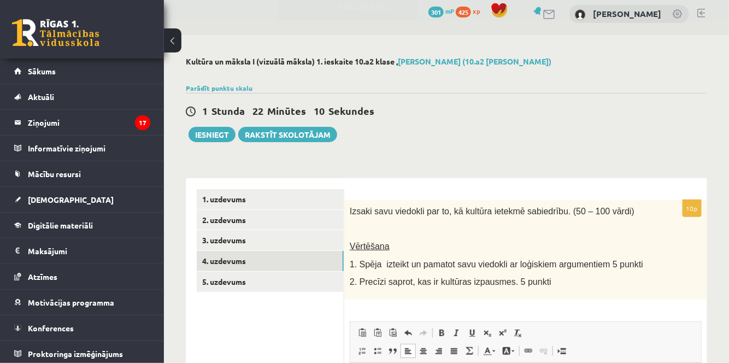
scroll to position [0, 0]
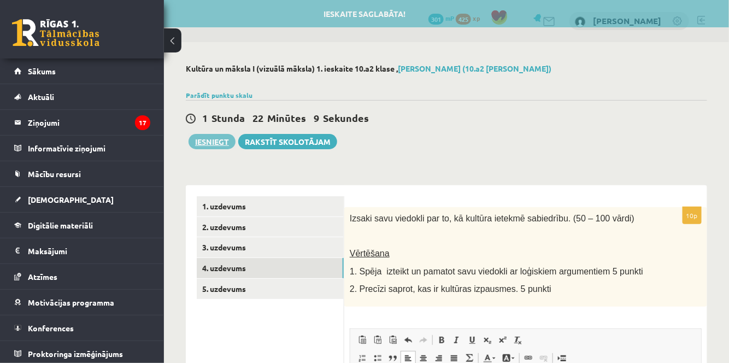
click at [220, 137] on button "Iesniegt" at bounding box center [212, 141] width 47 height 15
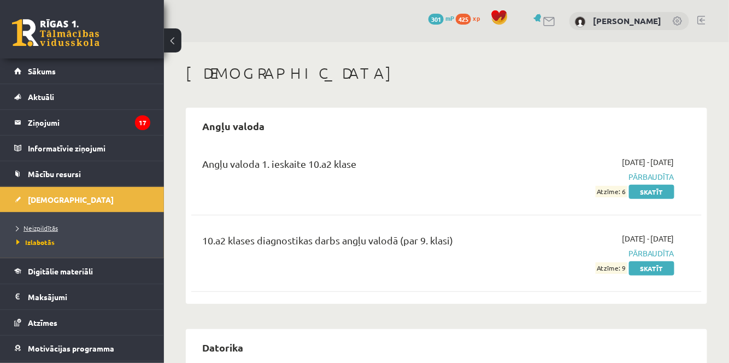
click at [37, 228] on span "Neizpildītās" at bounding box center [37, 228] width 42 height 9
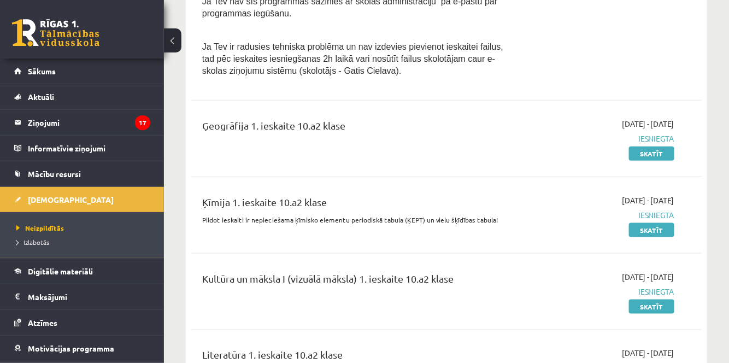
scroll to position [398, 0]
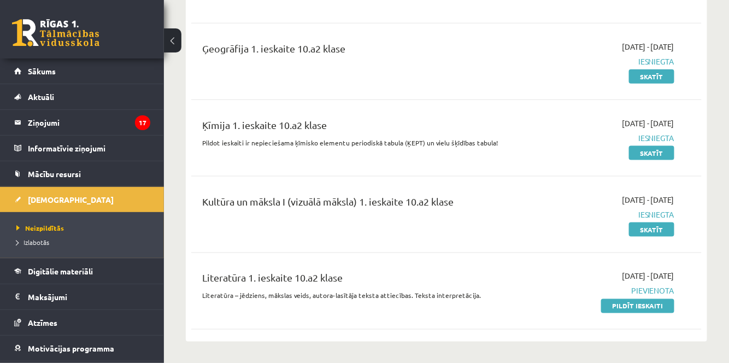
click at [625, 301] on link "Pildīt ieskaiti" at bounding box center [638, 306] width 73 height 14
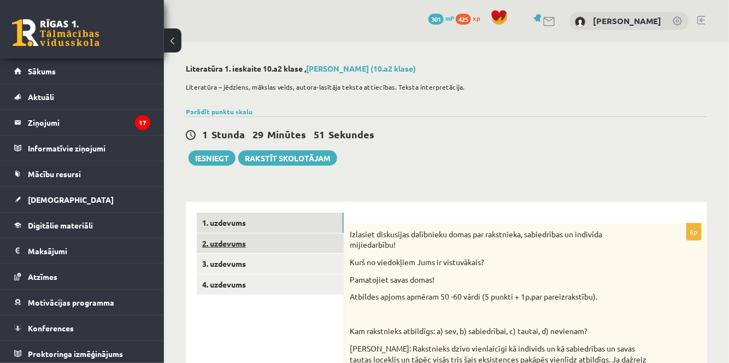
click at [229, 244] on link "2. uzdevums" at bounding box center [270, 244] width 147 height 20
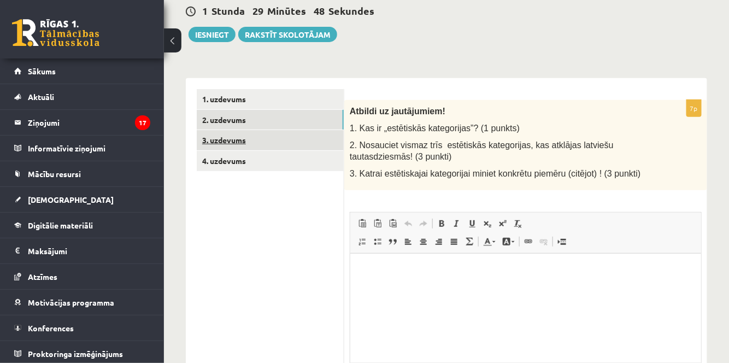
click at [268, 137] on link "3. uzdevums" at bounding box center [270, 140] width 147 height 20
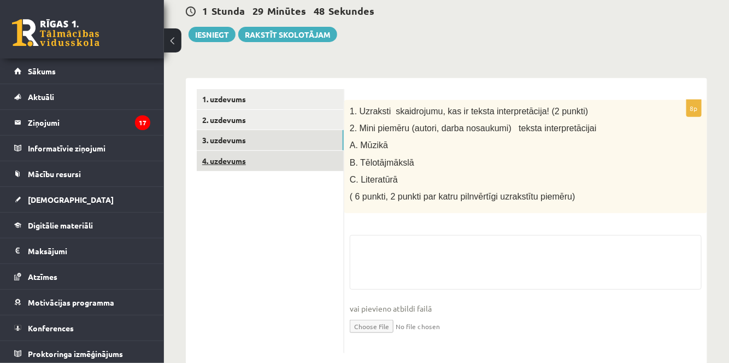
click at [288, 161] on link "4. uzdevums" at bounding box center [270, 161] width 147 height 20
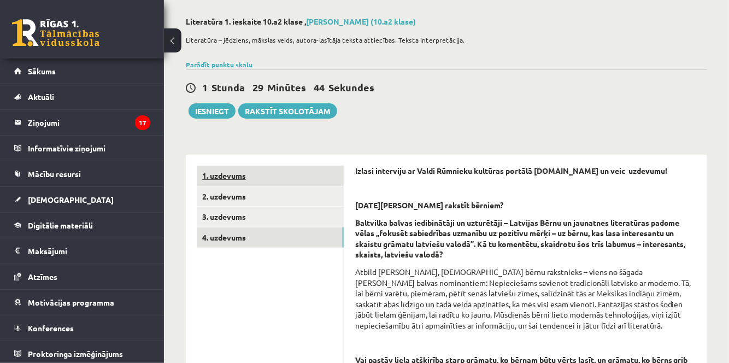
scroll to position [49, 0]
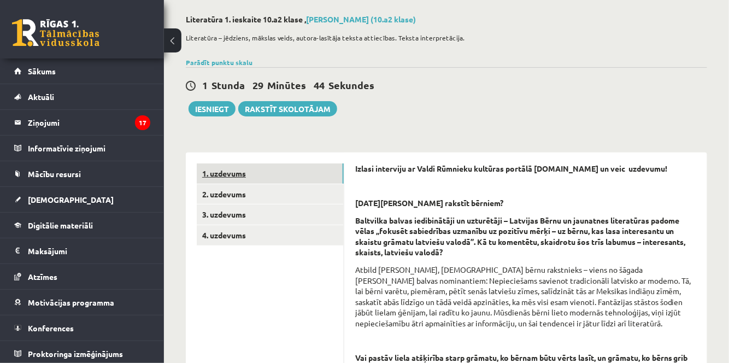
click at [264, 179] on link "1. uzdevums" at bounding box center [270, 174] width 147 height 20
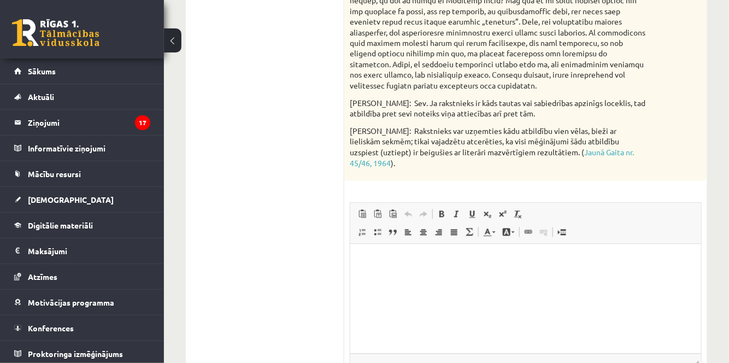
scroll to position [725, 0]
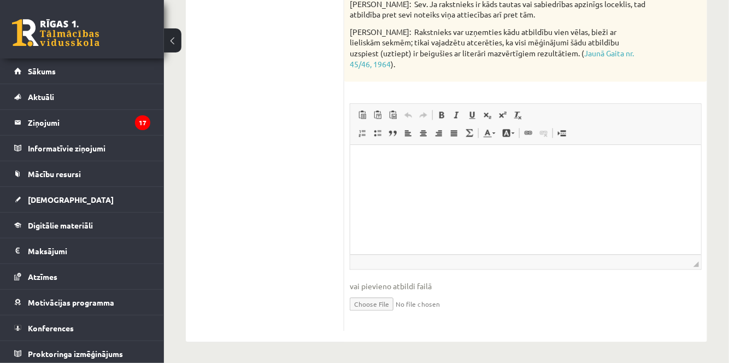
click at [622, 173] on html at bounding box center [525, 161] width 351 height 33
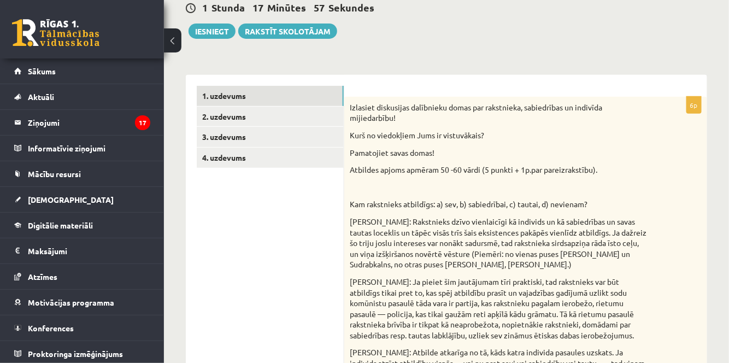
scroll to position [128, 0]
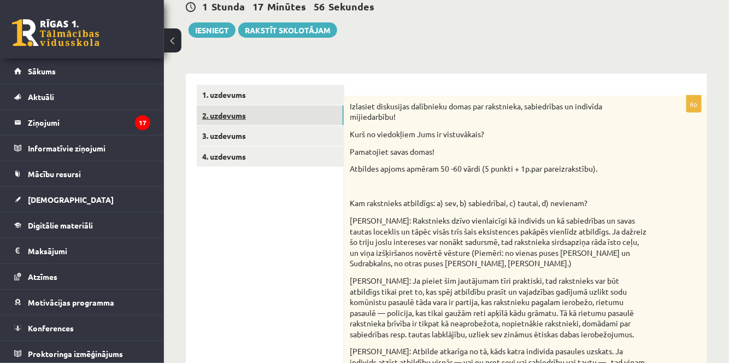
click at [260, 116] on link "2. uzdevums" at bounding box center [270, 116] width 147 height 20
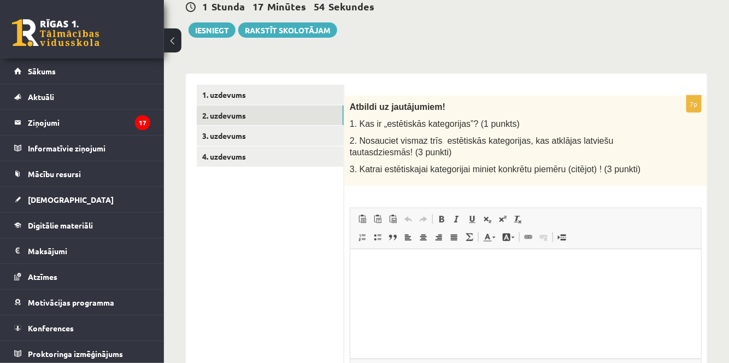
scroll to position [0, 0]
click at [264, 131] on link "3. uzdevums" at bounding box center [270, 136] width 147 height 20
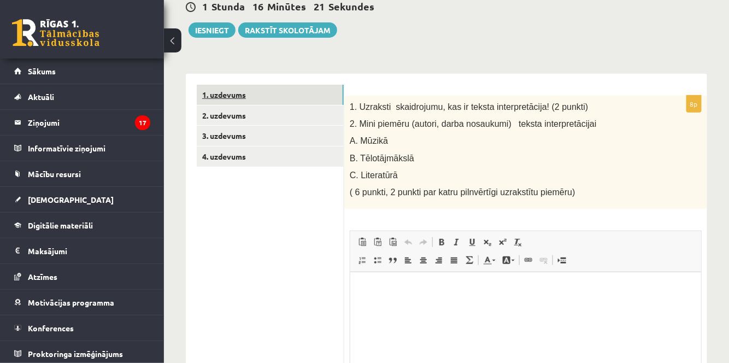
click at [287, 90] on link "1. uzdevums" at bounding box center [270, 95] width 147 height 20
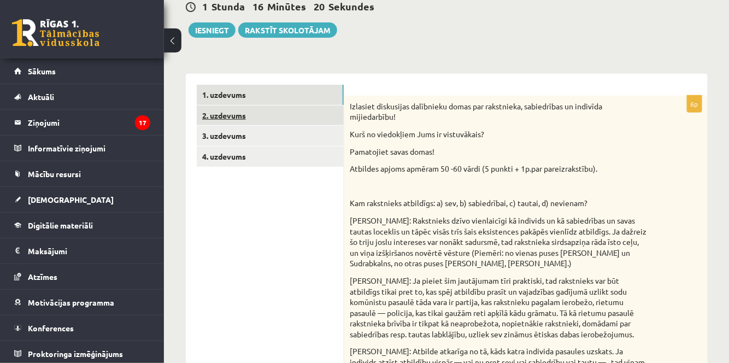
click at [283, 116] on link "2. uzdevums" at bounding box center [270, 116] width 147 height 20
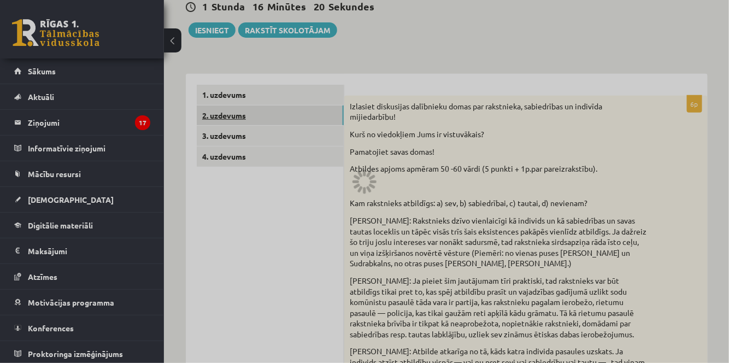
scroll to position [124, 0]
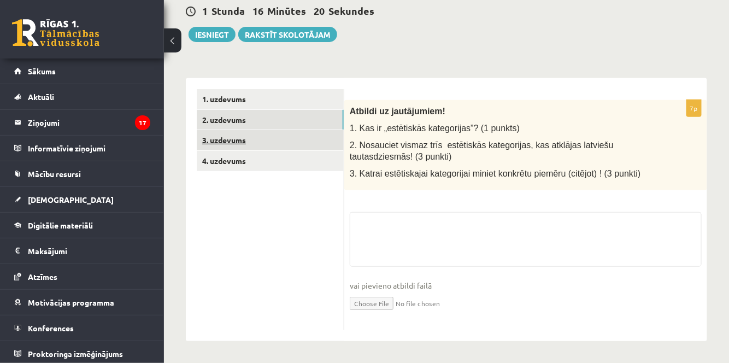
click at [279, 135] on link "3. uzdevums" at bounding box center [270, 140] width 147 height 20
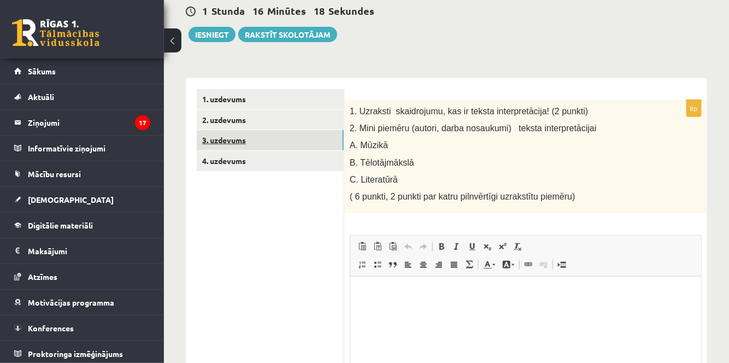
scroll to position [0, 0]
click at [270, 154] on link "4. uzdevums" at bounding box center [270, 161] width 147 height 20
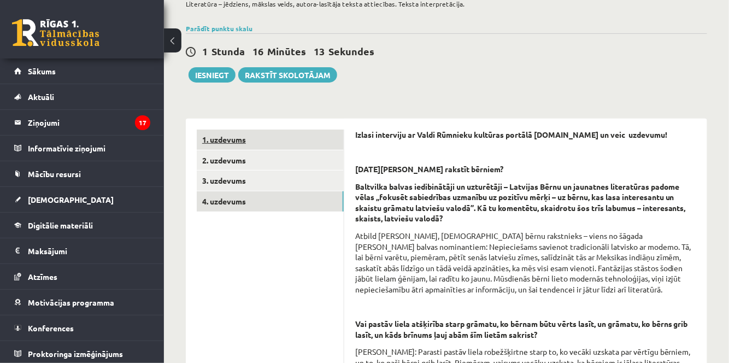
scroll to position [57, 0]
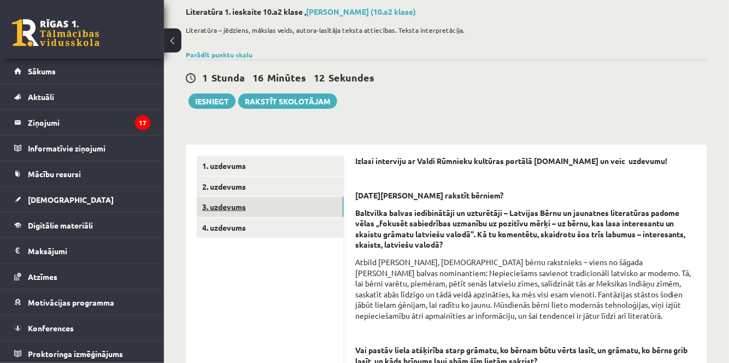
click at [252, 199] on link "3. uzdevums" at bounding box center [270, 207] width 147 height 20
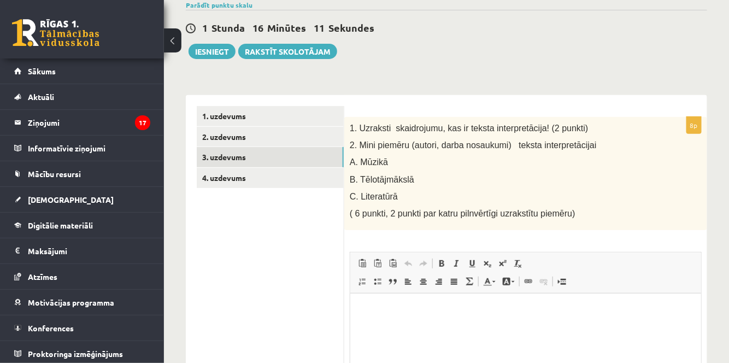
scroll to position [0, 0]
click at [418, 305] on p "Визуальный текстовый редактор, wiswyg-editor-user-answer-47434035955360" at bounding box center [525, 310] width 329 height 11
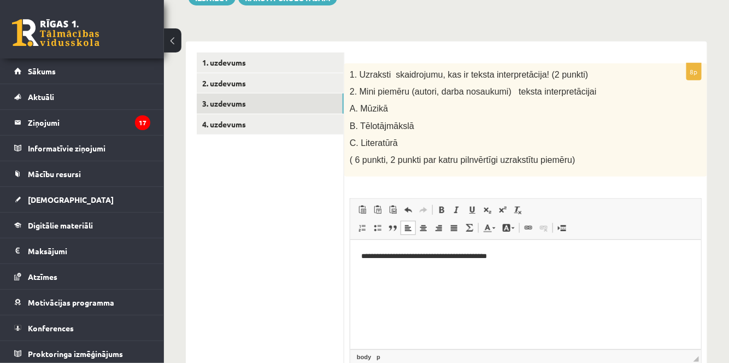
scroll to position [206, 0]
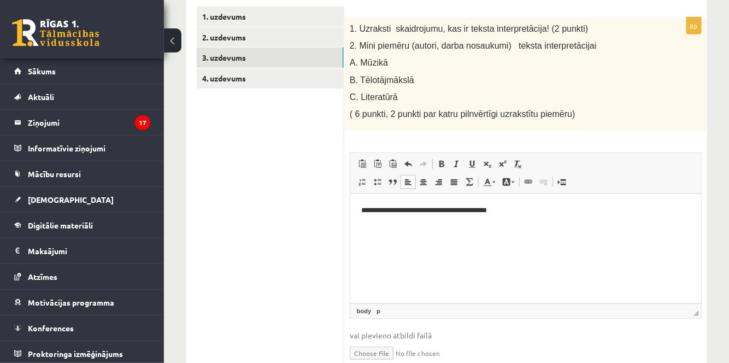
click at [357, 211] on html "**********" at bounding box center [525, 210] width 351 height 33
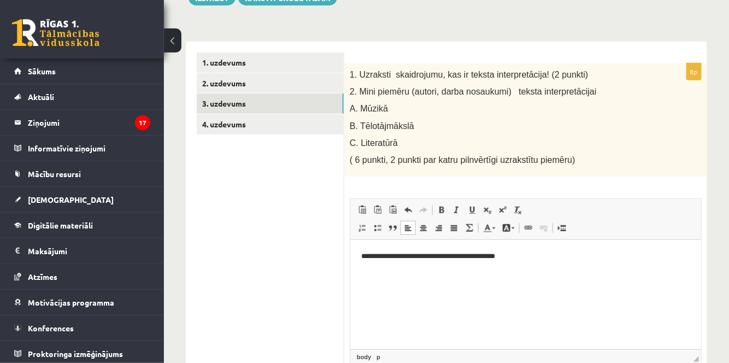
scroll to position [156, 0]
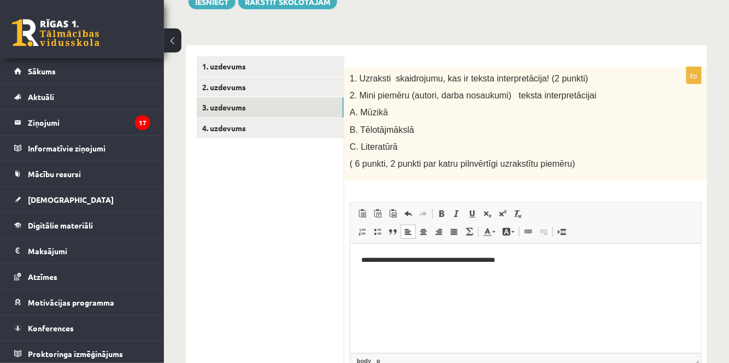
click at [545, 257] on p "**********" at bounding box center [526, 260] width 330 height 11
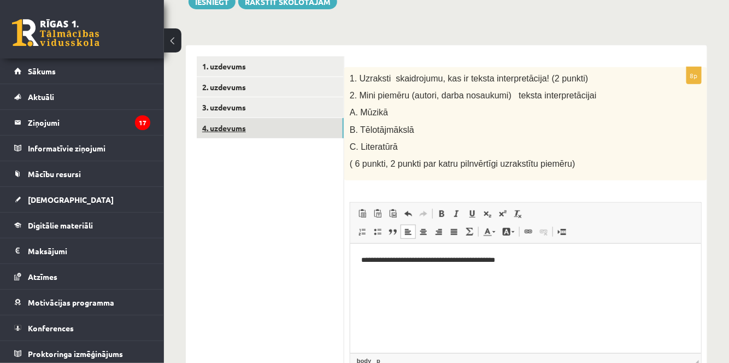
click at [231, 127] on link "4. uzdevums" at bounding box center [270, 128] width 147 height 20
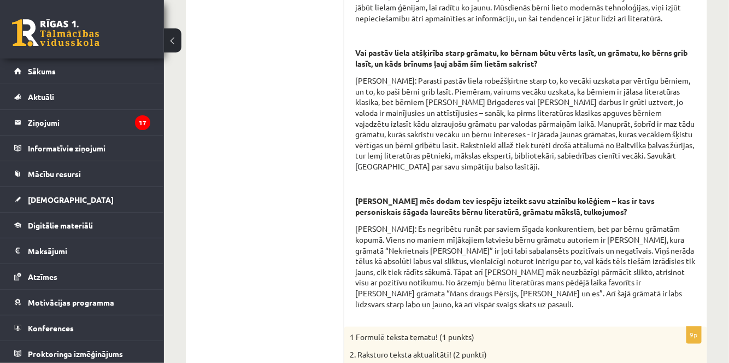
scroll to position [355, 0]
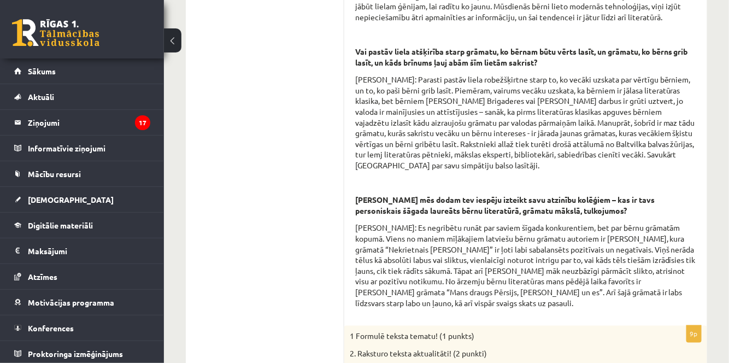
click at [561, 319] on form "Izlasi interviju ar Valdi Rūmnieku kultūras portālā www.satori.lv un veic uzdev…" at bounding box center [525, 247] width 341 height 781
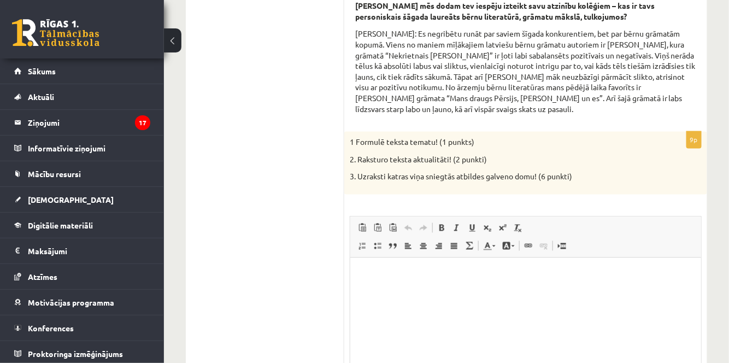
scroll to position [554, 0]
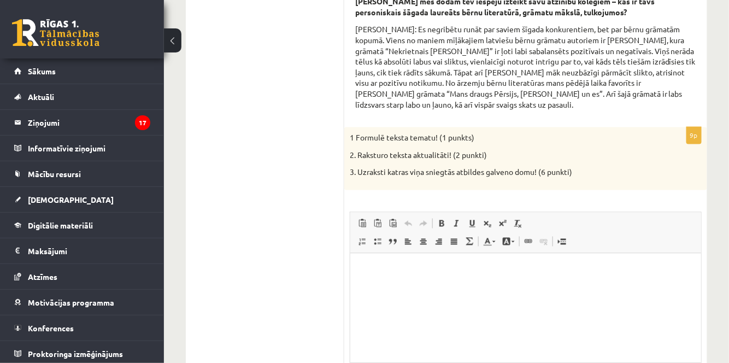
click at [399, 258] on html at bounding box center [525, 269] width 351 height 33
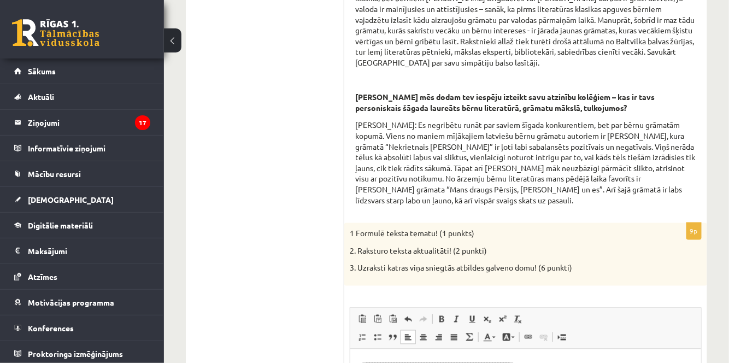
scroll to position [455, 0]
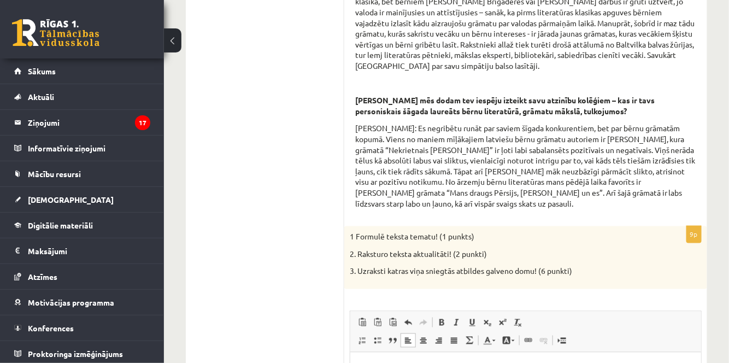
click at [538, 281] on div "1 Formulē teksta tematu! (1 punkts) 2. Raksturo teksta aktualitāti! (2 punkti) …" at bounding box center [526, 257] width 363 height 63
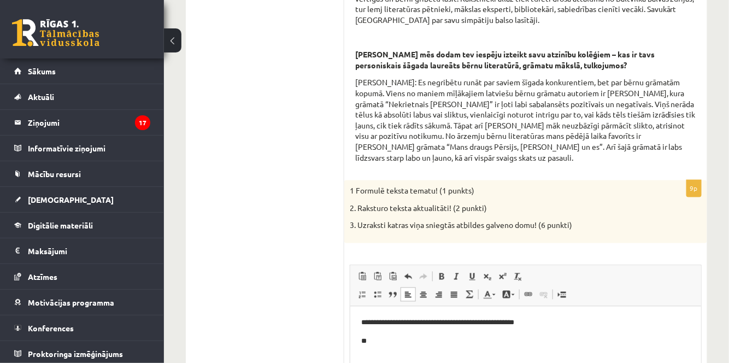
scroll to position [554, 0]
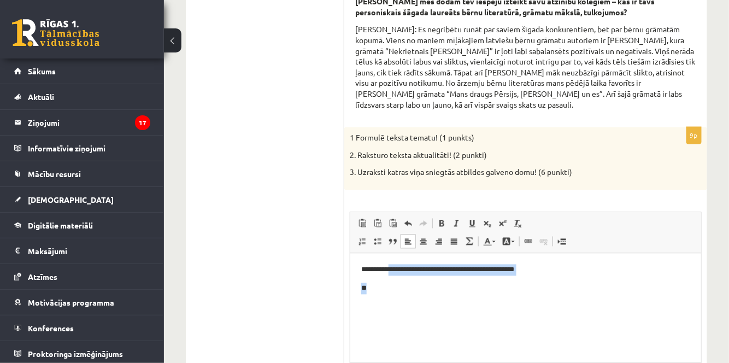
click at [393, 276] on body "**********" at bounding box center [525, 279] width 329 height 30
click at [394, 284] on p "**" at bounding box center [526, 288] width 330 height 11
click at [394, 288] on p "**" at bounding box center [526, 288] width 330 height 11
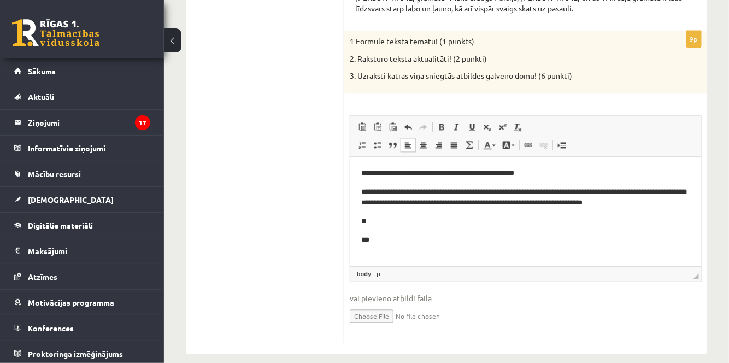
scroll to position [653, 0]
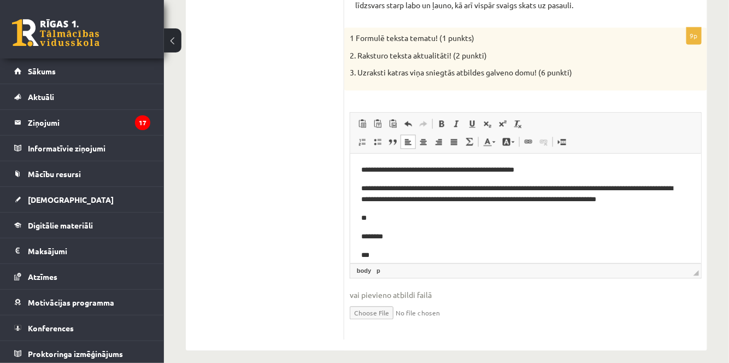
click at [456, 241] on p "********" at bounding box center [522, 236] width 323 height 11
click at [386, 247] on body "**********" at bounding box center [525, 213] width 329 height 96
click at [394, 256] on p "***" at bounding box center [522, 255] width 323 height 11
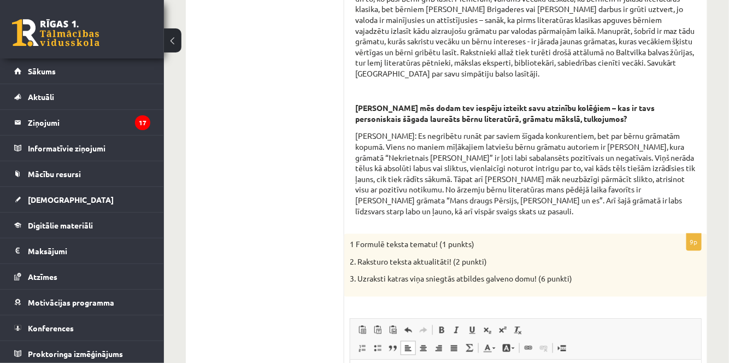
scroll to position [405, 0]
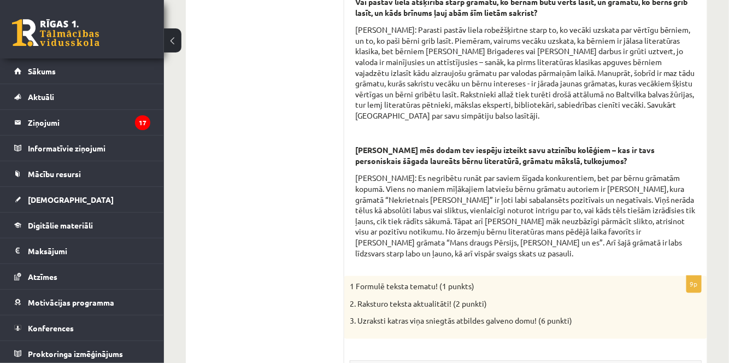
click at [487, 269] on form "Izlasi interviju ar Valdi Rūmnieku kultūras portālā www.satori.lv un veic uzdev…" at bounding box center [525, 198] width 341 height 781
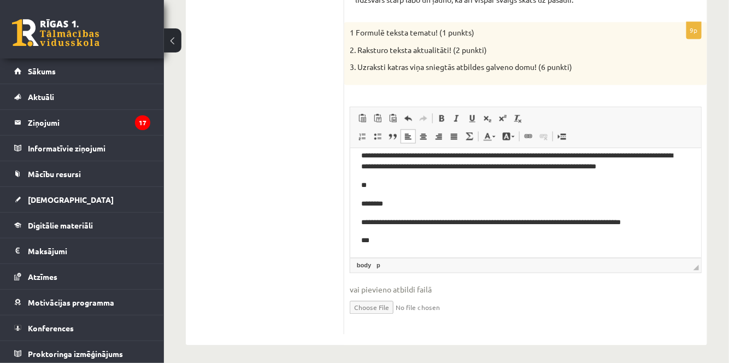
scroll to position [662, 0]
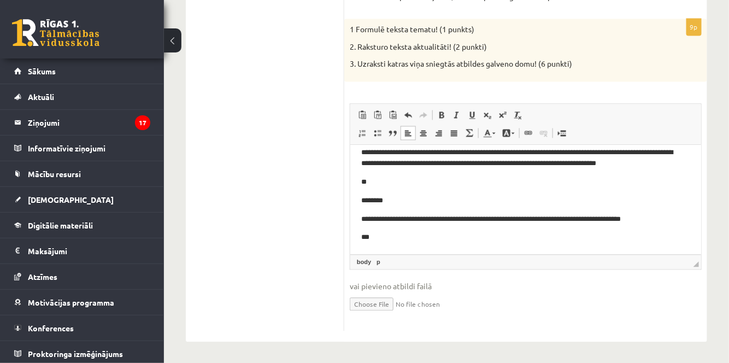
click at [415, 239] on p "***" at bounding box center [522, 237] width 323 height 11
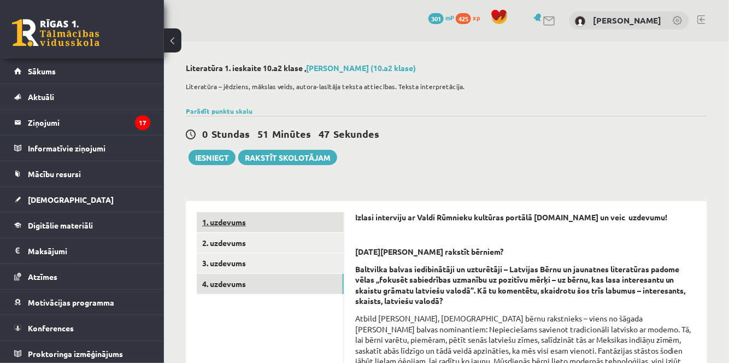
scroll to position [0, 0]
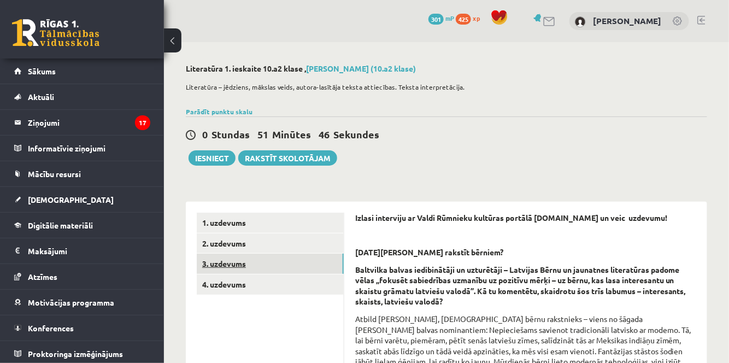
click at [258, 268] on link "3. uzdevums" at bounding box center [270, 264] width 147 height 20
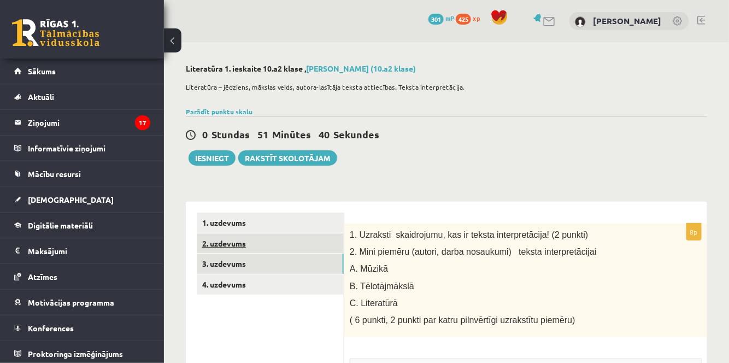
click at [248, 246] on link "2. uzdevums" at bounding box center [270, 244] width 147 height 20
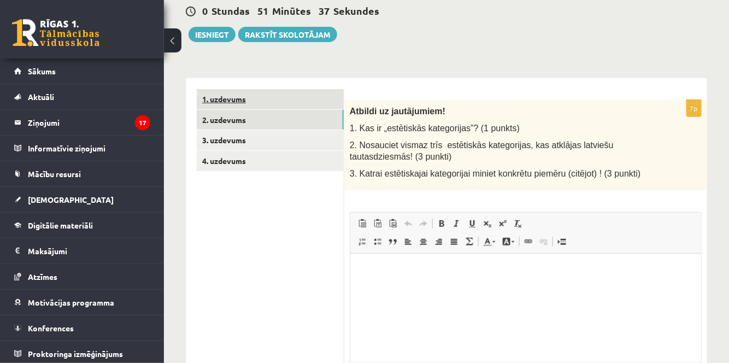
click at [293, 98] on link "1. uzdevums" at bounding box center [270, 99] width 147 height 20
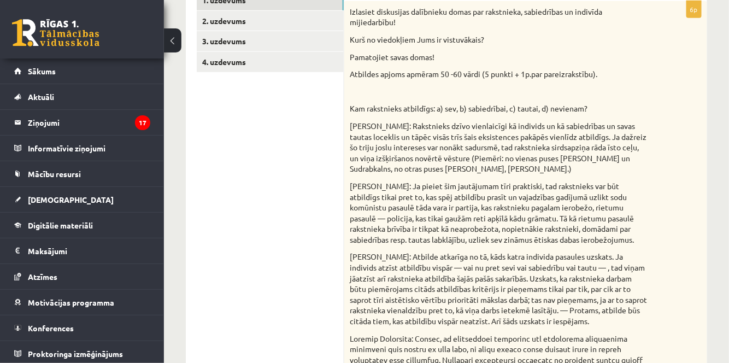
scroll to position [49, 0]
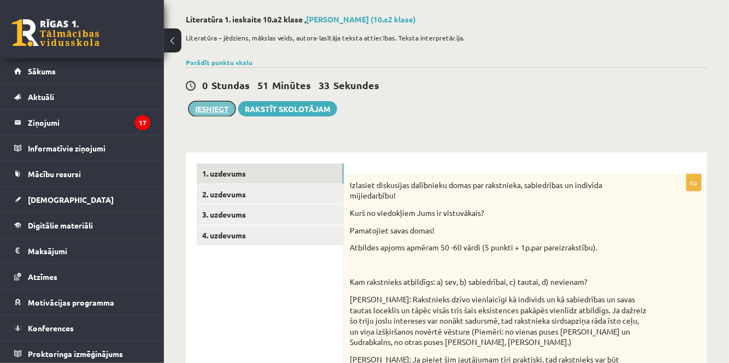
click at [218, 109] on button "Iesniegt" at bounding box center [212, 108] width 47 height 15
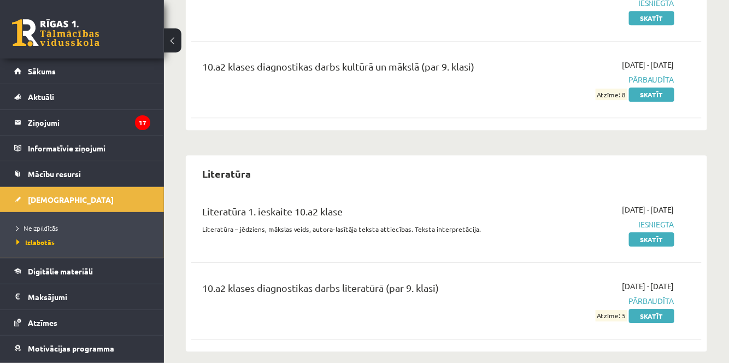
scroll to position [997, 0]
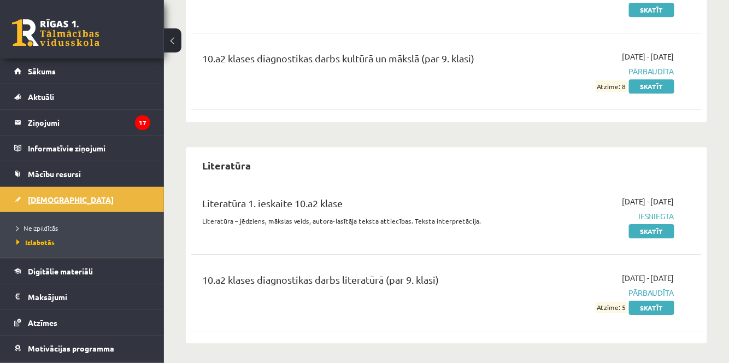
click at [47, 196] on span "[DEMOGRAPHIC_DATA]" at bounding box center [71, 200] width 86 height 10
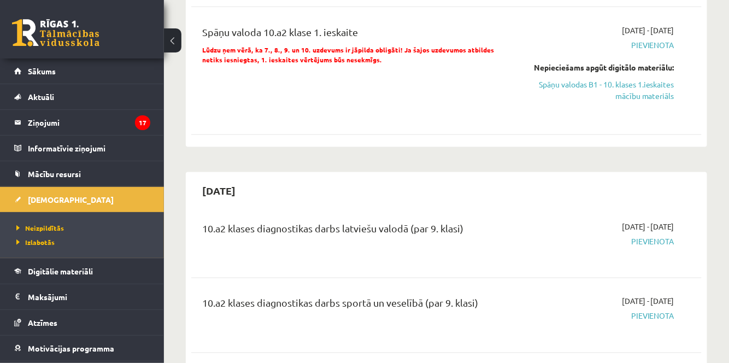
scroll to position [1740, 0]
